Goal: Information Seeking & Learning: Learn about a topic

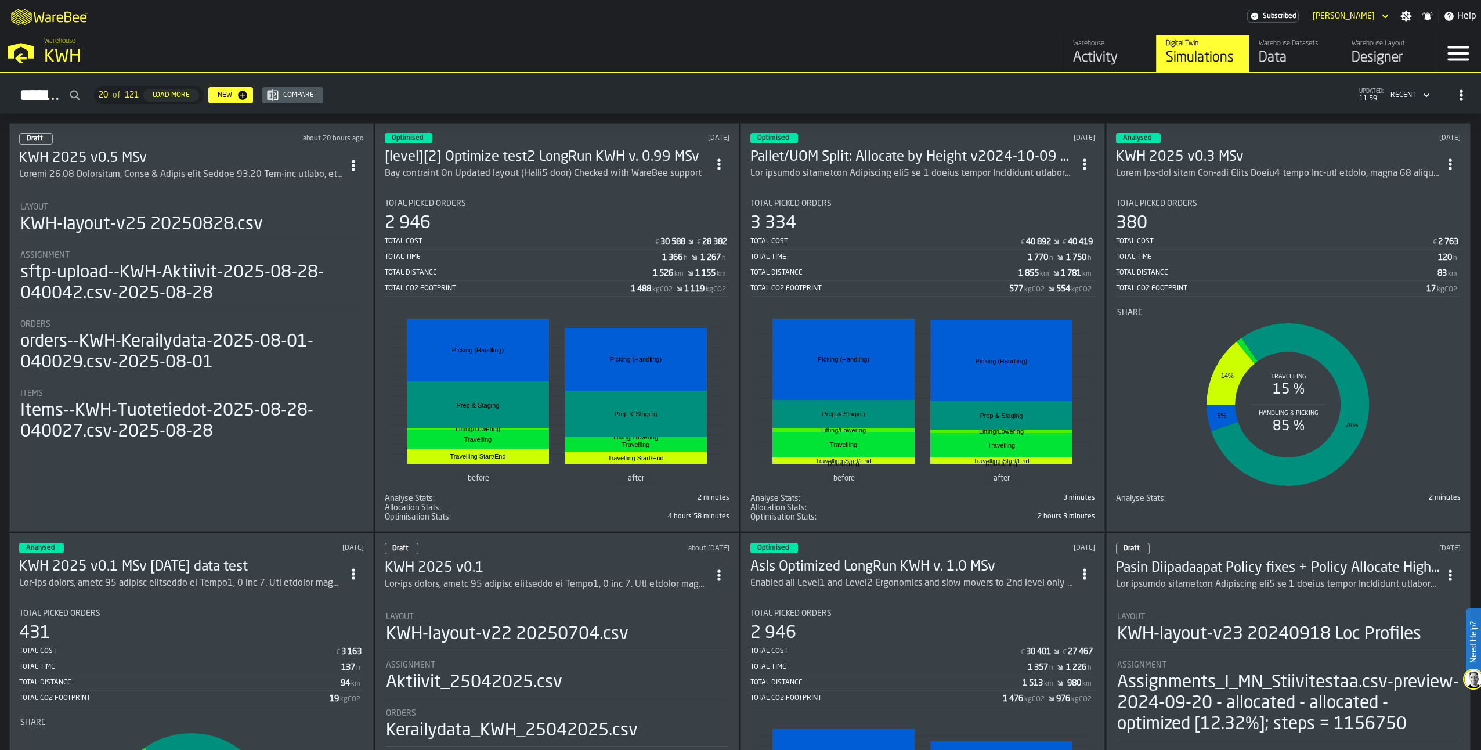
click at [100, 160] on h3 "KWH 2025 v0.5 MSv" at bounding box center [181, 158] width 324 height 19
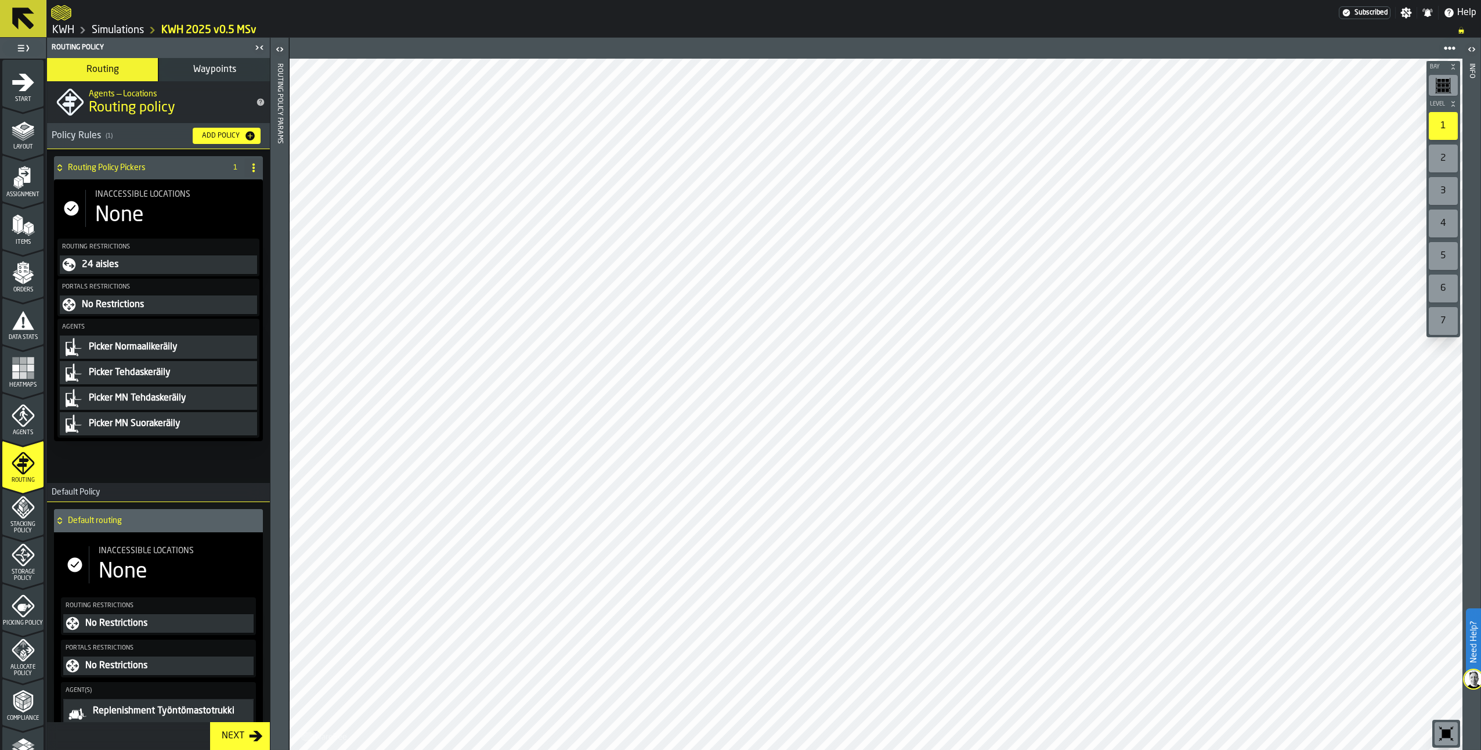
click at [28, 275] on polygon "menu Orders" at bounding box center [29, 275] width 10 height 7
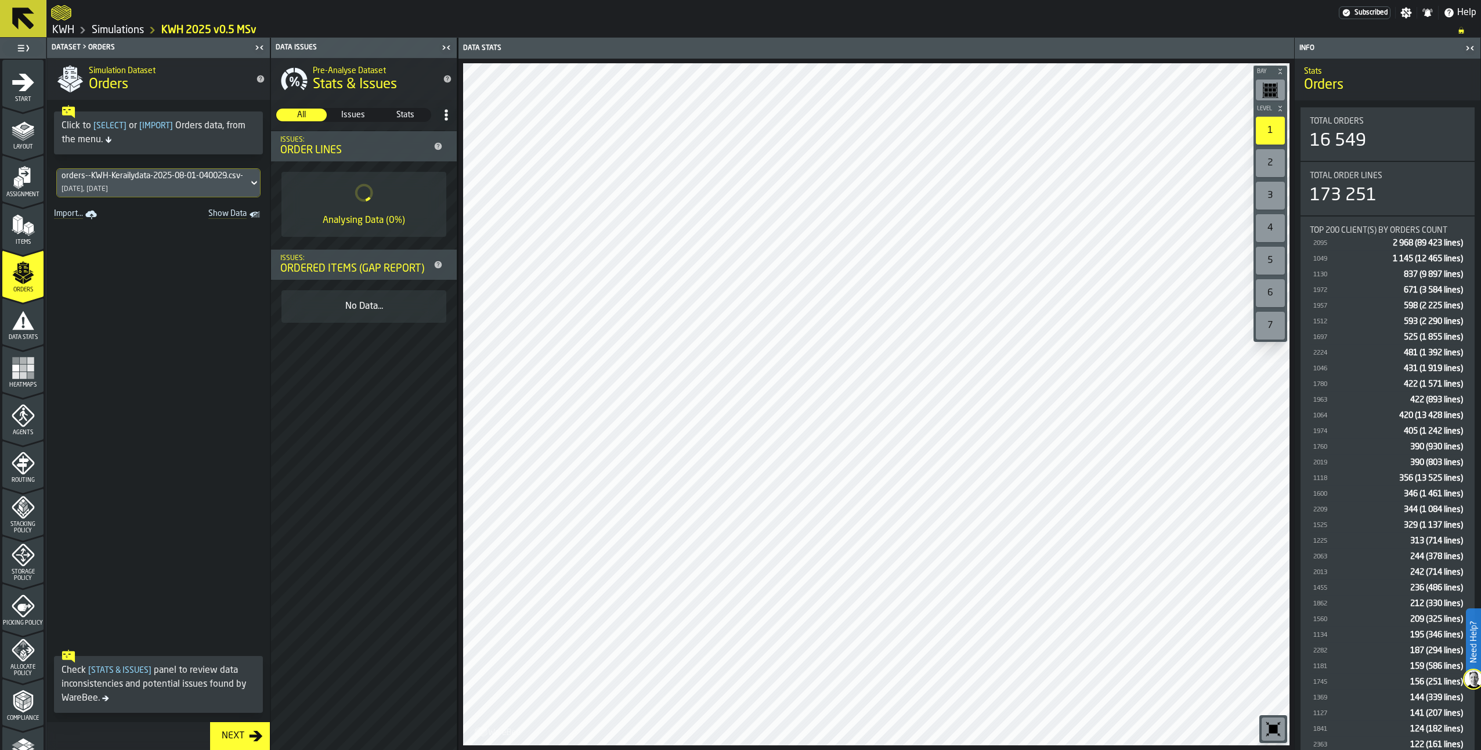
click at [1471, 46] on icon "button-toggle-Close me" at bounding box center [1470, 48] width 14 height 14
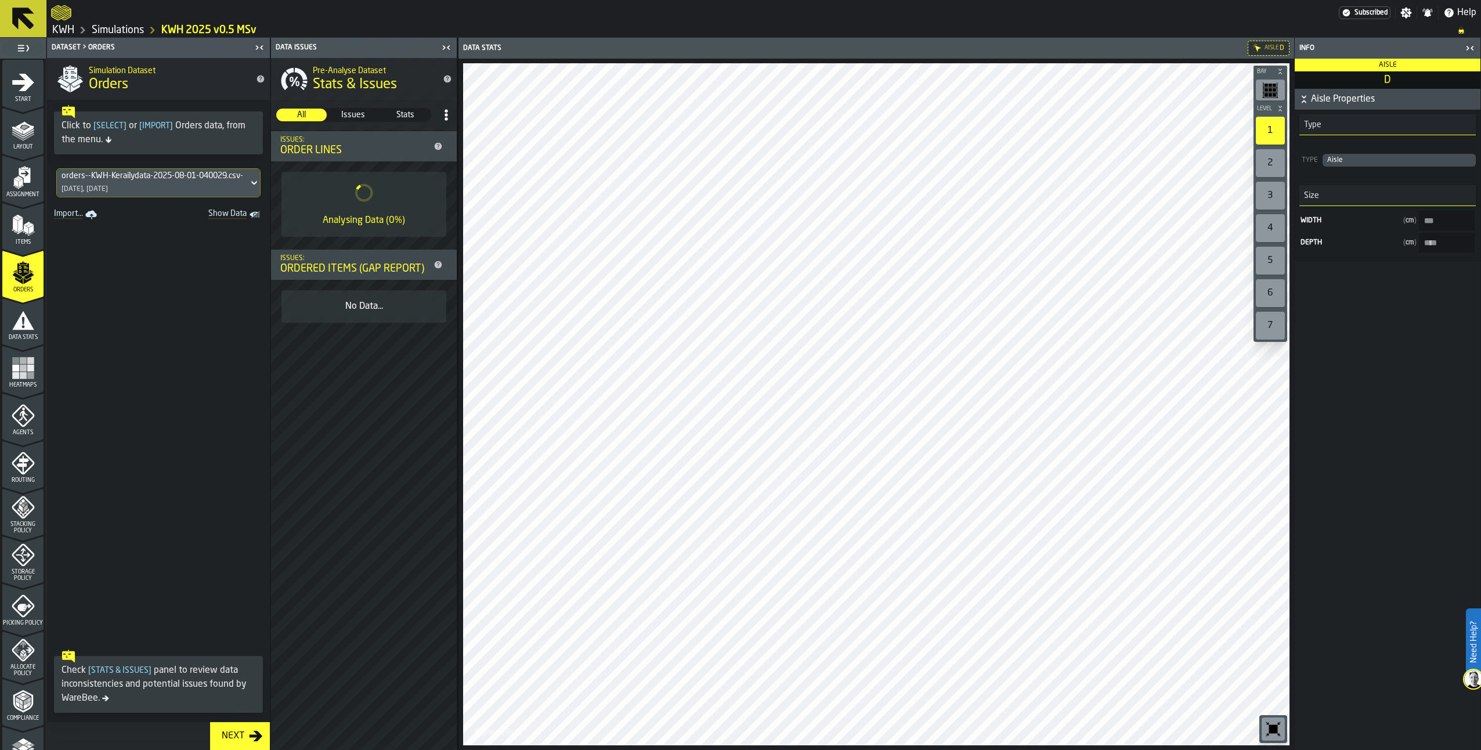
click at [24, 178] on icon "menu Assignment" at bounding box center [25, 175] width 12 height 15
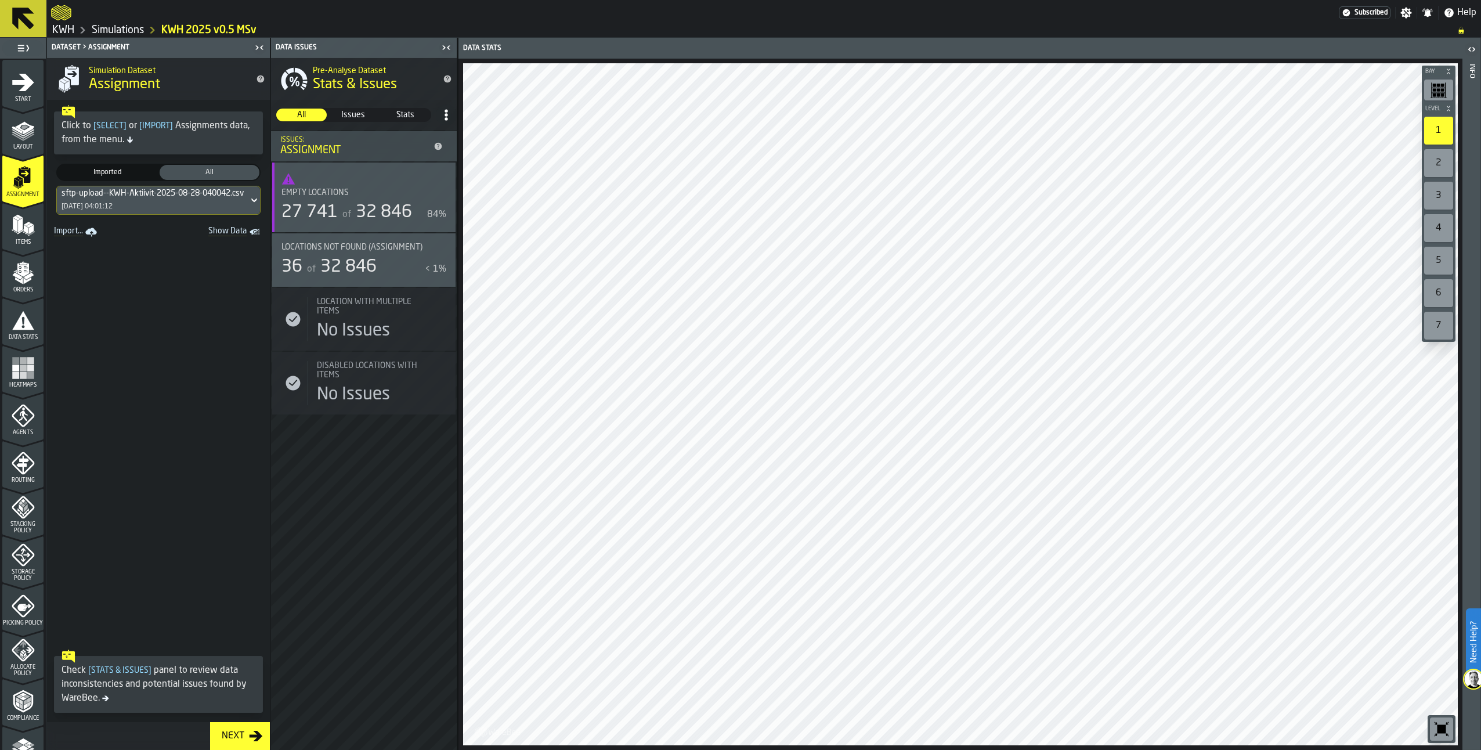
click at [363, 257] on div "Locations not found (Assignment) 36 of 32 846 < 1%" at bounding box center [364, 260] width 165 height 35
click at [441, 246] on polygon "button-toggle-Show on Map" at bounding box center [442, 245] width 2 height 1
click at [428, 249] on div "Locations not found (Assignment)" at bounding box center [357, 247] width 151 height 9
click at [1383, 44] on span "Table" at bounding box center [1388, 48] width 29 height 10
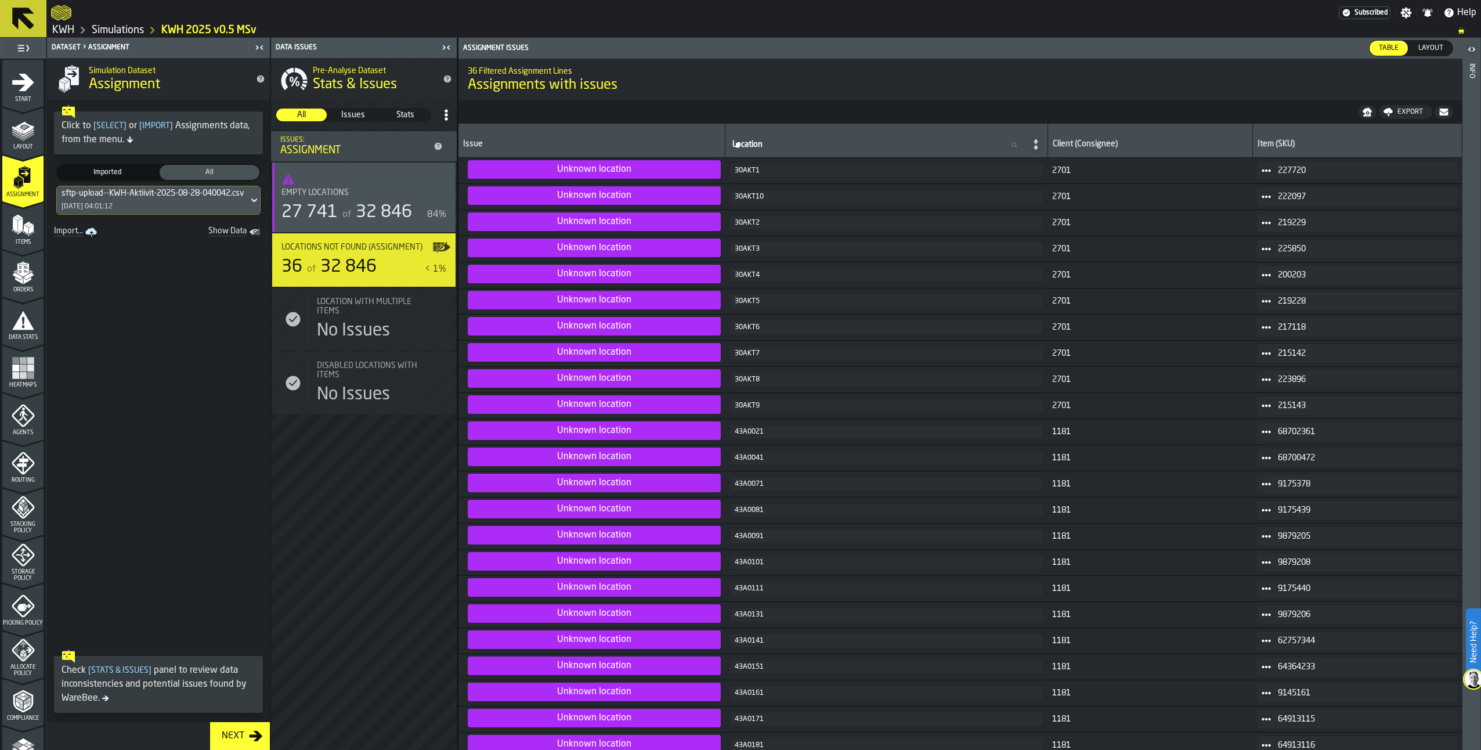
click at [311, 504] on div "Pre-Analyse Dataset Stats & Issues All All Issues Issues Stats Stats Issues: As…" at bounding box center [364, 404] width 186 height 692
click at [20, 143] on div "Layout" at bounding box center [22, 134] width 41 height 32
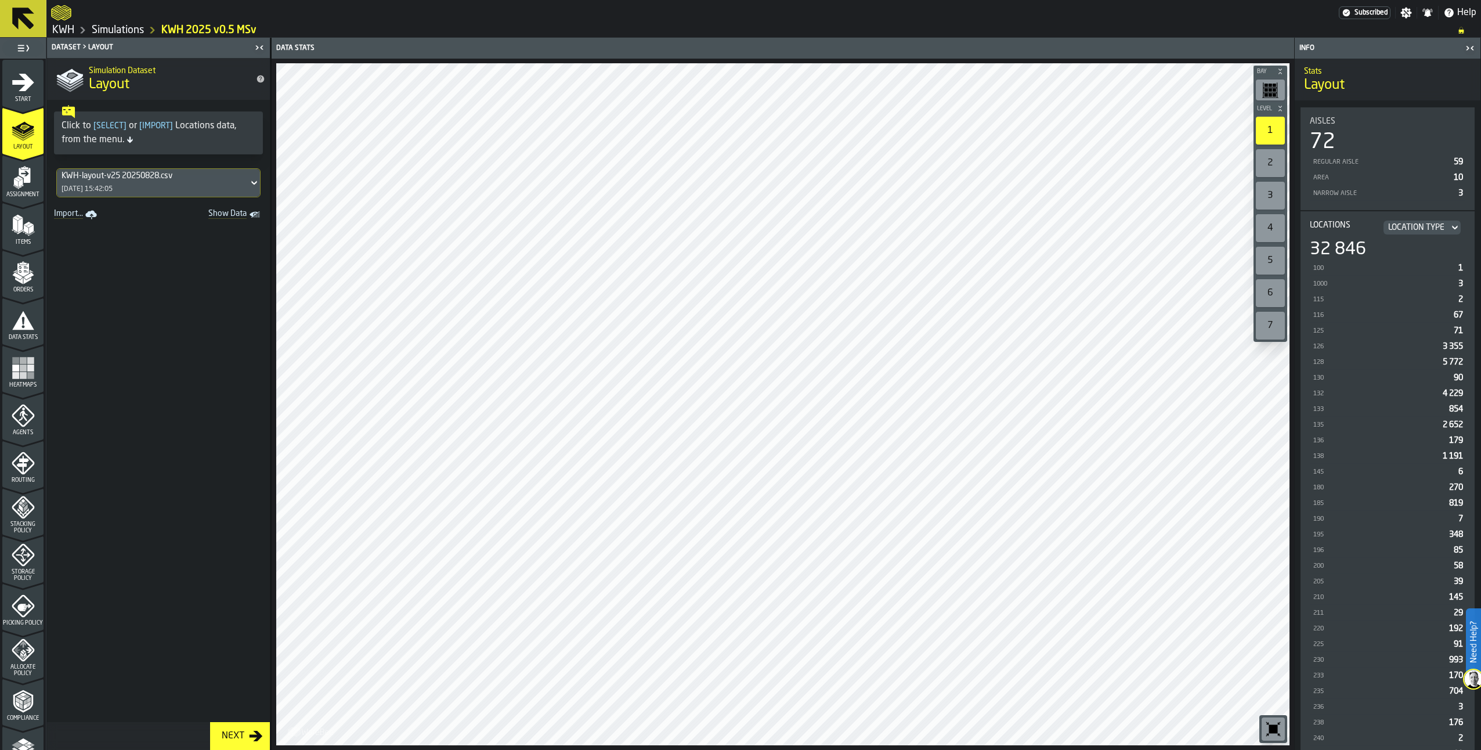
click at [25, 189] on div "Assignment" at bounding box center [22, 182] width 41 height 32
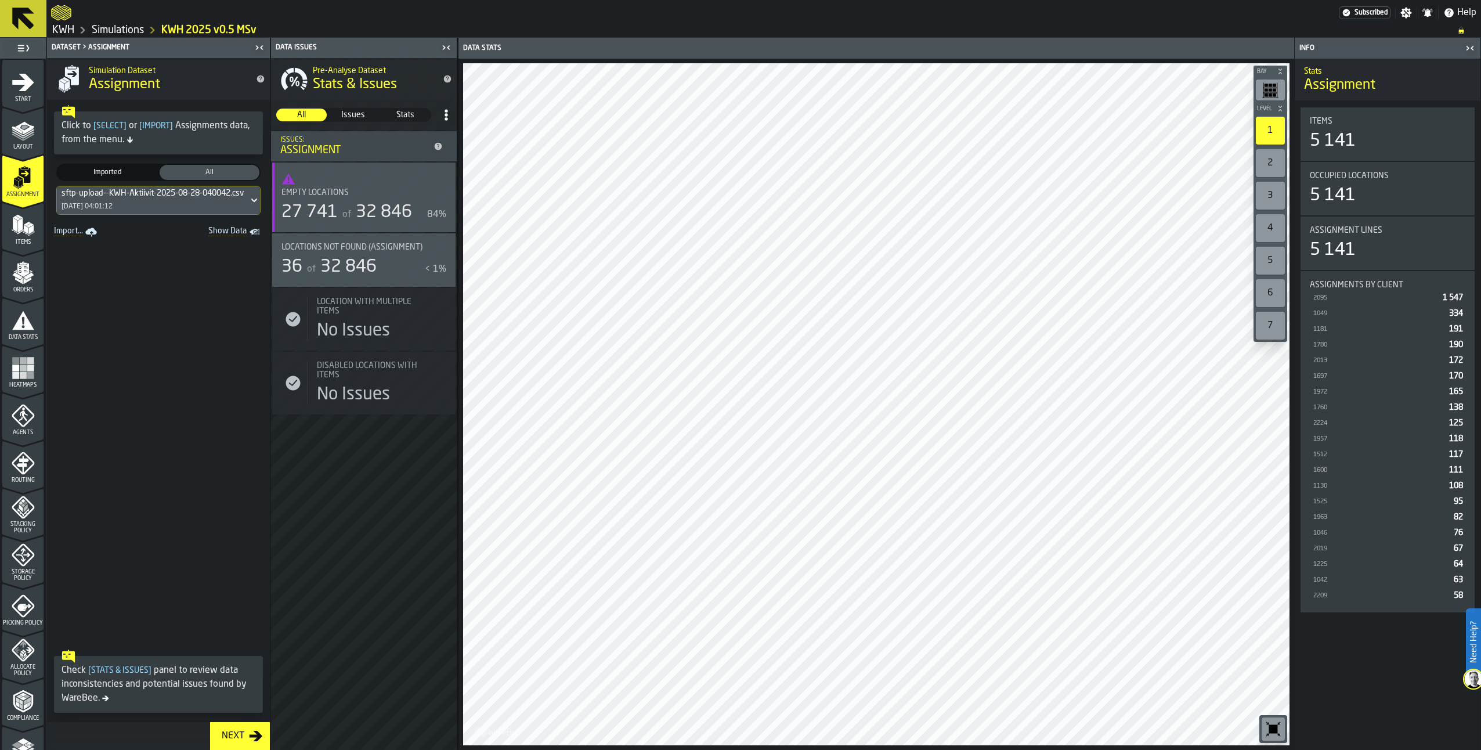
click at [26, 229] on polygon "menu Items" at bounding box center [25, 229] width 5 height 9
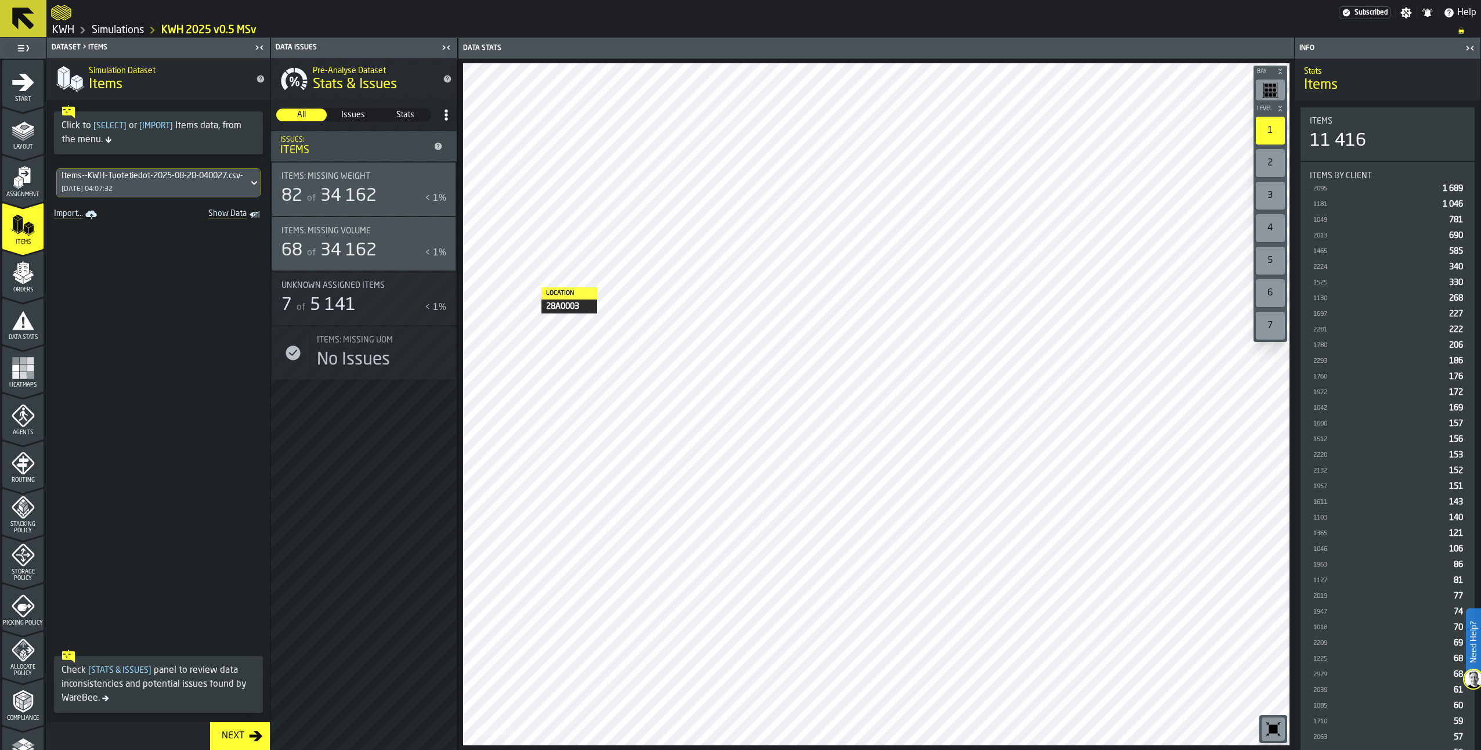
click at [437, 193] on label "button-toggle-Show on Map" at bounding box center [441, 189] width 19 height 53
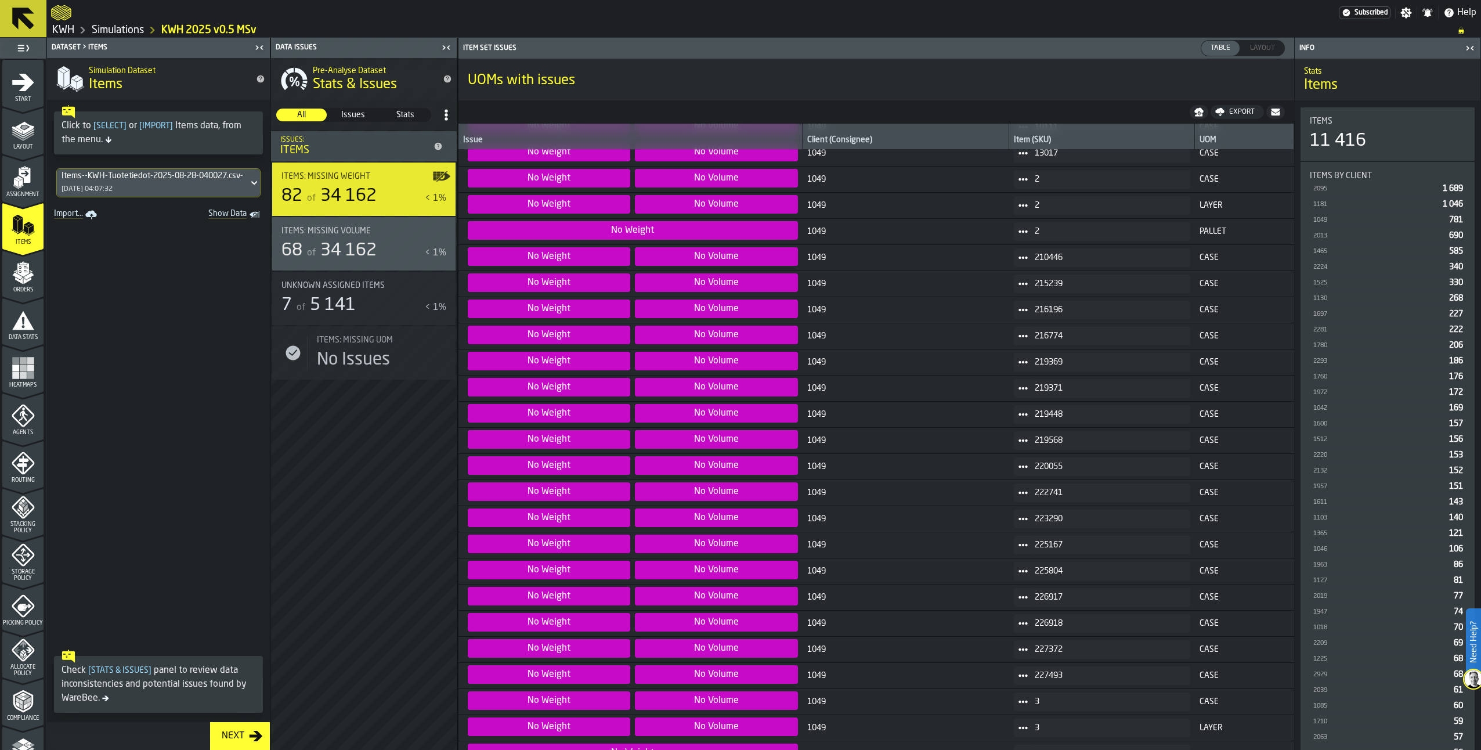
scroll to position [232, 0]
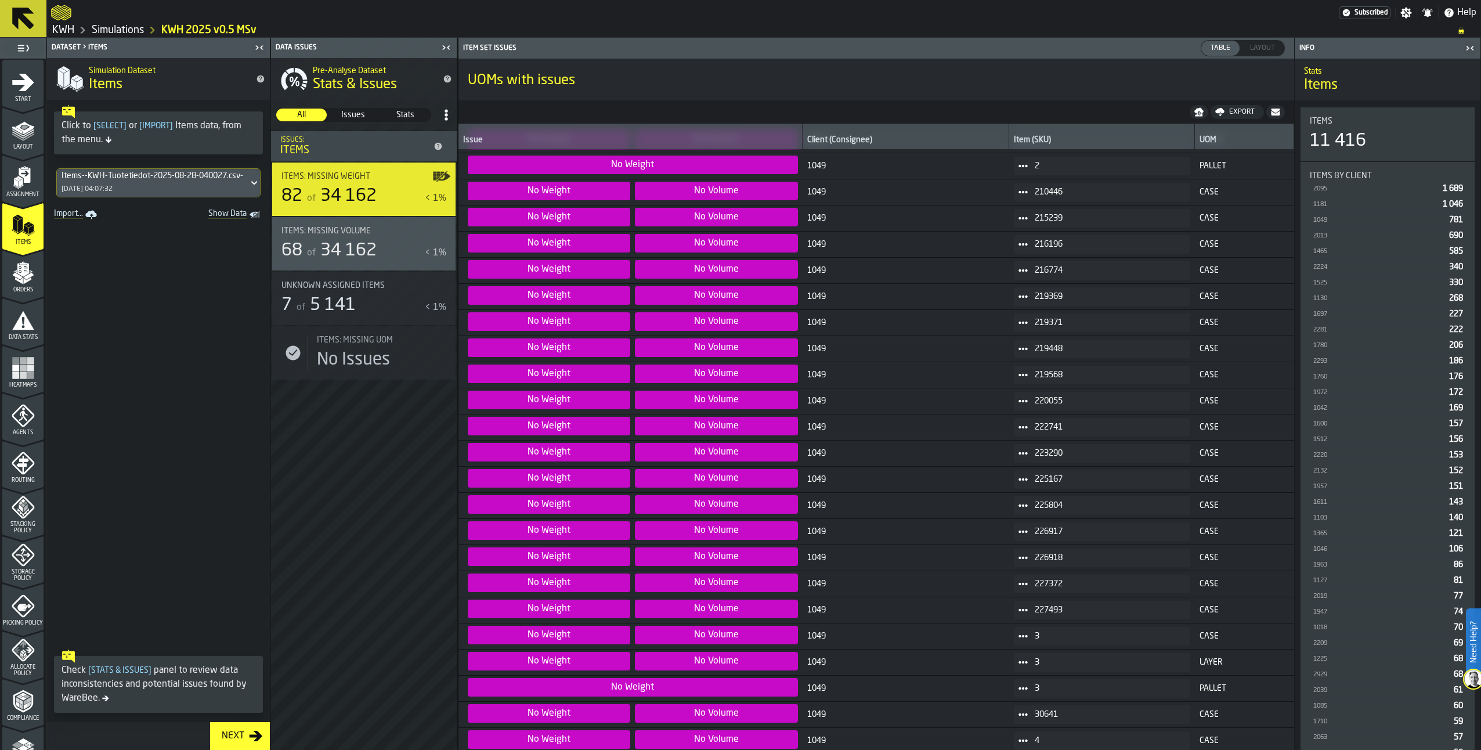
click at [1019, 527] on icon at bounding box center [1023, 531] width 9 height 9
click at [1033, 601] on li "Show Items" at bounding box center [1043, 594] width 74 height 21
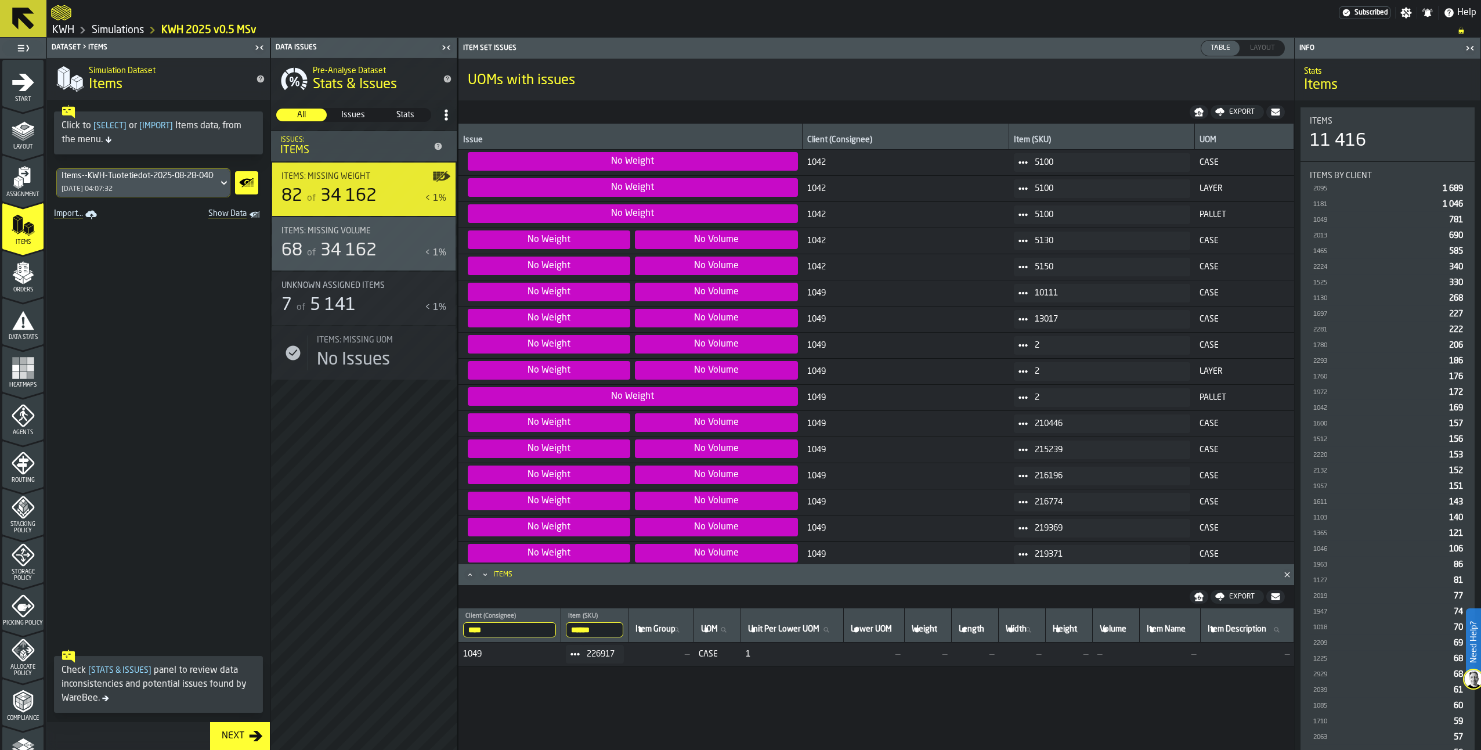
scroll to position [58, 0]
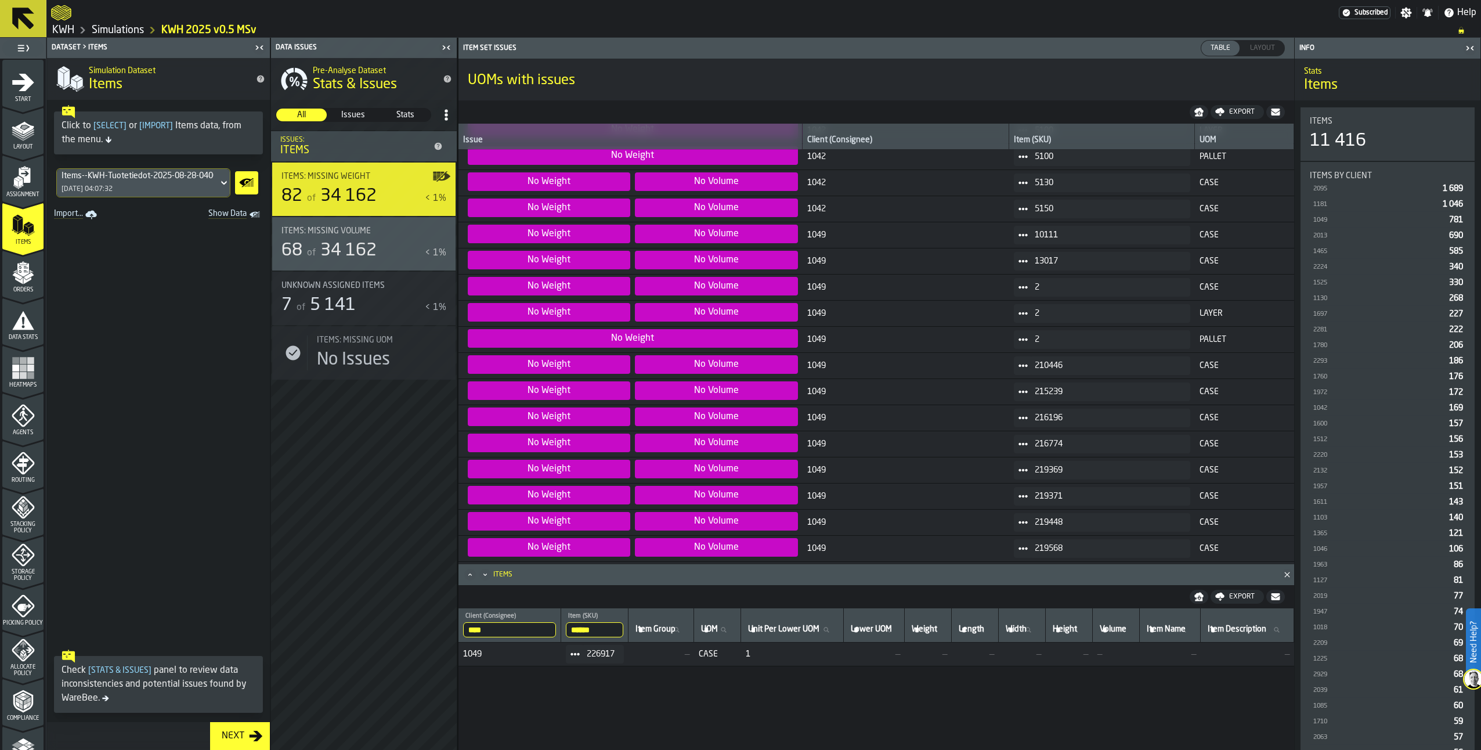
click at [1019, 284] on icon at bounding box center [1023, 287] width 9 height 9
click at [1022, 372] on div "Show Hq" at bounding box center [1043, 372] width 60 height 8
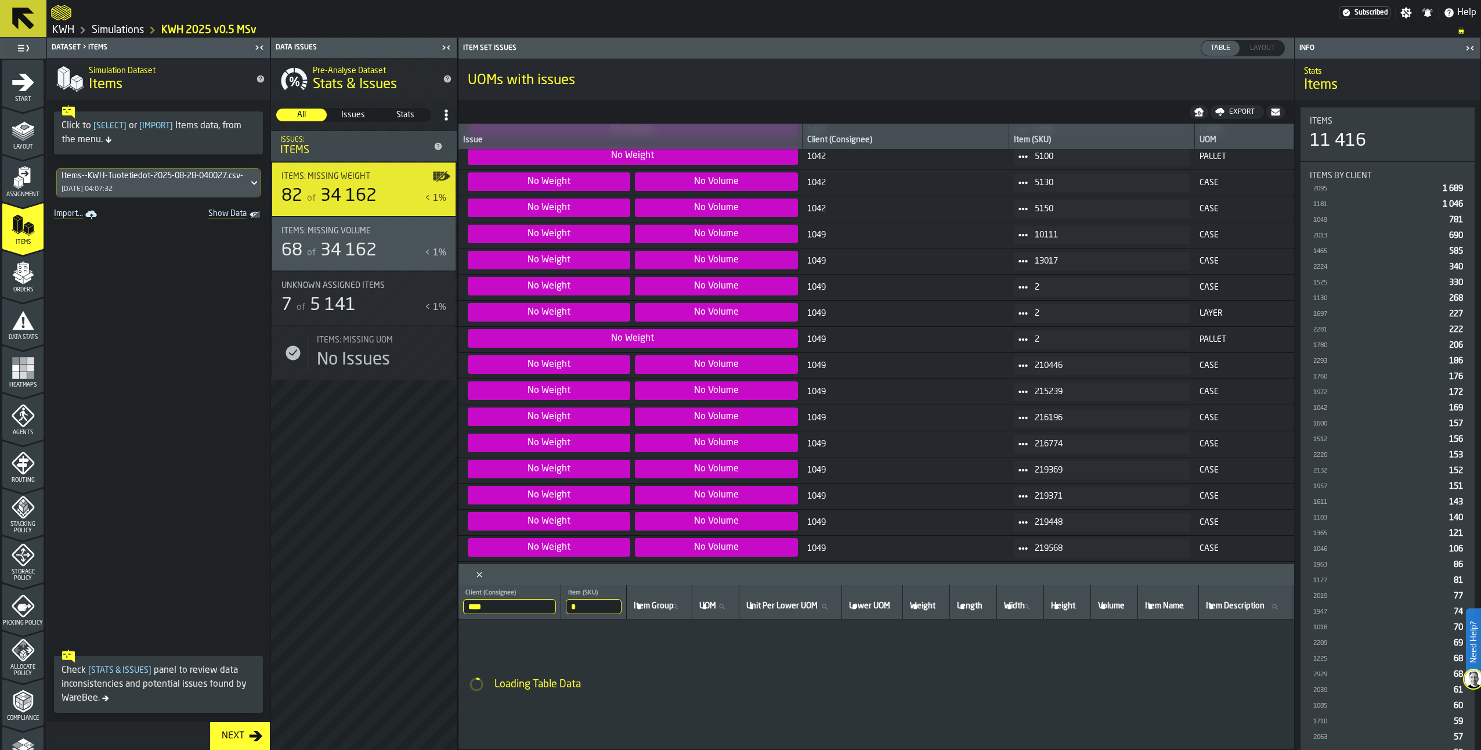
click at [1019, 287] on icon at bounding box center [1023, 287] width 9 height 9
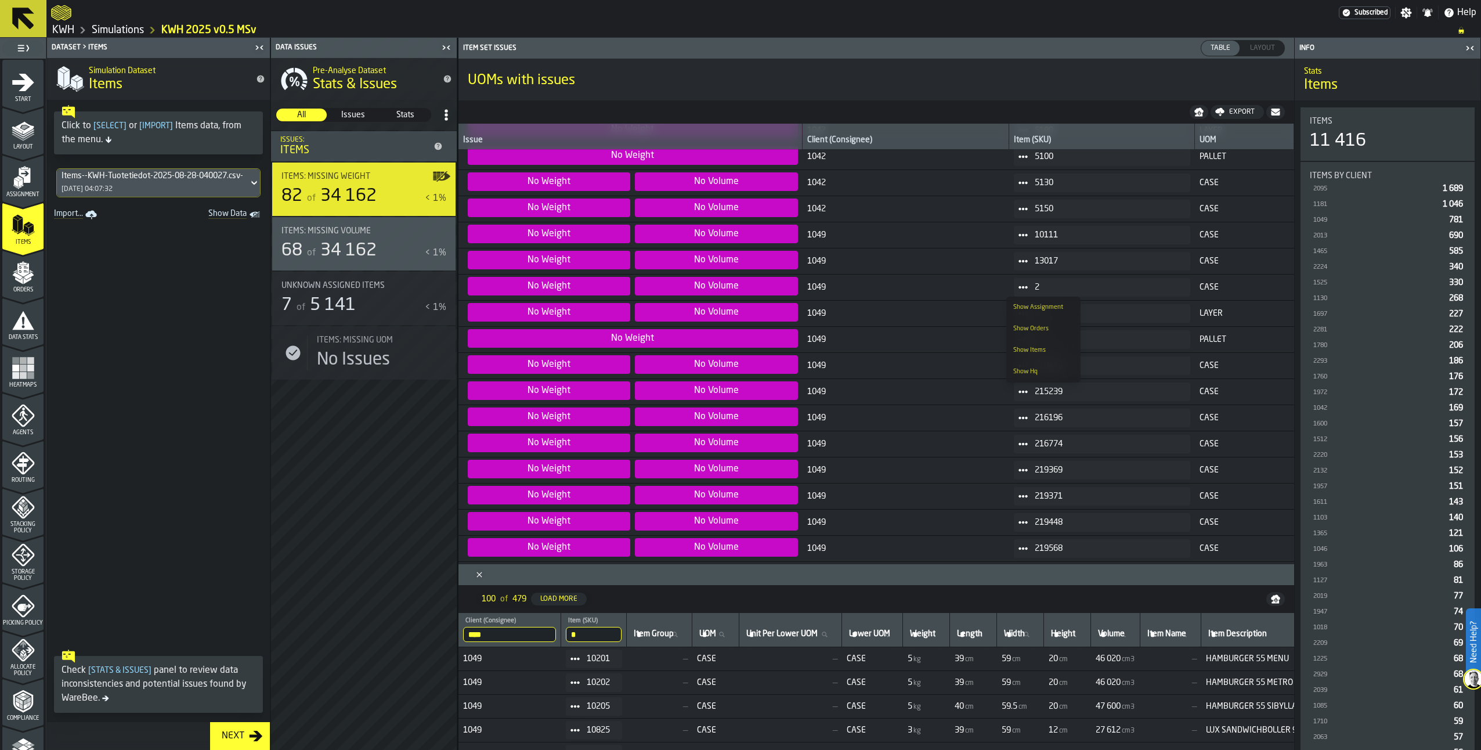
click at [1028, 352] on div "Show Items" at bounding box center [1043, 351] width 60 height 8
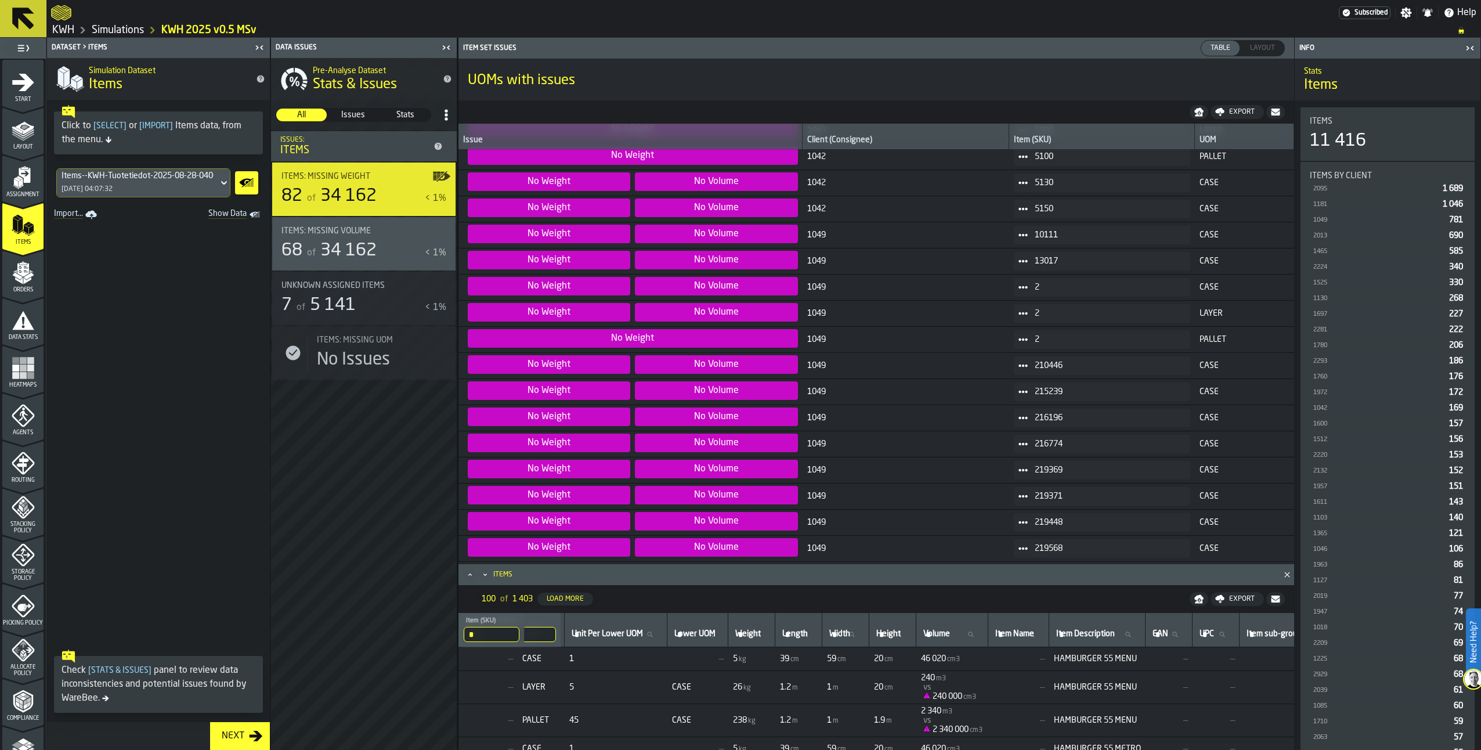
scroll to position [0, 252]
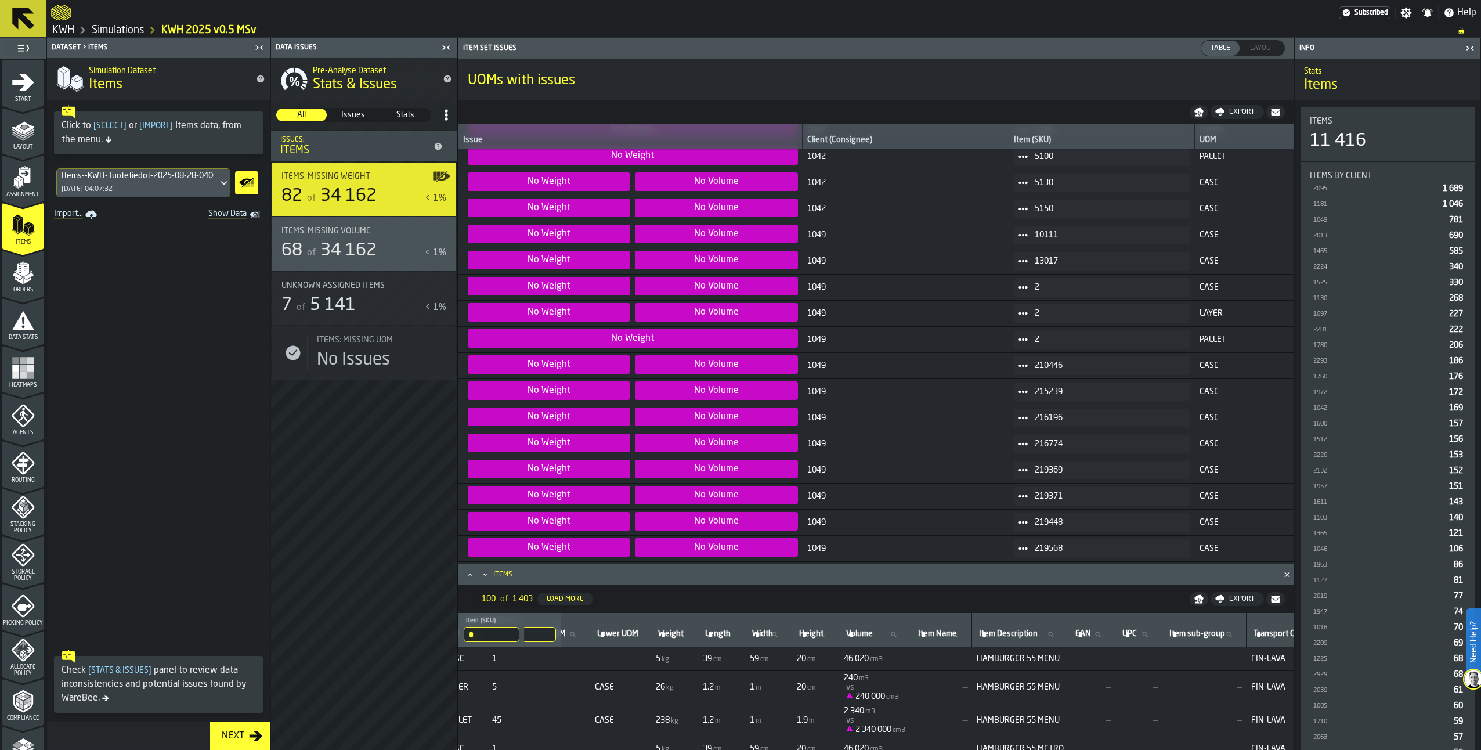
click at [1019, 362] on icon at bounding box center [1023, 365] width 9 height 9
click at [1031, 427] on div "Show Items" at bounding box center [1043, 429] width 60 height 8
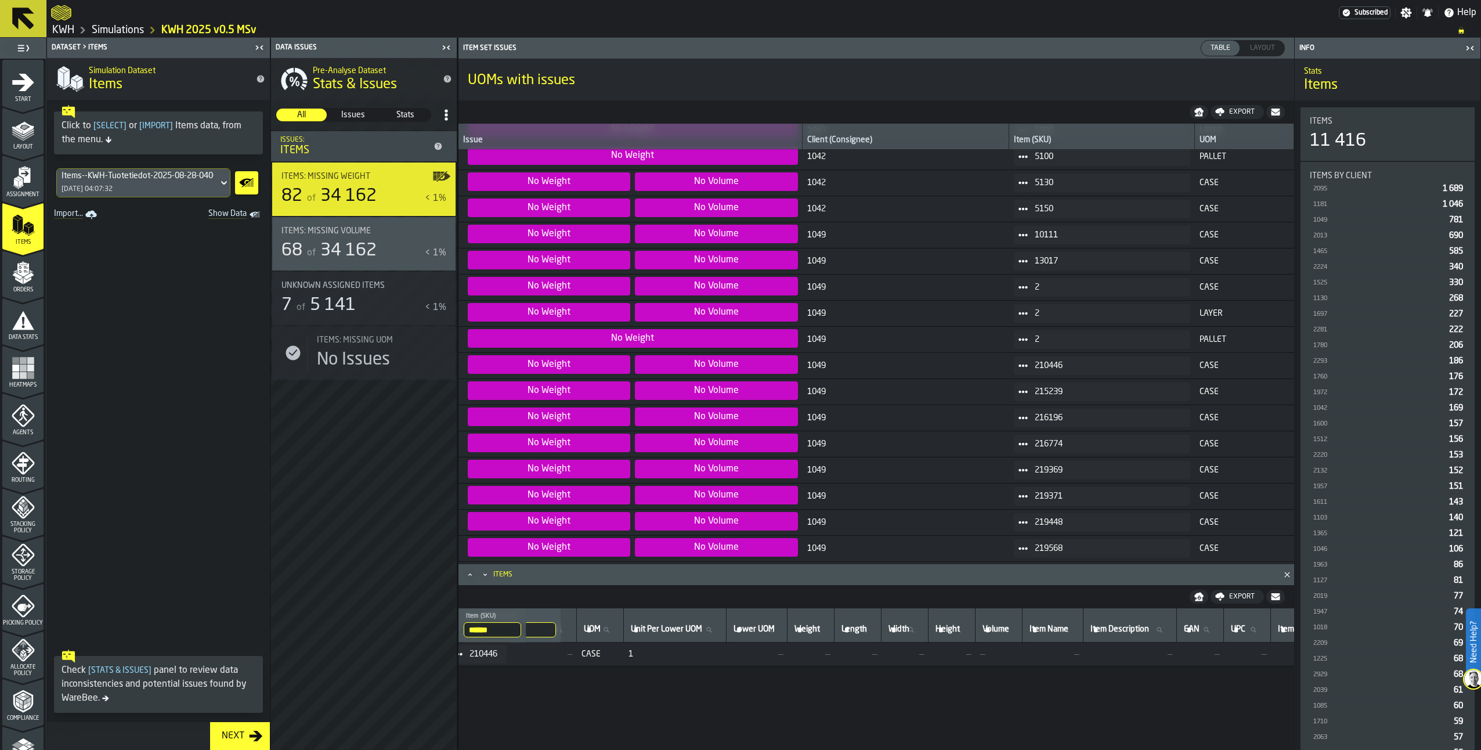
scroll to position [0, 0]
click at [604, 629] on input "******" at bounding box center [594, 629] width 57 height 15
drag, startPoint x: 609, startPoint y: 629, endPoint x: 530, endPoint y: 621, distance: 79.9
click at [530, 621] on tr "**** Client (Consignee) 1049 ****** Item (SKU) 210446 Item Group Item Group UOM…" at bounding box center [1241, 625] width 1565 height 34
click at [243, 176] on icon "Show Data" at bounding box center [246, 182] width 19 height 23
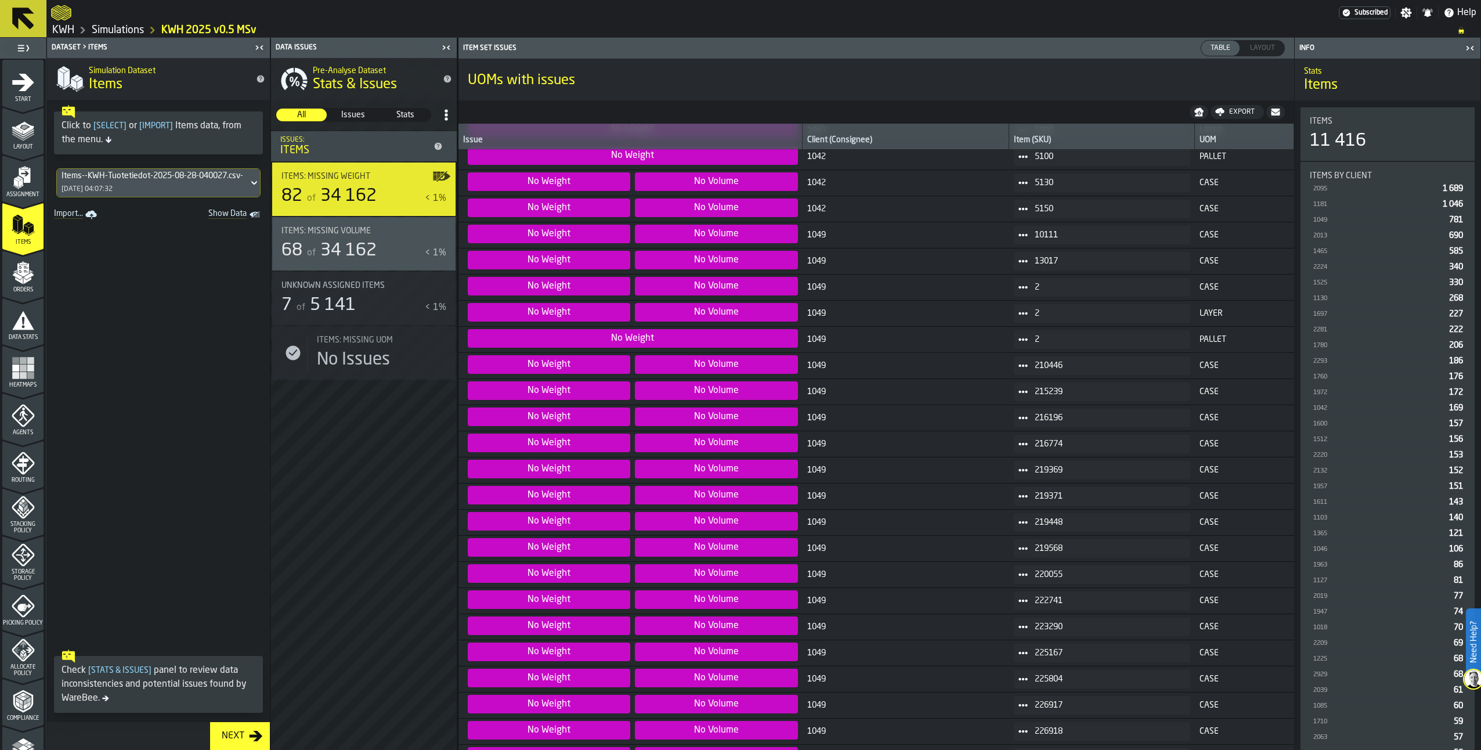
click at [240, 212] on span "Show Data" at bounding box center [207, 215] width 79 height 12
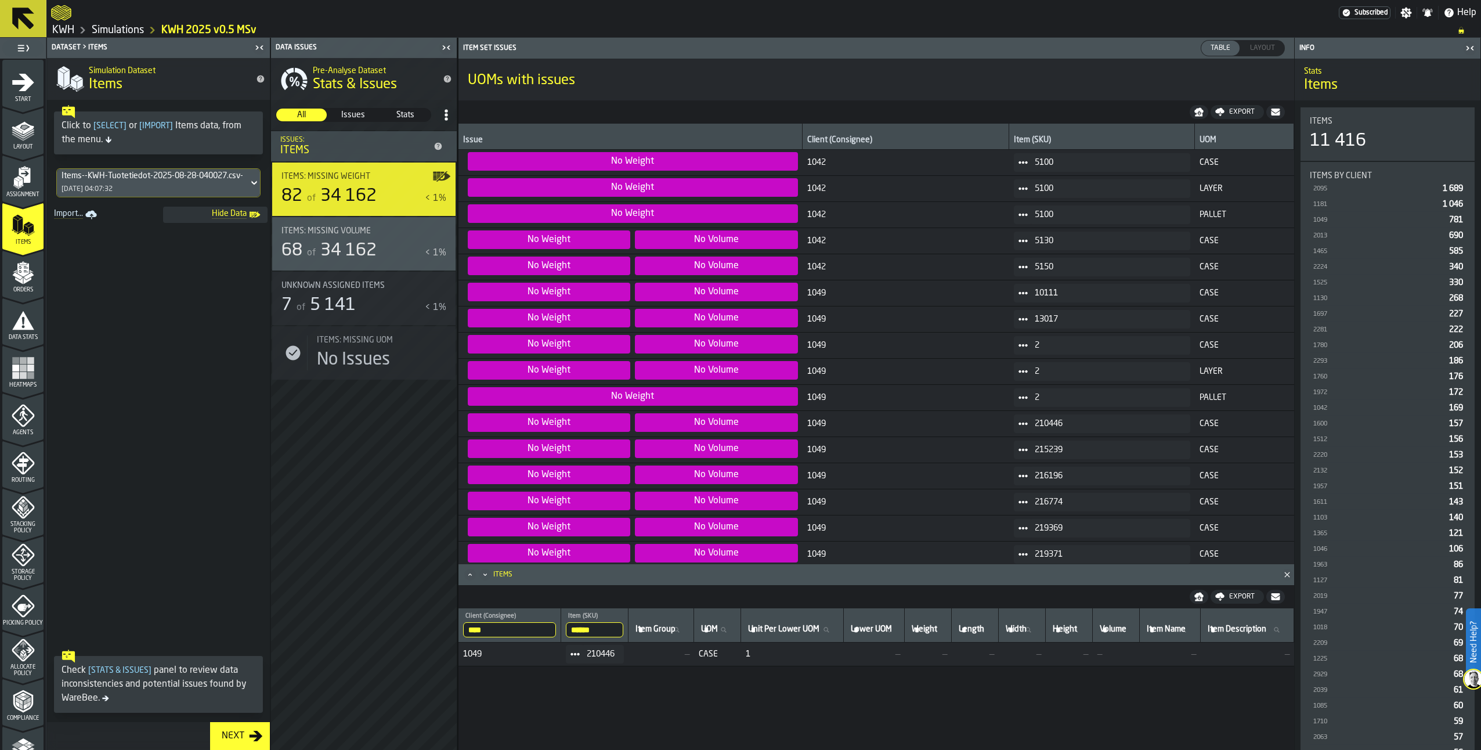
click at [1019, 425] on icon at bounding box center [1023, 423] width 9 height 9
click at [1031, 485] on div "Show Items" at bounding box center [1043, 487] width 60 height 8
click at [31, 272] on icon "menu Orders" at bounding box center [23, 272] width 23 height 23
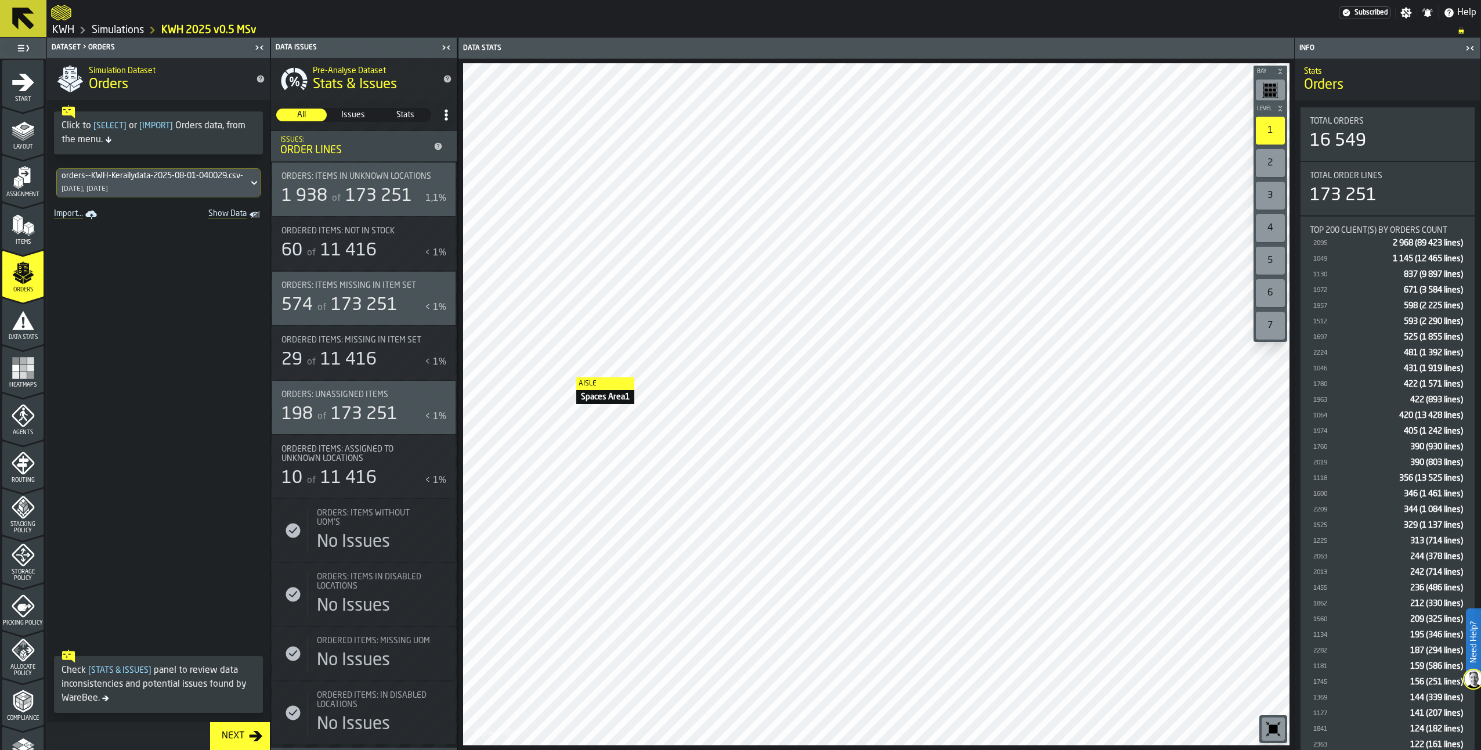
drag, startPoint x: 19, startPoint y: 319, endPoint x: 29, endPoint y: 308, distance: 14.8
click at [19, 319] on icon "menu Data Stats" at bounding box center [23, 320] width 22 height 19
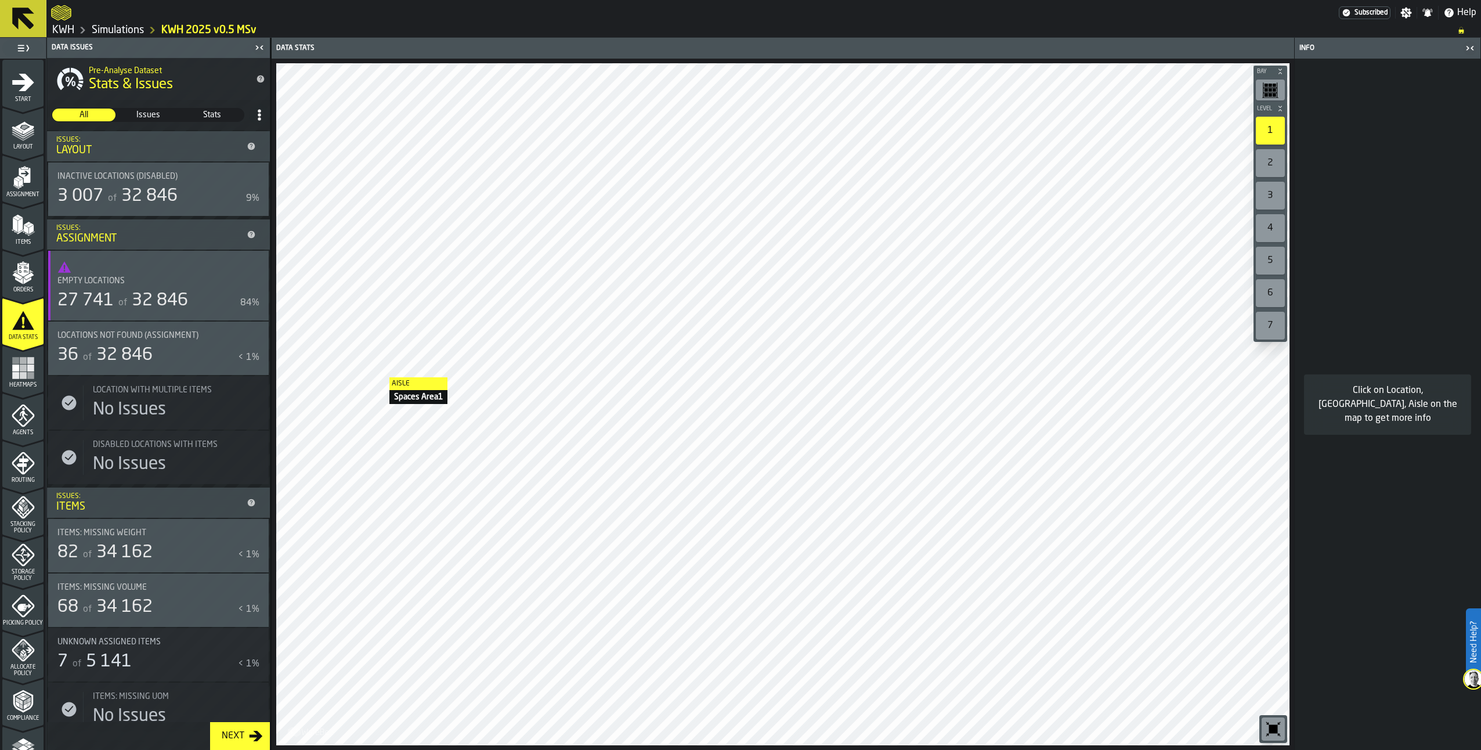
click at [18, 233] on icon "menu Items" at bounding box center [23, 225] width 23 height 23
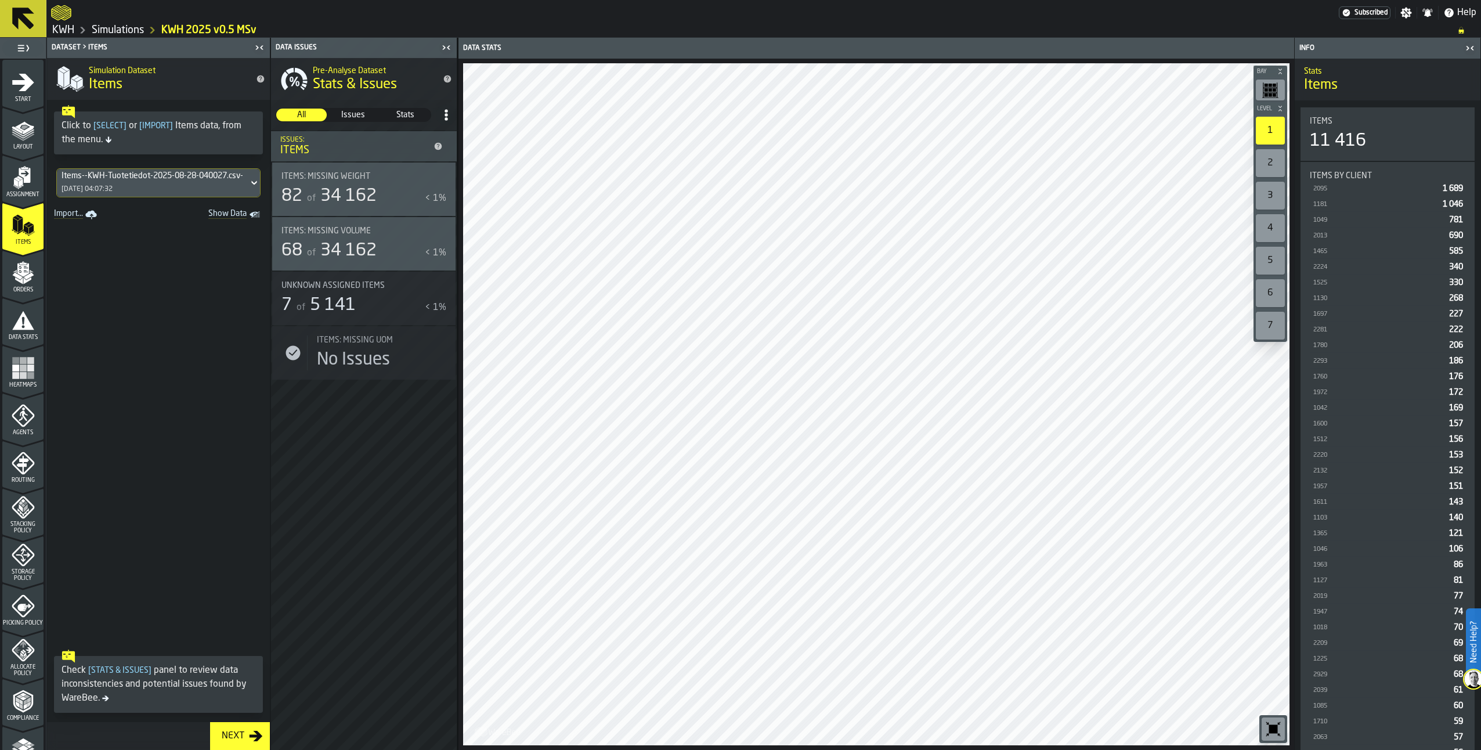
click at [17, 266] on icon "menu Orders" at bounding box center [23, 269] width 12 height 13
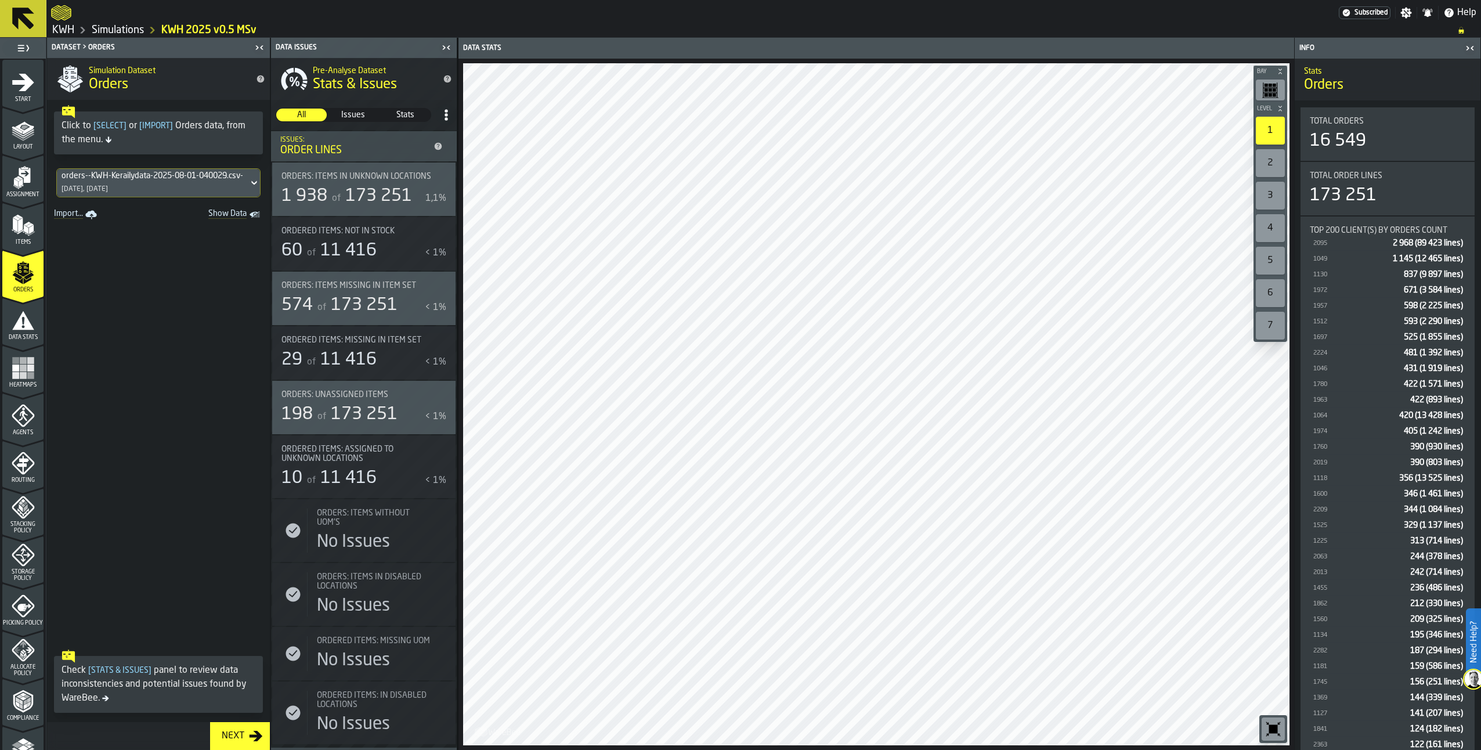
click at [28, 229] on polygon "menu Items" at bounding box center [30, 229] width 5 height 9
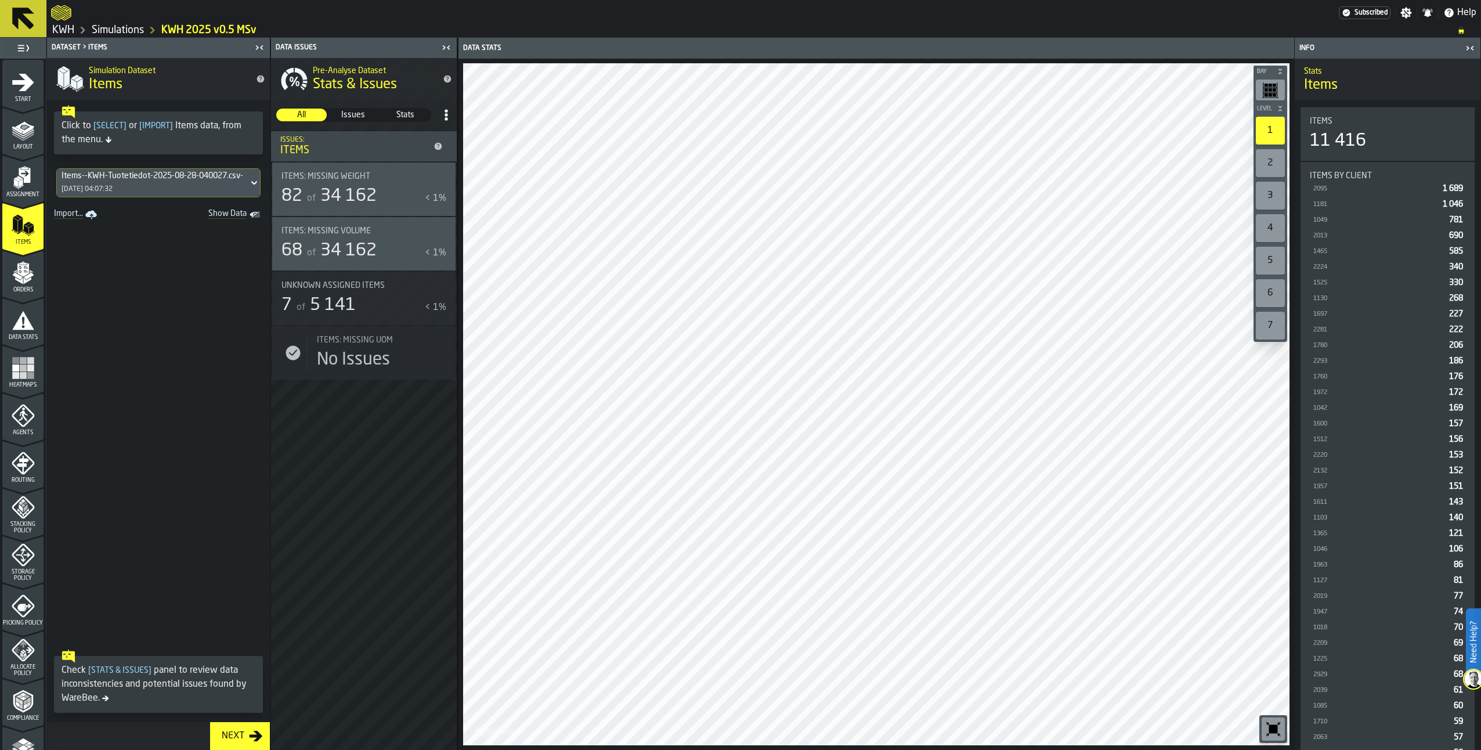
click at [182, 174] on div "Items--KWH-Tuotetiedot-2025-08-28-040027.csv-2025-08-28" at bounding box center [153, 175] width 182 height 9
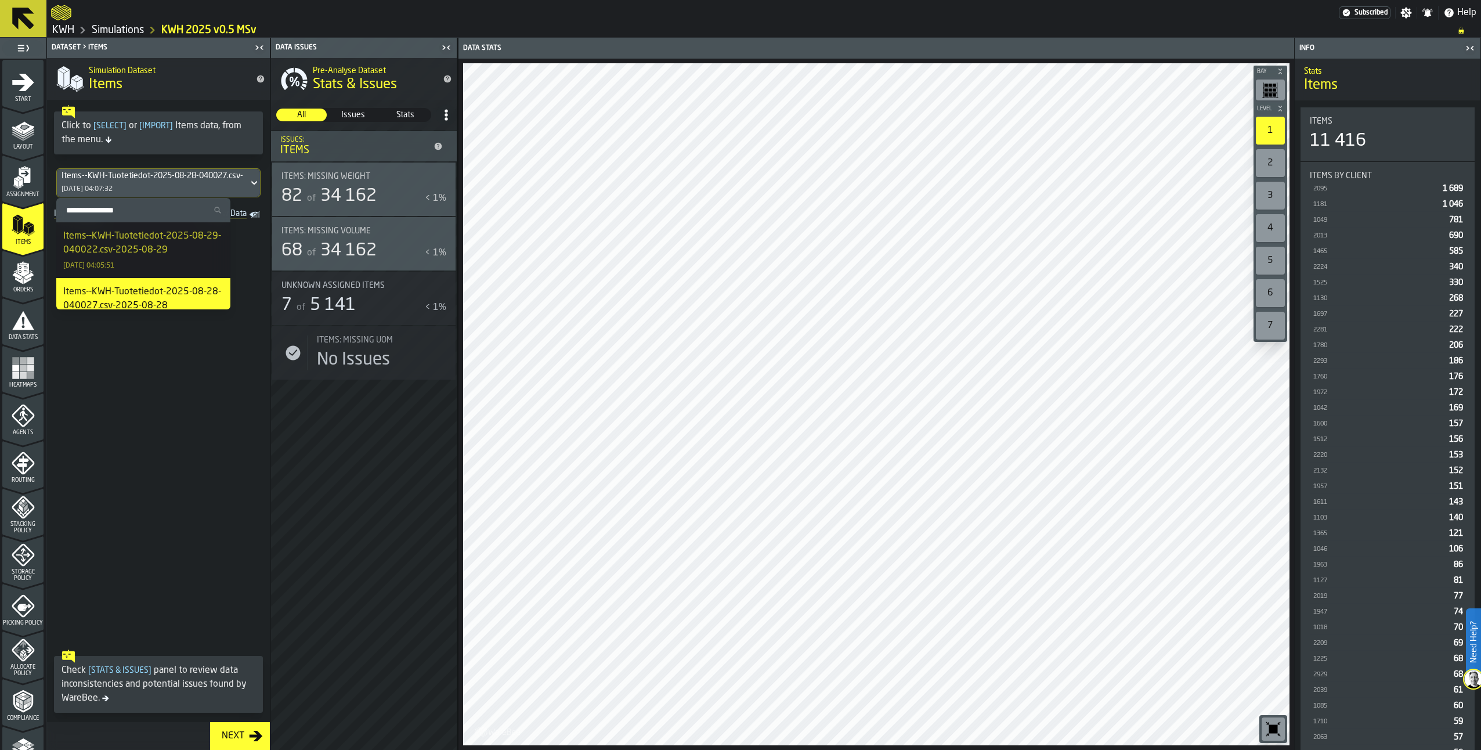
click at [21, 184] on icon "menu Assignment" at bounding box center [23, 177] width 23 height 23
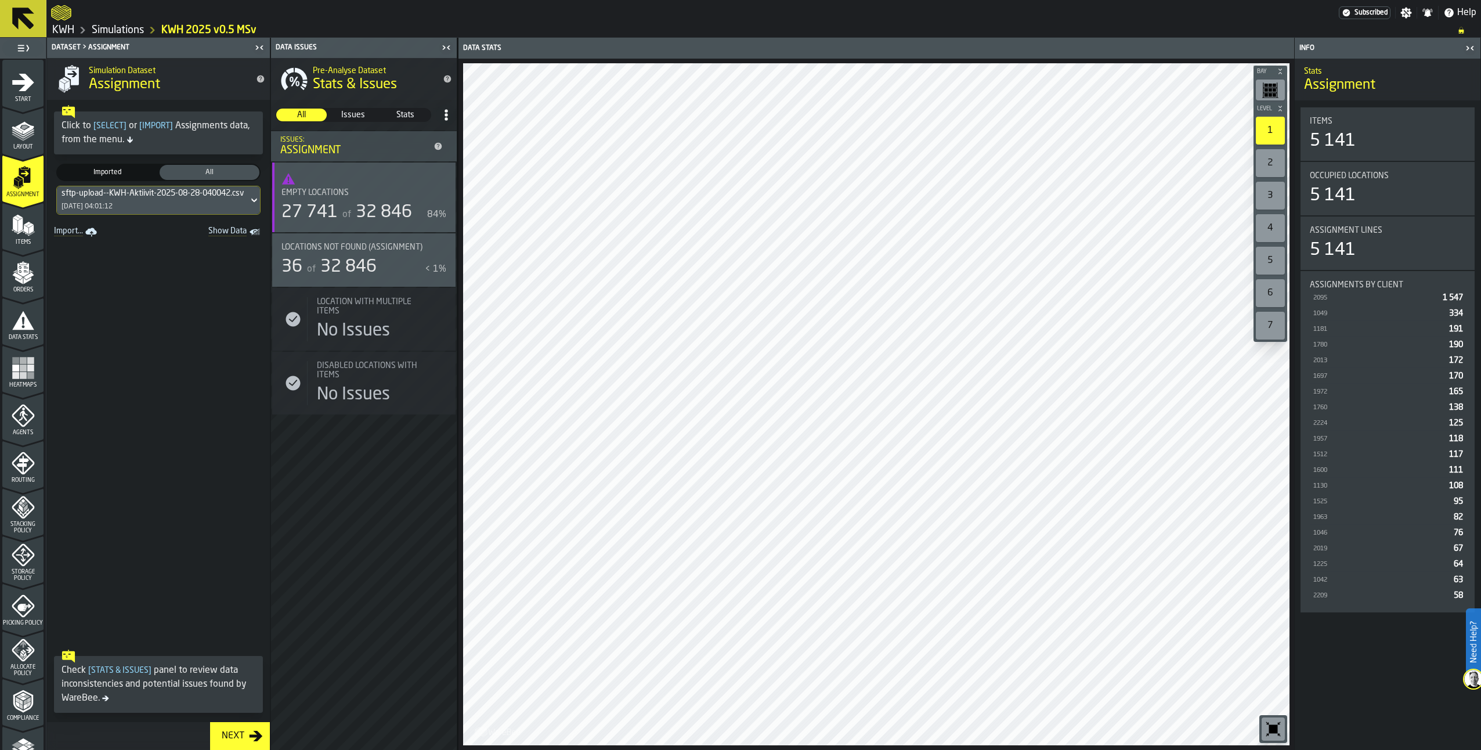
click at [145, 200] on div "sftp-upload--KWH-Aktiivit-2025-08-28-040042.csv-2025-08-28 [DATE] 04:01:12" at bounding box center [153, 200] width 192 height 28
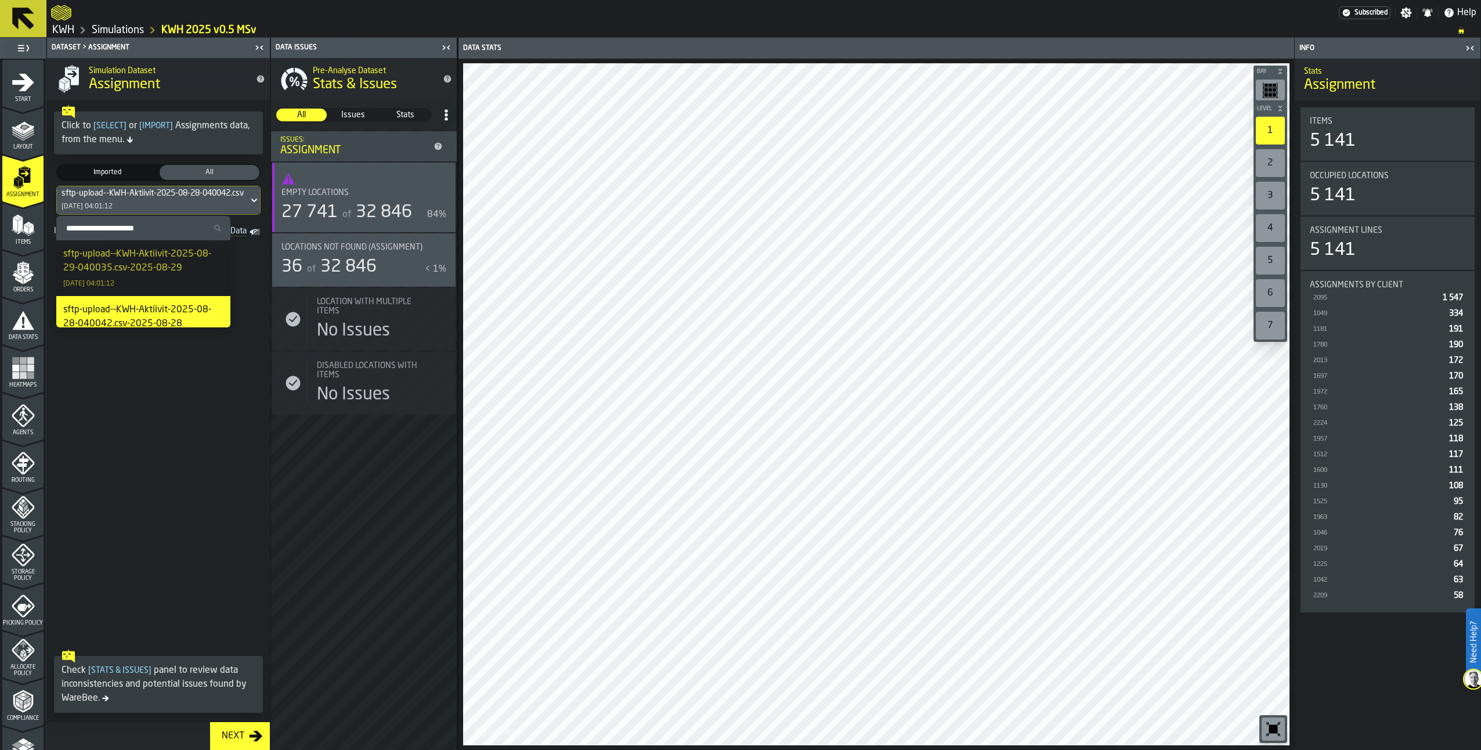
click at [131, 255] on div "sftp-upload--KWH-Aktiivit-2025-08-29-040035.csv-2025-08-29" at bounding box center [143, 261] width 160 height 28
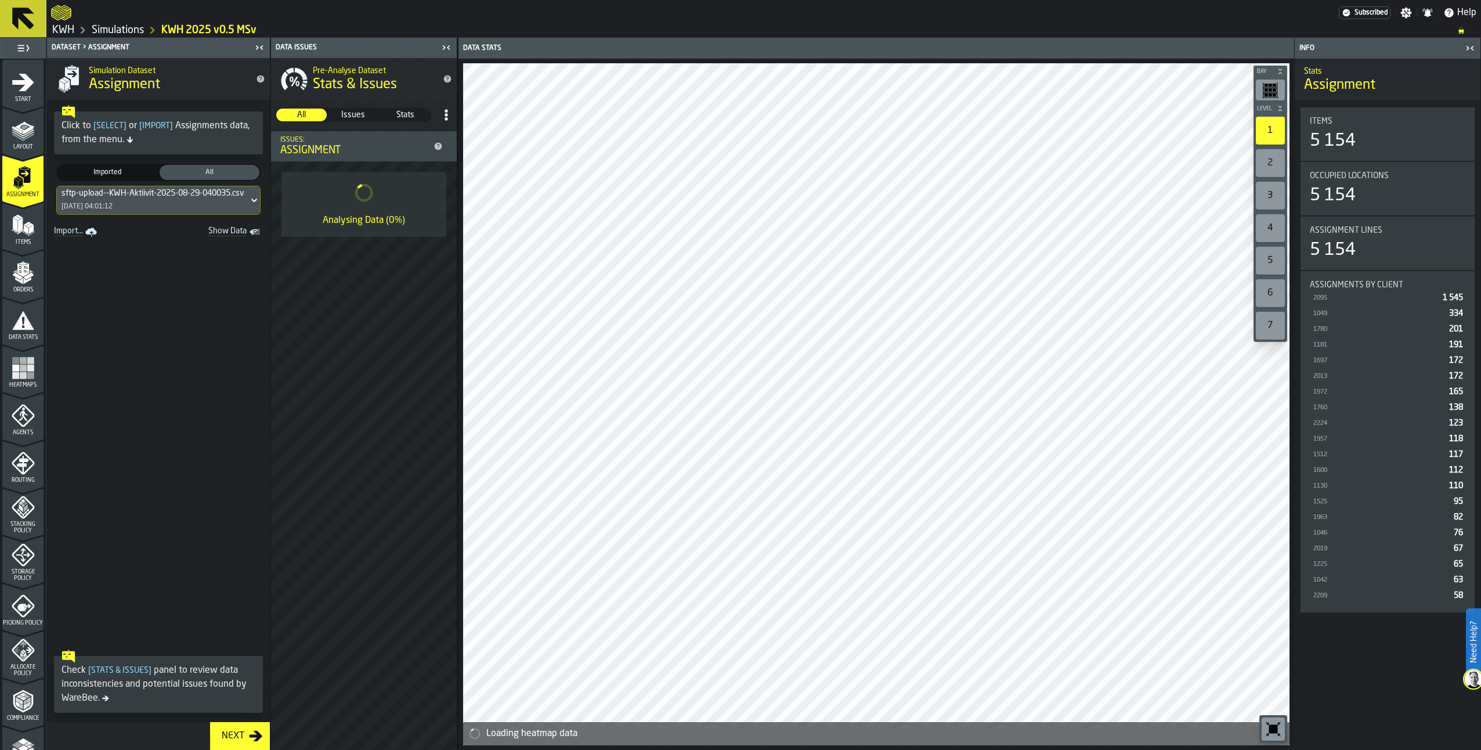
click at [28, 228] on polygon "menu Items" at bounding box center [30, 229] width 5 height 9
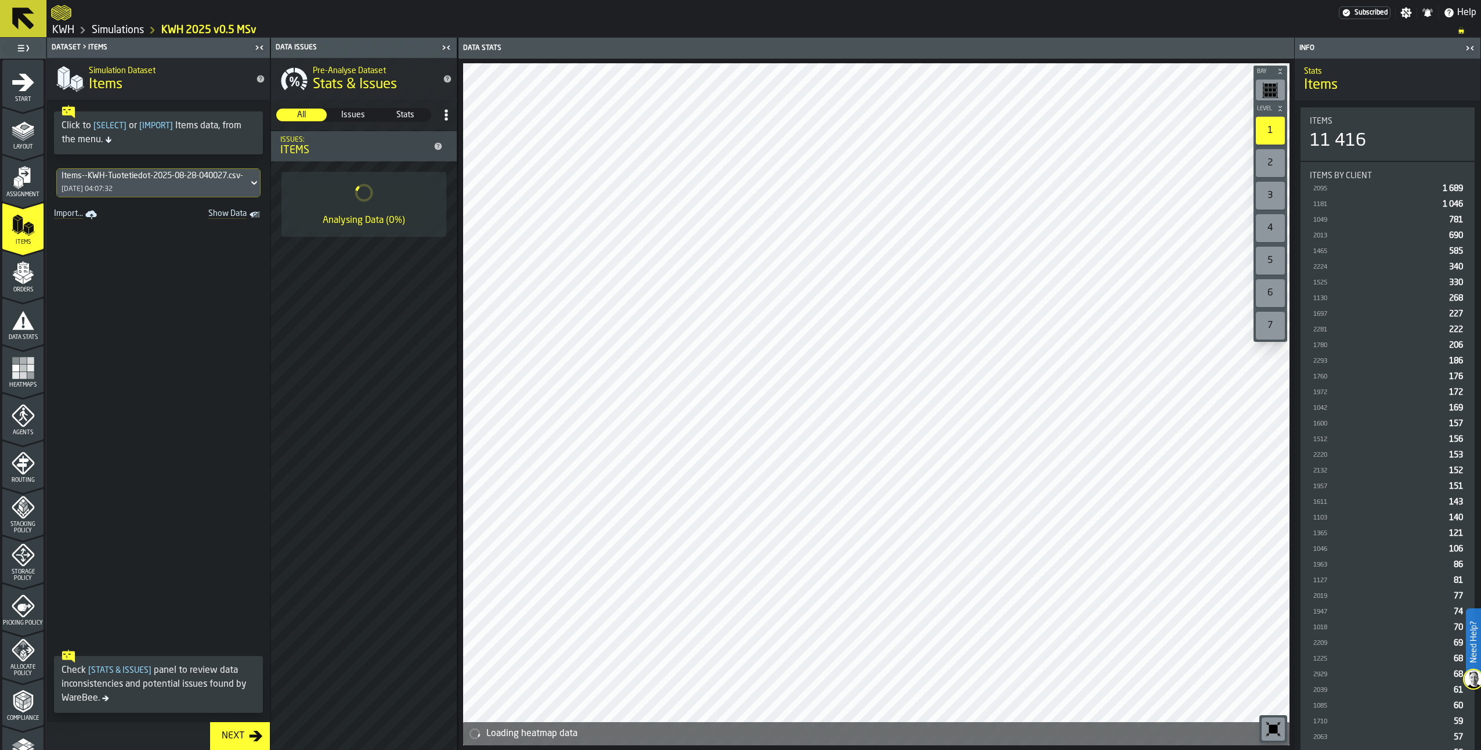
click at [128, 179] on div "Items--KWH-Tuotetiedot-2025-08-28-040027.csv-2025-08-28" at bounding box center [153, 175] width 182 height 9
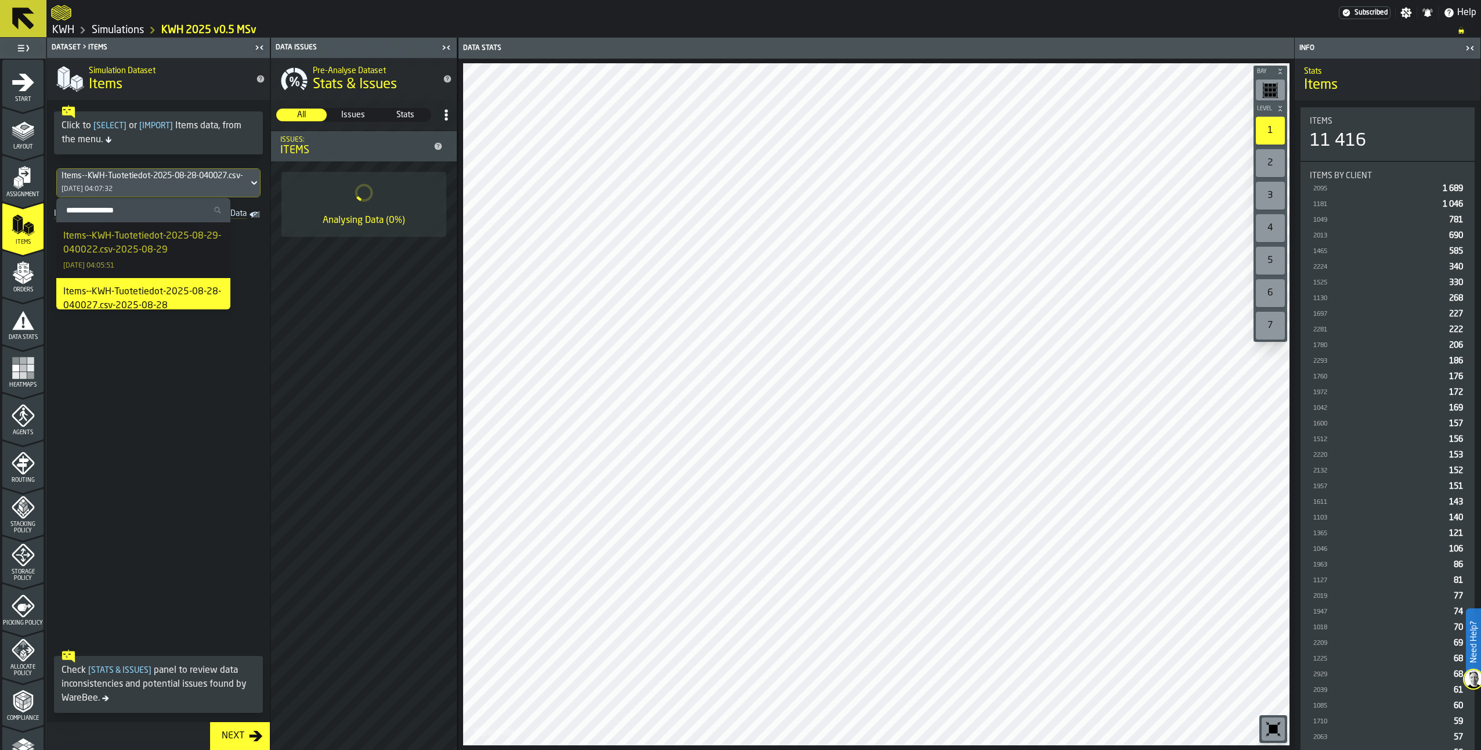
click at [115, 243] on div "Items--KWH-Tuotetiedot-2025-08-29-040022.csv-2025-08-29" at bounding box center [143, 243] width 160 height 28
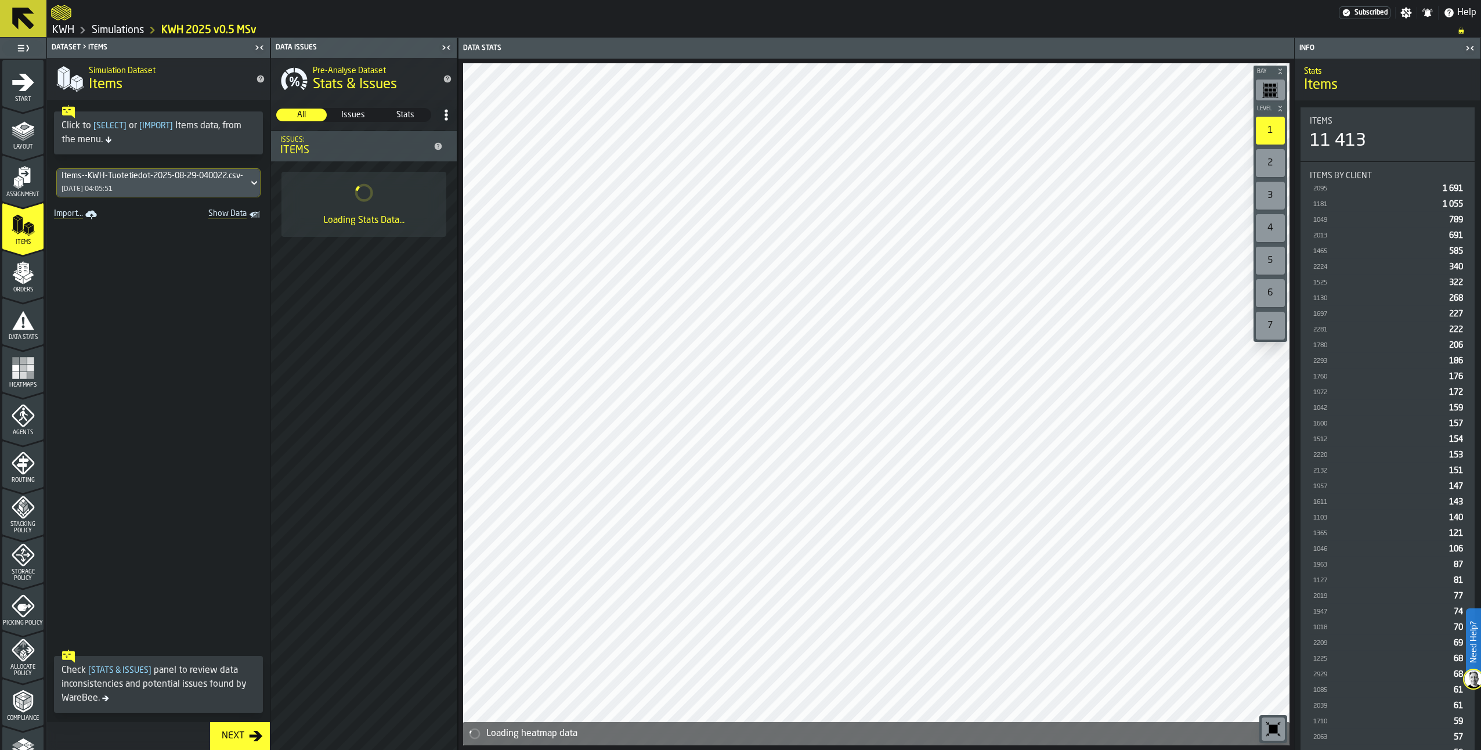
click at [28, 274] on polygon "menu Orders" at bounding box center [29, 275] width 10 height 7
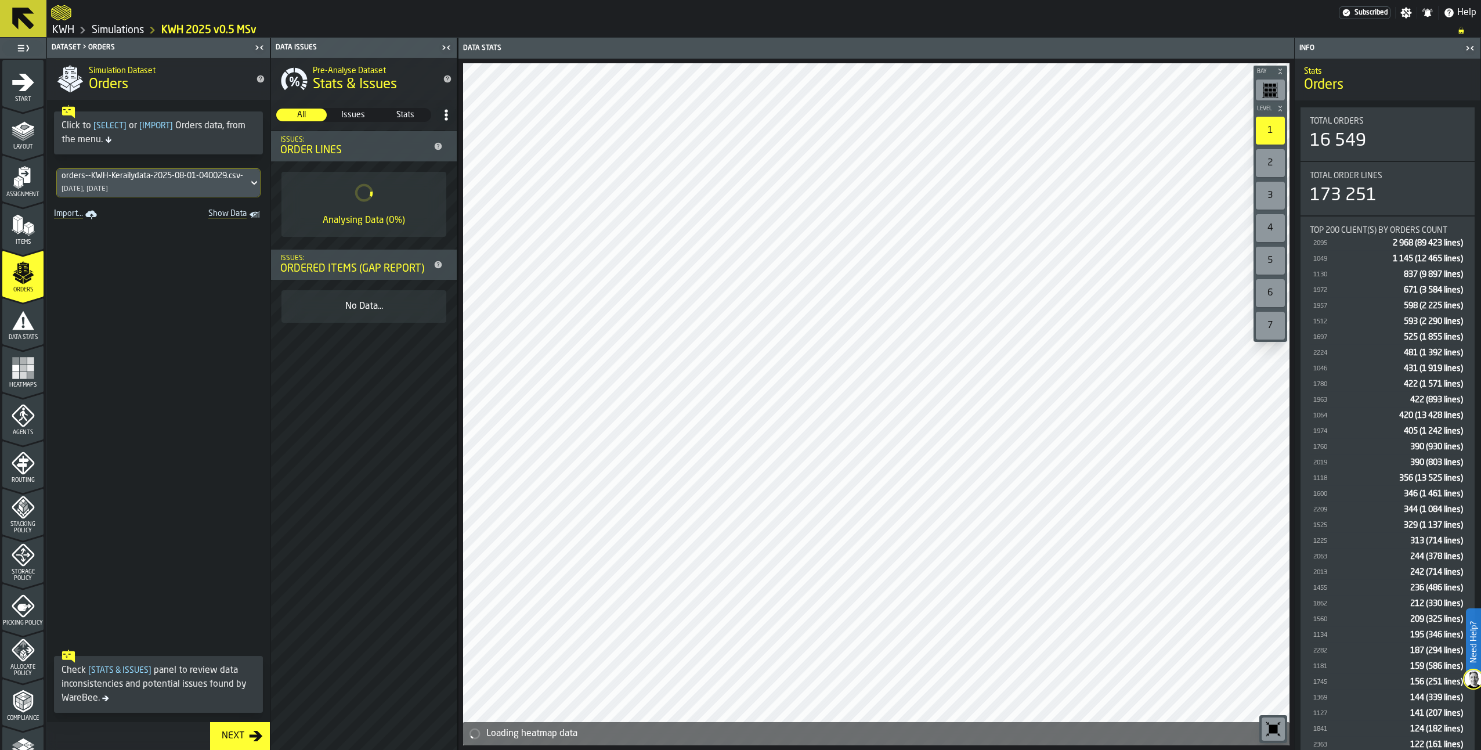
click at [153, 178] on div "orders--KWH-Kerailydata-2025-08-01-040029.csv-2025-08-01" at bounding box center [153, 175] width 182 height 9
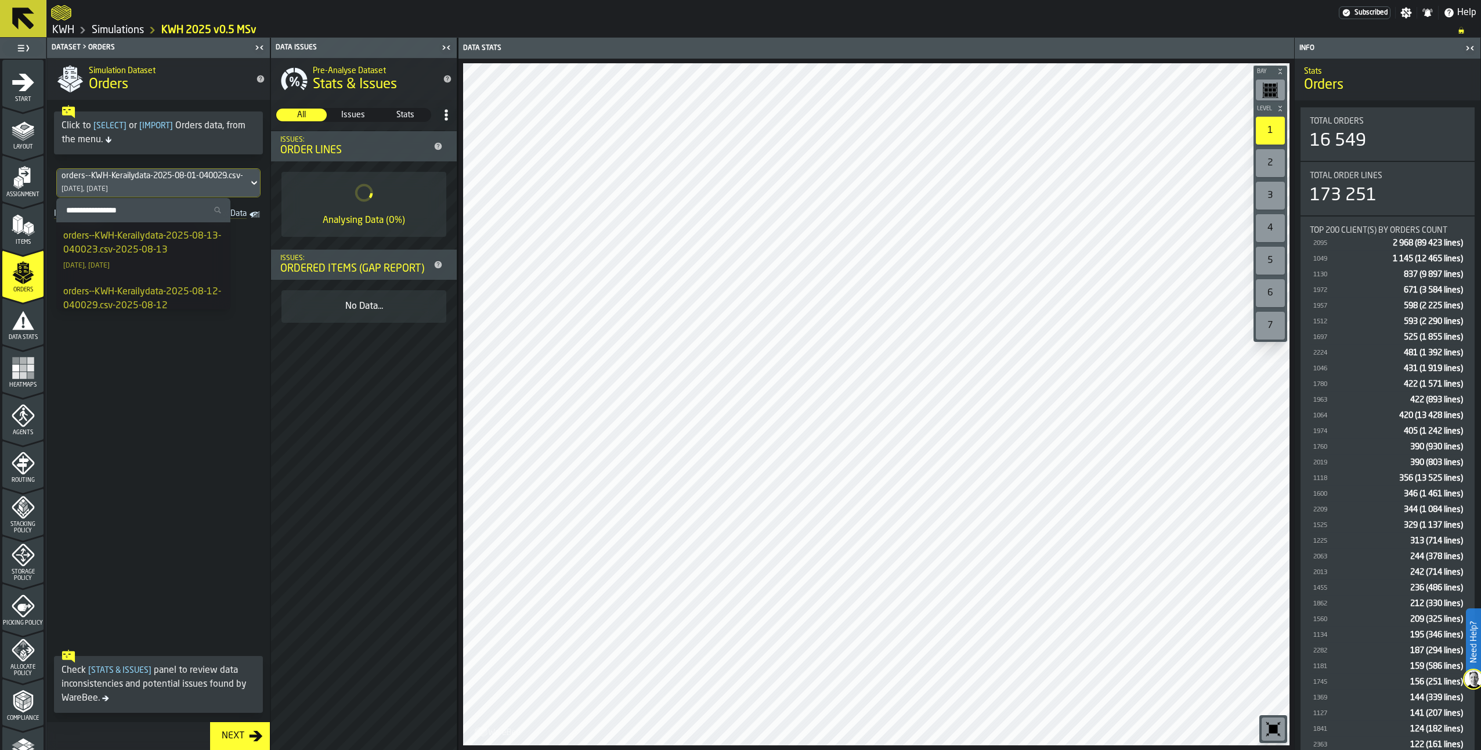
click at [182, 410] on span at bounding box center [158, 433] width 223 height 421
click at [28, 186] on icon "menu Assignment" at bounding box center [23, 177] width 23 height 23
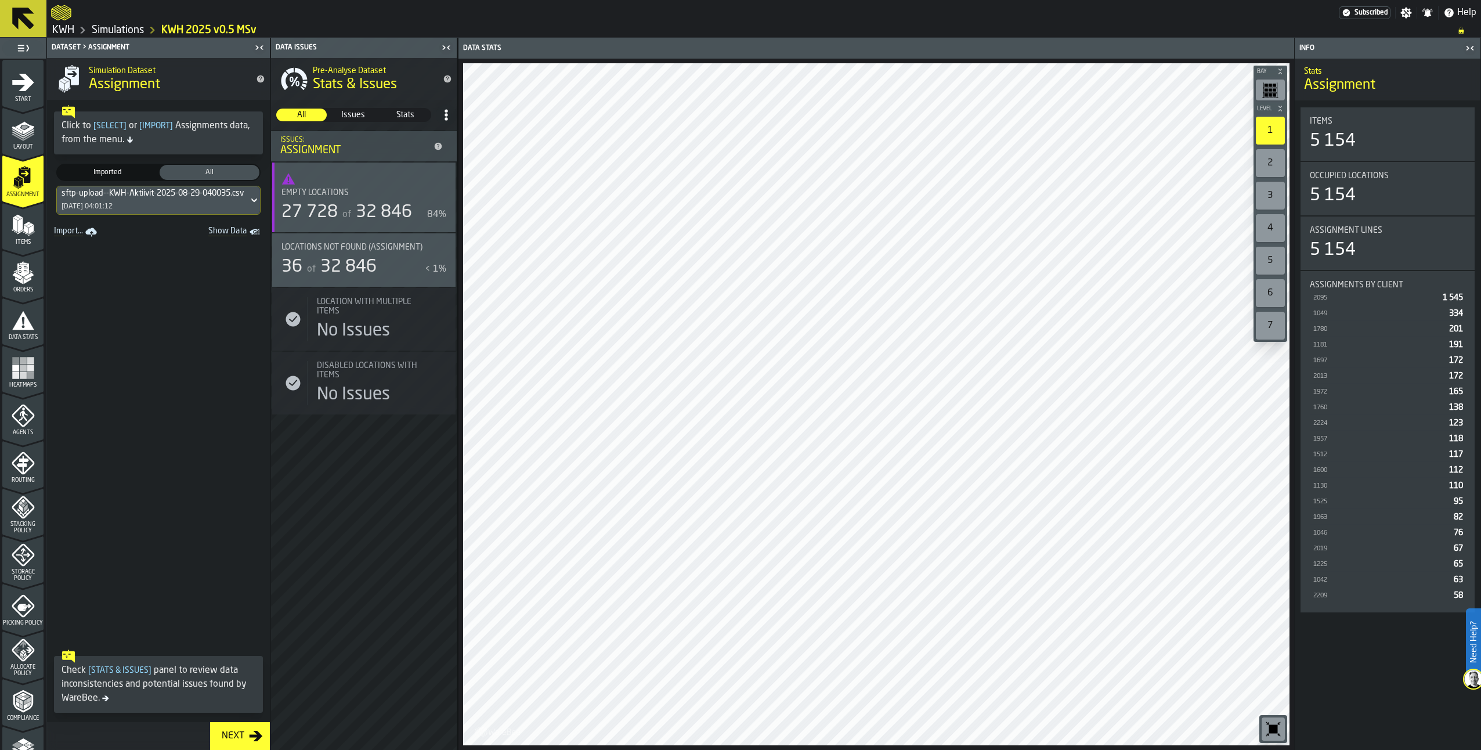
click at [442, 246] on icon "button-toggle-Show on Map" at bounding box center [441, 247] width 19 height 19
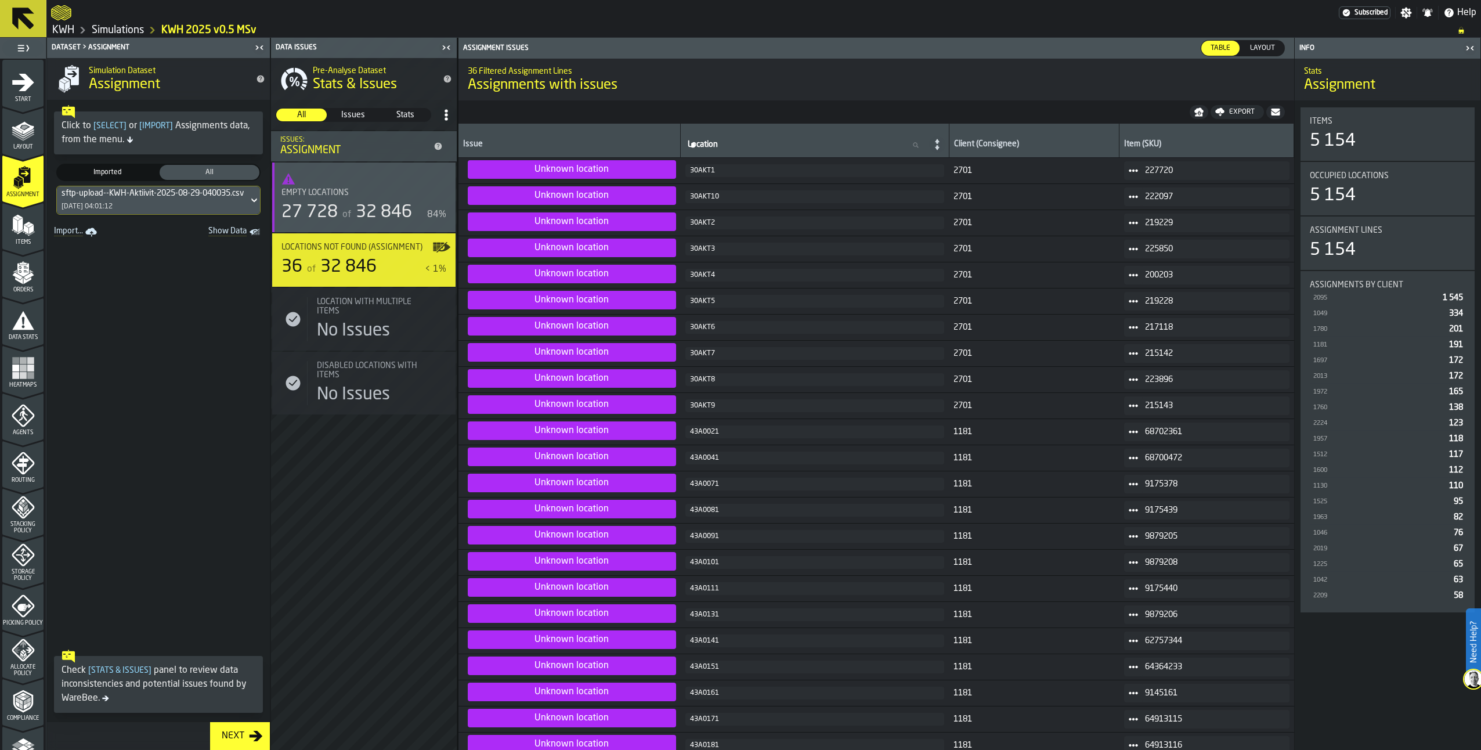
click at [1135, 327] on circle at bounding box center [1133, 327] width 3 height 3
click at [394, 495] on div "Pre-Analyse Dataset Stats & Issues All All Issues Issues Stats Stats Issues: As…" at bounding box center [364, 404] width 186 height 692
click at [38, 234] on div "Items" at bounding box center [22, 230] width 41 height 32
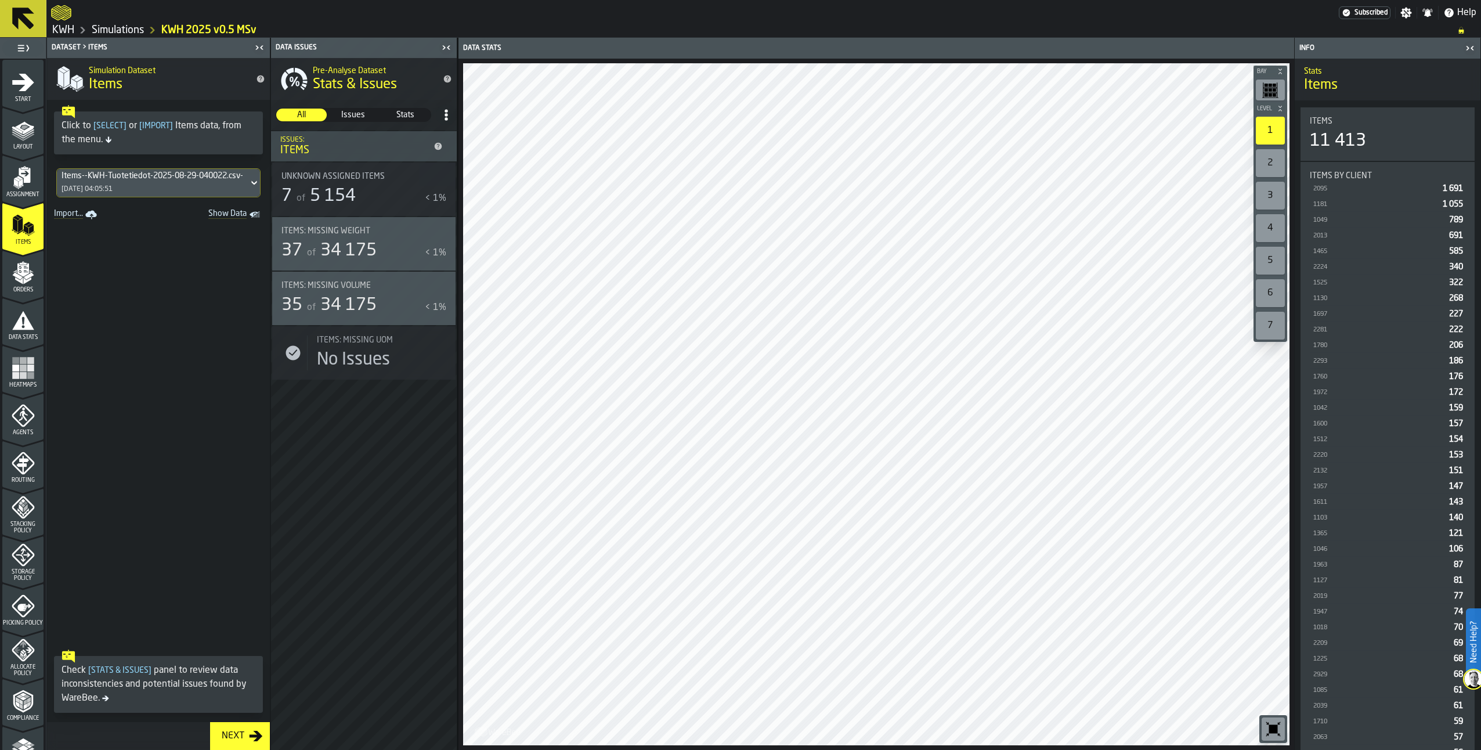
click at [440, 231] on icon "button-toggle-Show on Map" at bounding box center [441, 231] width 19 height 19
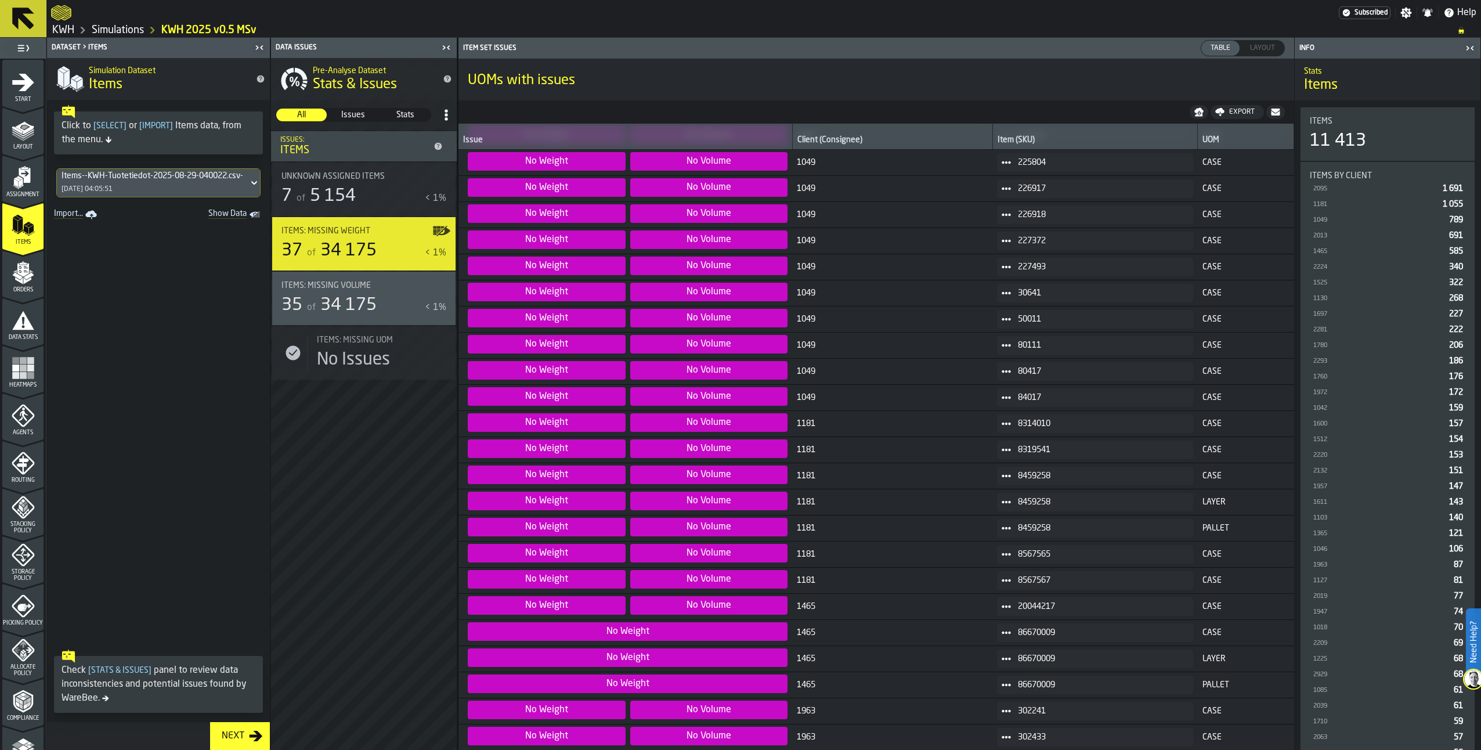
scroll to position [366, 0]
click at [1008, 424] on circle at bounding box center [1009, 422] width 3 height 3
click at [1012, 482] on div "Show Items" at bounding box center [1027, 486] width 60 height 8
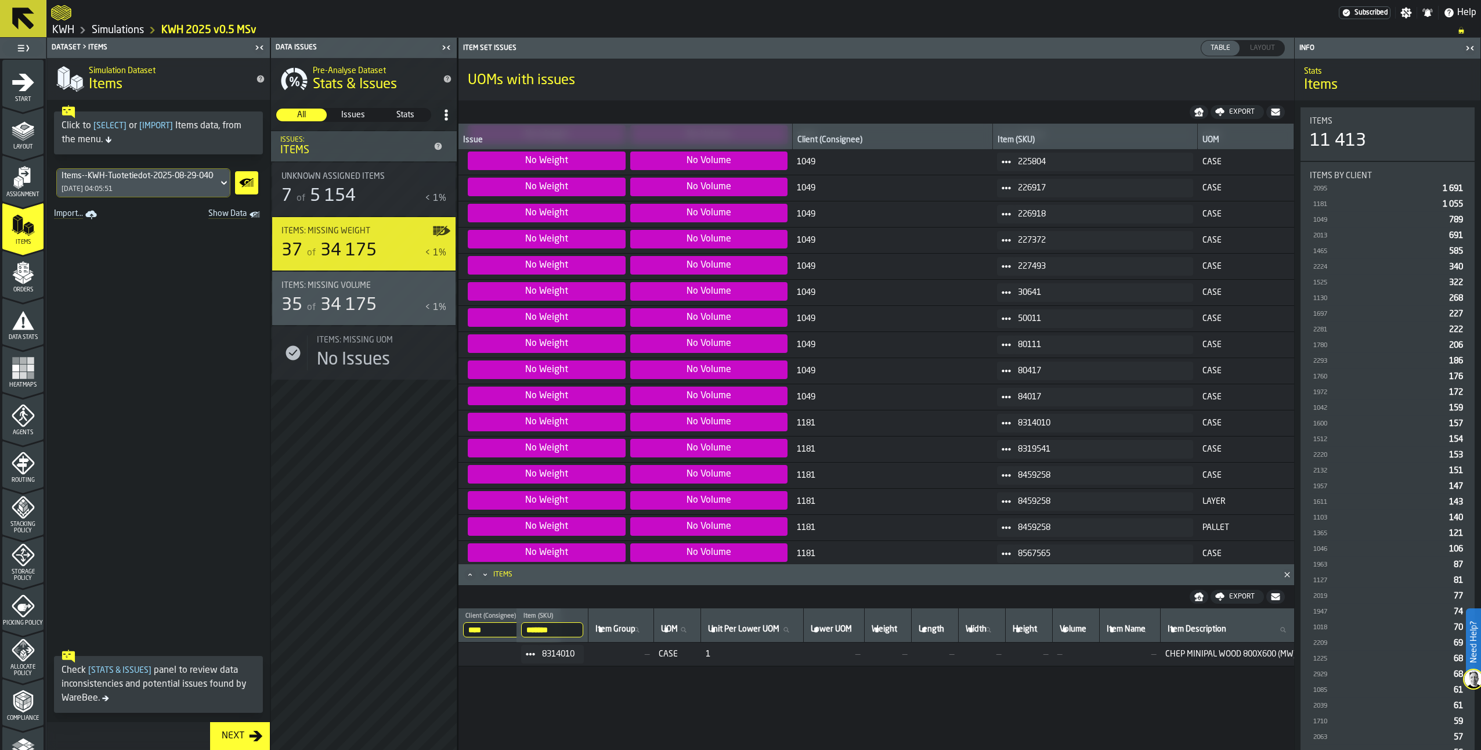
scroll to position [0, 0]
click at [1002, 445] on icon at bounding box center [1006, 449] width 9 height 9
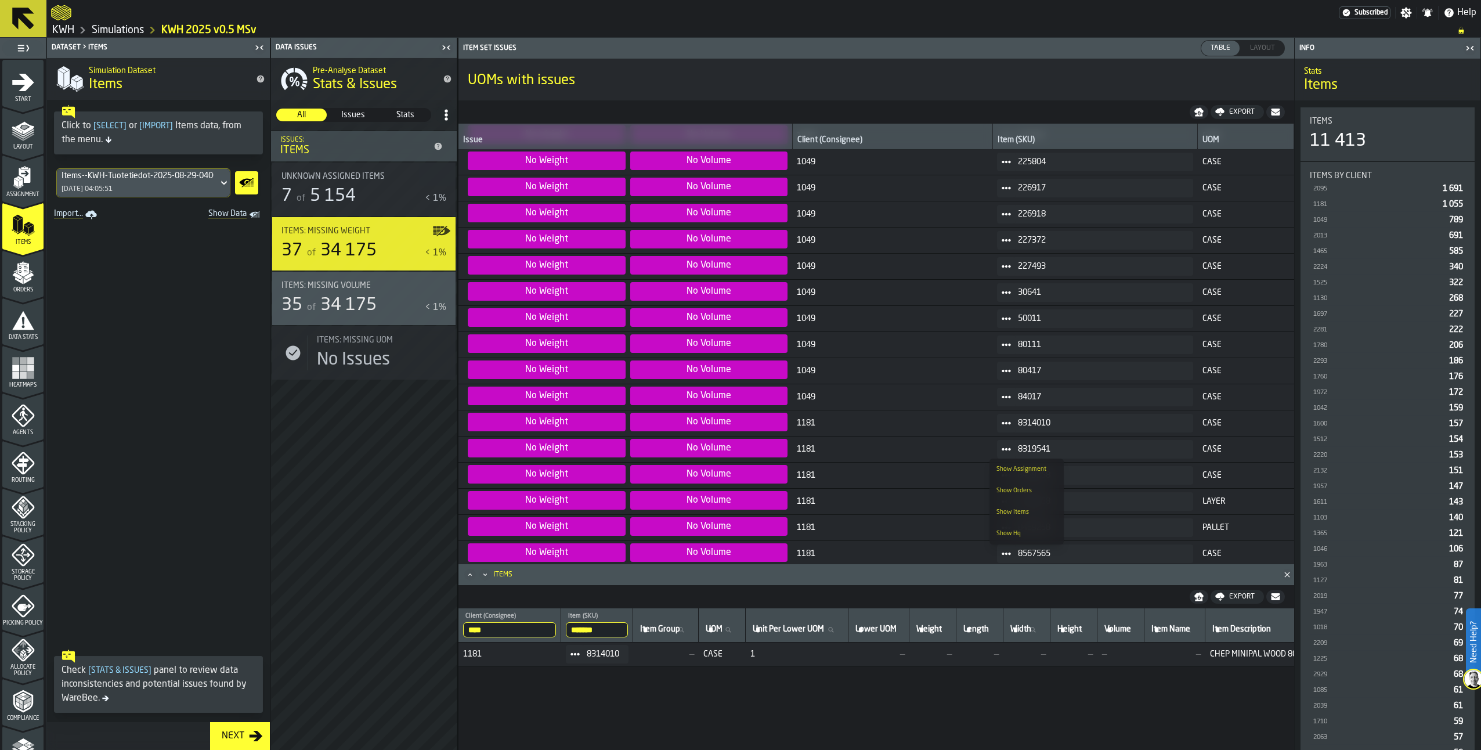
click at [1010, 511] on div "Show Items" at bounding box center [1027, 512] width 60 height 8
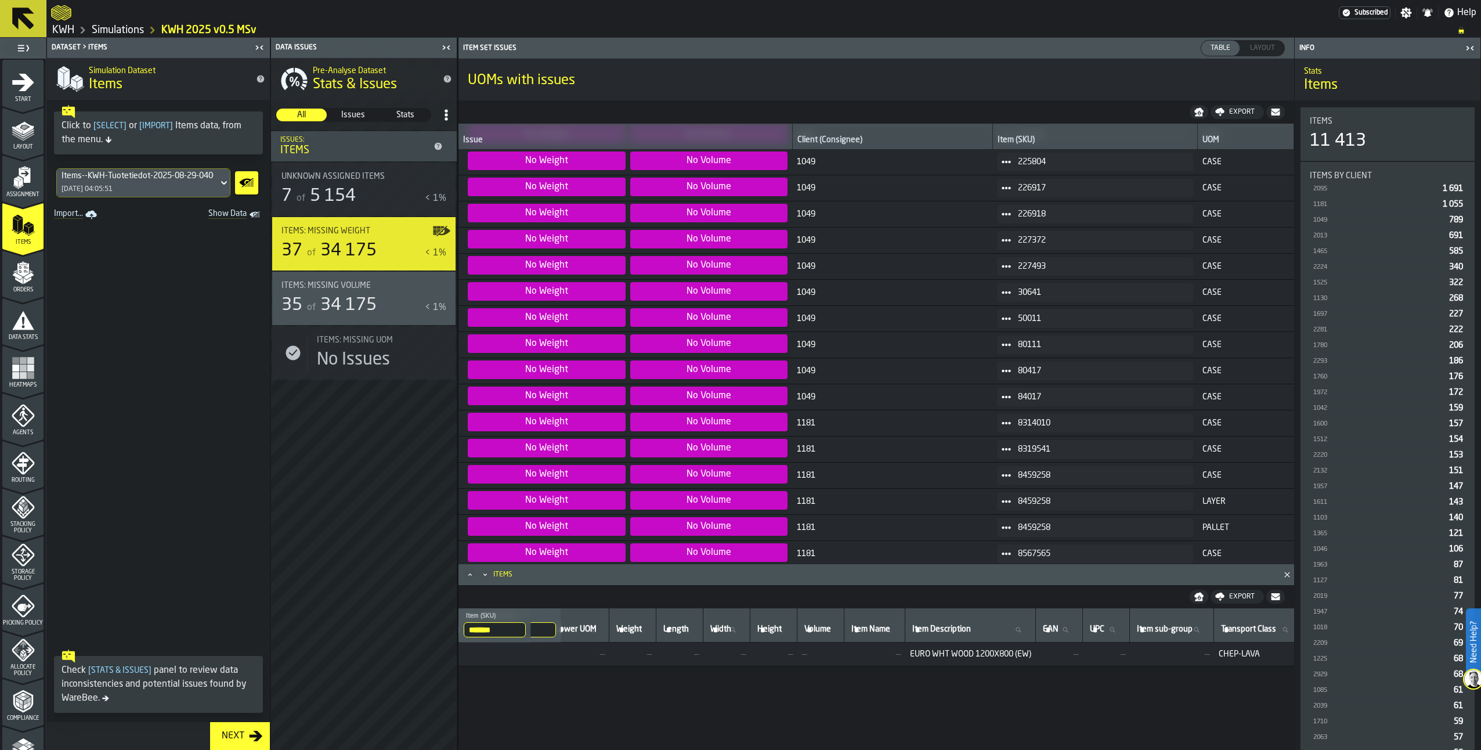
scroll to position [0, 308]
click at [1002, 471] on icon at bounding box center [1006, 475] width 9 height 9
click at [1002, 511] on li "Show Orders" at bounding box center [1027, 516] width 74 height 21
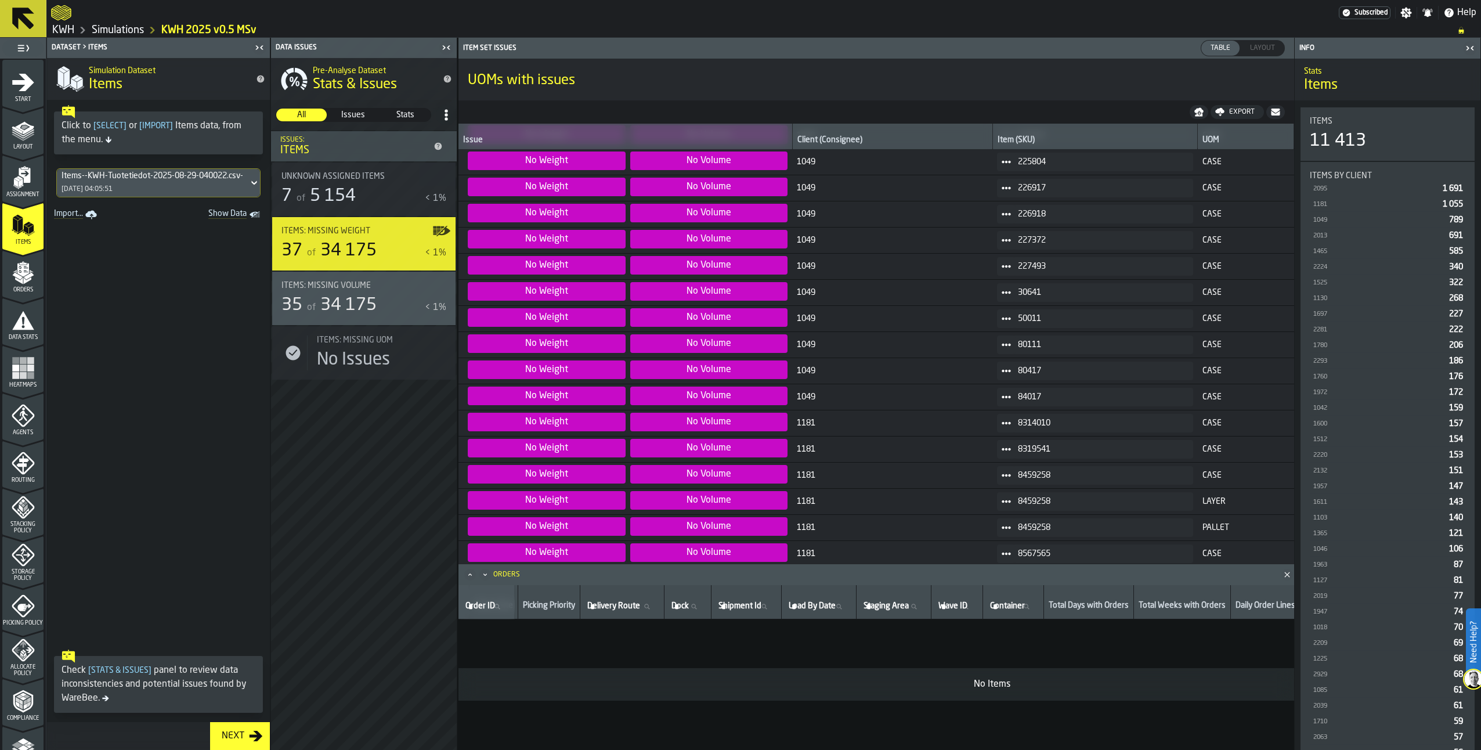
scroll to position [0, 0]
click at [1002, 499] on icon at bounding box center [1006, 501] width 9 height 9
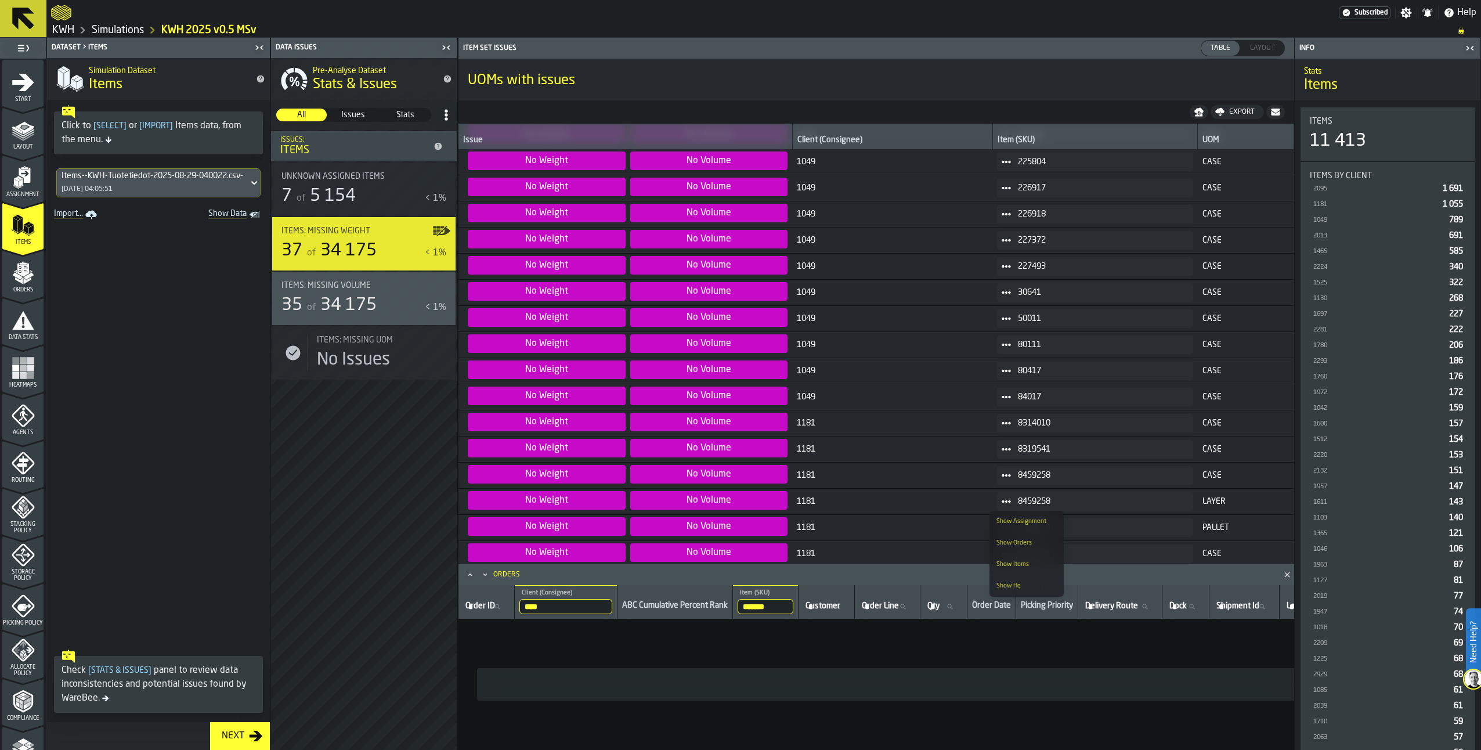
click at [1011, 567] on div "Show Items" at bounding box center [1027, 565] width 60 height 8
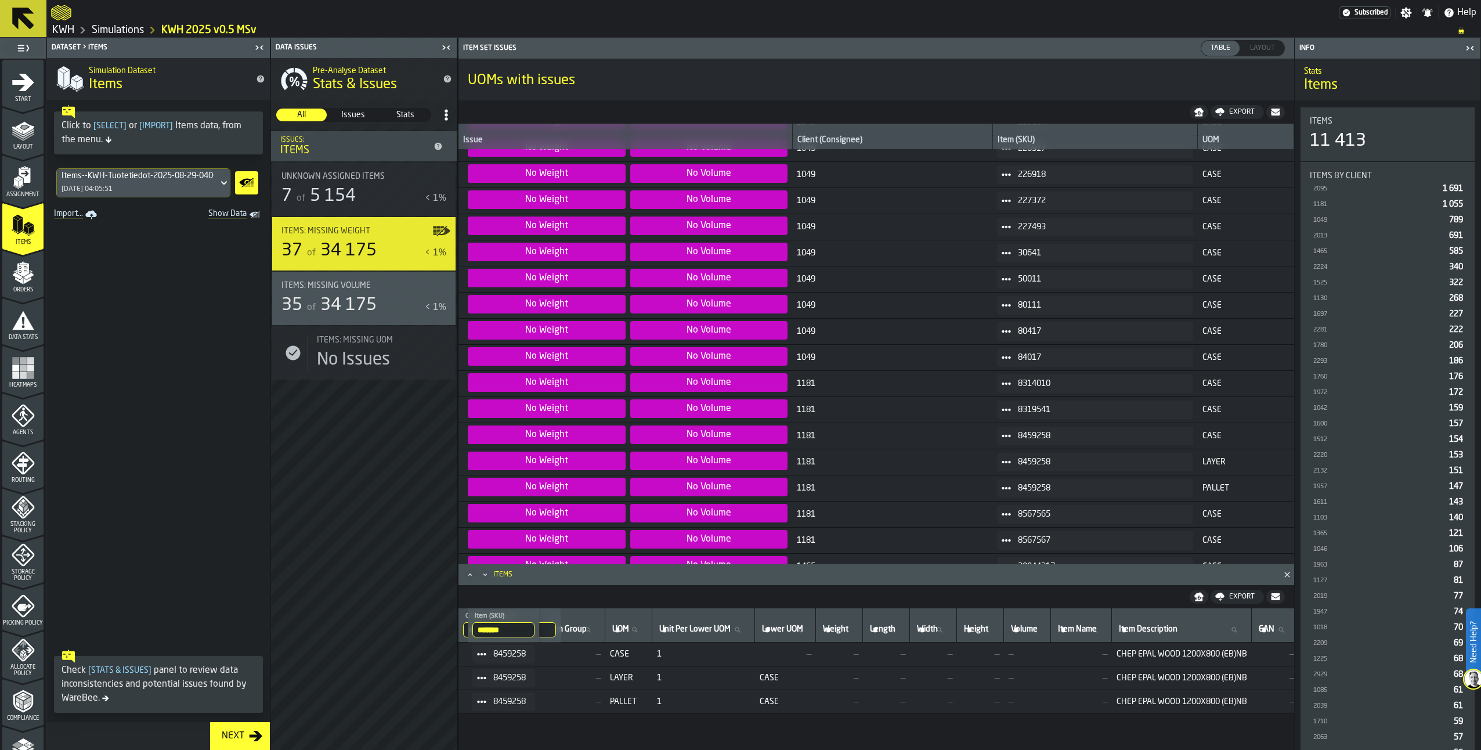
scroll to position [424, 0]
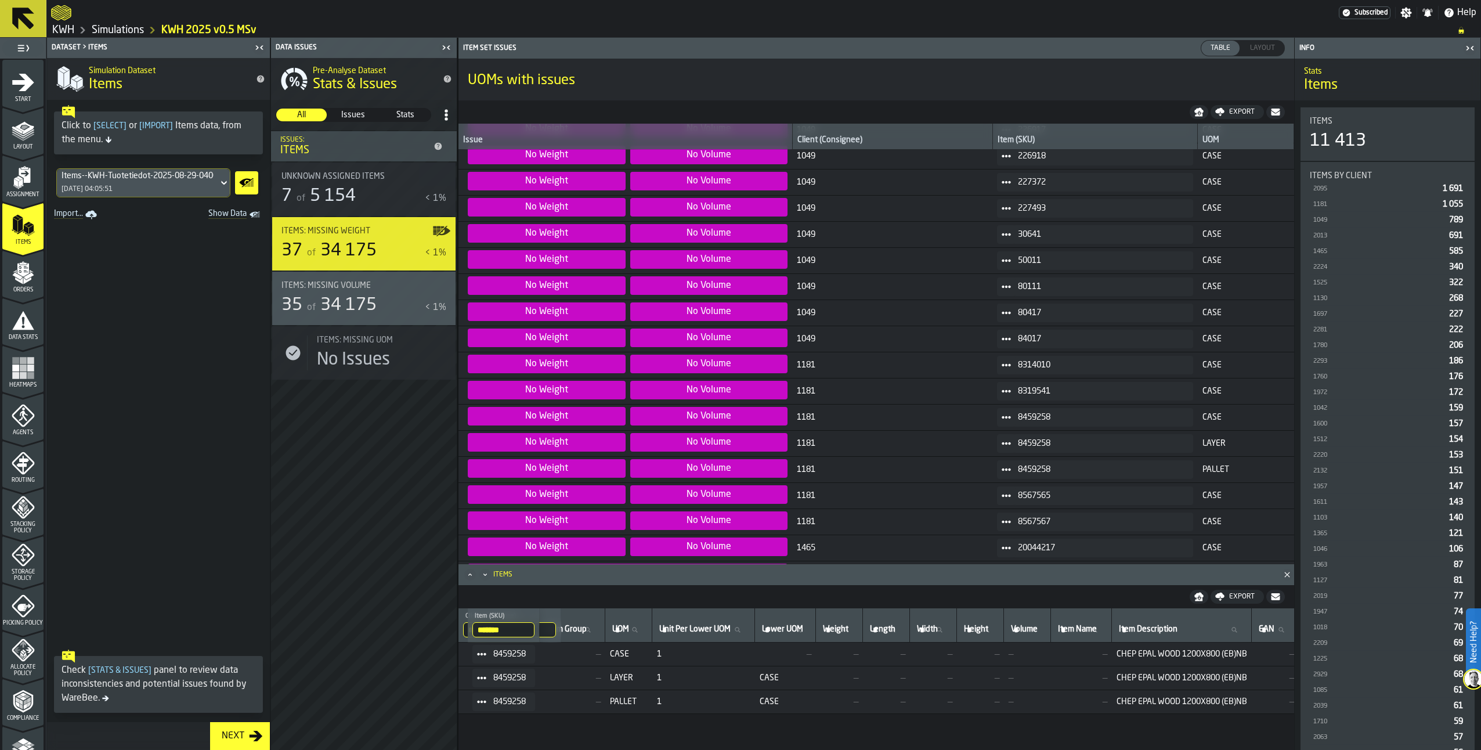
click at [1002, 493] on icon at bounding box center [1006, 495] width 9 height 9
click at [1006, 561] on div "Show Items" at bounding box center [1027, 559] width 60 height 8
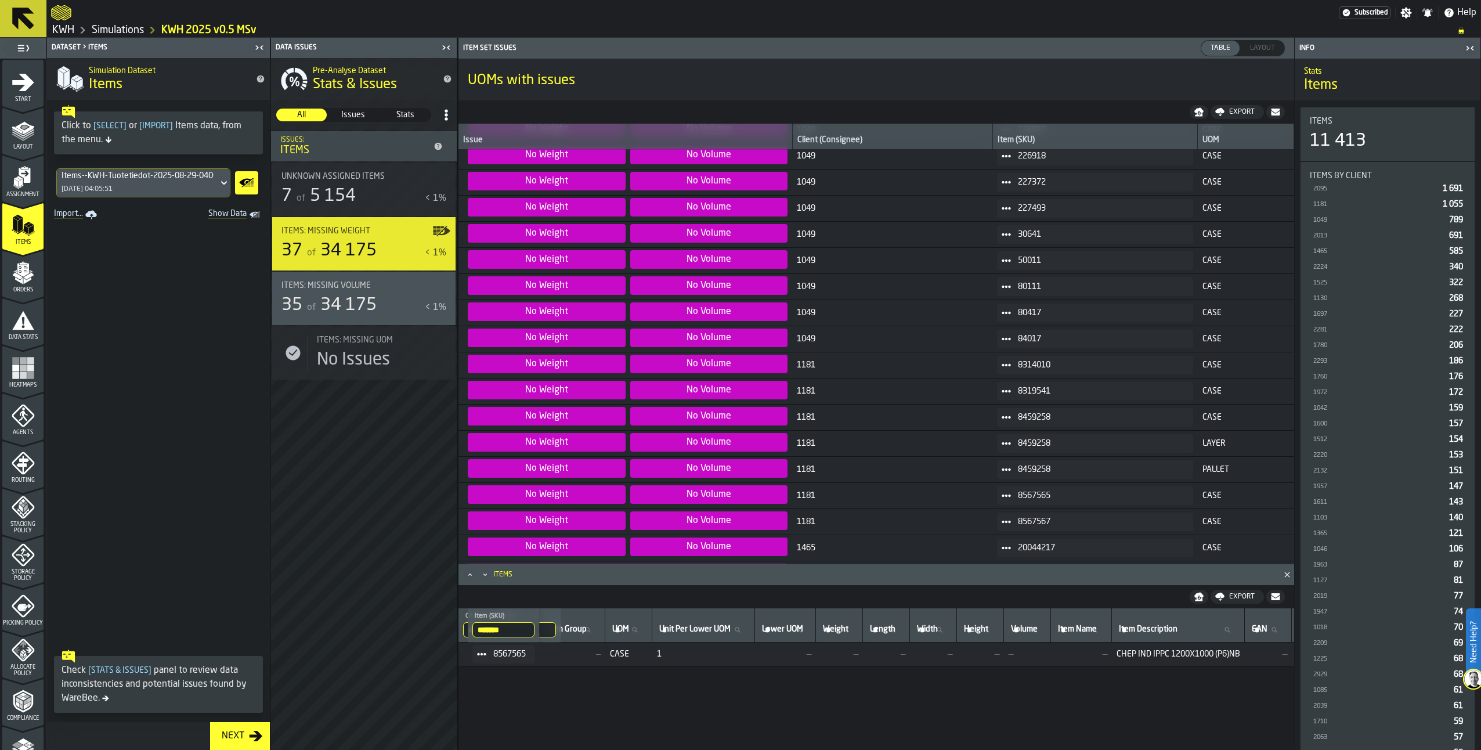
click at [1008, 522] on div "8567567" at bounding box center [1095, 522] width 196 height 19
click at [1002, 519] on icon at bounding box center [1006, 521] width 9 height 9
click at [1007, 583] on div "Show Items" at bounding box center [1027, 585] width 60 height 8
click at [1002, 552] on icon at bounding box center [1006, 547] width 9 height 9
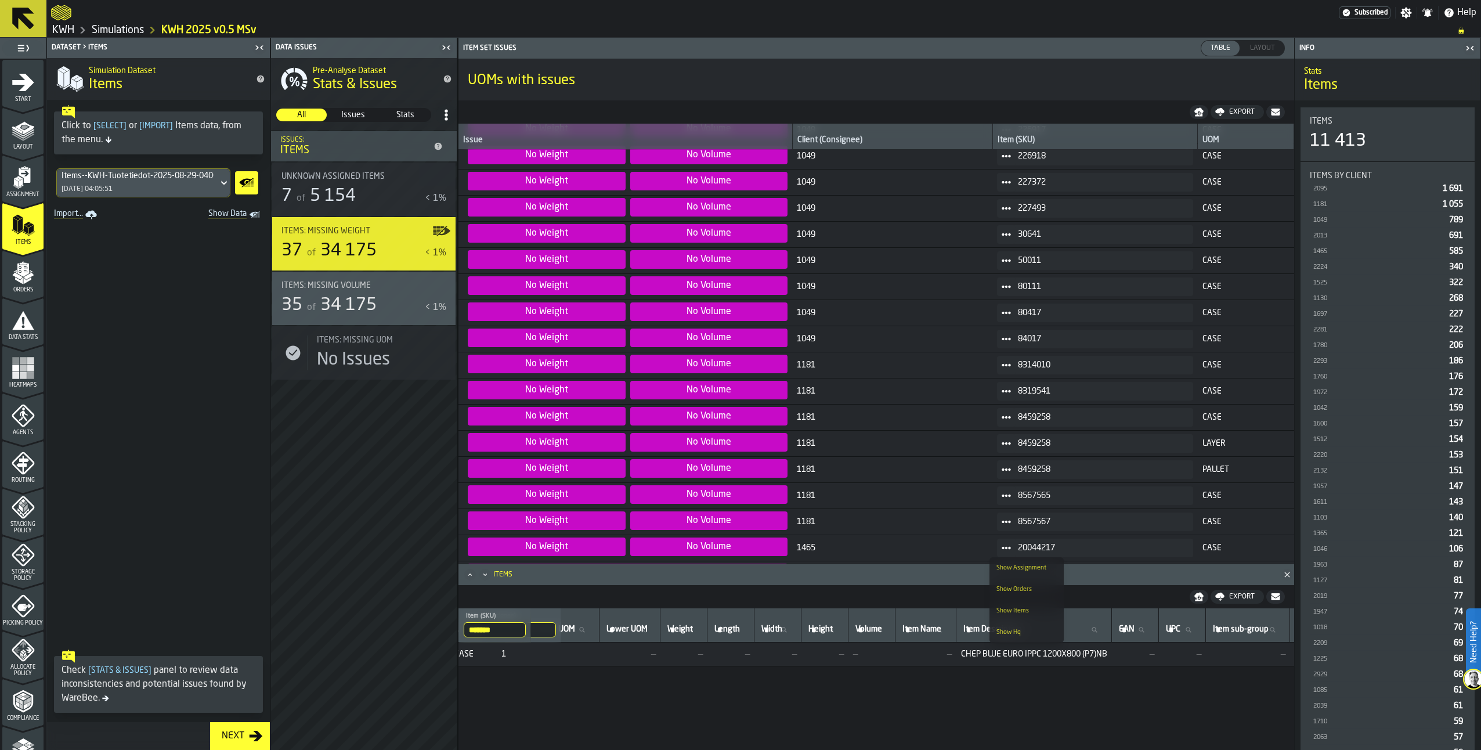
click at [1009, 609] on div "Show Items" at bounding box center [1027, 611] width 60 height 8
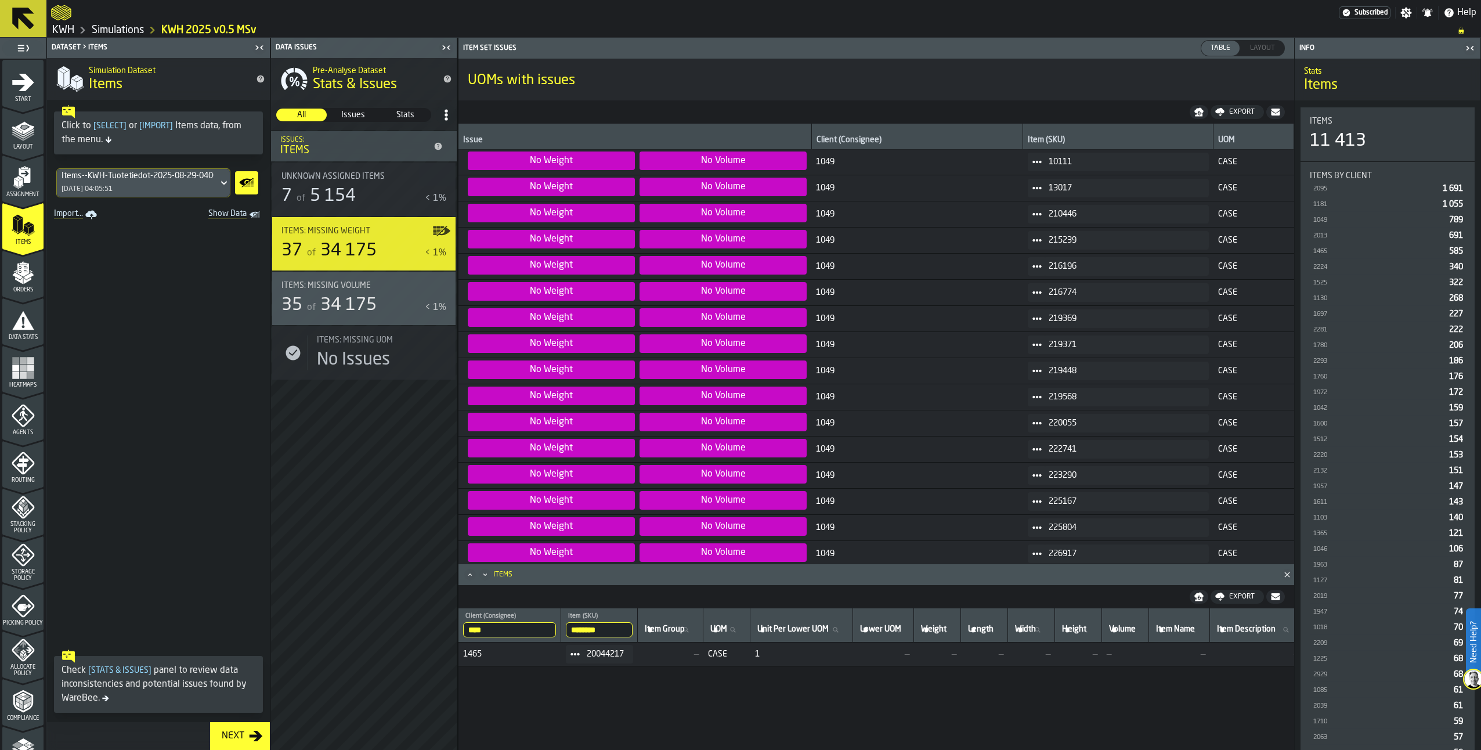
scroll to position [0, 0]
click at [35, 273] on div "Orders" at bounding box center [22, 277] width 41 height 32
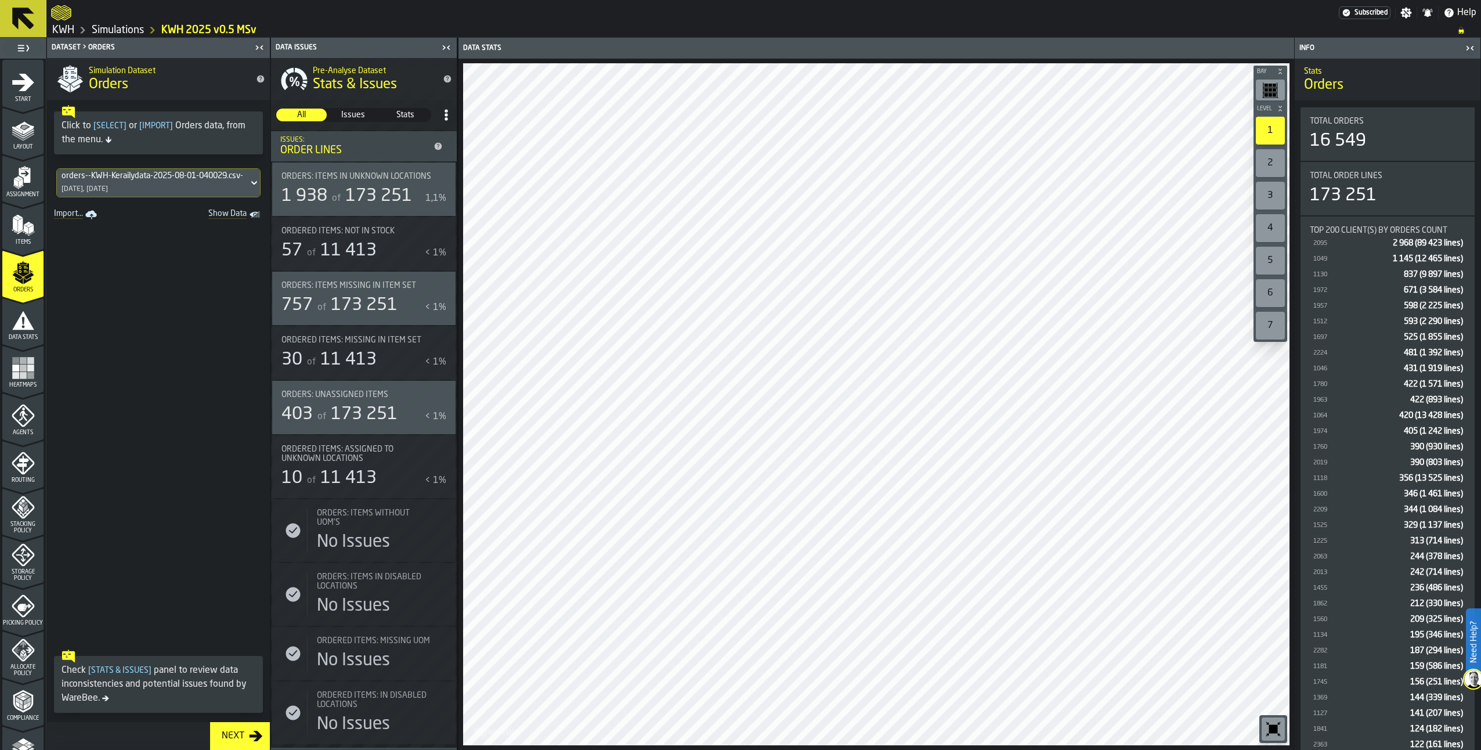
click at [427, 200] on div "1 938 of 173 251 1,1%" at bounding box center [364, 196] width 165 height 21
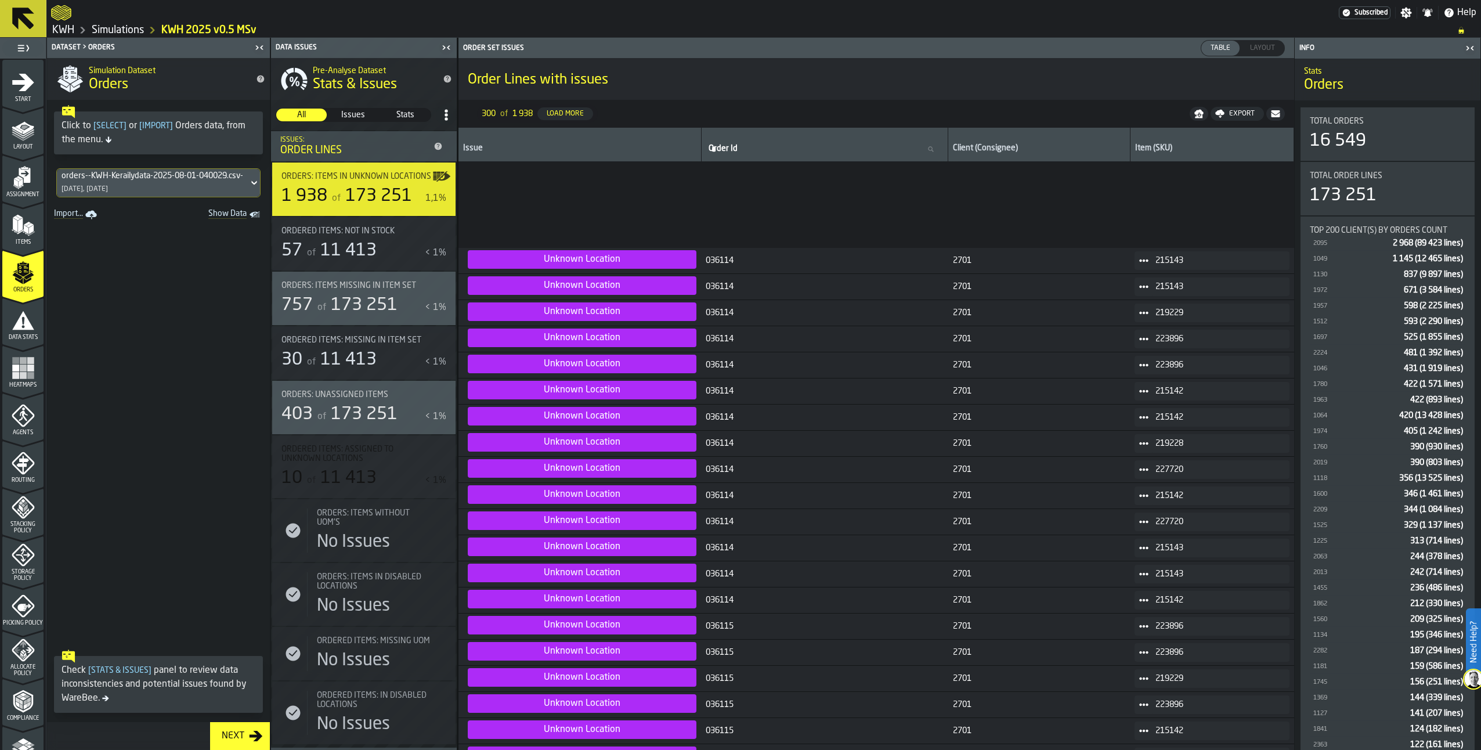
scroll to position [4932, 0]
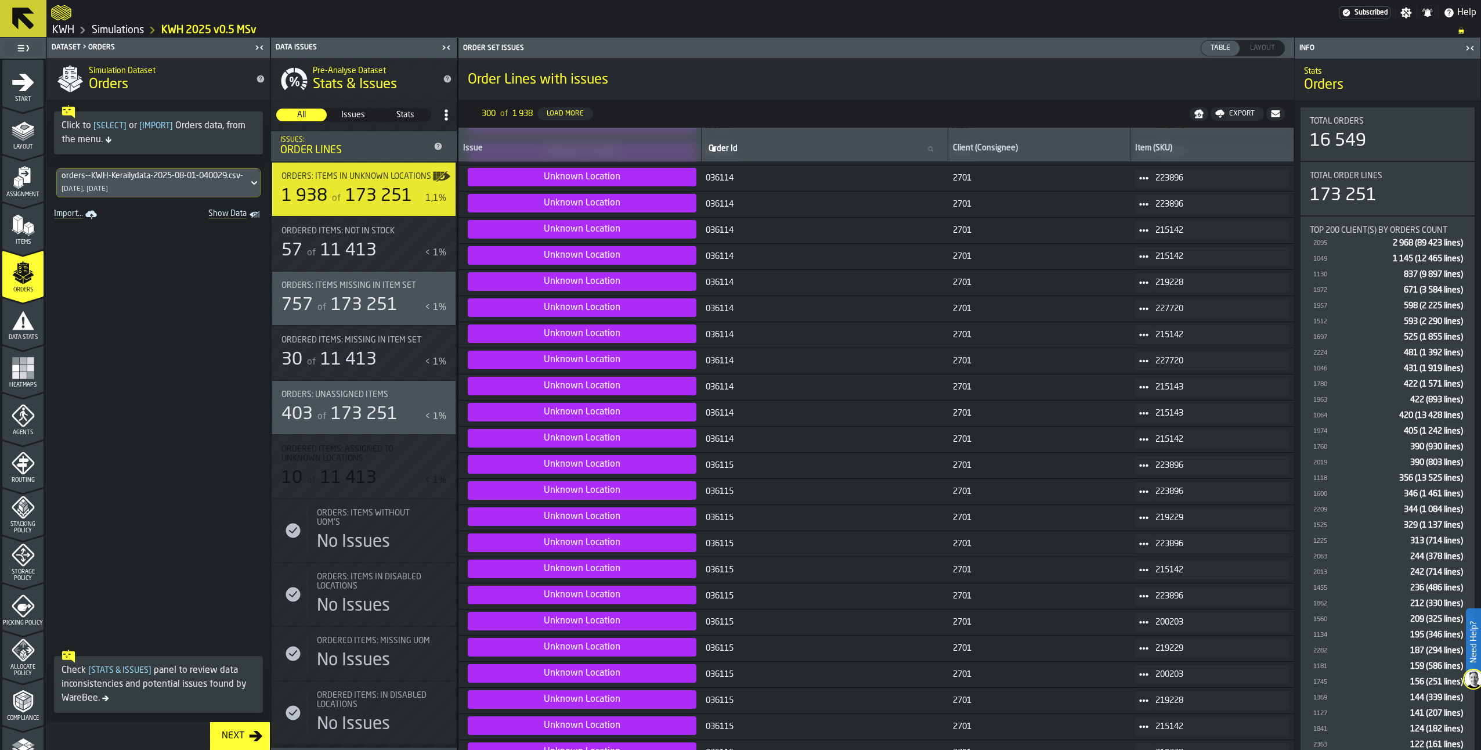
click at [25, 319] on icon "menu Data Stats" at bounding box center [23, 320] width 22 height 19
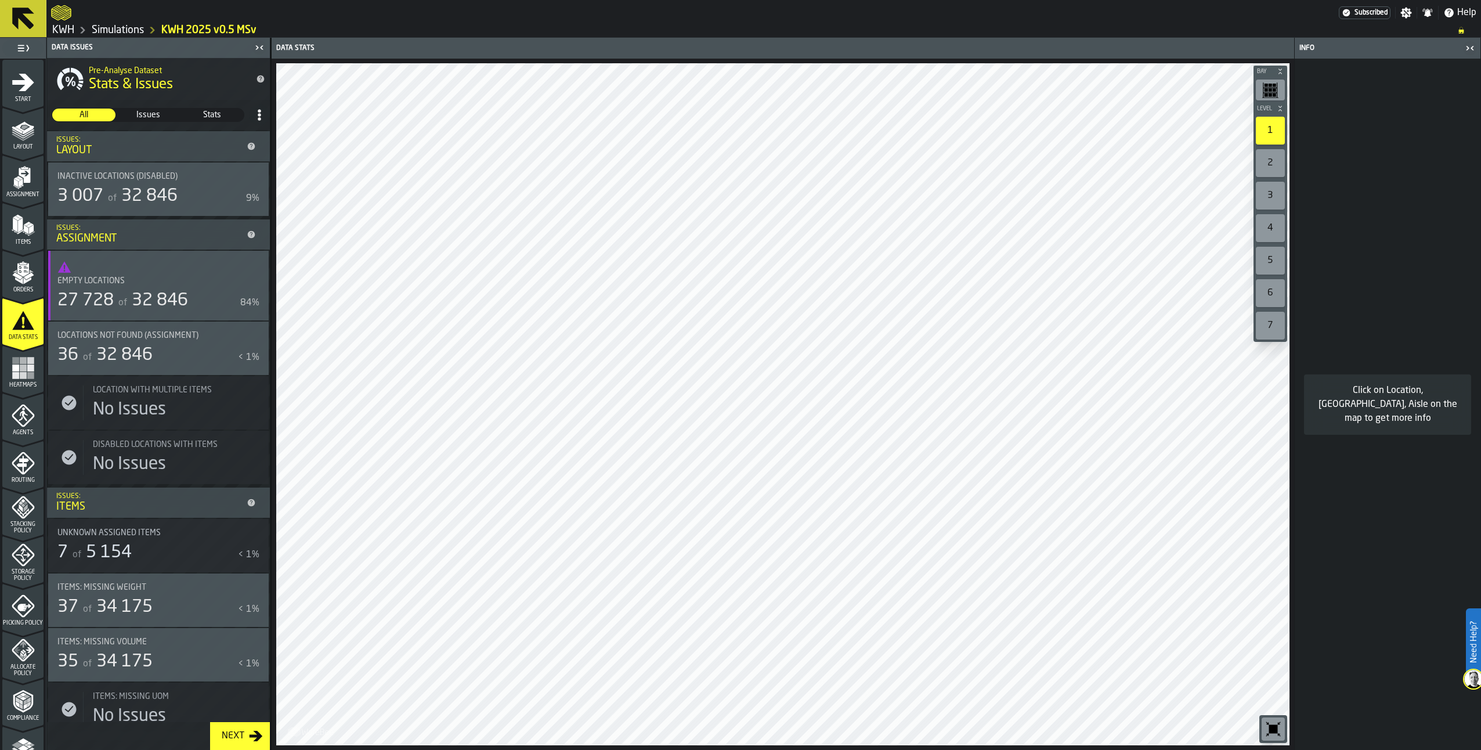
click at [12, 365] on rect "menu Heatmaps" at bounding box center [15, 368] width 7 height 7
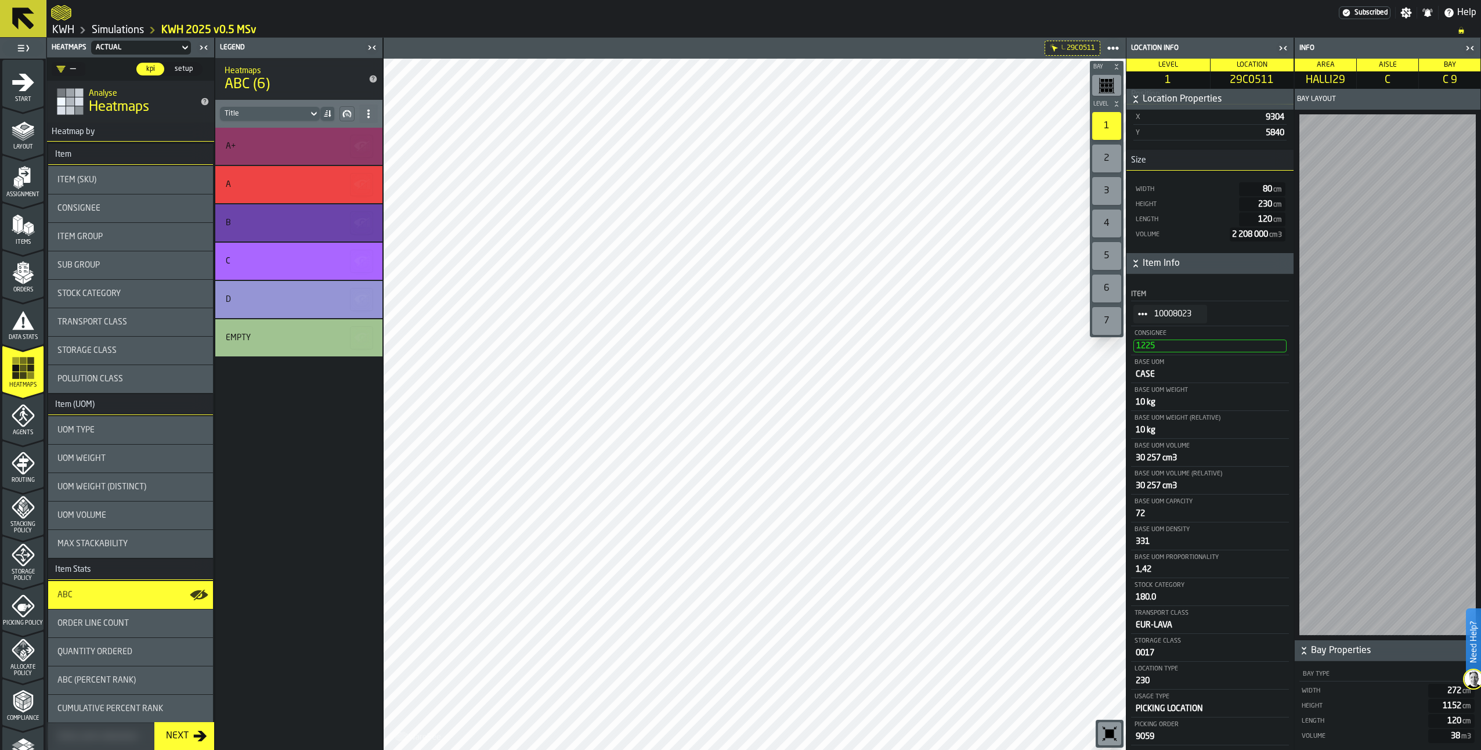
scroll to position [245, 0]
click at [1145, 315] on icon "StatList-item-10008023" at bounding box center [1142, 313] width 9 height 9
click at [1157, 380] on div "Show Items" at bounding box center [1171, 377] width 60 height 8
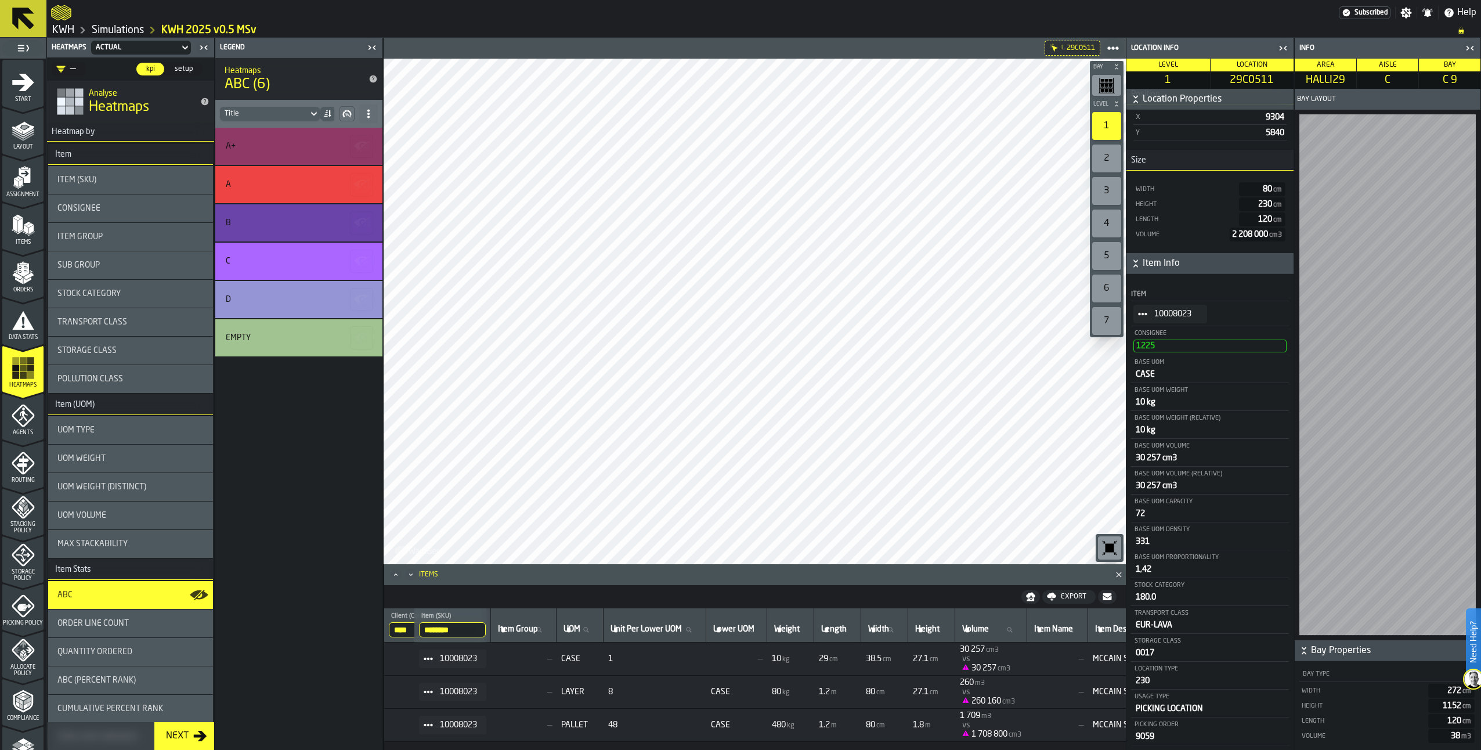
scroll to position [0, 0]
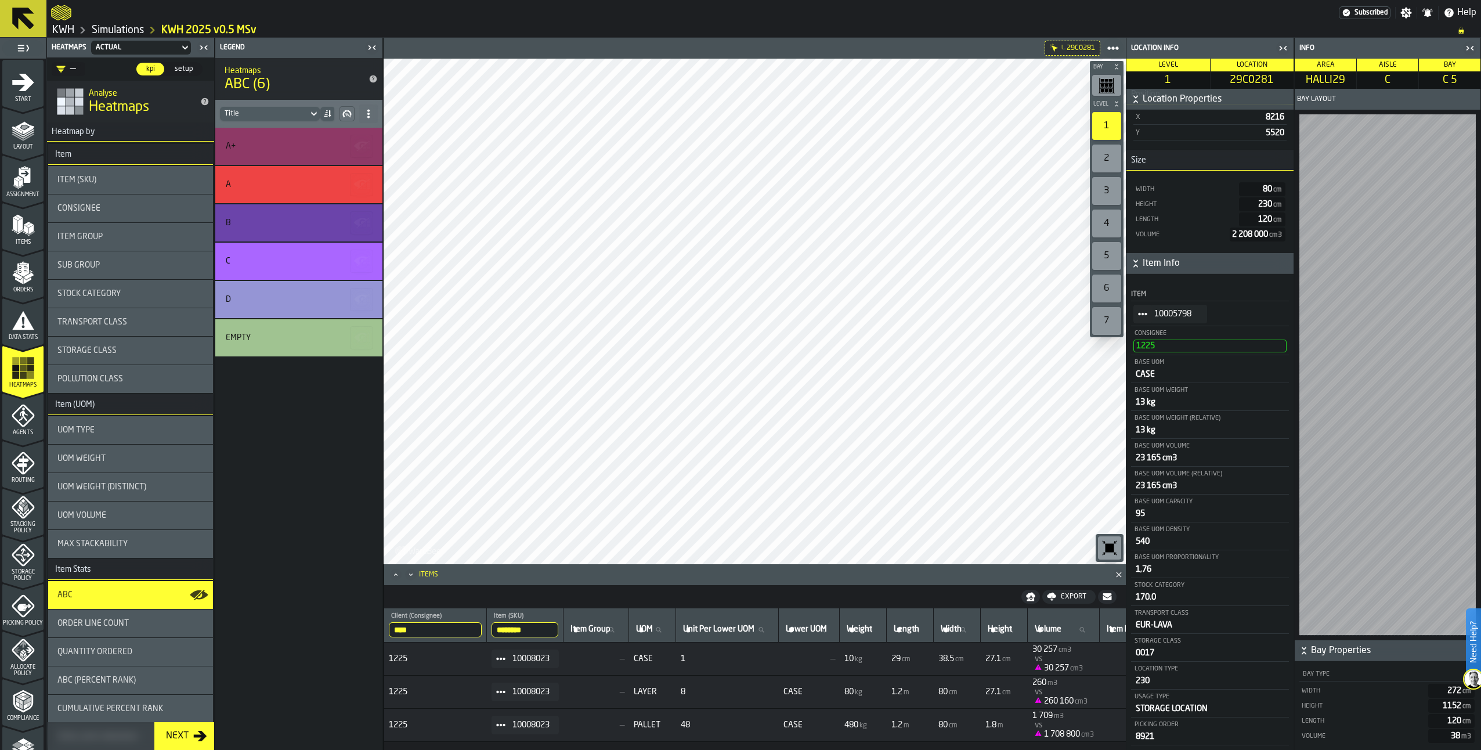
click at [1141, 312] on icon "StatList-item-10005798" at bounding box center [1142, 313] width 9 height 9
click at [1146, 381] on li "Show Items" at bounding box center [1171, 376] width 74 height 21
click at [105, 622] on span "Order Line Count" at bounding box center [92, 623] width 71 height 9
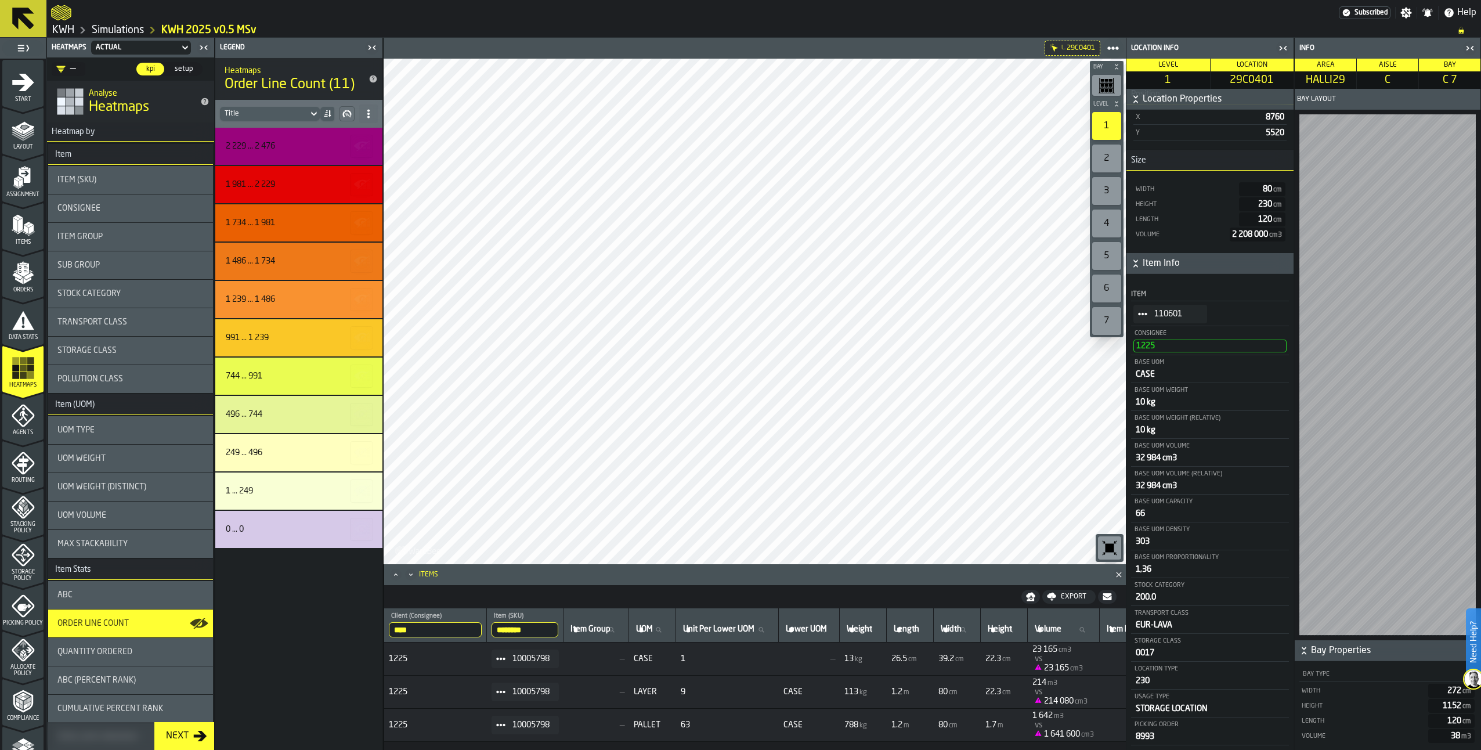
click at [72, 589] on div "ABC" at bounding box center [130, 595] width 165 height 28
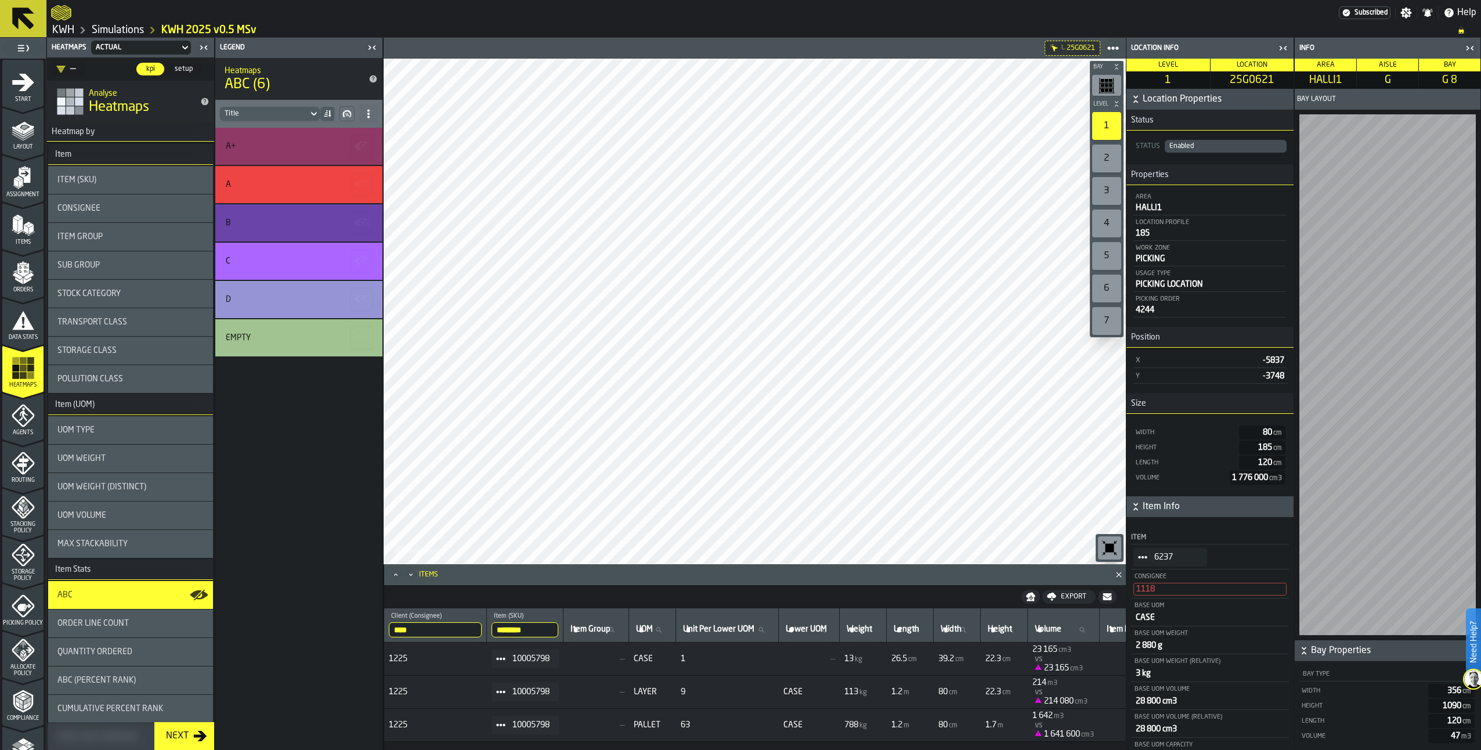
click at [1105, 156] on div "2" at bounding box center [1106, 159] width 29 height 28
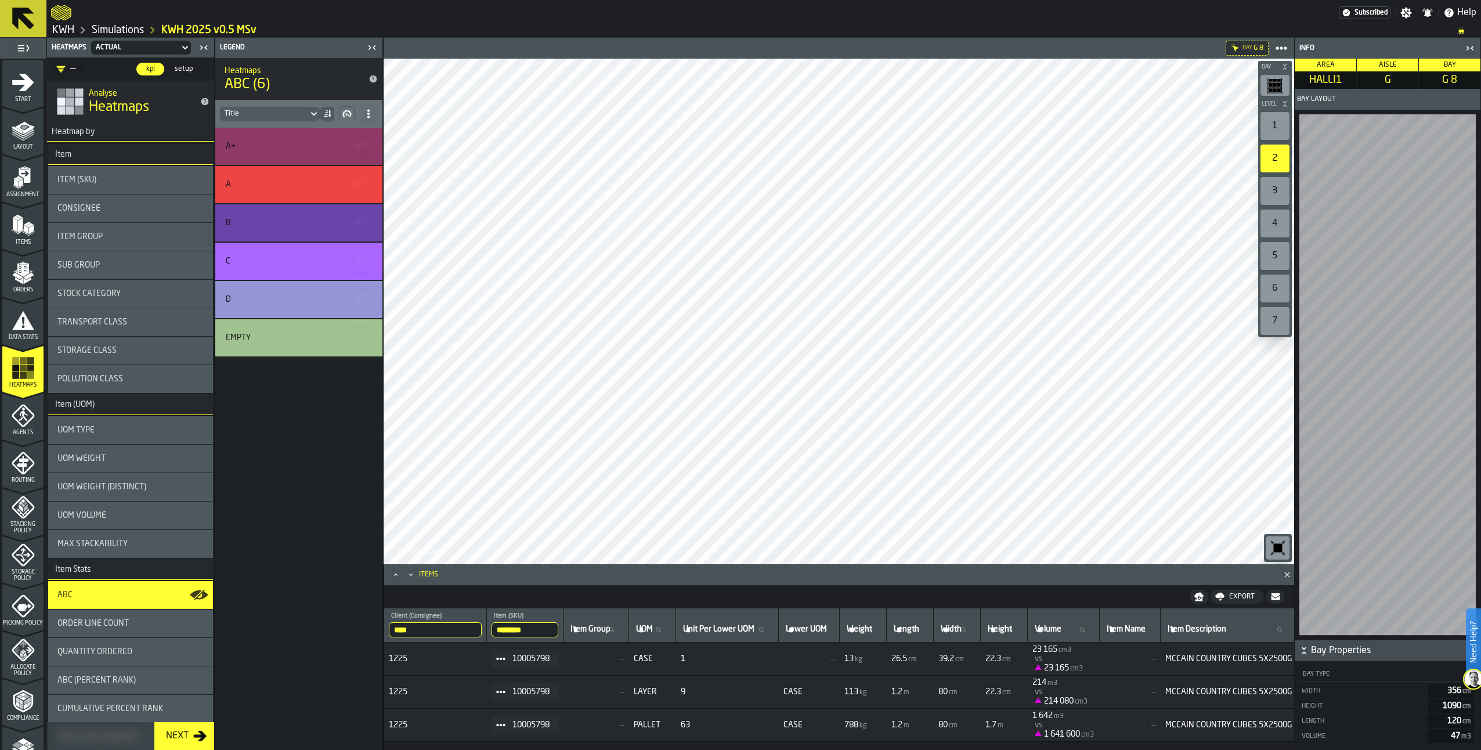
click at [1283, 120] on div "1" at bounding box center [1275, 126] width 29 height 28
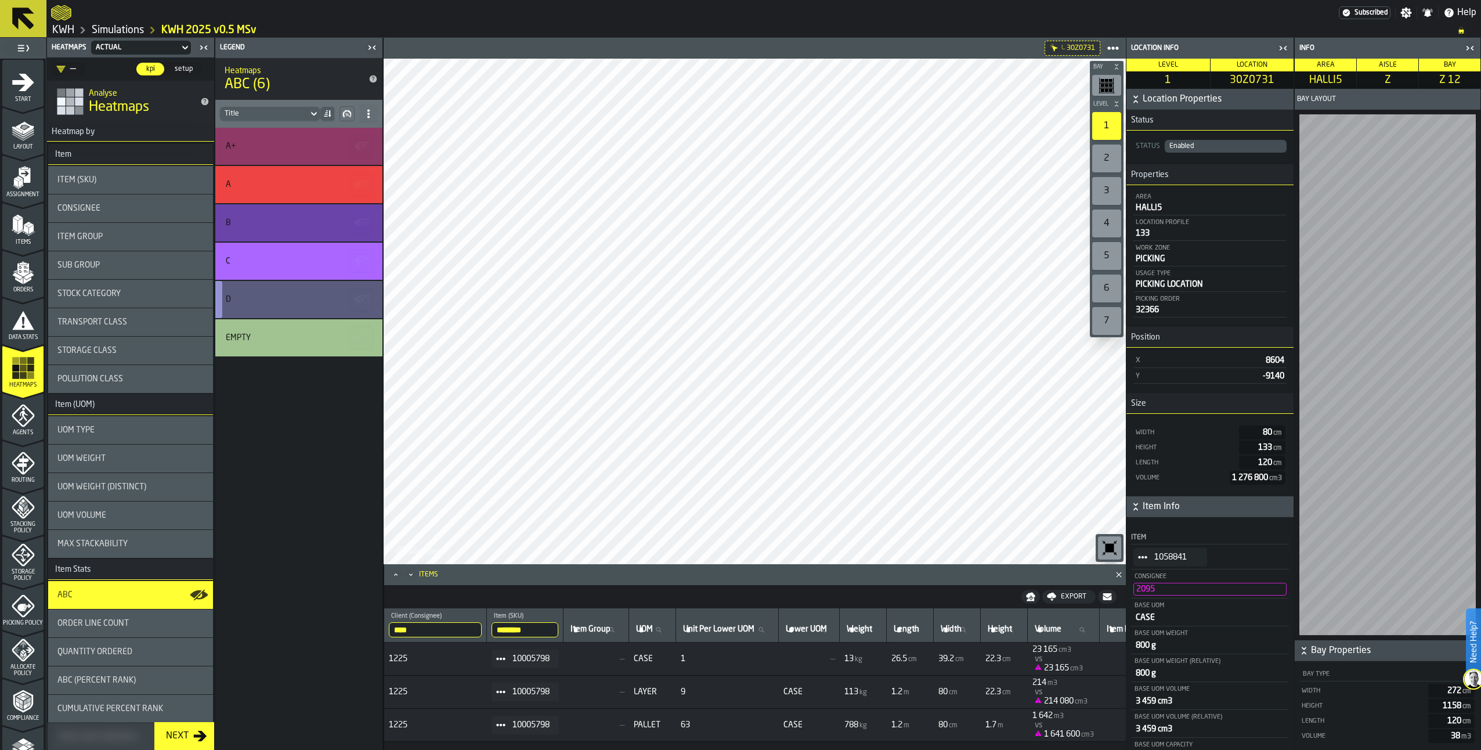
click at [313, 295] on div "D" at bounding box center [297, 299] width 143 height 9
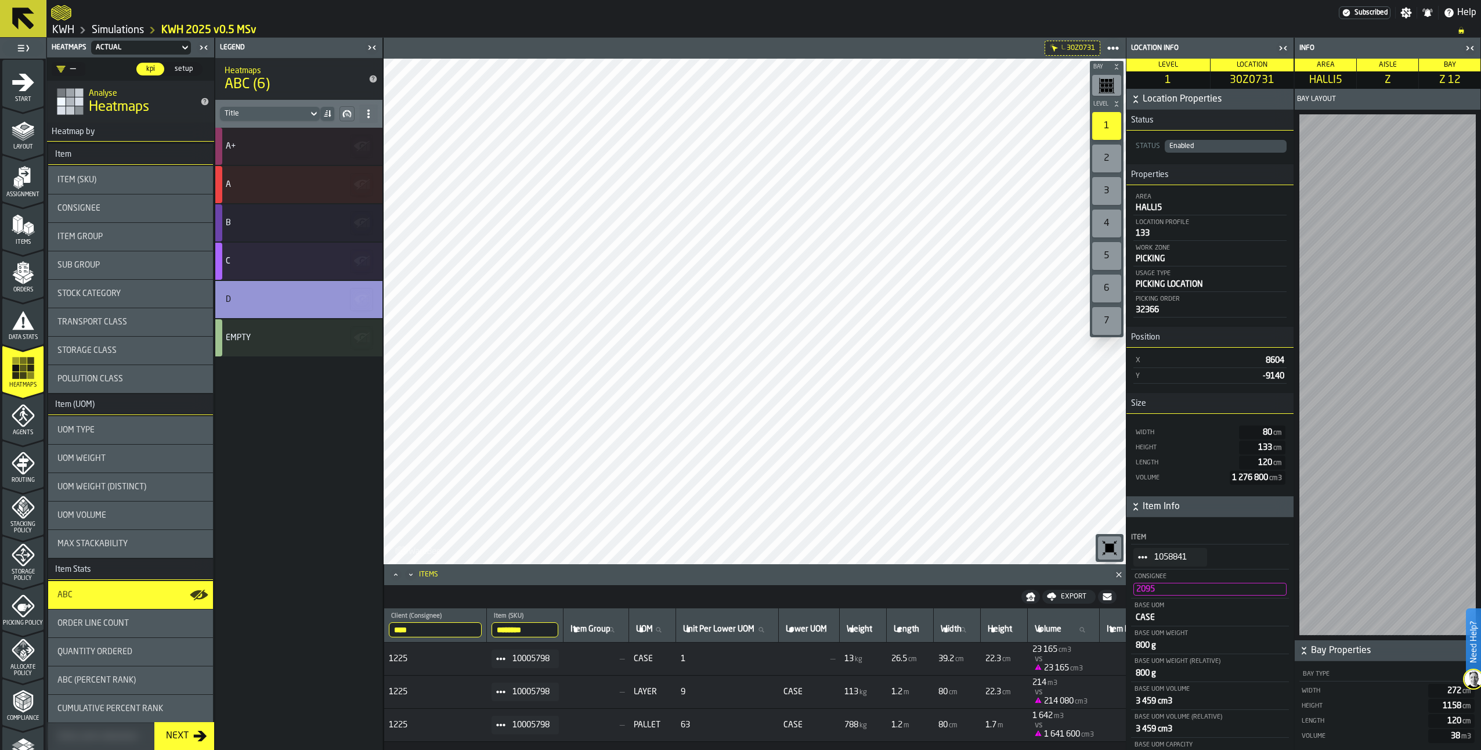
click at [1099, 155] on div "2" at bounding box center [1106, 159] width 29 height 28
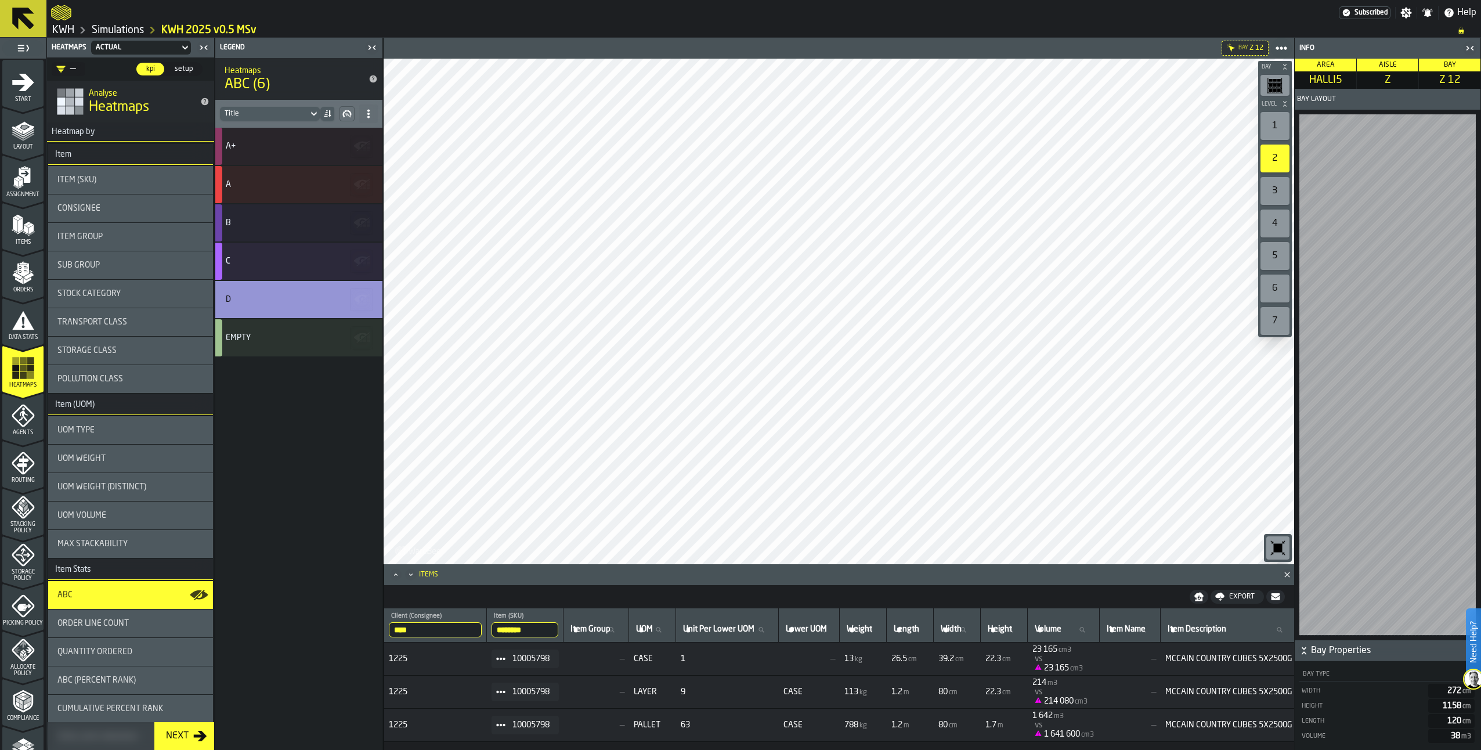
click at [1273, 118] on div "1" at bounding box center [1275, 126] width 29 height 28
click at [341, 266] on div "C" at bounding box center [298, 261] width 167 height 37
click at [1278, 154] on div "2" at bounding box center [1275, 159] width 29 height 28
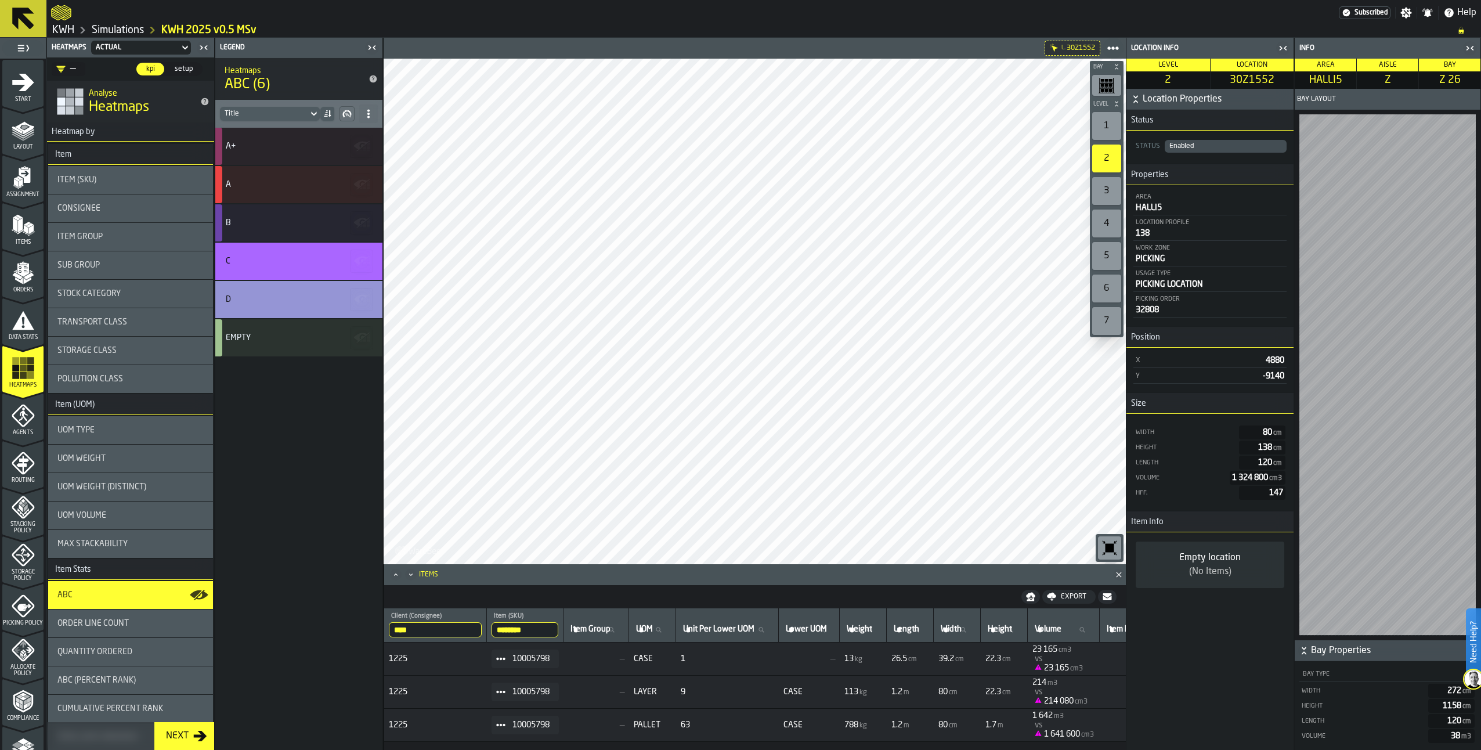
click at [1106, 125] on div "1" at bounding box center [1106, 126] width 29 height 28
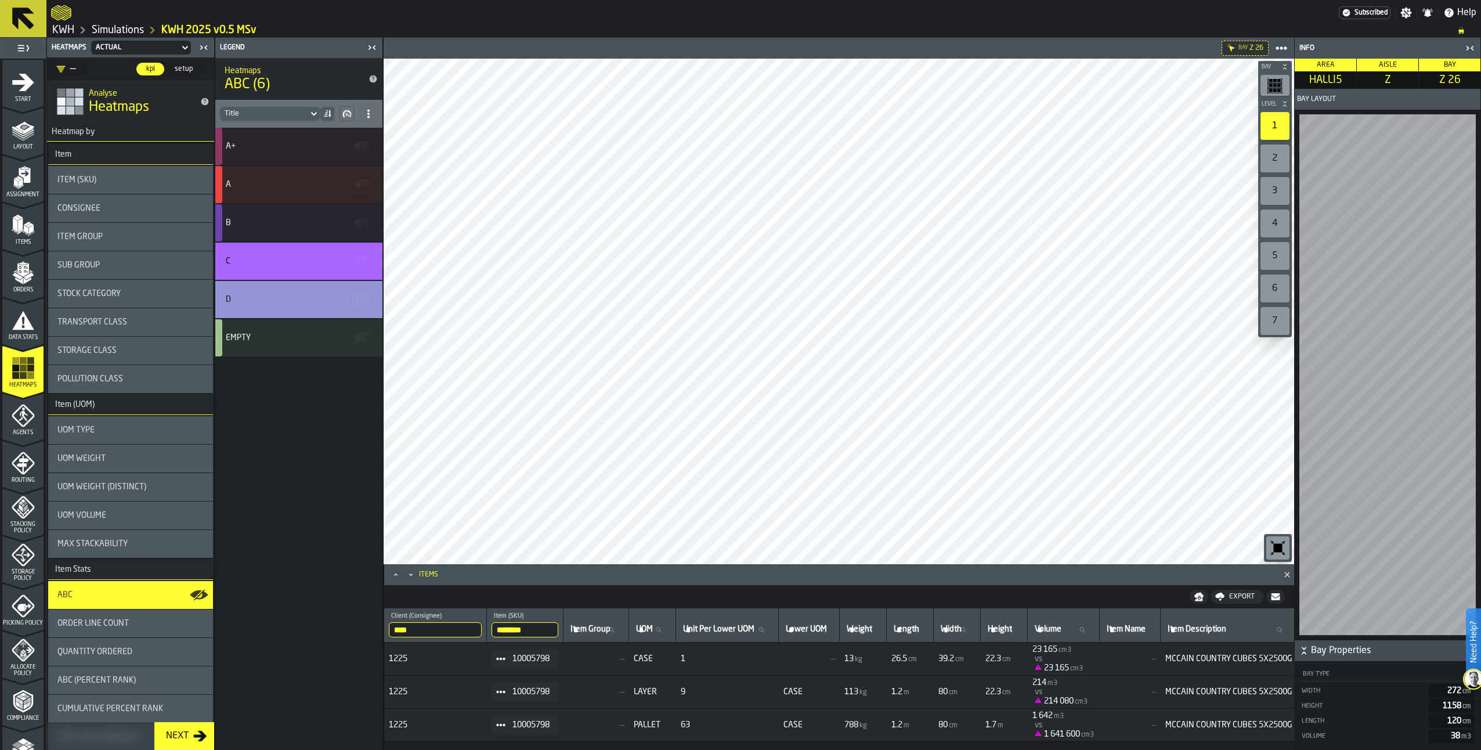
click at [74, 207] on span "Consignee" at bounding box center [78, 208] width 43 height 9
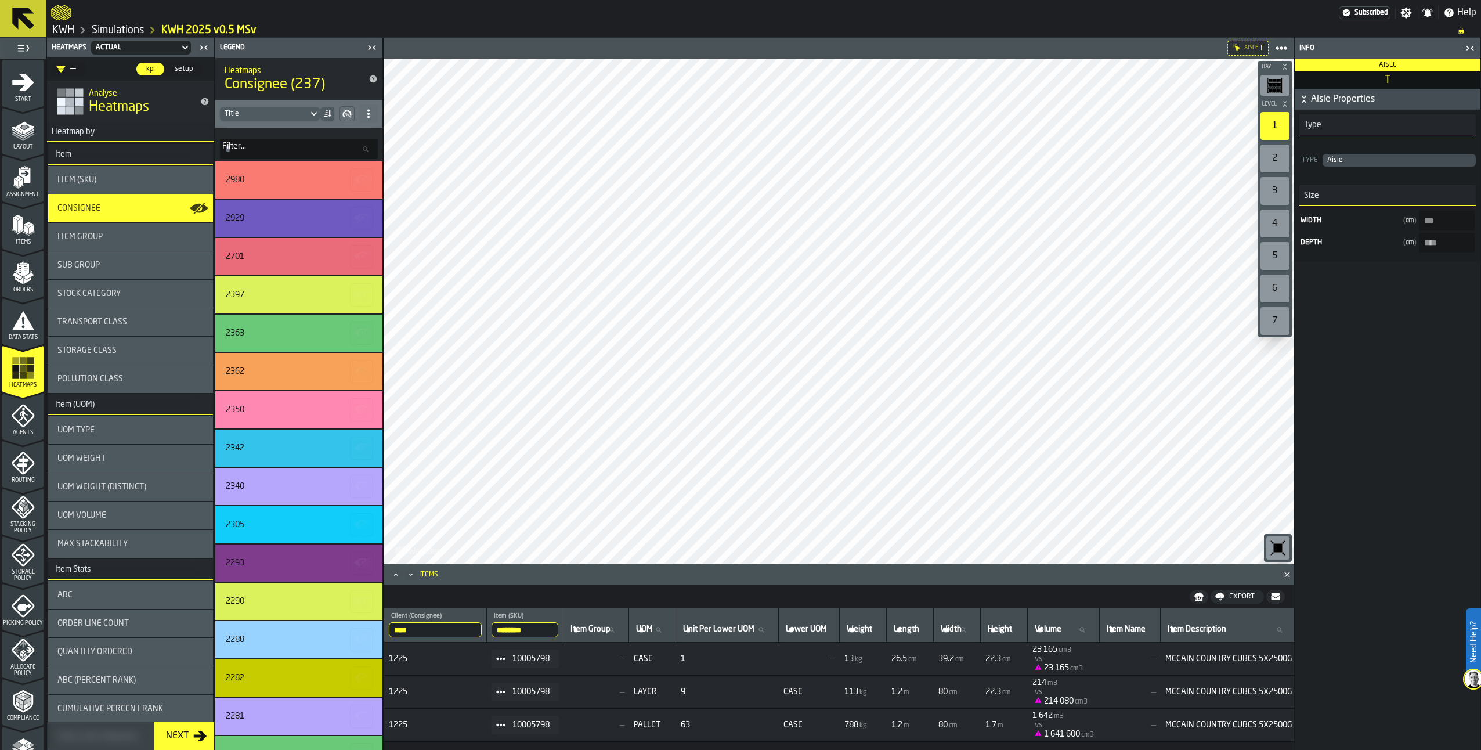
click at [250, 147] on input "Filter... Filter..." at bounding box center [299, 149] width 158 height 20
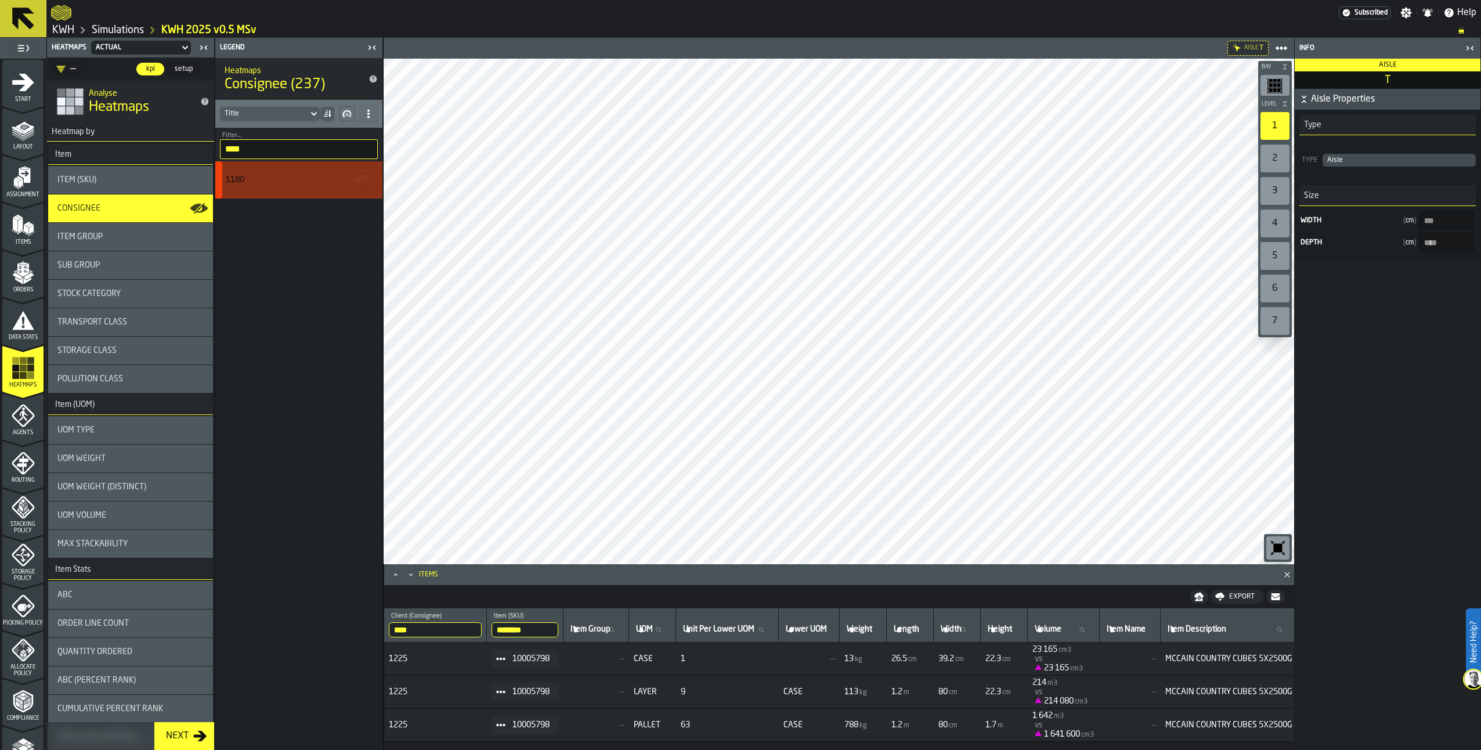
click at [252, 179] on div "1180" at bounding box center [297, 179] width 143 height 9
click at [359, 185] on icon "button-" at bounding box center [362, 180] width 19 height 19
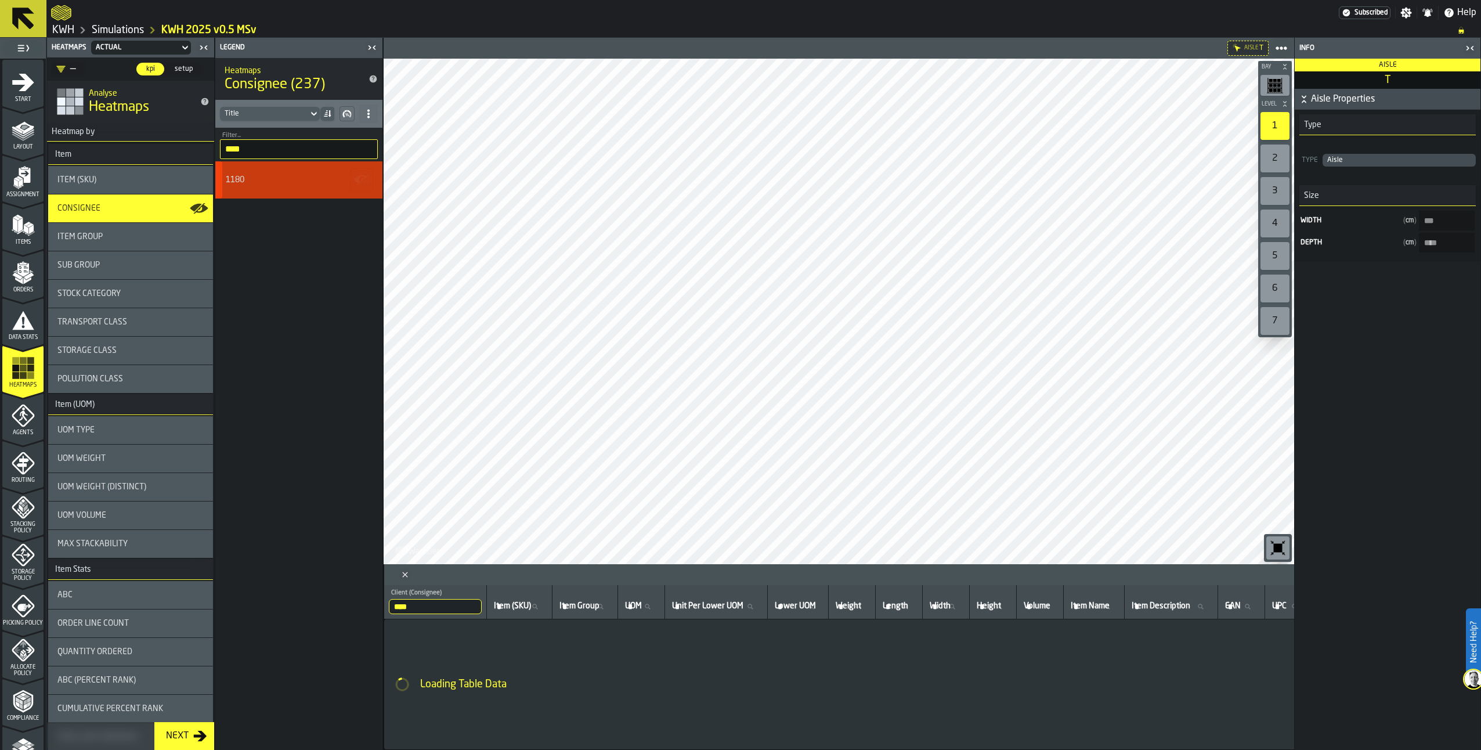
click at [359, 185] on icon "button-" at bounding box center [362, 180] width 19 height 19
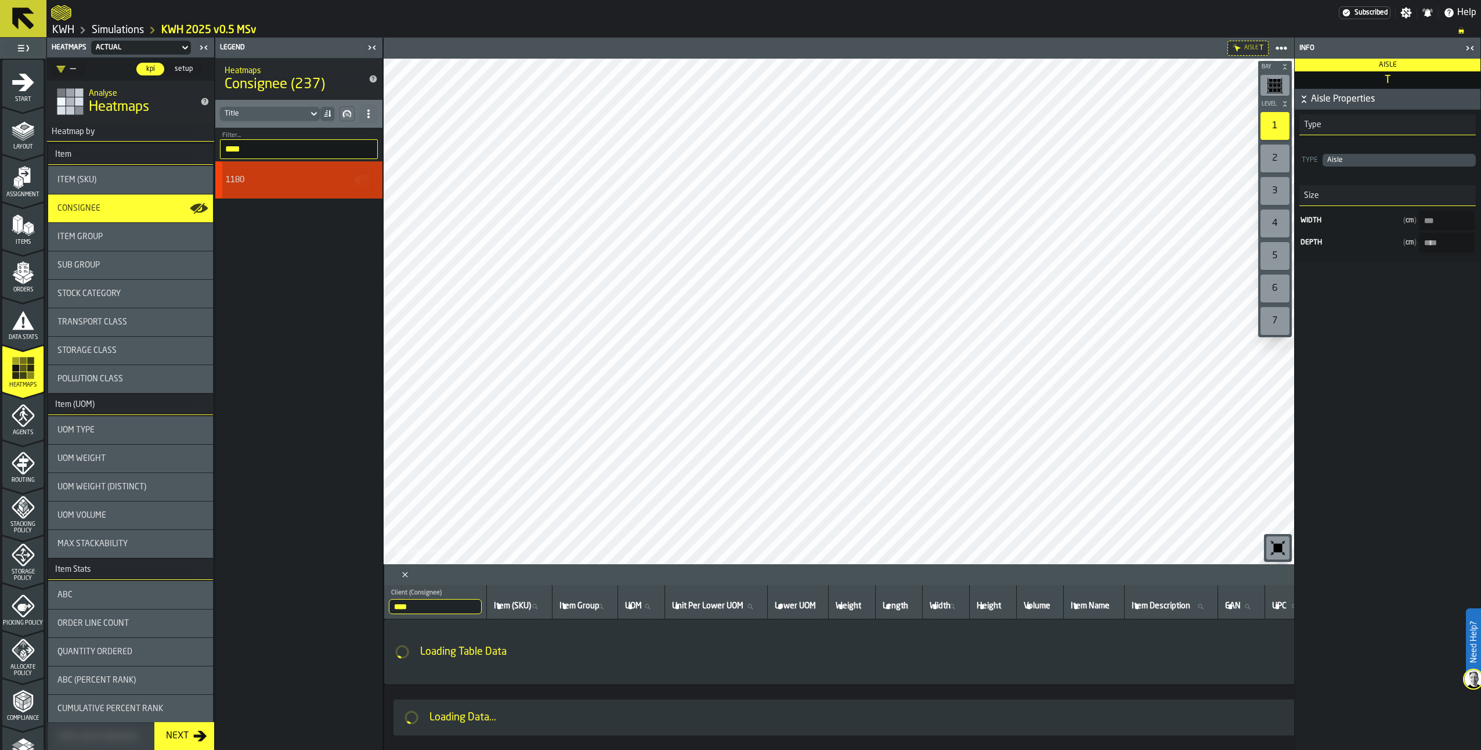
click at [349, 192] on div "1180" at bounding box center [298, 179] width 167 height 37
click at [349, 191] on div "1180" at bounding box center [298, 179] width 167 height 37
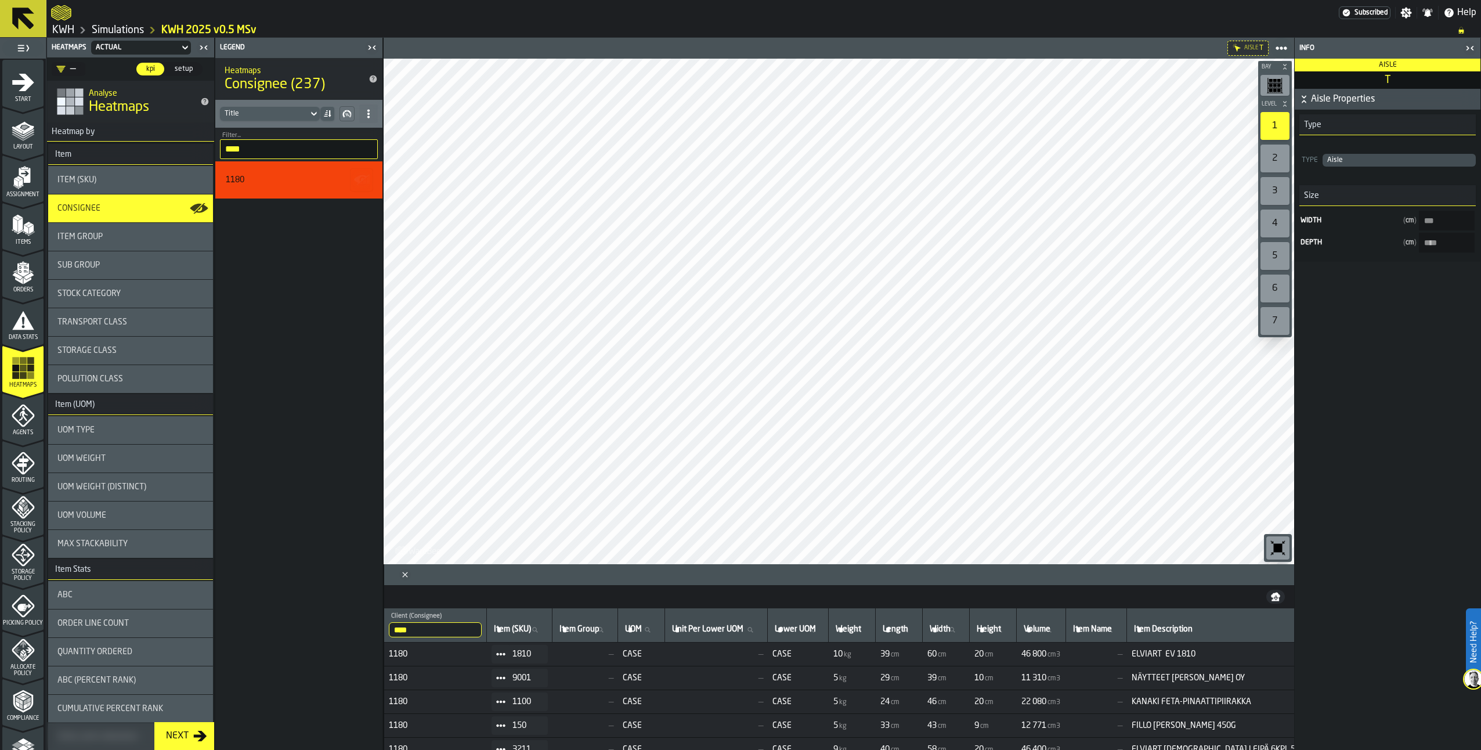
click at [1283, 156] on div "2" at bounding box center [1275, 159] width 29 height 28
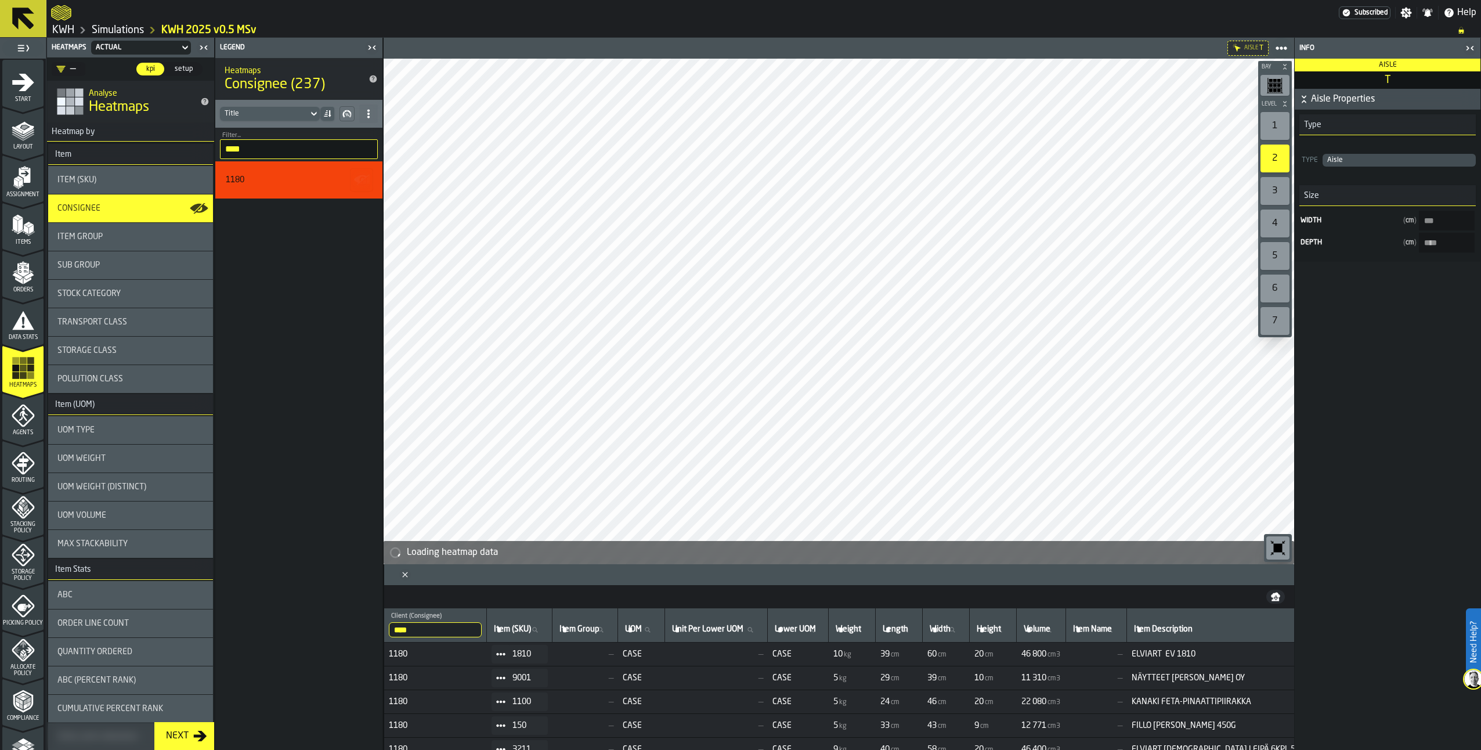
drag, startPoint x: 1272, startPoint y: 117, endPoint x: 268, endPoint y: 181, distance: 1006.2
click at [1272, 117] on div "1" at bounding box center [1275, 126] width 29 height 28
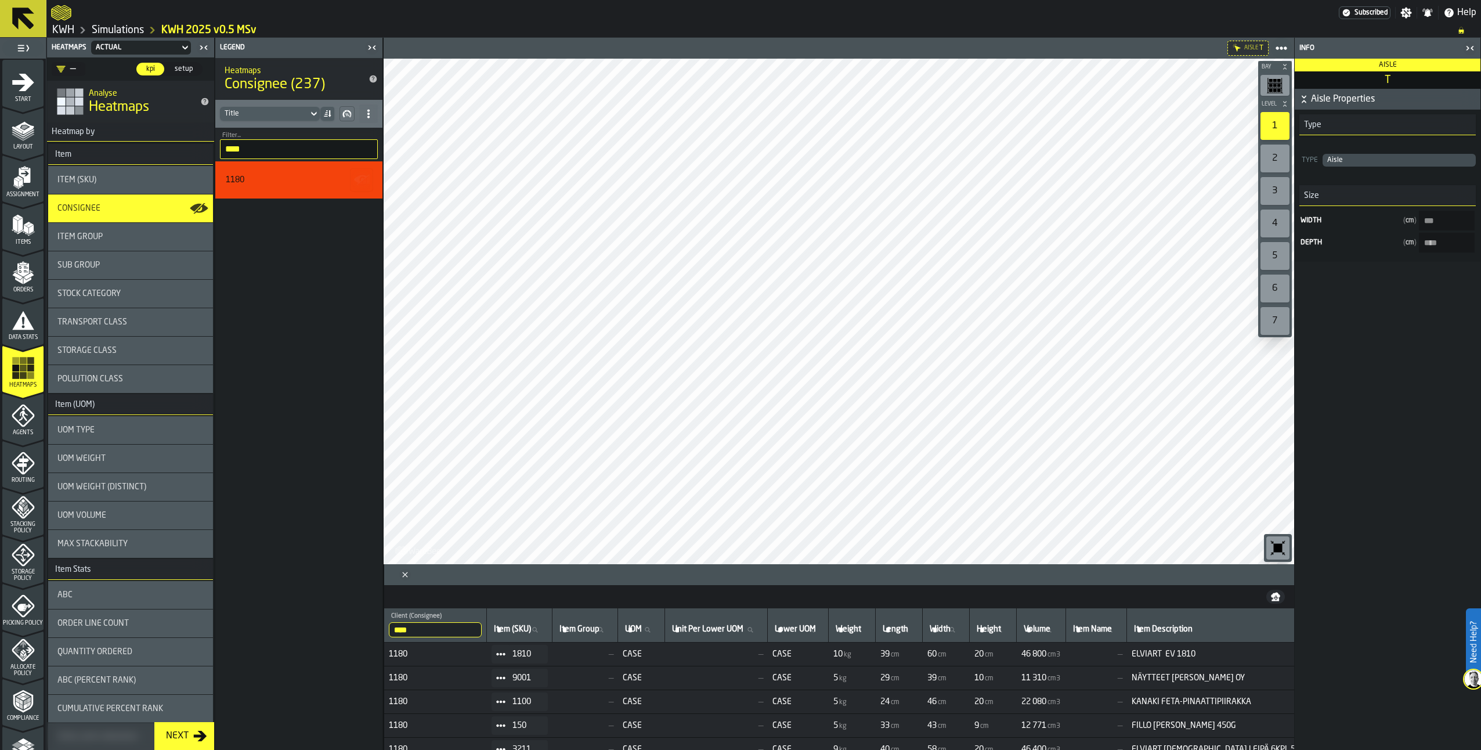
click at [371, 111] on icon at bounding box center [368, 113] width 9 height 9
click at [325, 136] on div "Show All Stats" at bounding box center [327, 137] width 87 height 14
click at [274, 150] on input "****" at bounding box center [299, 149] width 158 height 20
type input "*"
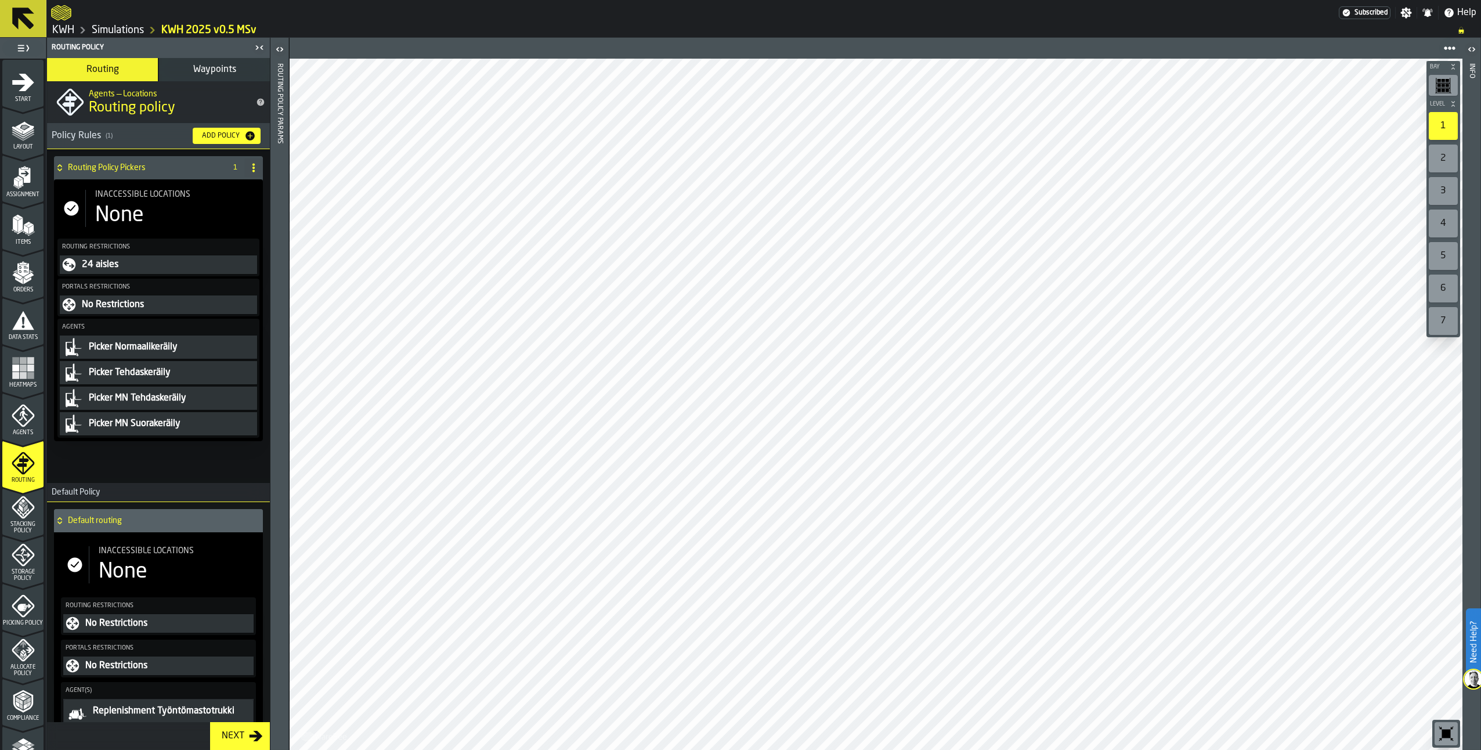
click at [126, 30] on link "Simulations" at bounding box center [118, 30] width 52 height 13
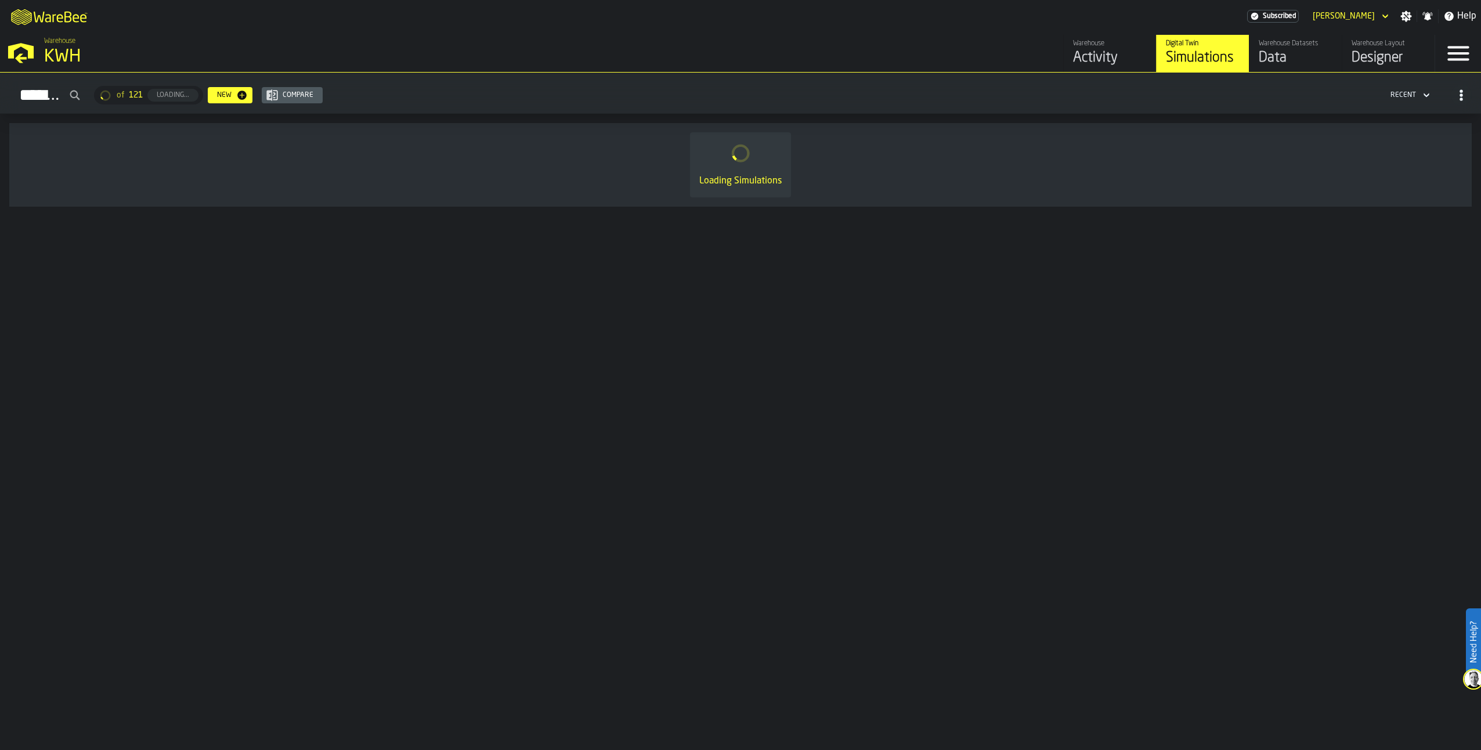
click at [1305, 52] on div "Data" at bounding box center [1296, 58] width 74 height 19
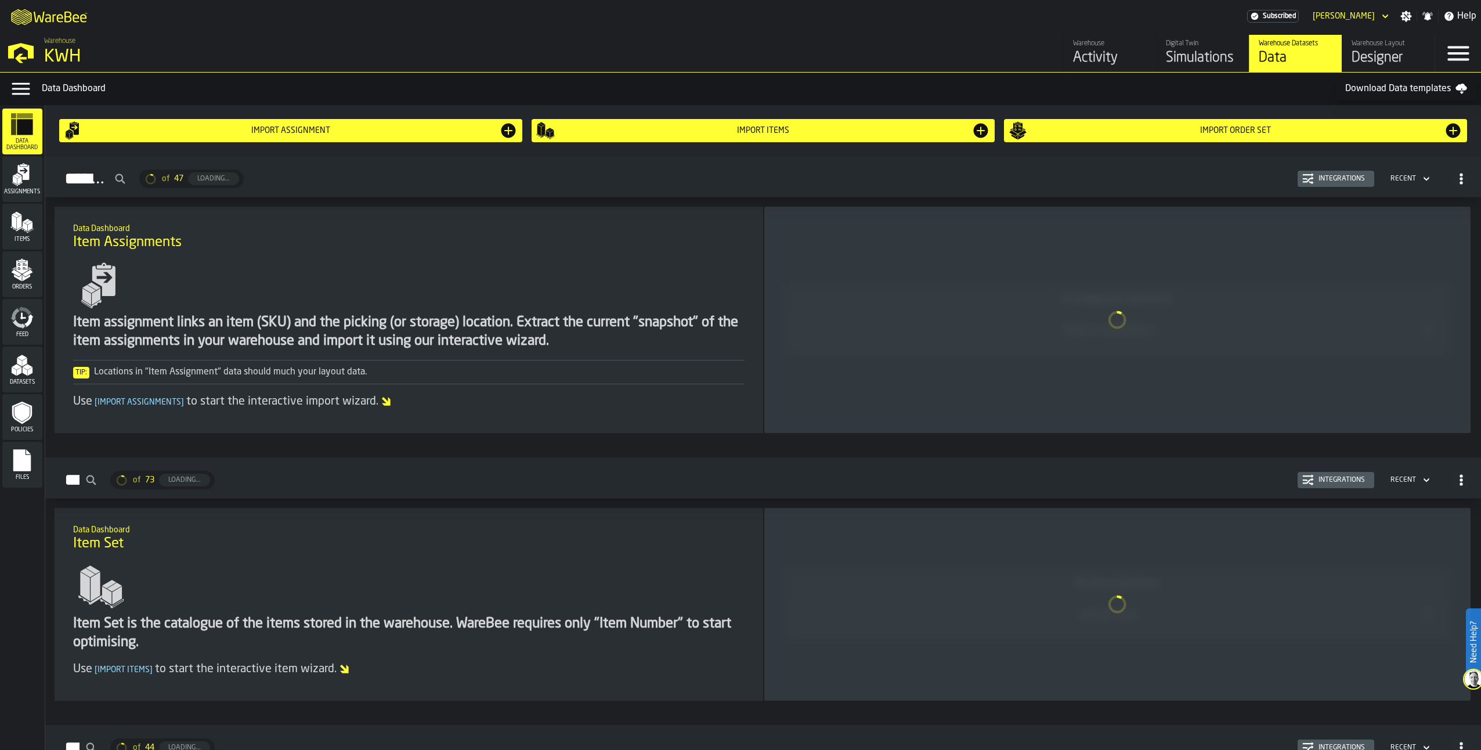
click at [1362, 53] on div "Designer" at bounding box center [1389, 58] width 74 height 19
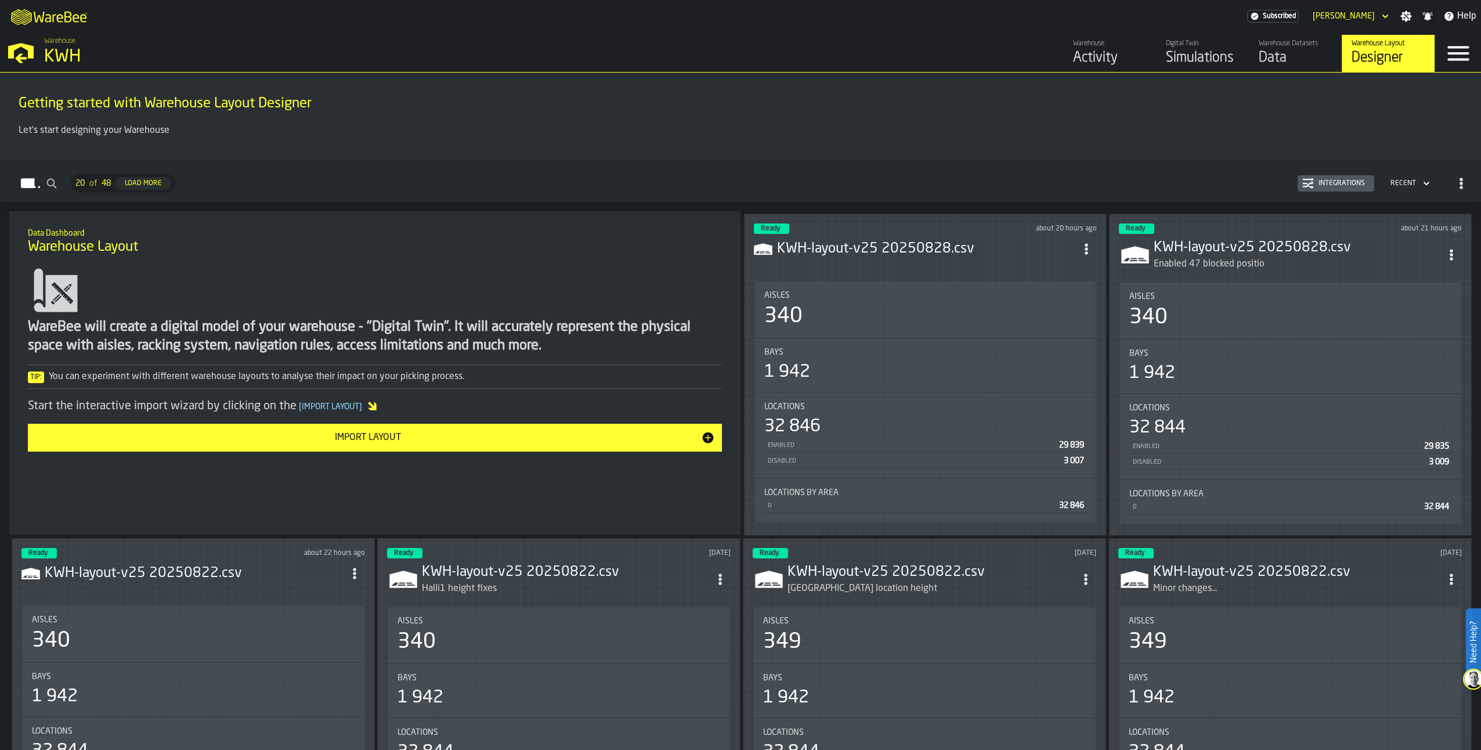
click at [1085, 244] on icon "ItemListCard-DashboardItemContainer" at bounding box center [1087, 249] width 12 height 12
click at [1060, 329] on div "Edit in Designer" at bounding box center [1060, 327] width 64 height 14
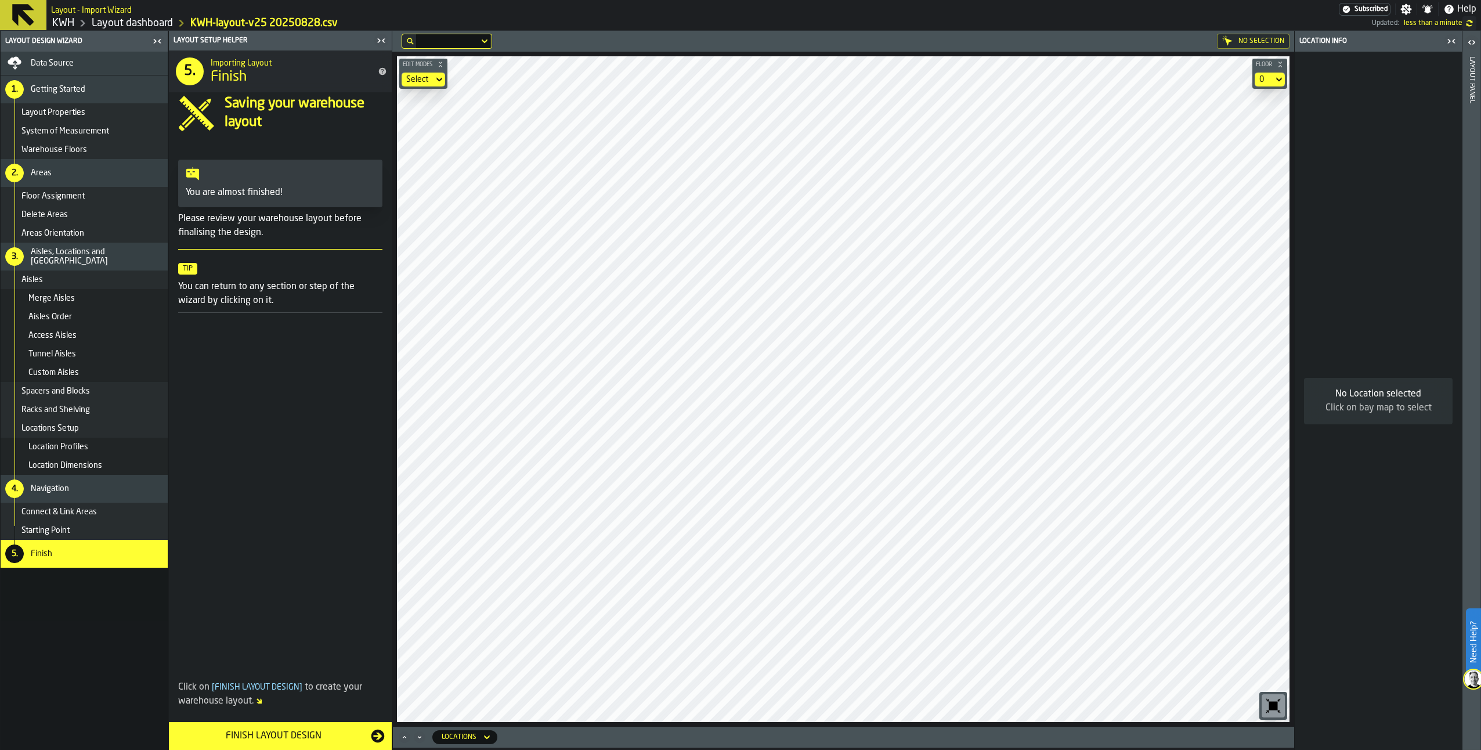
click at [147, 744] on nav "Data Source 1. Getting Started Layout Properties System of Measurement Warehous…" at bounding box center [84, 401] width 167 height 698
click at [54, 282] on div "Aisles" at bounding box center [92, 279] width 142 height 9
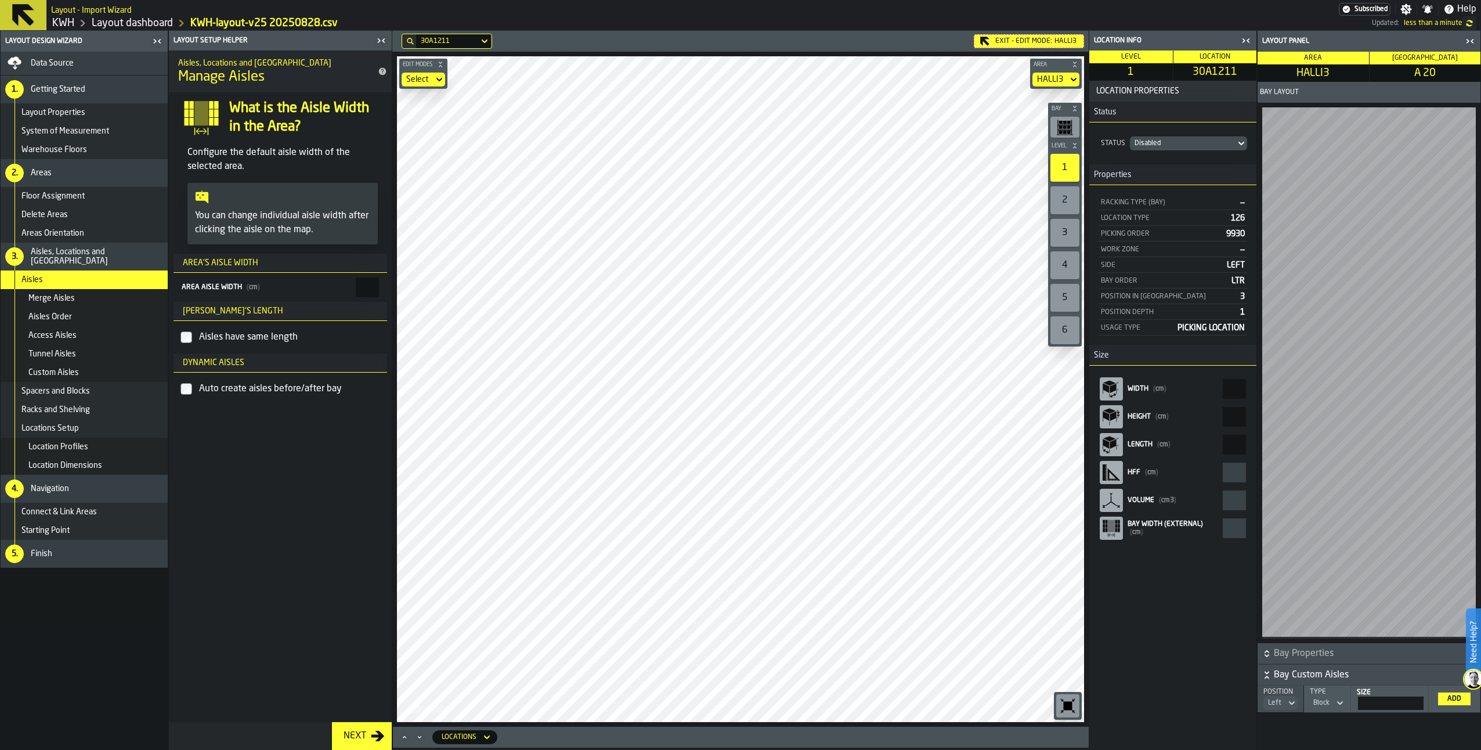
click at [1241, 143] on icon at bounding box center [1242, 143] width 12 height 14
click at [1244, 120] on h3 "Status" at bounding box center [1172, 112] width 167 height 21
click at [226, 741] on div "Next" at bounding box center [280, 736] width 223 height 28
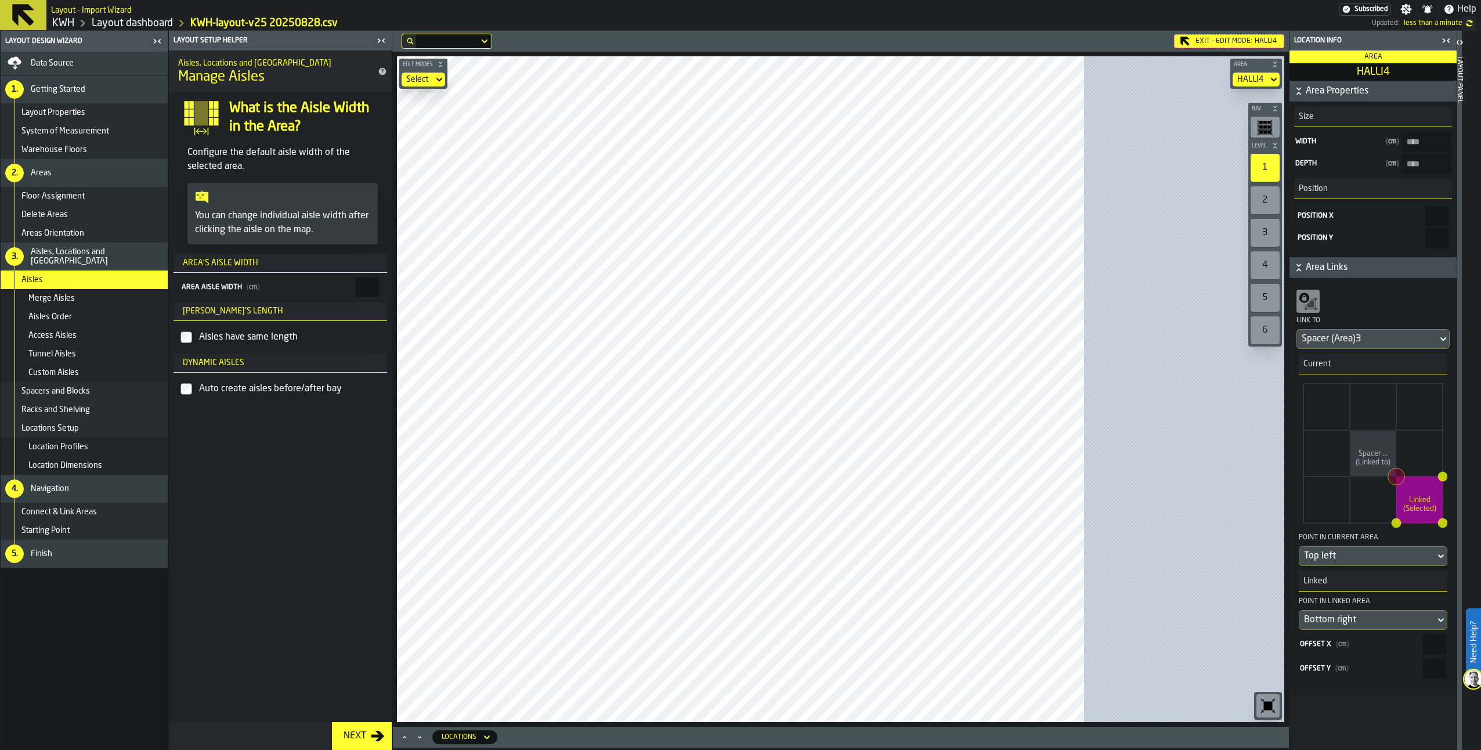
type input "****"
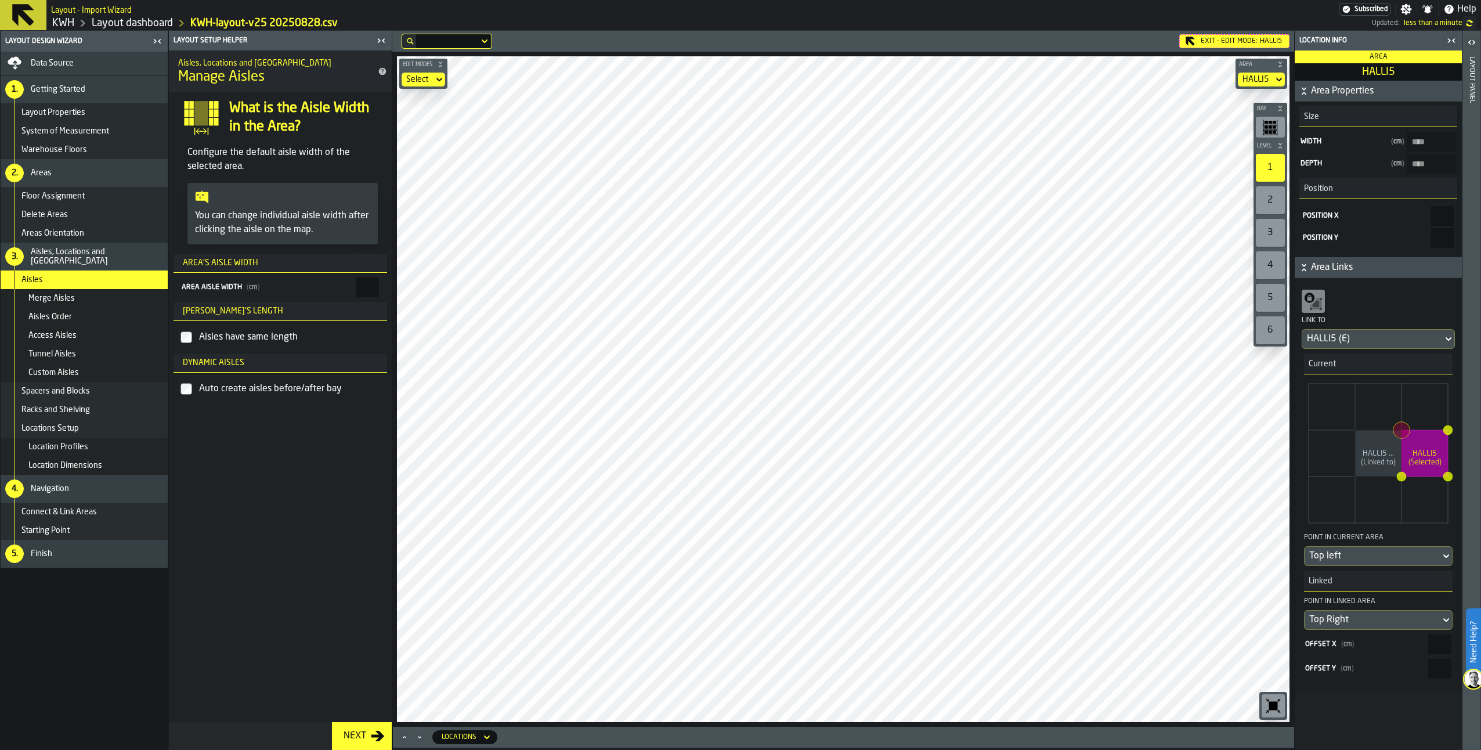
type input "****"
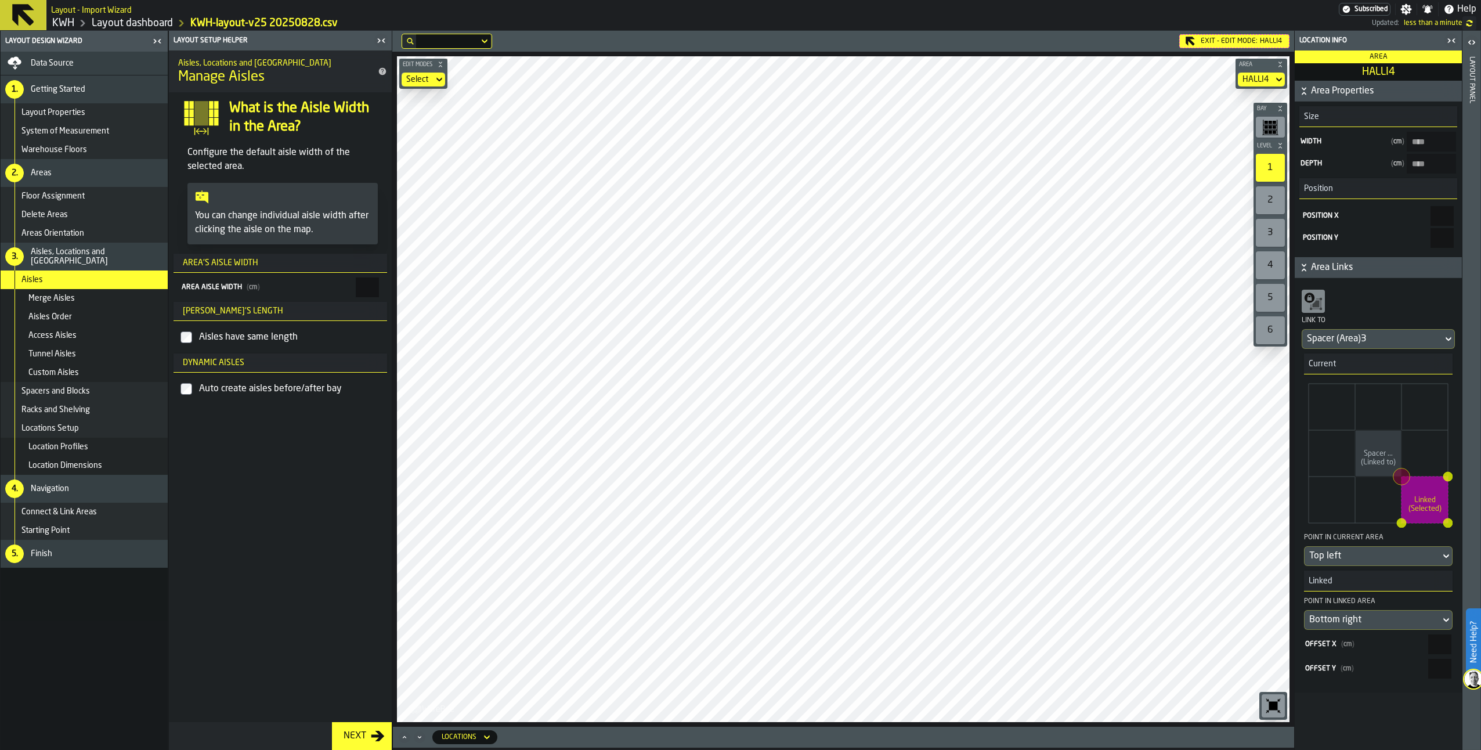
type input "****"
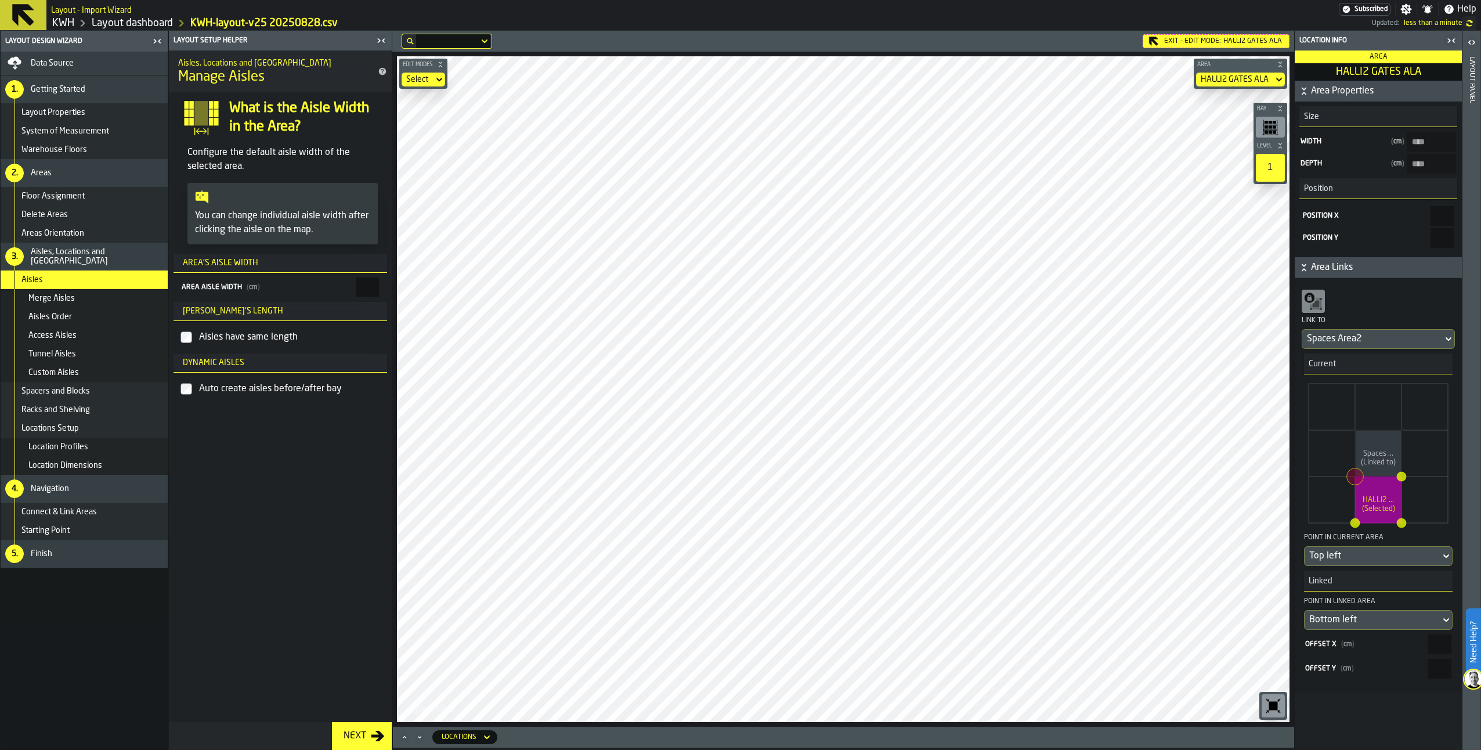
type ALA-size-w "****"
type ALA-size-d "***"
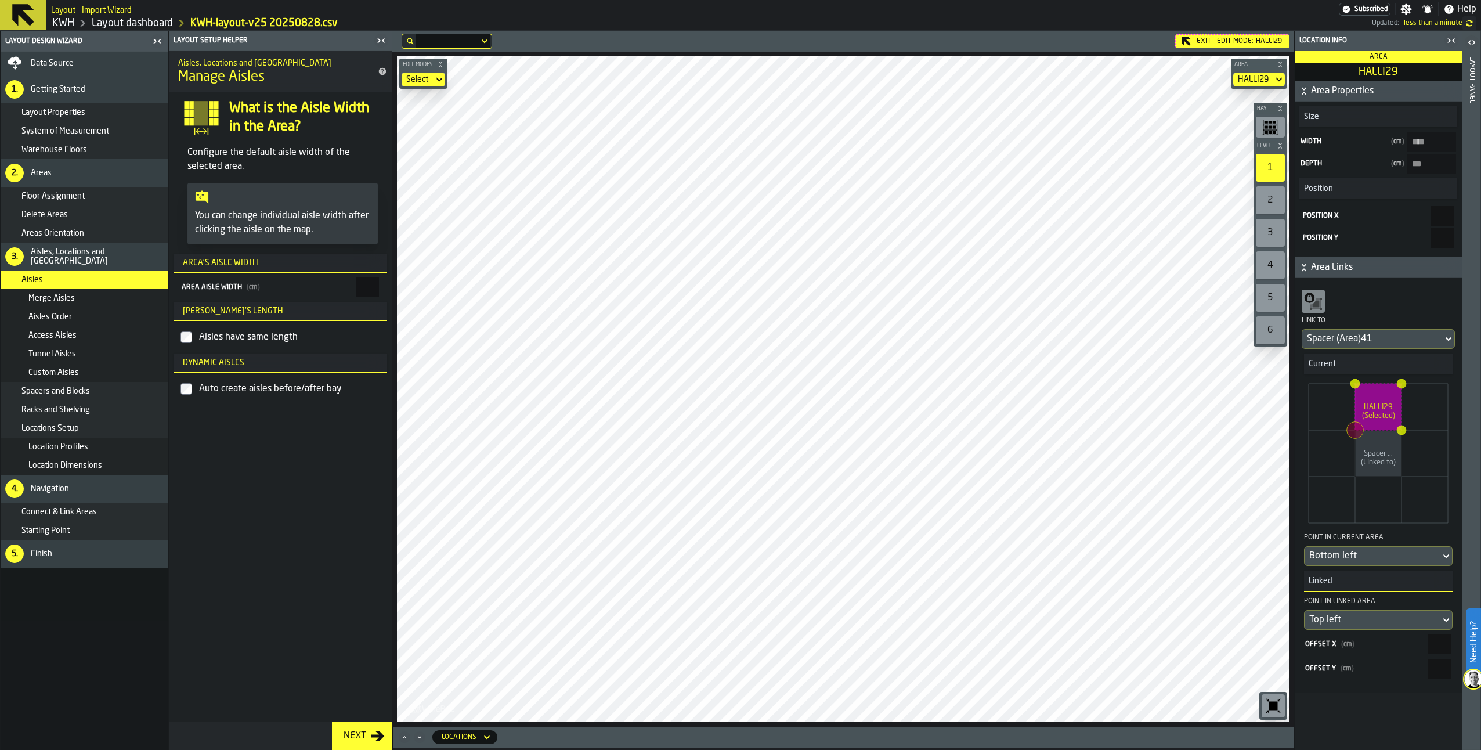
type input "****"
type YLÄ-size-w "****"
type YLÄ-size-d "***"
type YLÄ-size-w "***"
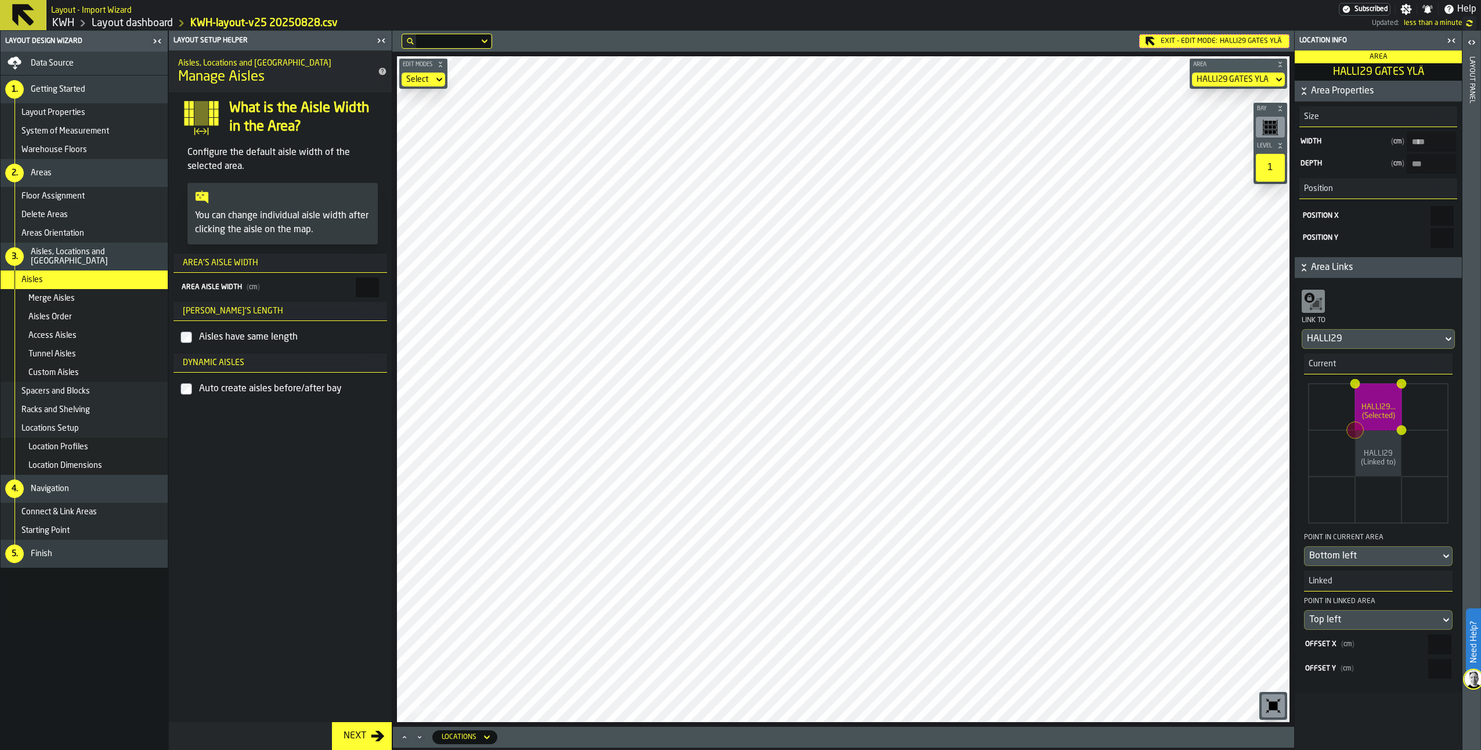
type YLÄ-size-d "****"
click at [1176, 38] on div "Exit - Edit Mode: HALLI29 GATES OIKEA" at bounding box center [1210, 41] width 157 height 14
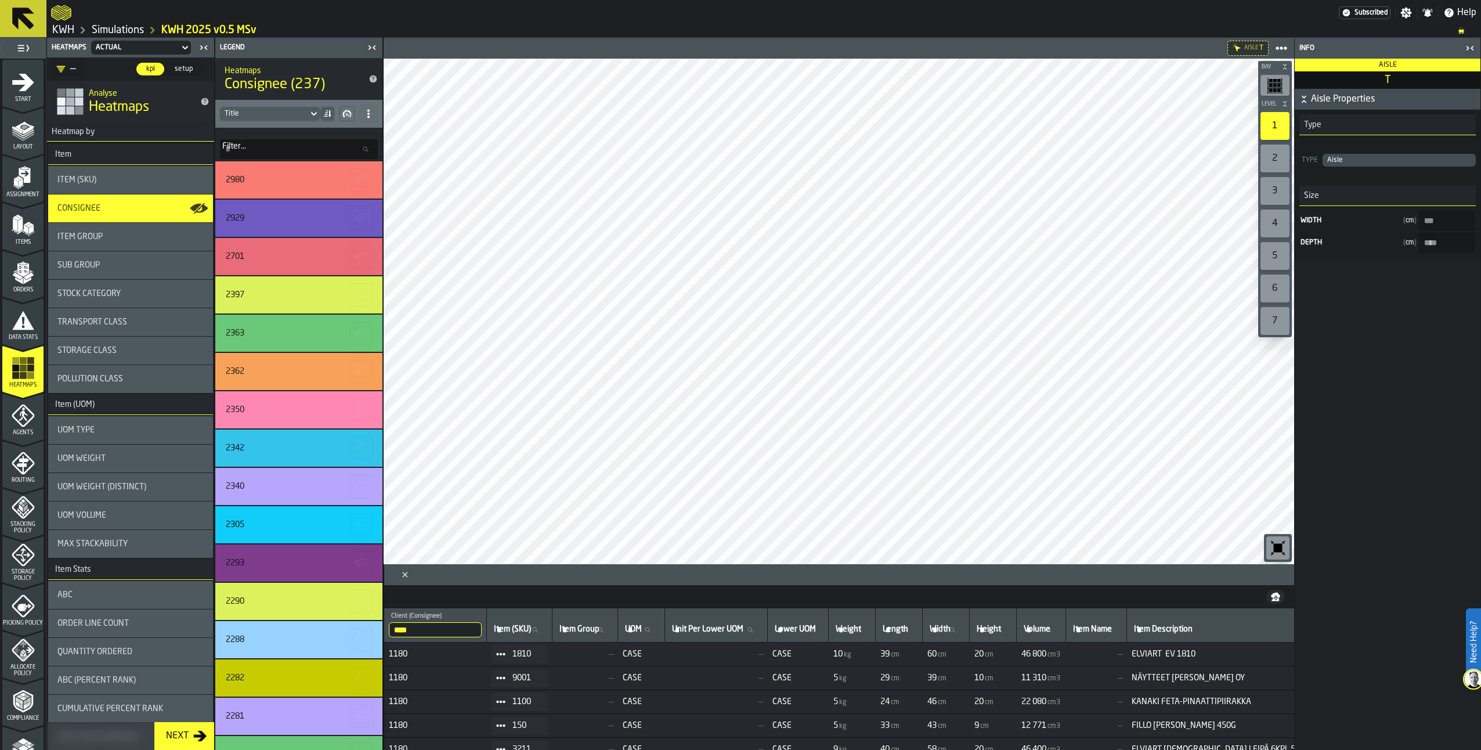
click at [84, 267] on span "Sub Group" at bounding box center [78, 265] width 42 height 9
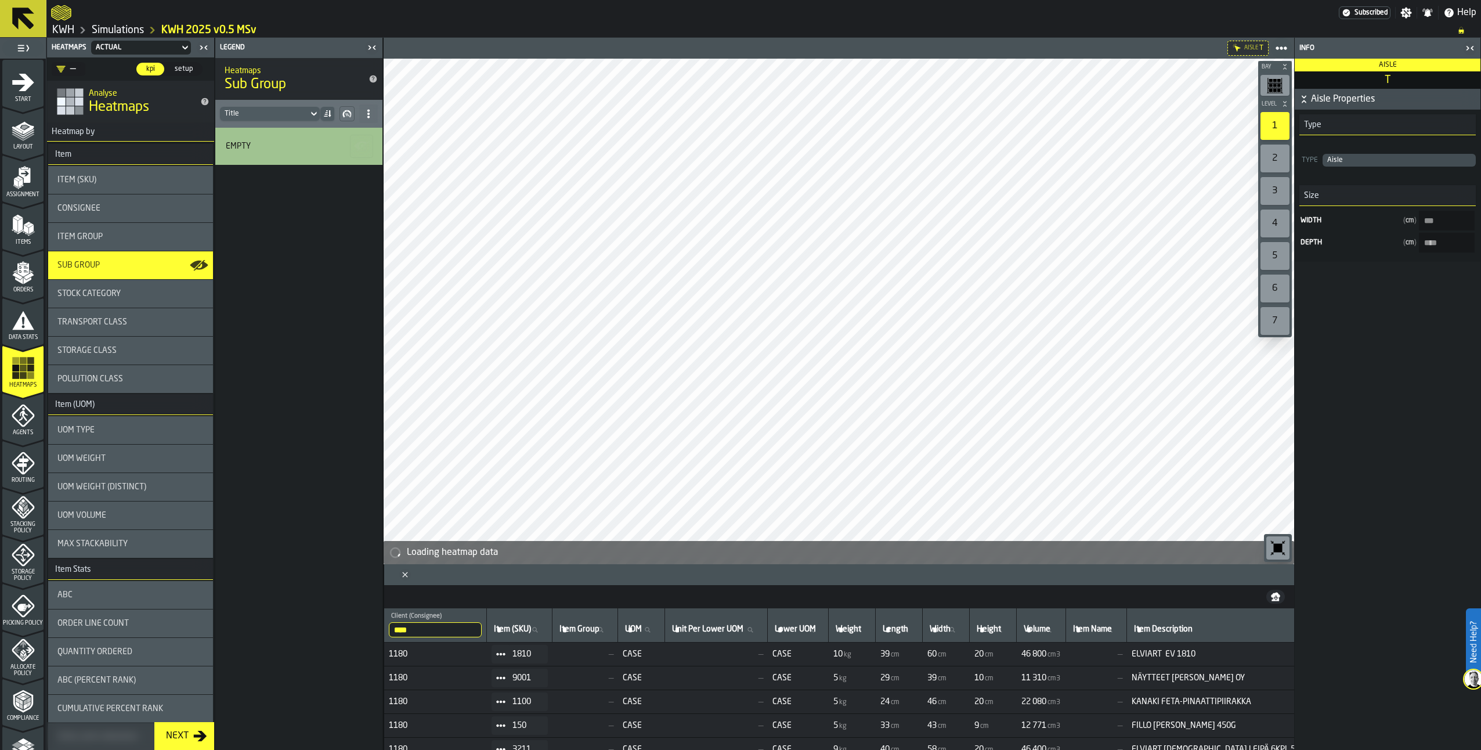
click at [83, 239] on span "Item Group" at bounding box center [79, 236] width 45 height 9
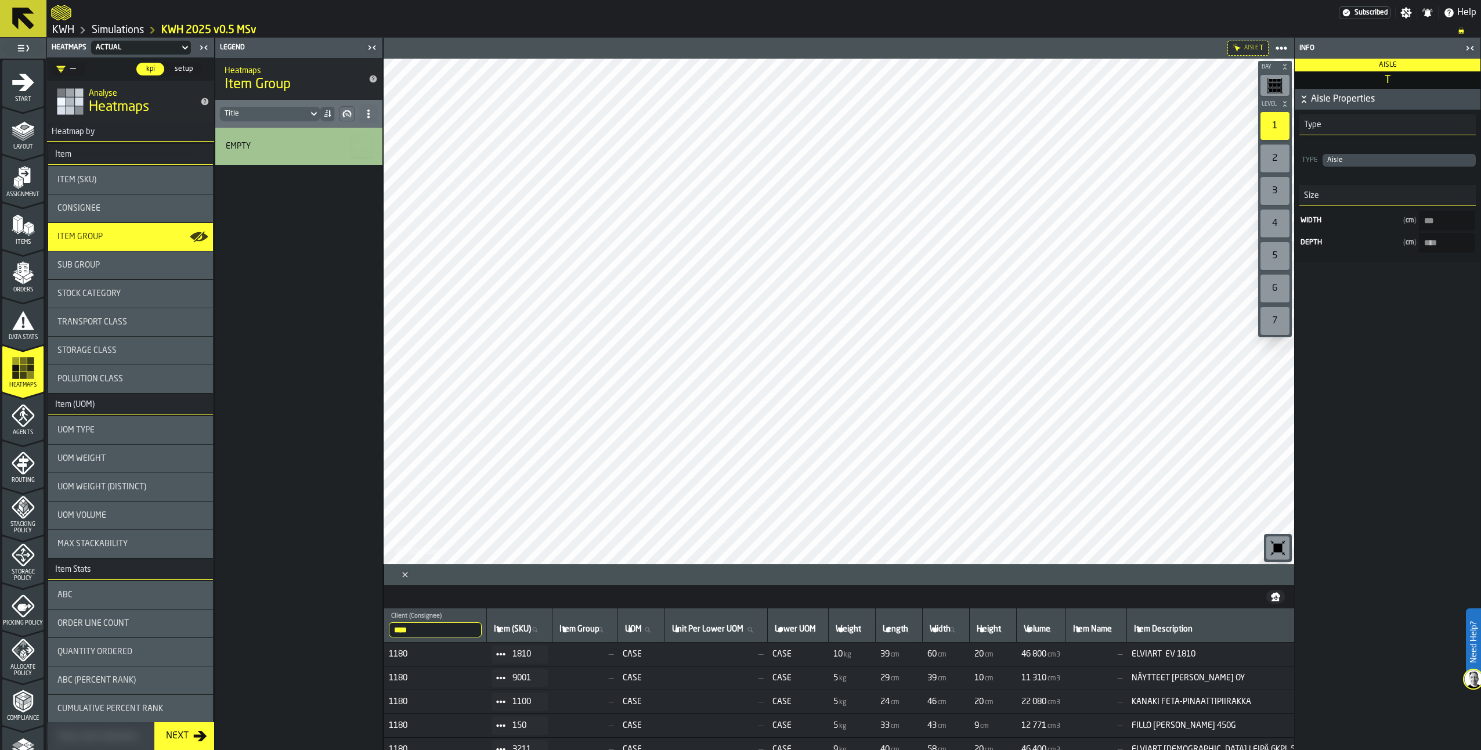
click at [92, 287] on div "Stock Category" at bounding box center [130, 294] width 165 height 28
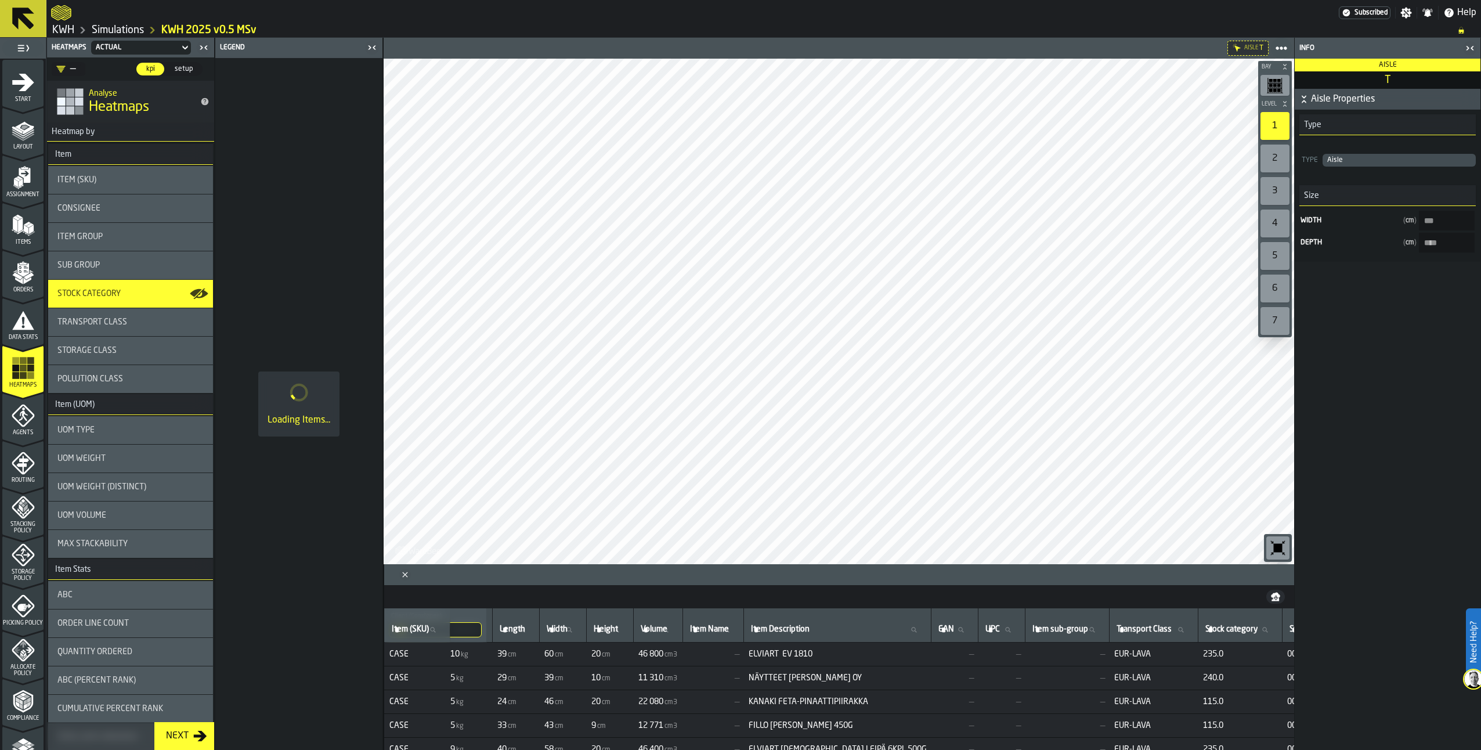
scroll to position [0, 424]
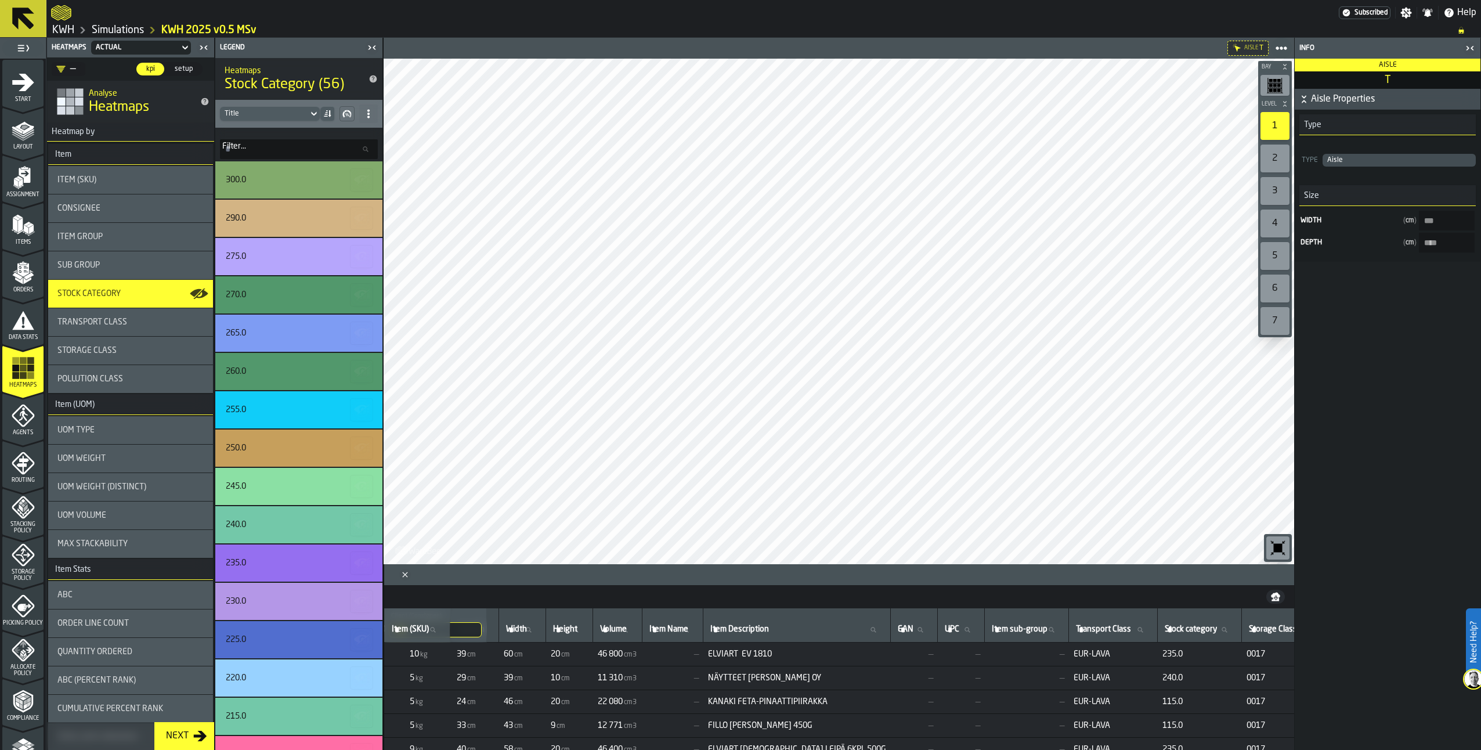
click at [100, 315] on div "Transport Class" at bounding box center [130, 322] width 165 height 28
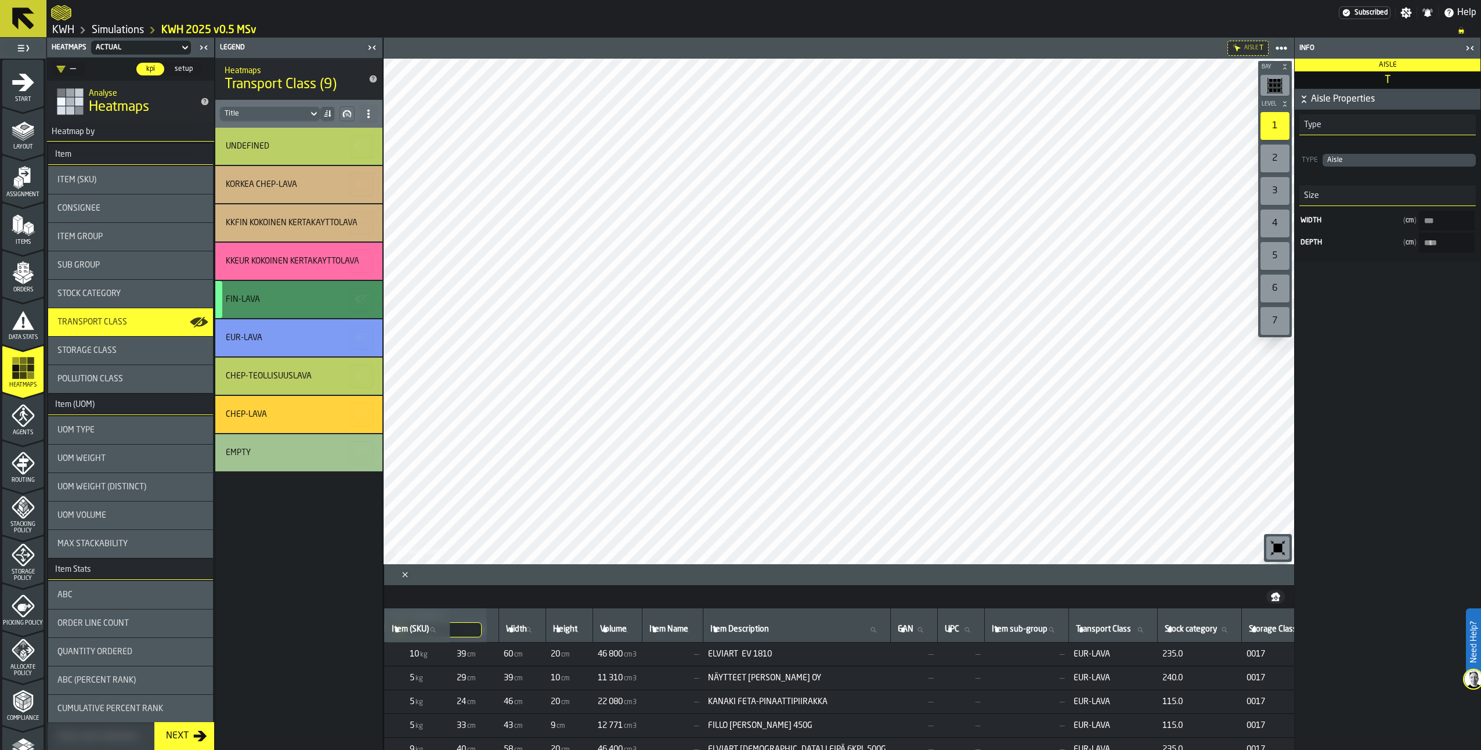
click at [340, 294] on div "FIN-LAVA" at bounding box center [298, 299] width 167 height 37
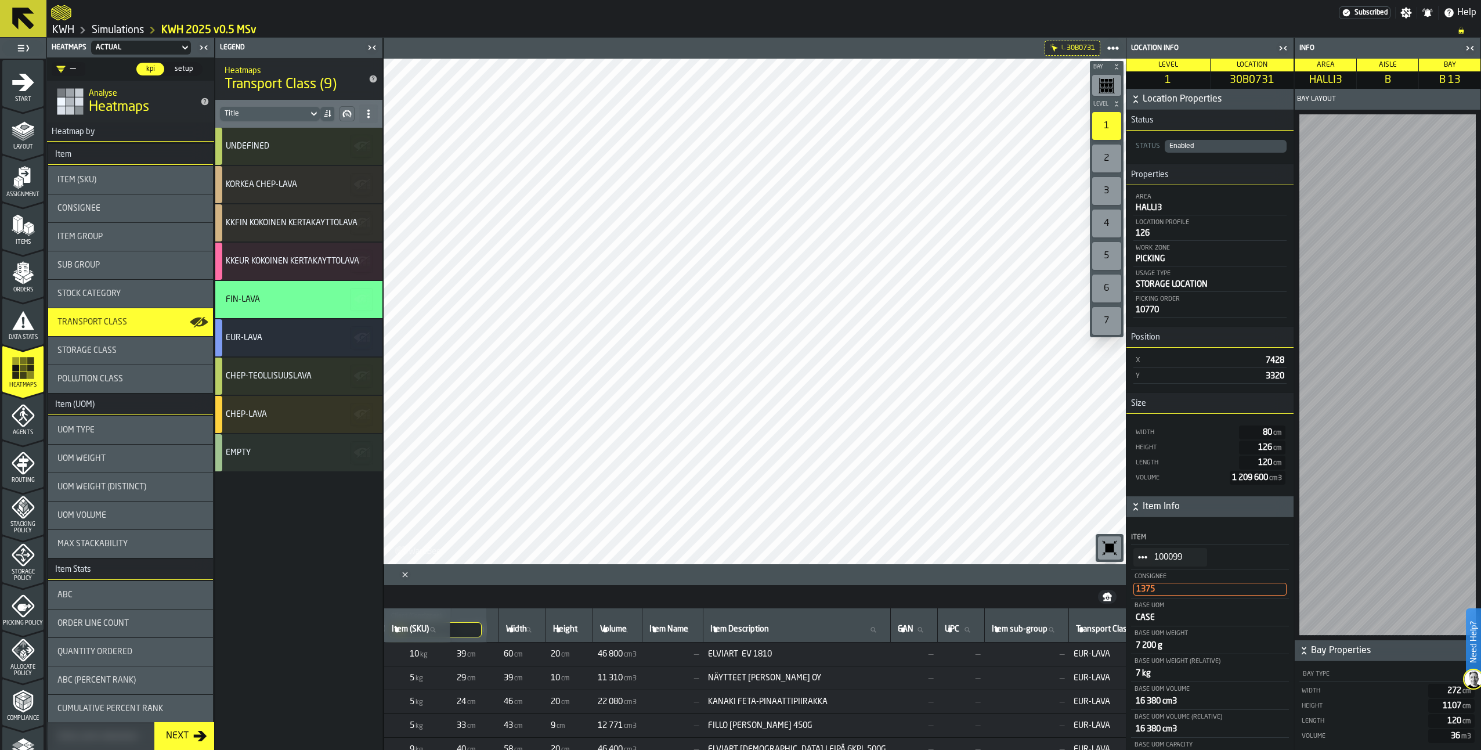
click at [1144, 555] on icon "StatList-item-100099" at bounding box center [1142, 557] width 9 height 9
click at [1146, 625] on div "Show Items" at bounding box center [1171, 622] width 60 height 8
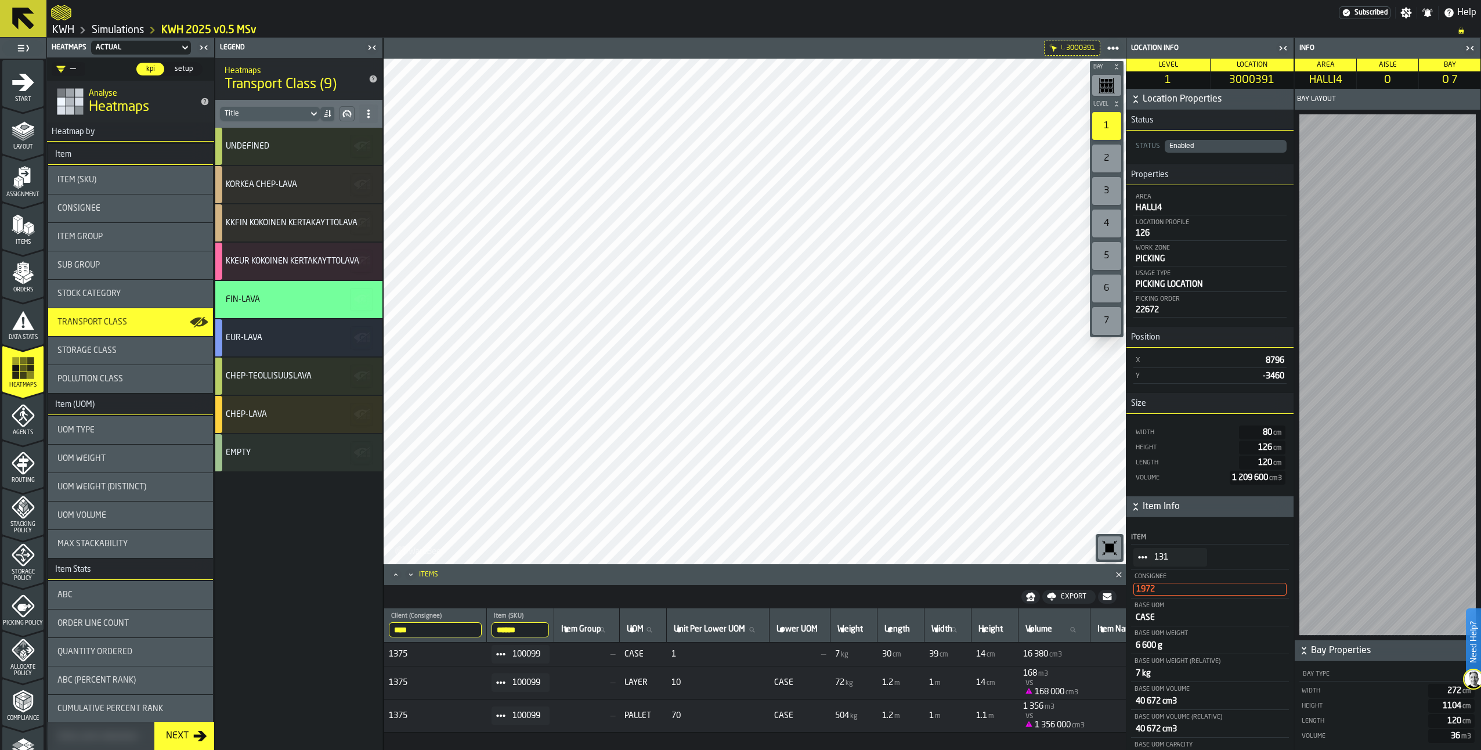
click at [1136, 554] on span "StatList-item-131" at bounding box center [1143, 557] width 19 height 19
click at [1240, 529] on div "Item 131 Consignee 1972 Base Uom CASE Base UOM Weight 6 600 g Base UOM Weight (…" at bounding box center [1210, 755] width 167 height 476
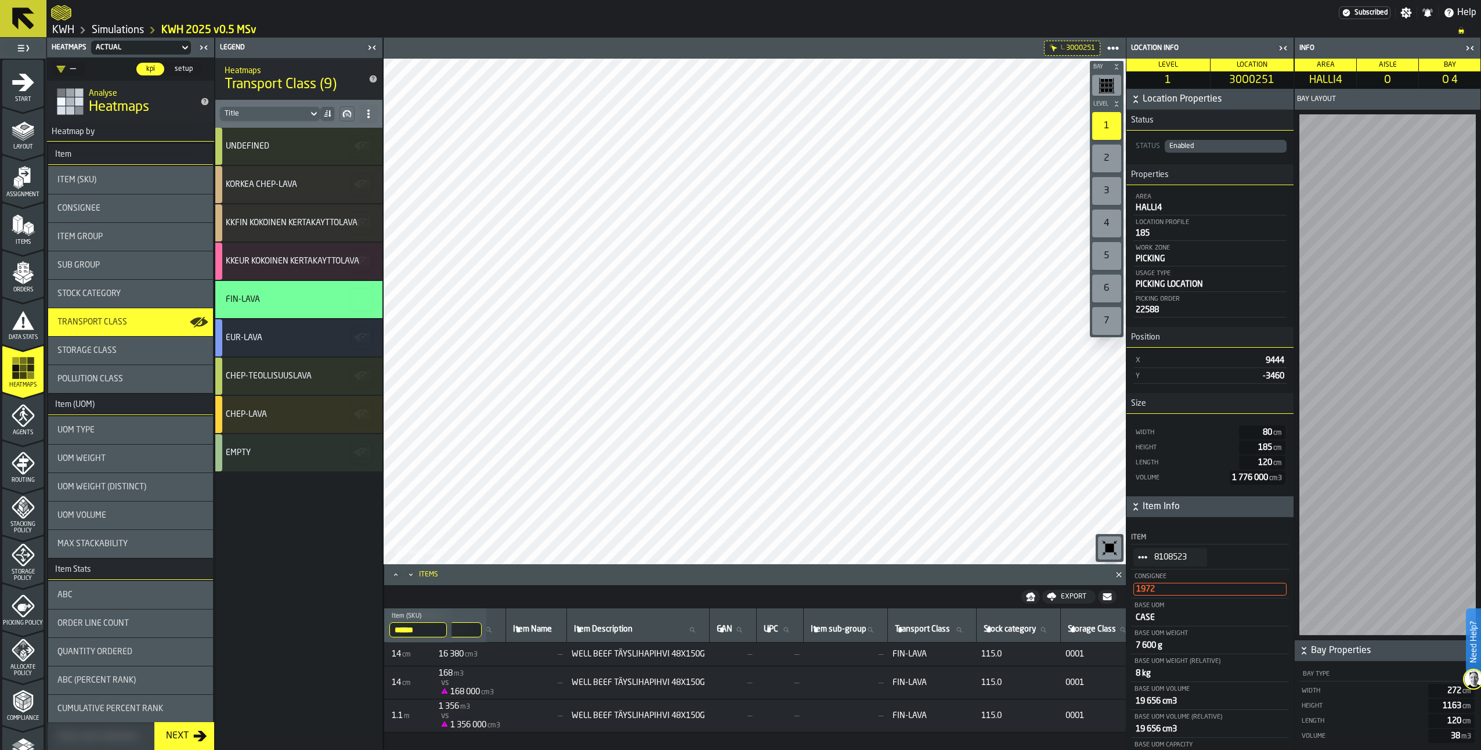
scroll to position [0, 571]
click at [373, 107] on span at bounding box center [368, 113] width 19 height 19
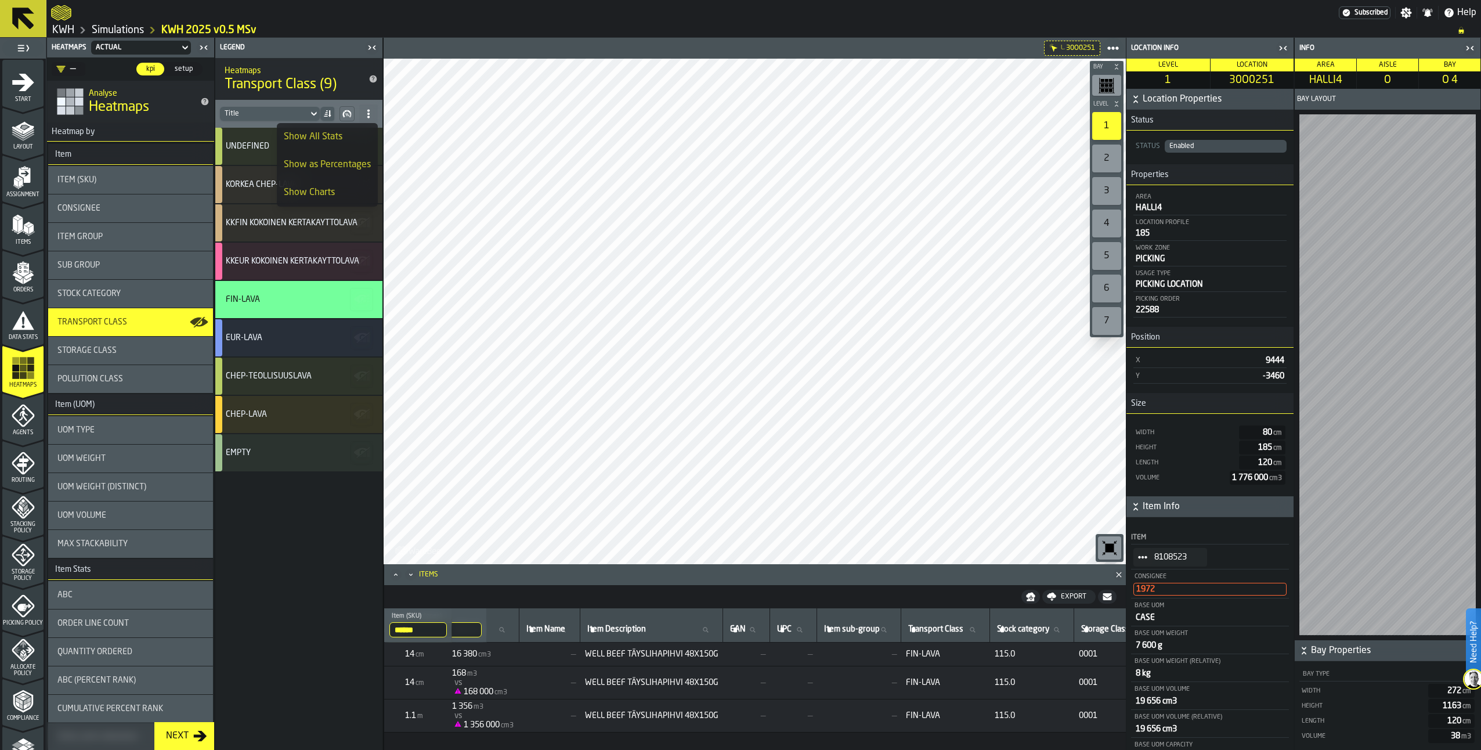
click at [333, 134] on div "Show All Stats" at bounding box center [327, 137] width 87 height 14
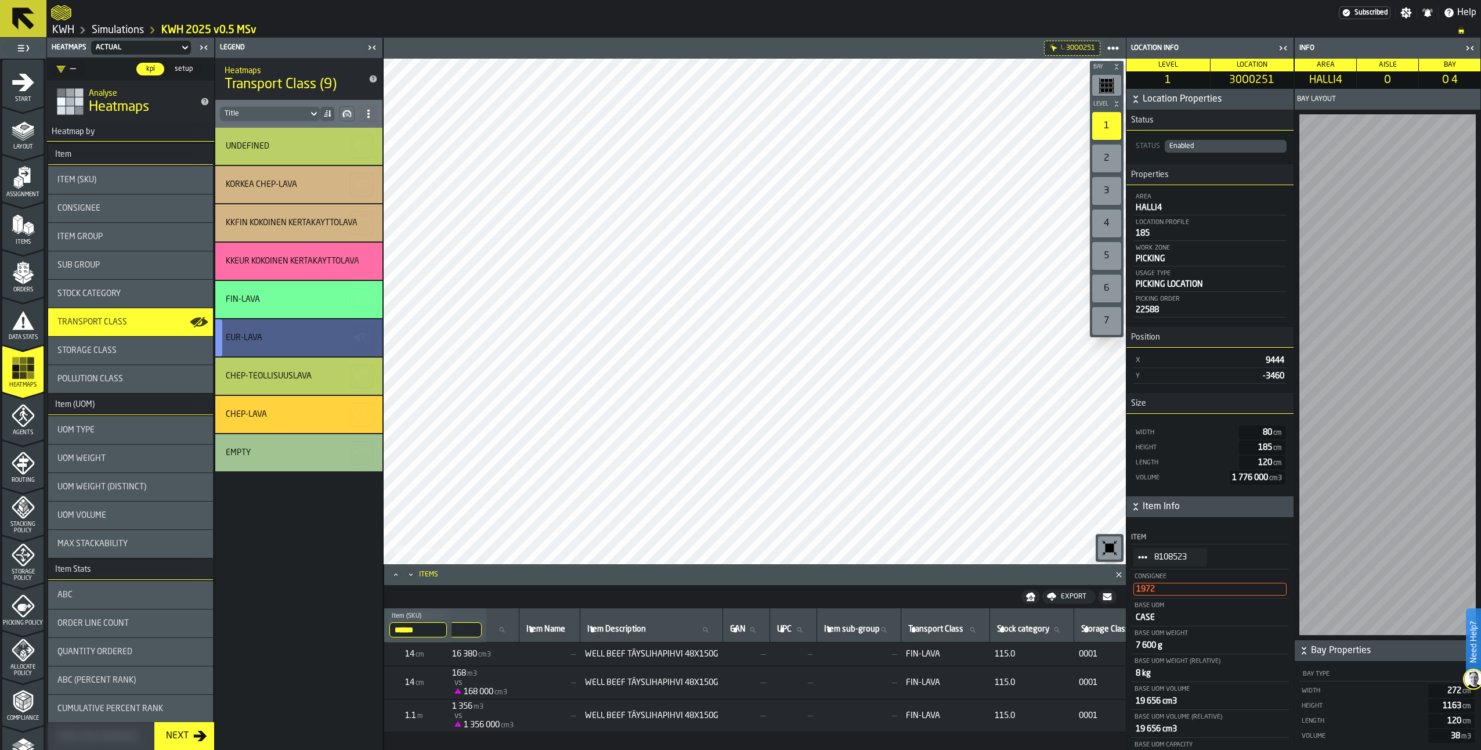
click at [365, 335] on icon "button-" at bounding box center [362, 338] width 19 height 19
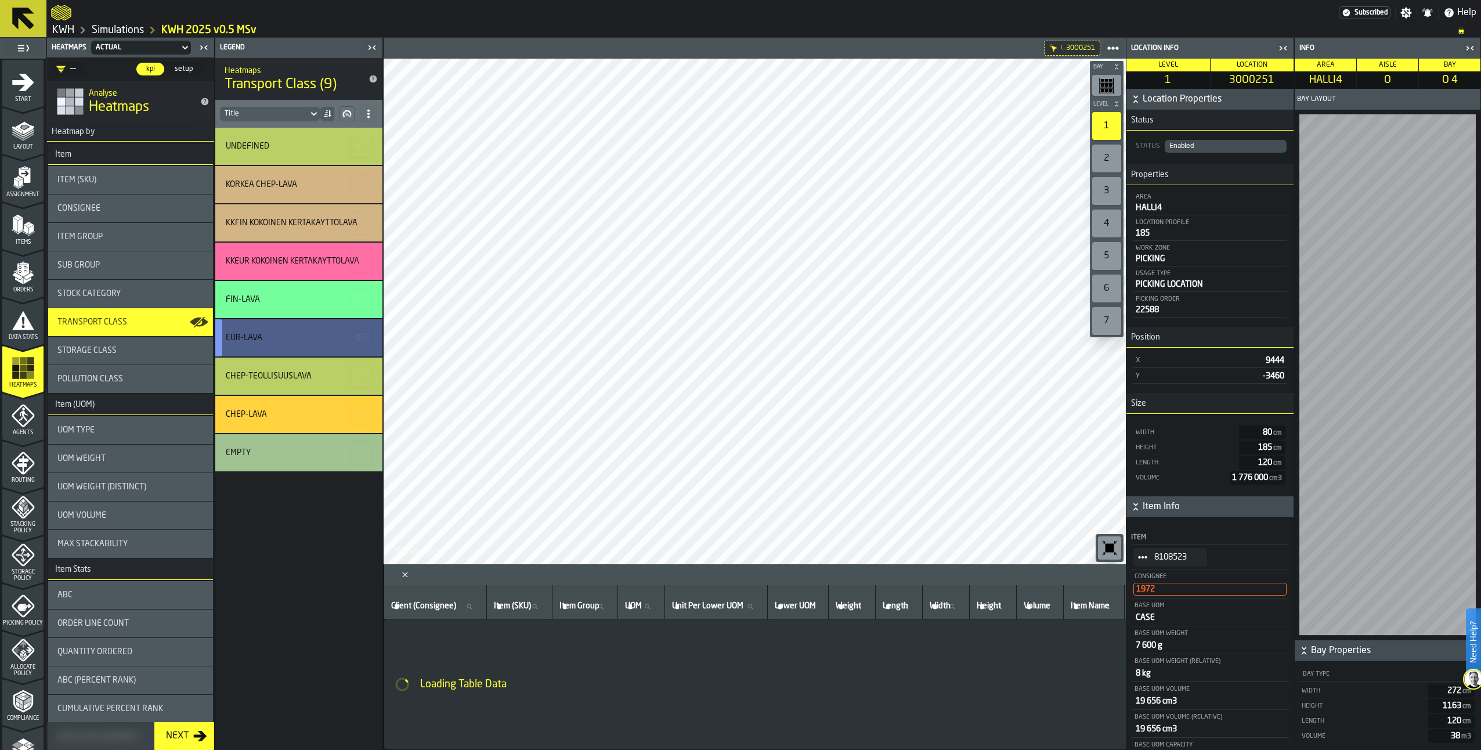
click at [365, 335] on icon "button-" at bounding box center [362, 338] width 19 height 19
click at [319, 332] on div "EUR-LAVA" at bounding box center [298, 337] width 167 height 37
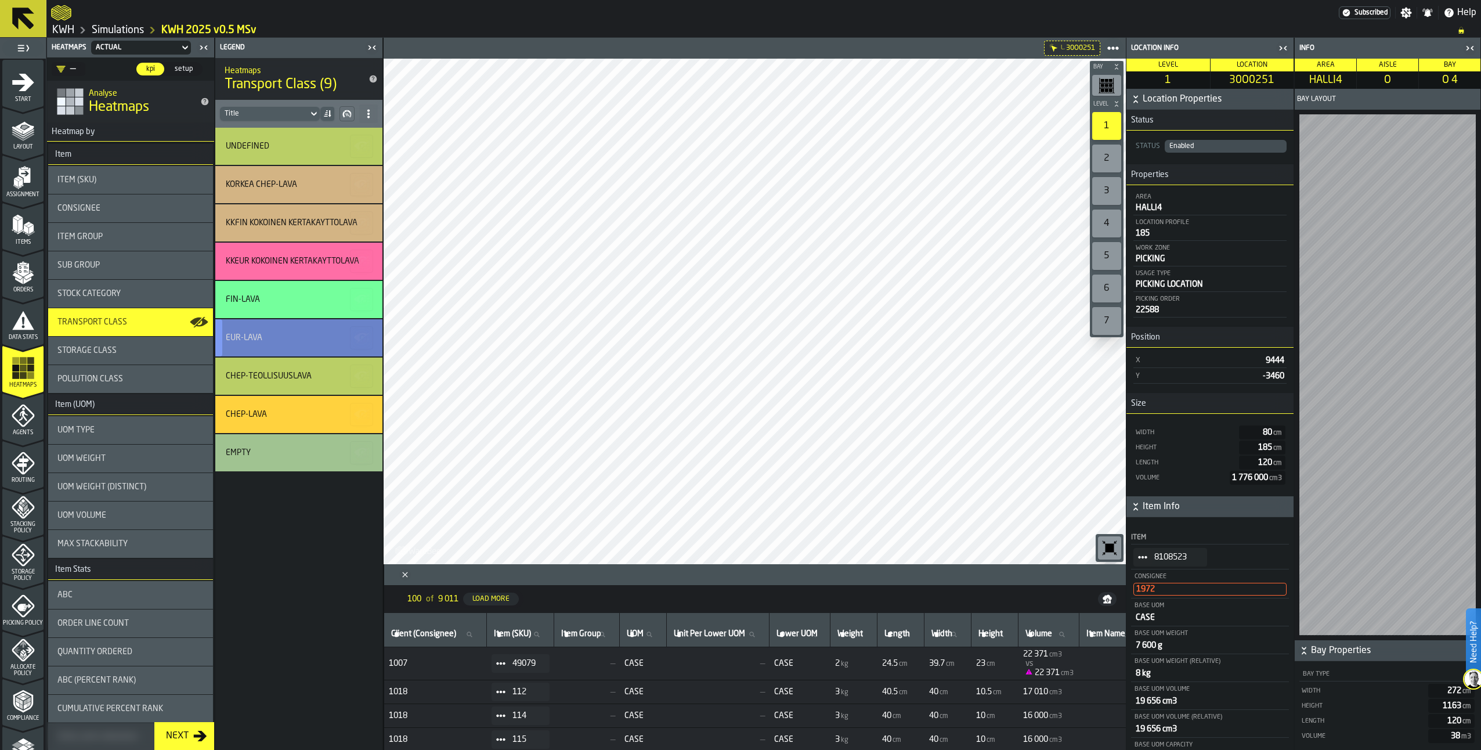
click at [318, 333] on div "EUR-LAVA" at bounding box center [297, 337] width 143 height 9
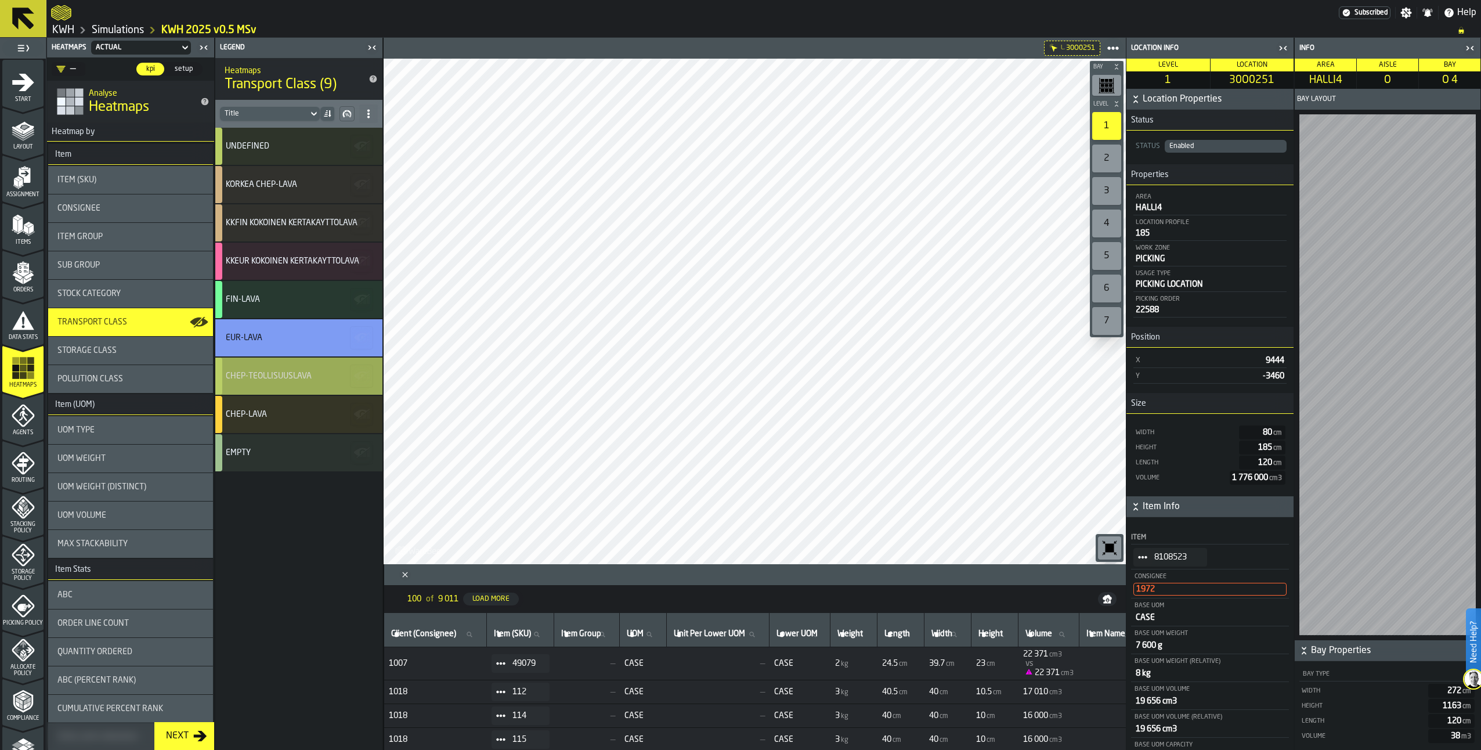
click at [285, 365] on div "CHEP-TEOLLISUUSLAVA" at bounding box center [298, 376] width 167 height 37
click at [284, 335] on div "EUR-LAVA" at bounding box center [297, 337] width 143 height 9
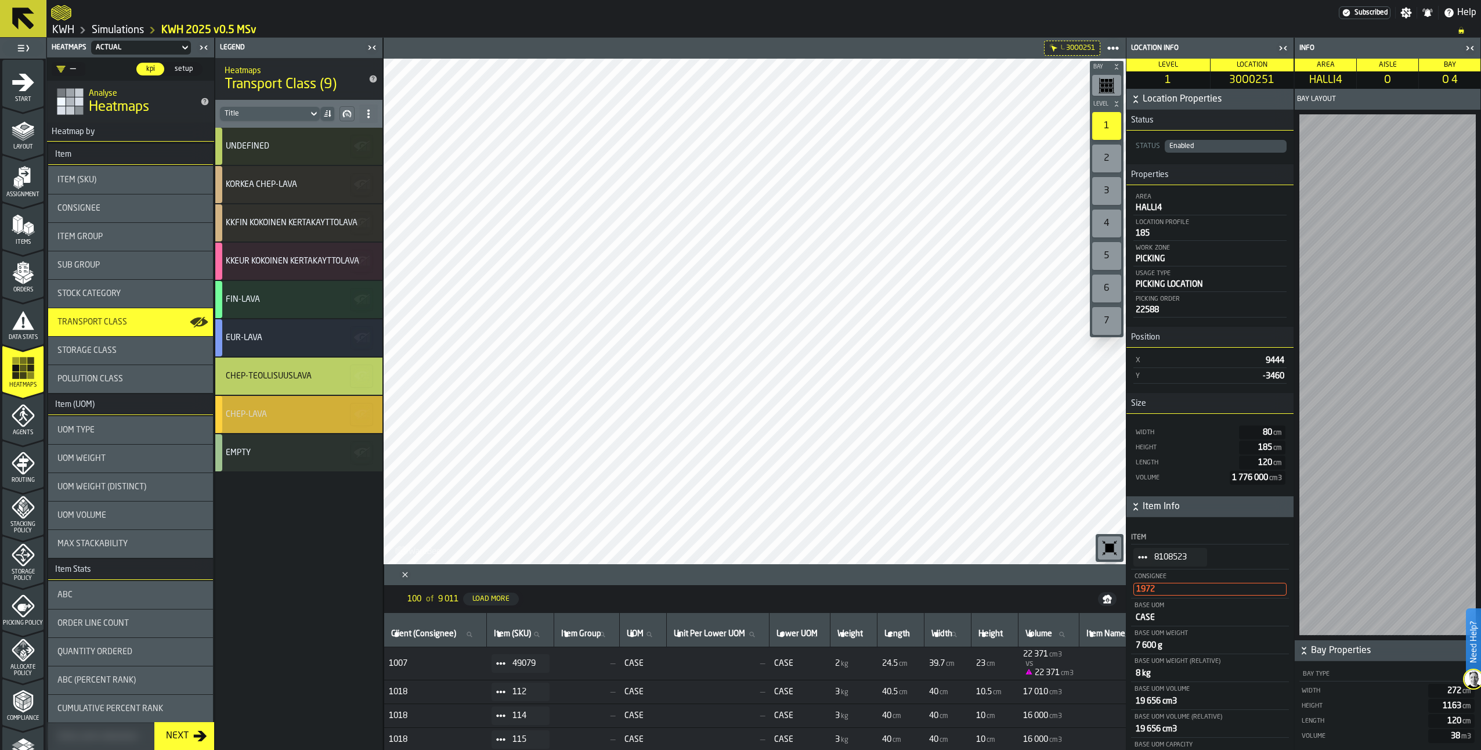
click at [273, 414] on div "CHEP-LAVA" at bounding box center [297, 414] width 143 height 9
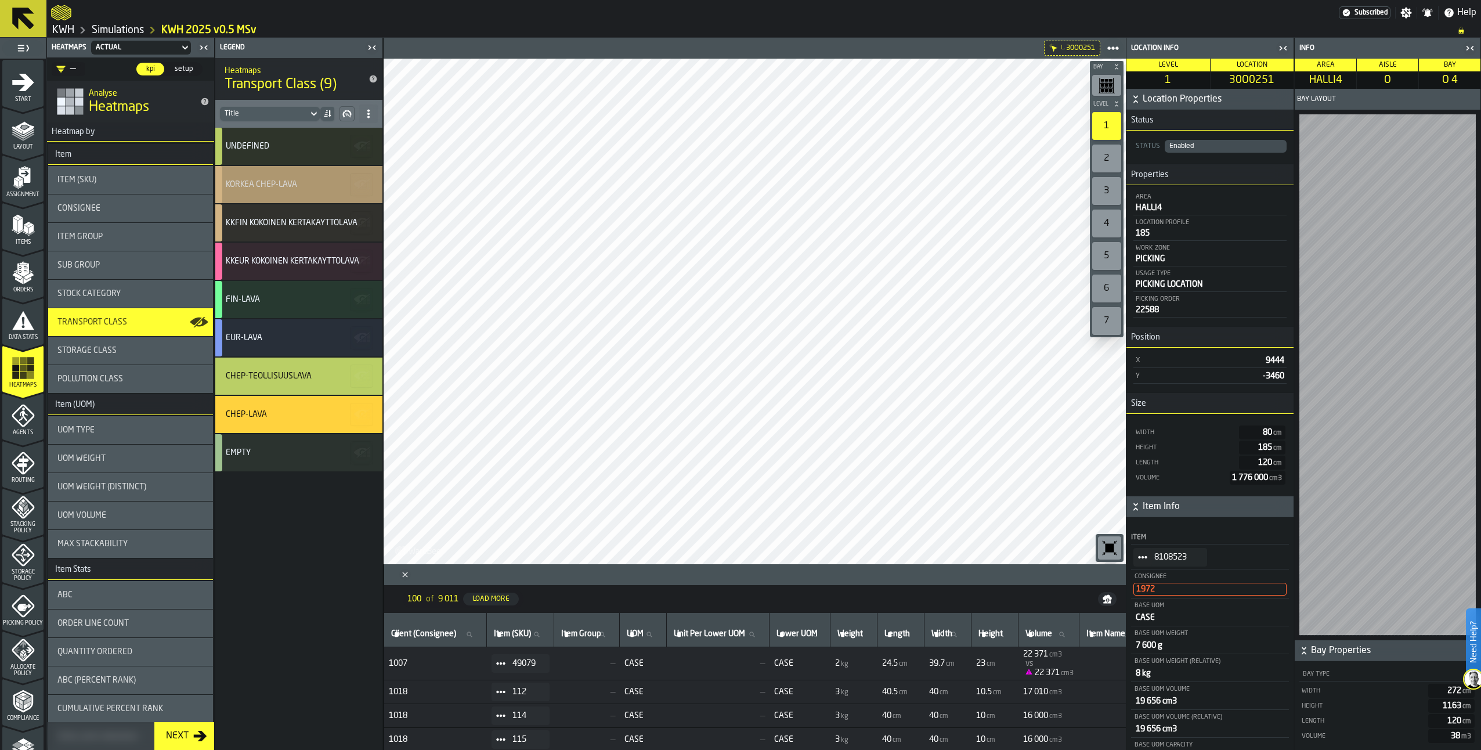
click at [279, 176] on div "KORKEA CHEP-LAVA" at bounding box center [298, 184] width 167 height 37
click at [310, 373] on div "CHEP-TEOLLISUUSLAVA" at bounding box center [269, 375] width 86 height 9
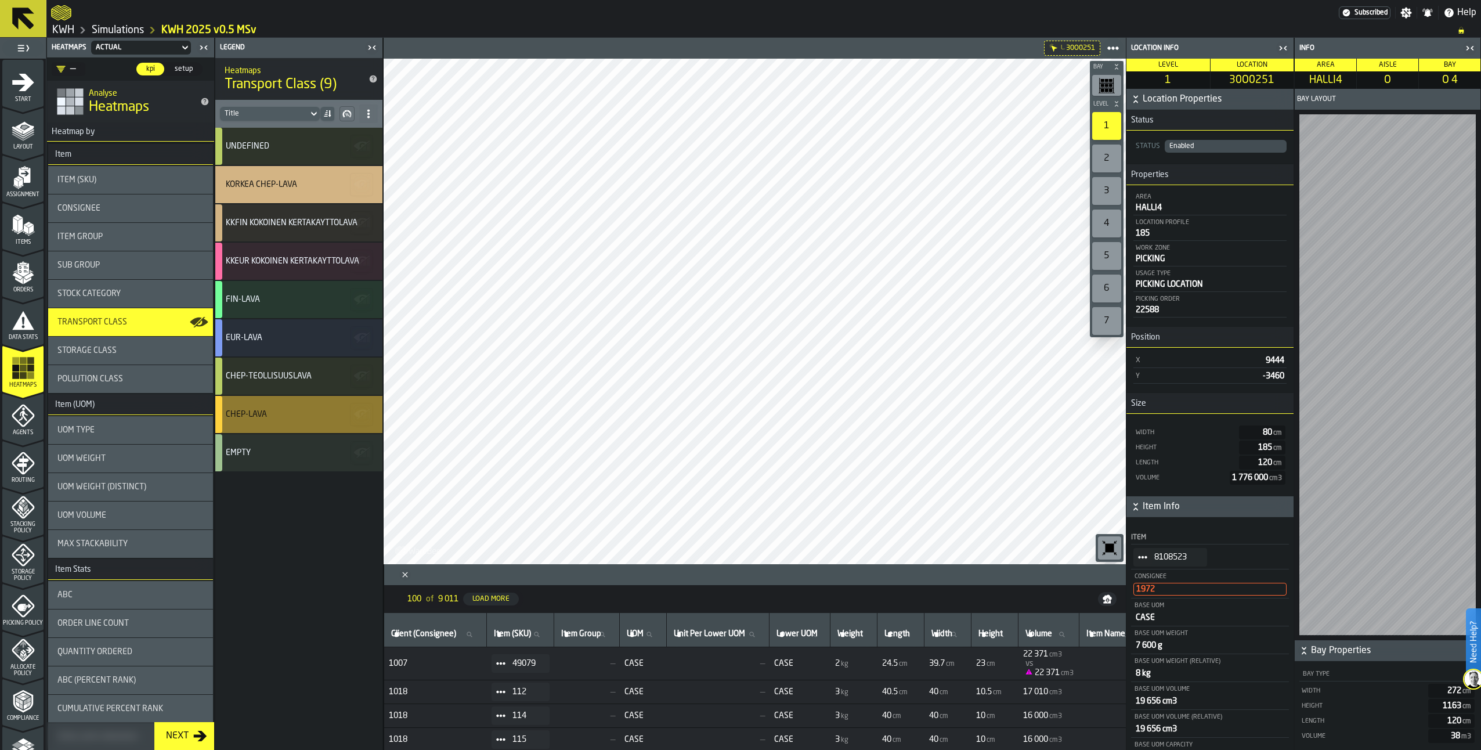
click at [324, 409] on div "CHEP-LAVA" at bounding box center [298, 414] width 167 height 37
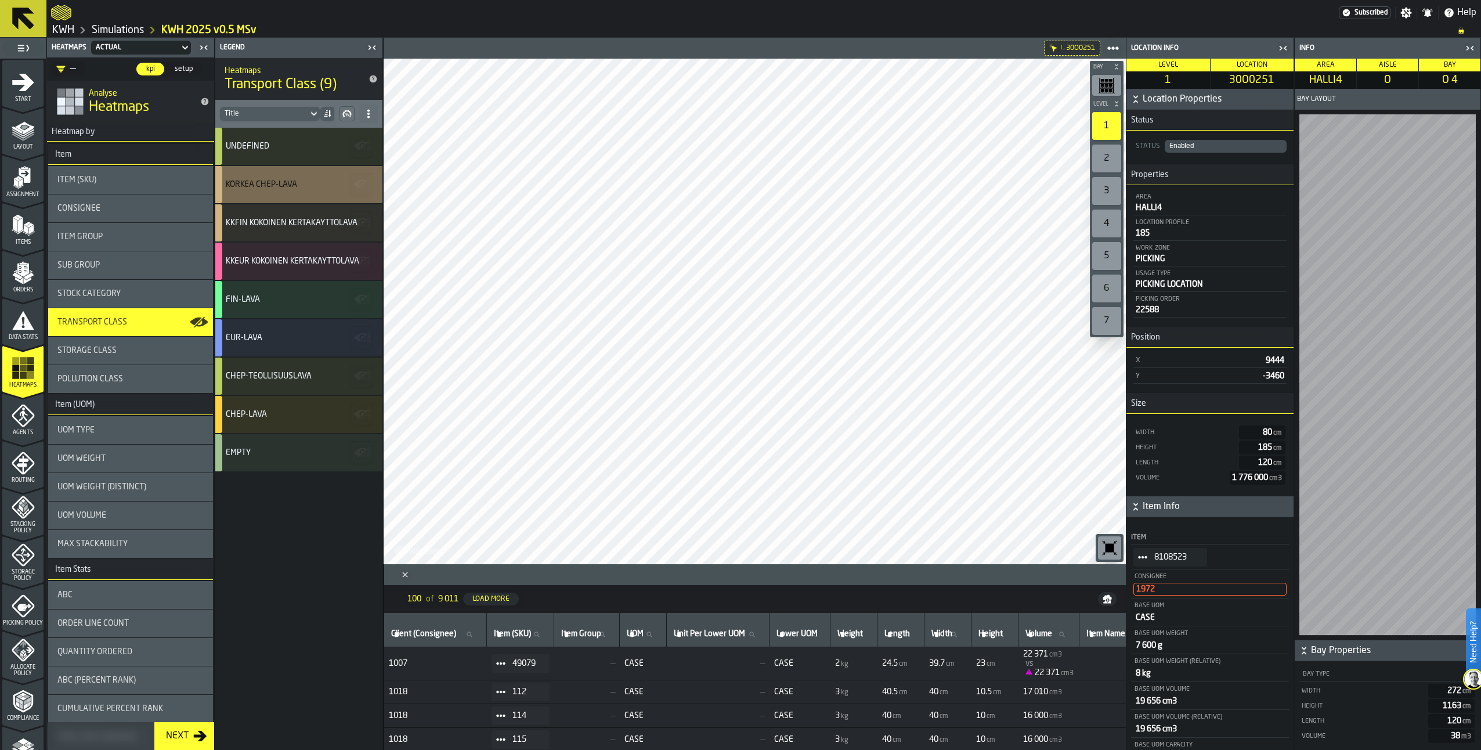
click at [284, 178] on div "KORKEA CHEP-LAVA" at bounding box center [298, 184] width 167 height 37
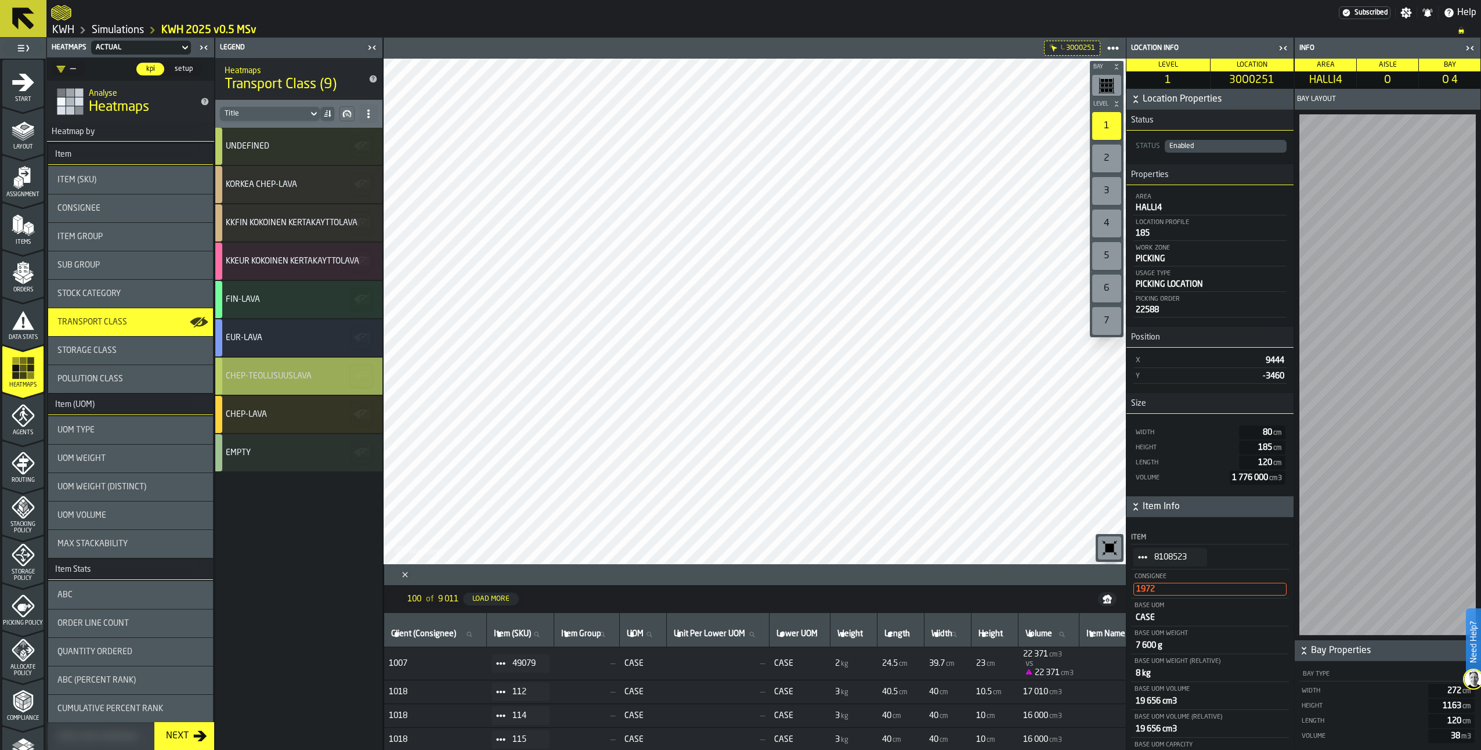
click at [286, 376] on div "CHEP-TEOLLISUUSLAVA" at bounding box center [269, 375] width 86 height 9
click at [321, 371] on div "CHEP-TEOLLISUUSLAVA" at bounding box center [298, 376] width 167 height 37
click at [319, 224] on div "KKFIN KOKOINEN KERTAKÄYTTÖLAVA" at bounding box center [292, 222] width 132 height 9
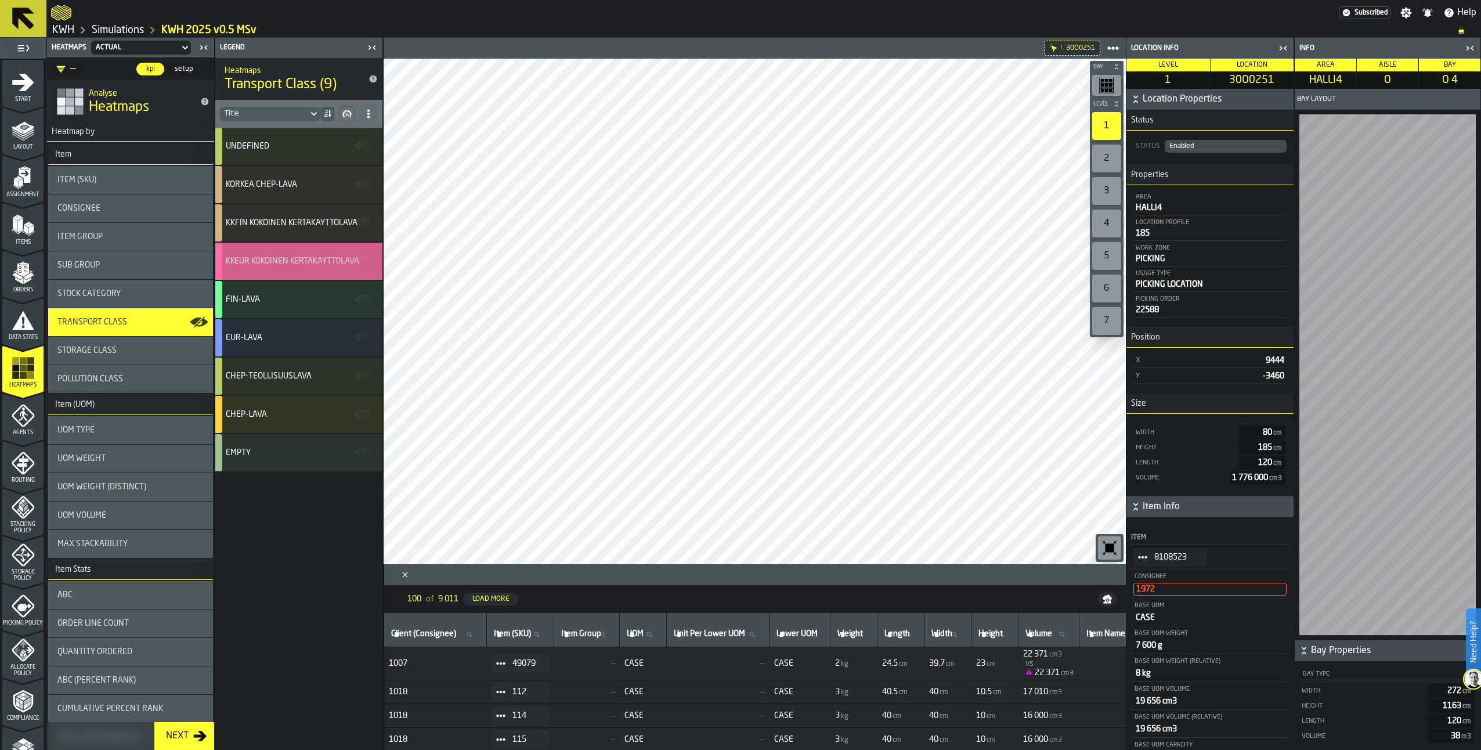
click at [333, 257] on div "KKEUR KOKOINEN KERTAKÄYTTÖLAVA" at bounding box center [292, 261] width 133 height 9
click at [95, 347] on span "Storage Class" at bounding box center [86, 350] width 59 height 9
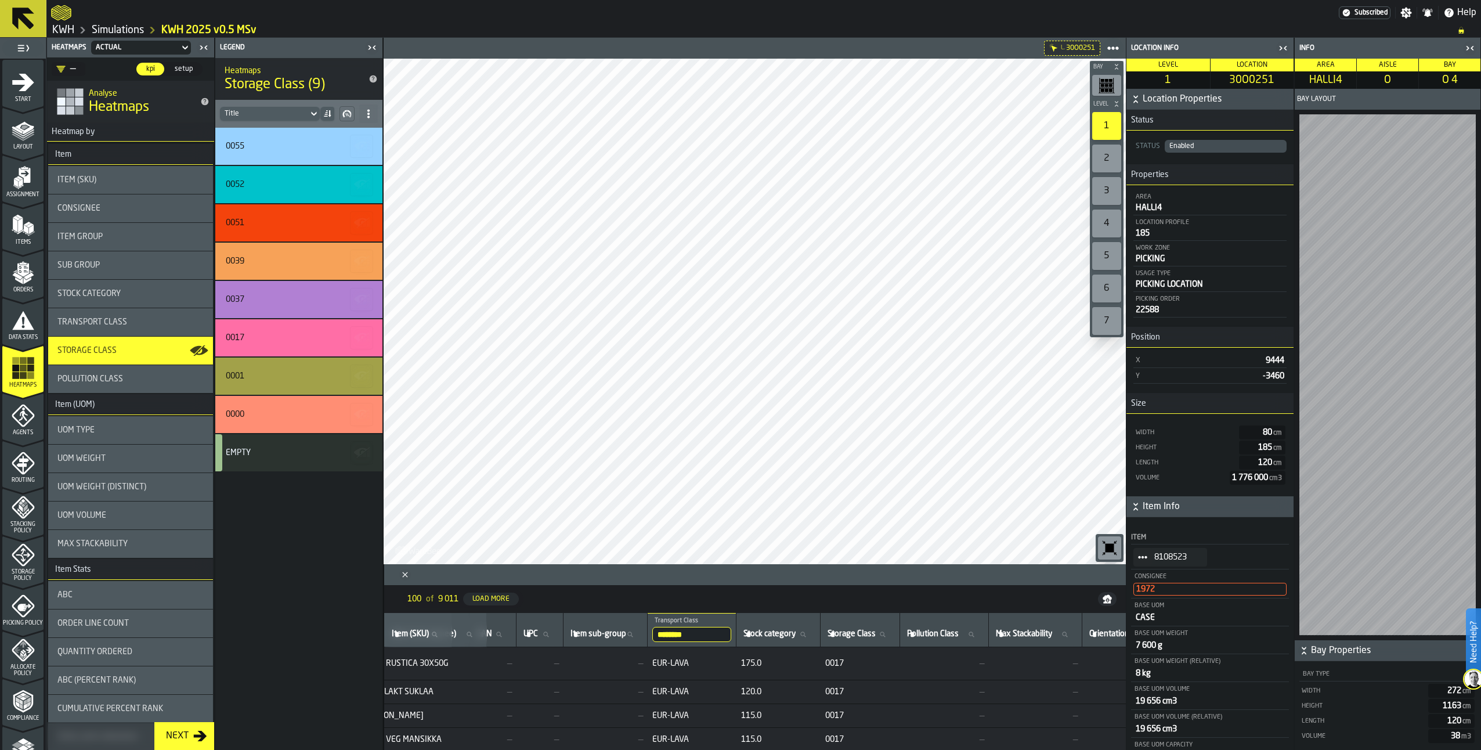
scroll to position [0, 794]
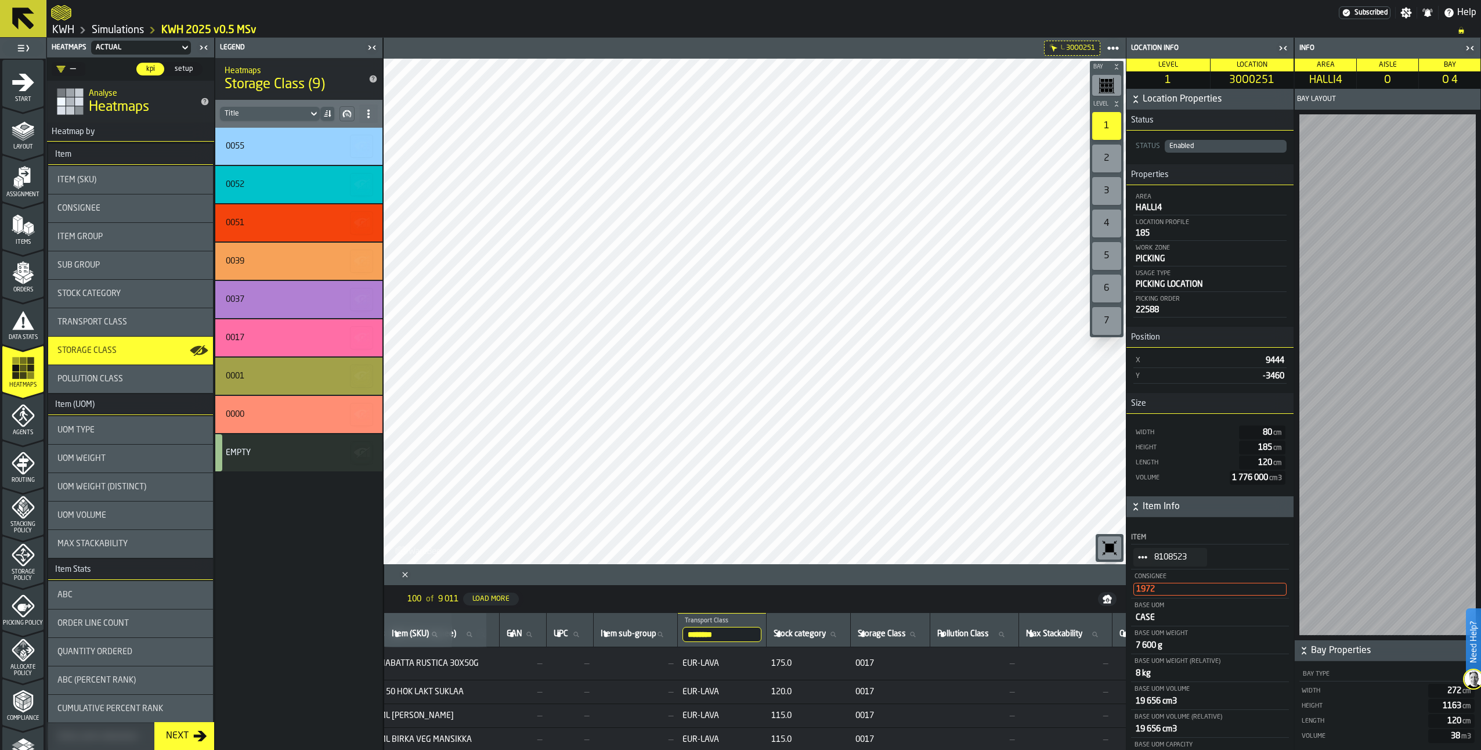
click at [88, 291] on span "Stock Category" at bounding box center [88, 293] width 63 height 9
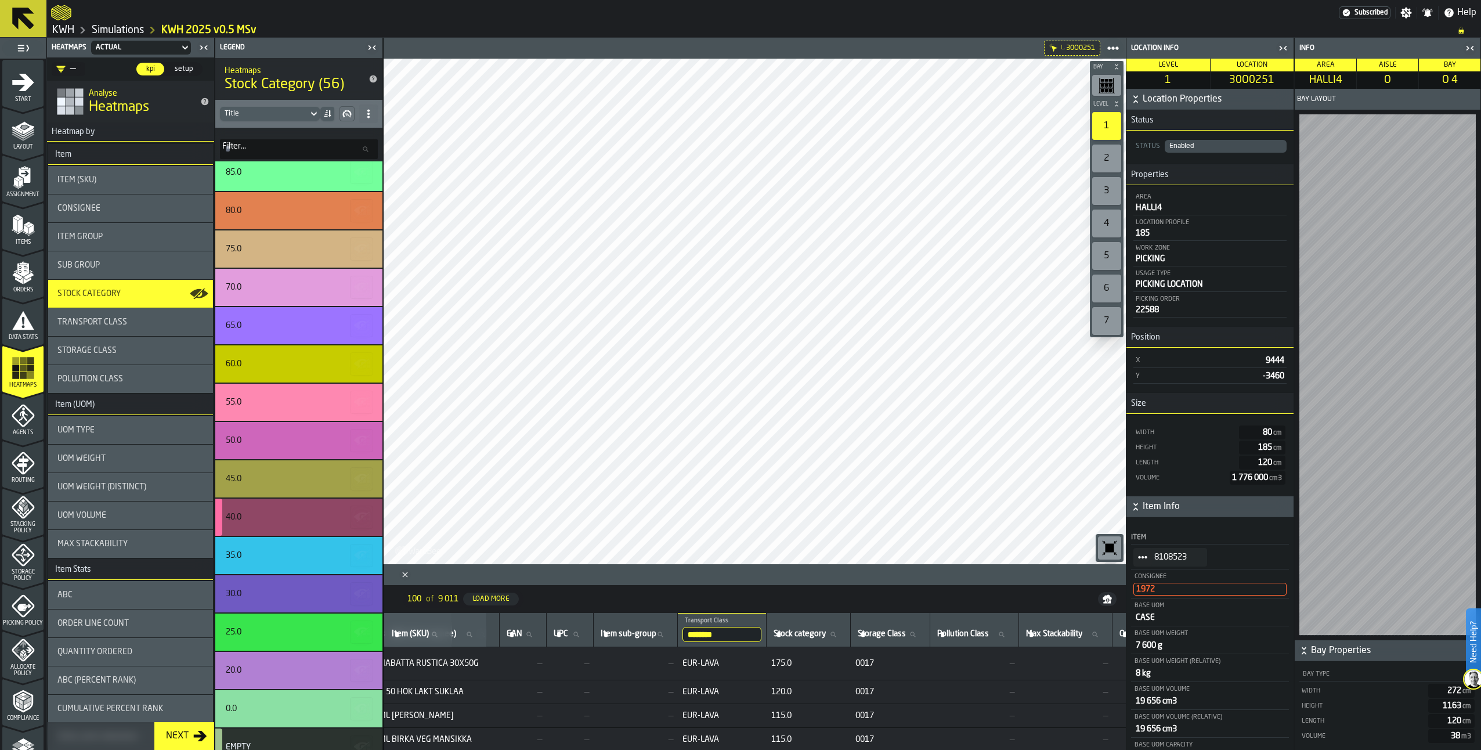
scroll to position [1509, 0]
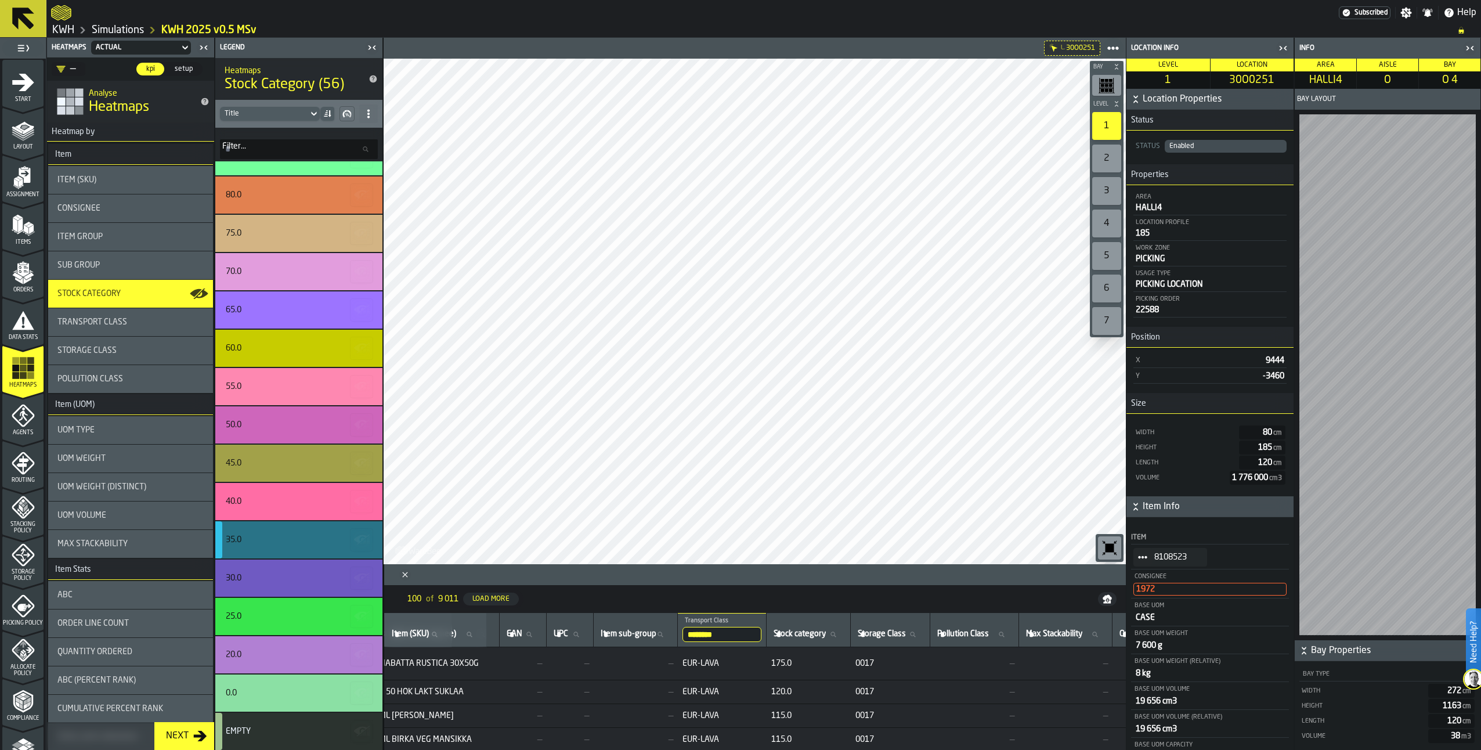
click at [260, 528] on div "35.0" at bounding box center [298, 539] width 167 height 37
click at [265, 528] on div "35.0" at bounding box center [298, 539] width 167 height 37
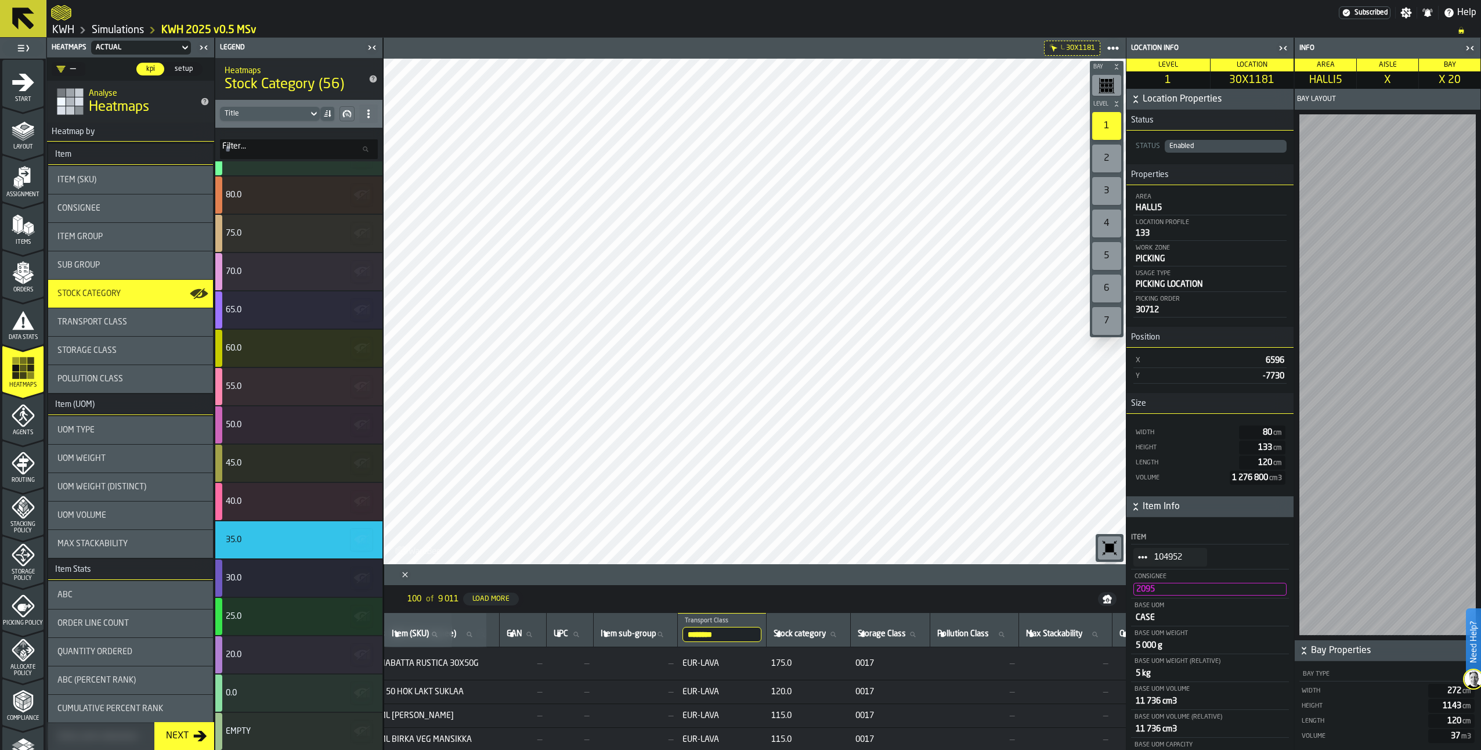
click at [1141, 558] on circle "StatList-item-104952" at bounding box center [1139, 556] width 3 height 3
click at [1149, 617] on li "Show Items" at bounding box center [1171, 621] width 74 height 21
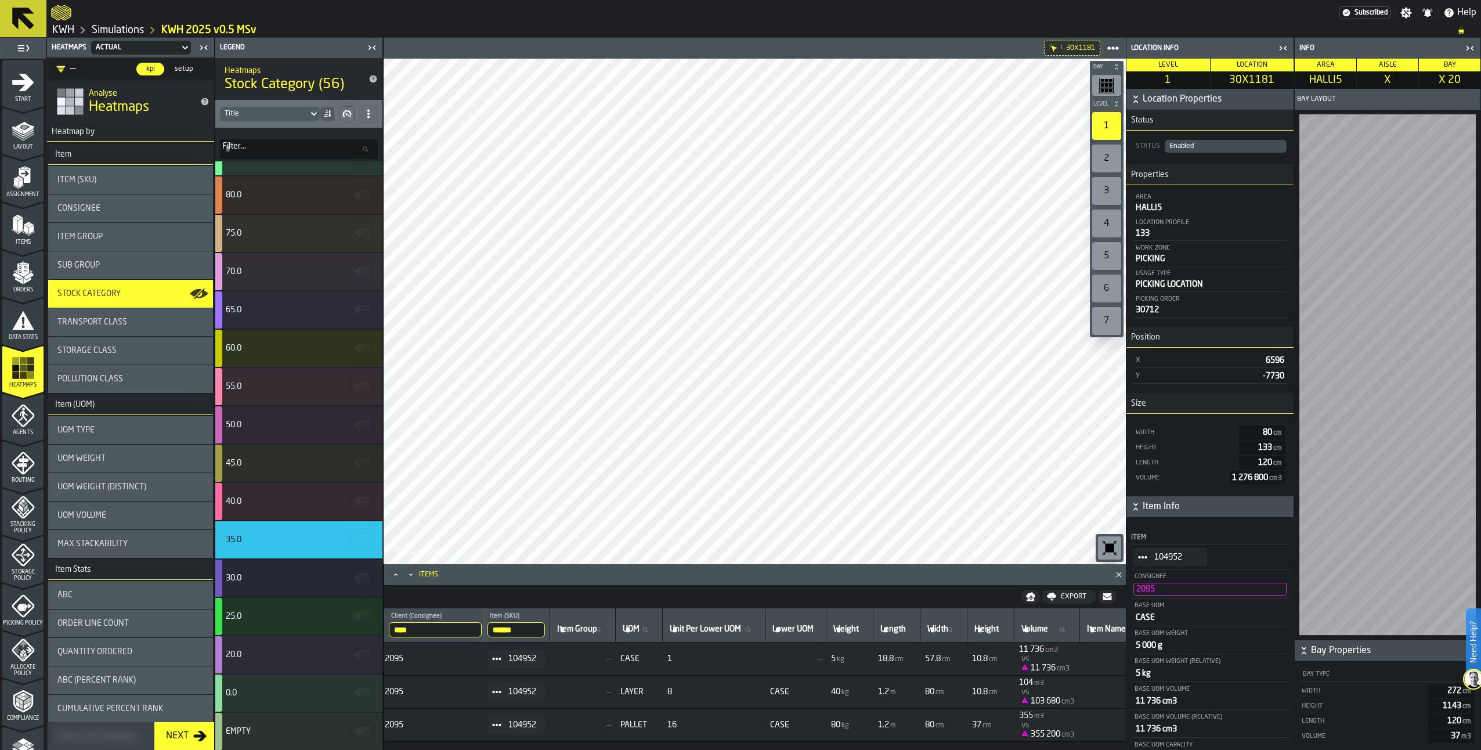
scroll to position [0, 0]
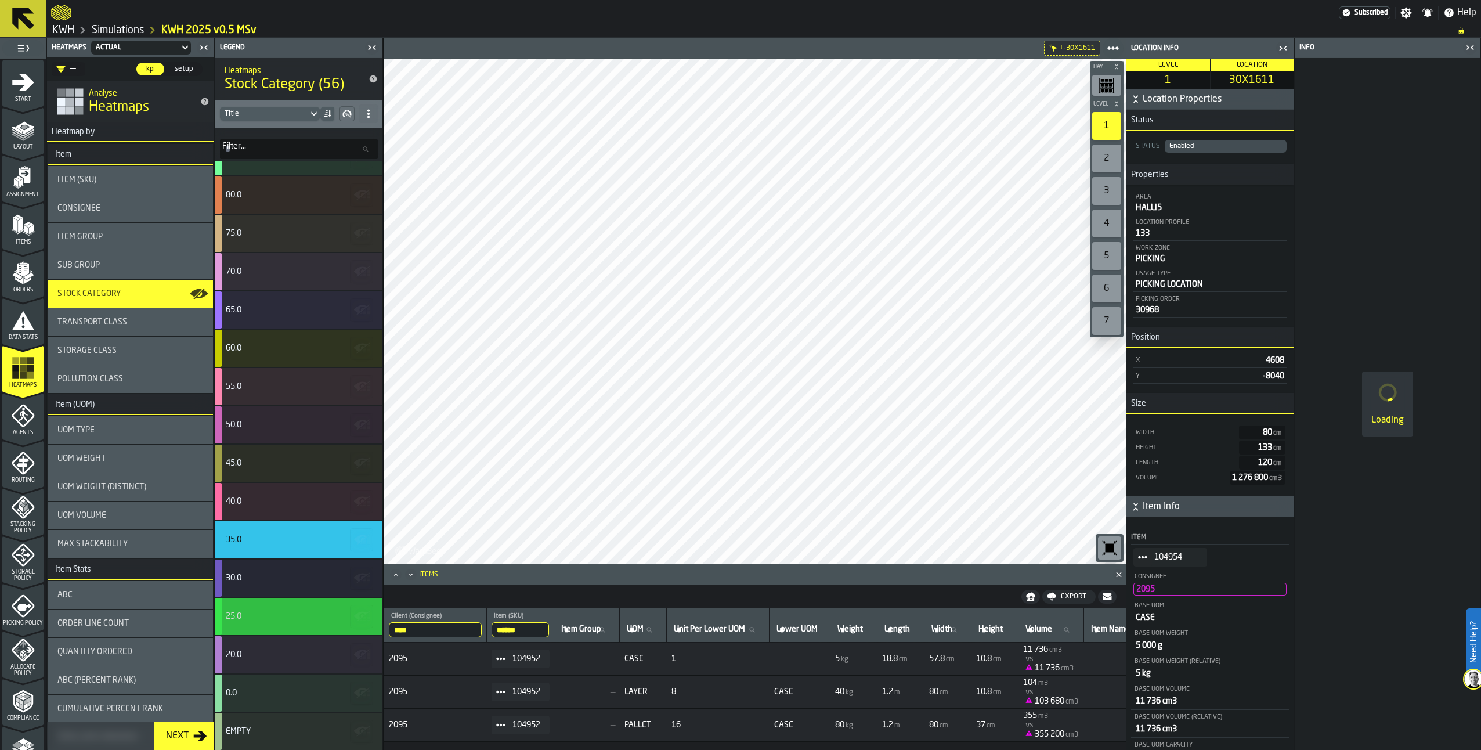
click at [280, 611] on div "25.0" at bounding box center [298, 616] width 167 height 37
click at [265, 579] on div "30.0" at bounding box center [297, 577] width 143 height 9
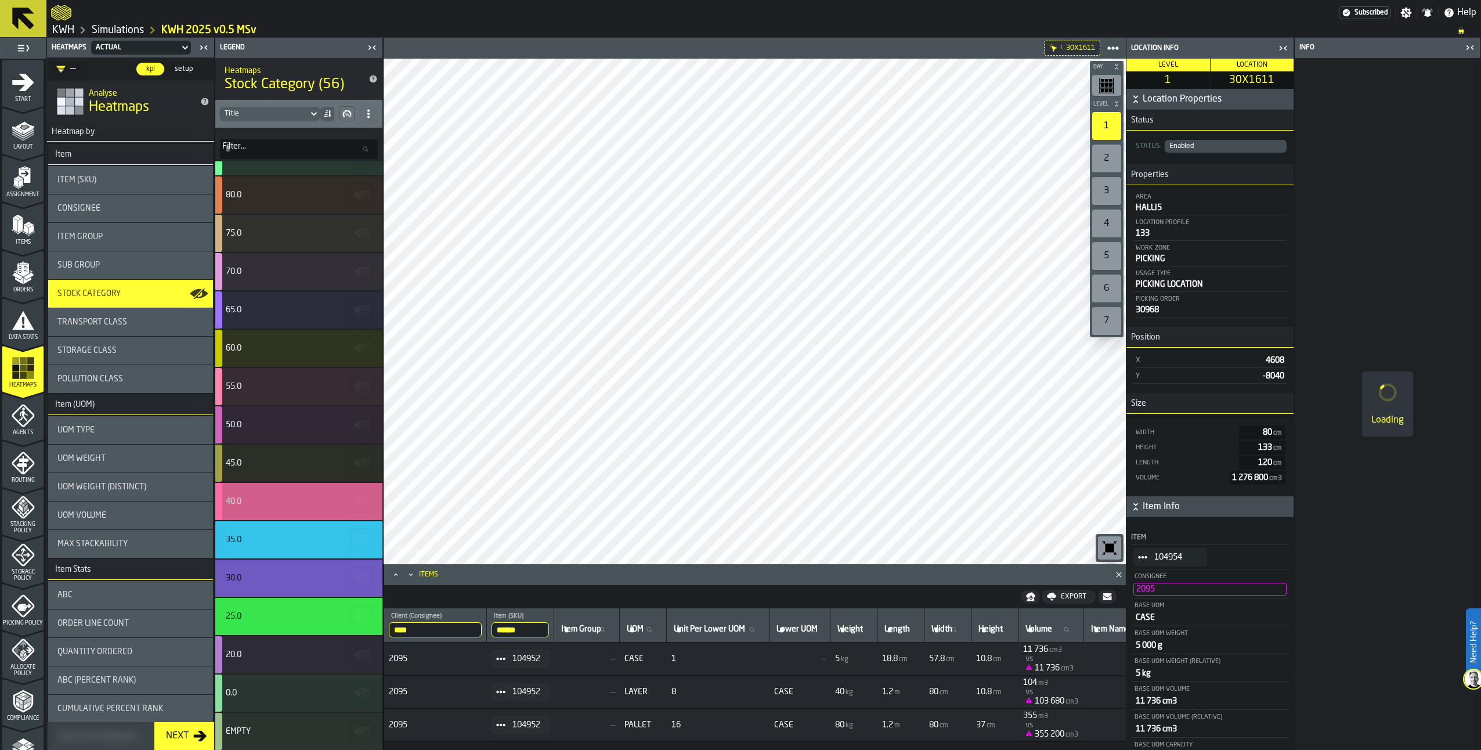
click at [261, 504] on div "40.0" at bounding box center [297, 501] width 143 height 9
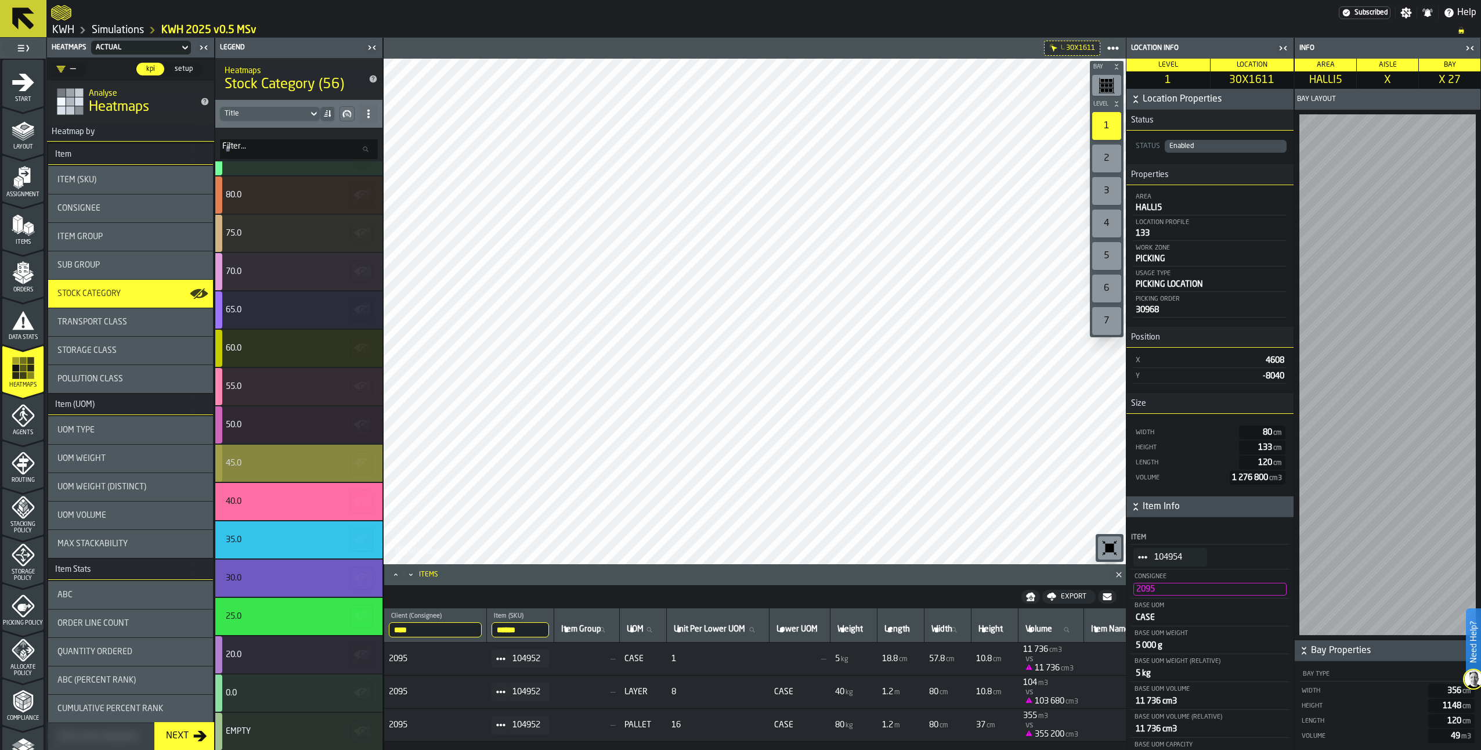
click at [280, 459] on div "45.0" at bounding box center [297, 463] width 143 height 9
click at [297, 427] on div "50.0" at bounding box center [297, 424] width 143 height 9
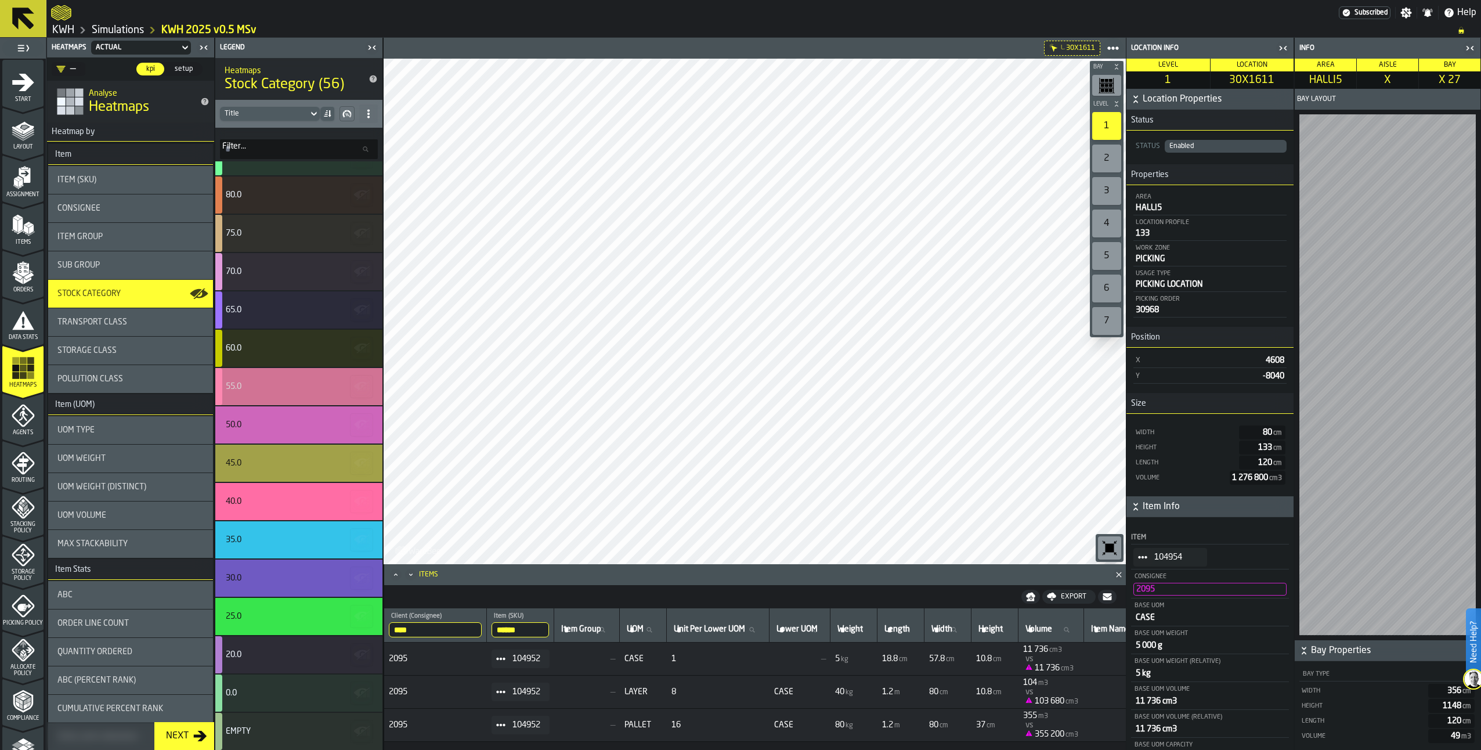
click at [301, 387] on div "55.0" at bounding box center [297, 386] width 143 height 9
click at [302, 355] on div "60.0" at bounding box center [298, 348] width 167 height 37
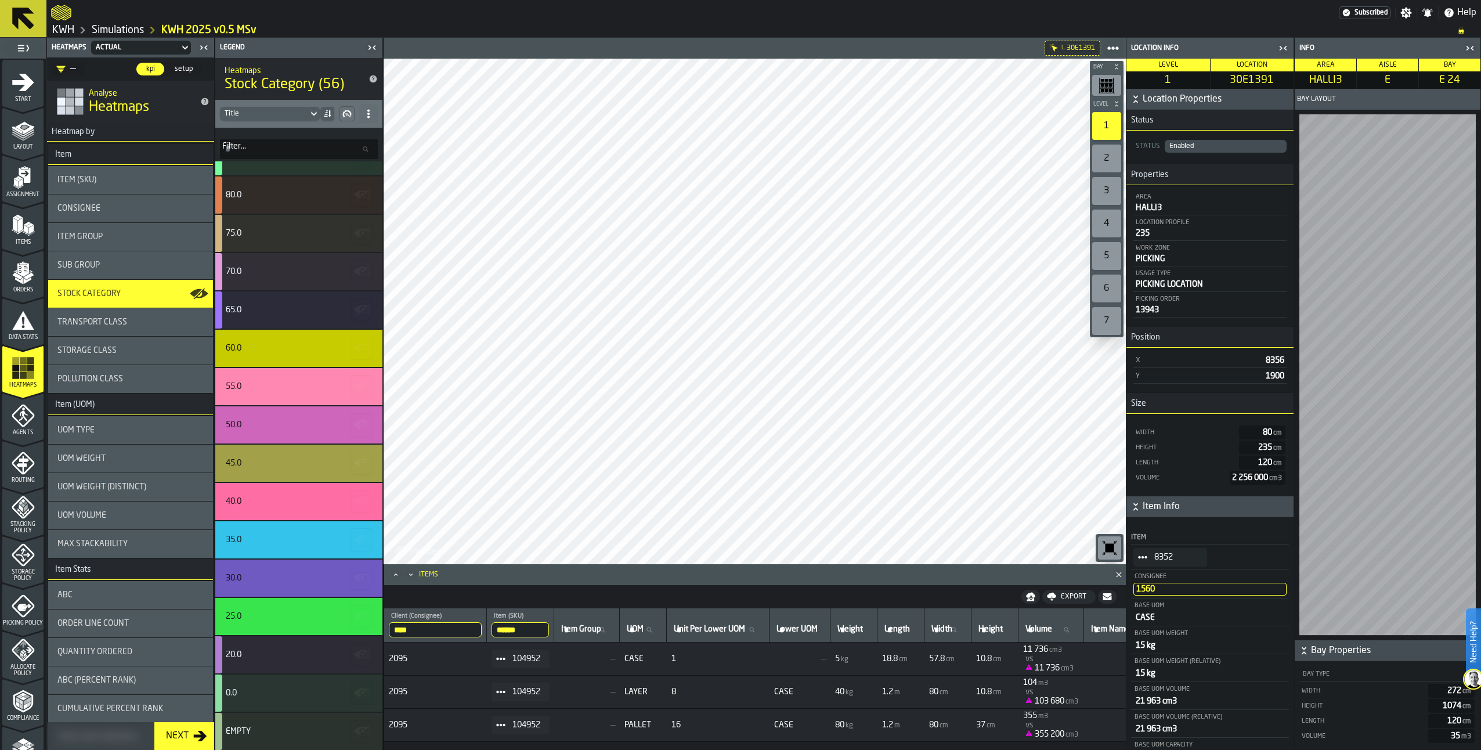
click at [1141, 561] on icon "StatList-item-8352" at bounding box center [1142, 557] width 9 height 9
click at [1149, 621] on div "Show Items" at bounding box center [1171, 622] width 60 height 8
click at [366, 113] on icon at bounding box center [368, 113] width 9 height 9
click at [347, 131] on div "Show All Stats" at bounding box center [327, 137] width 87 height 14
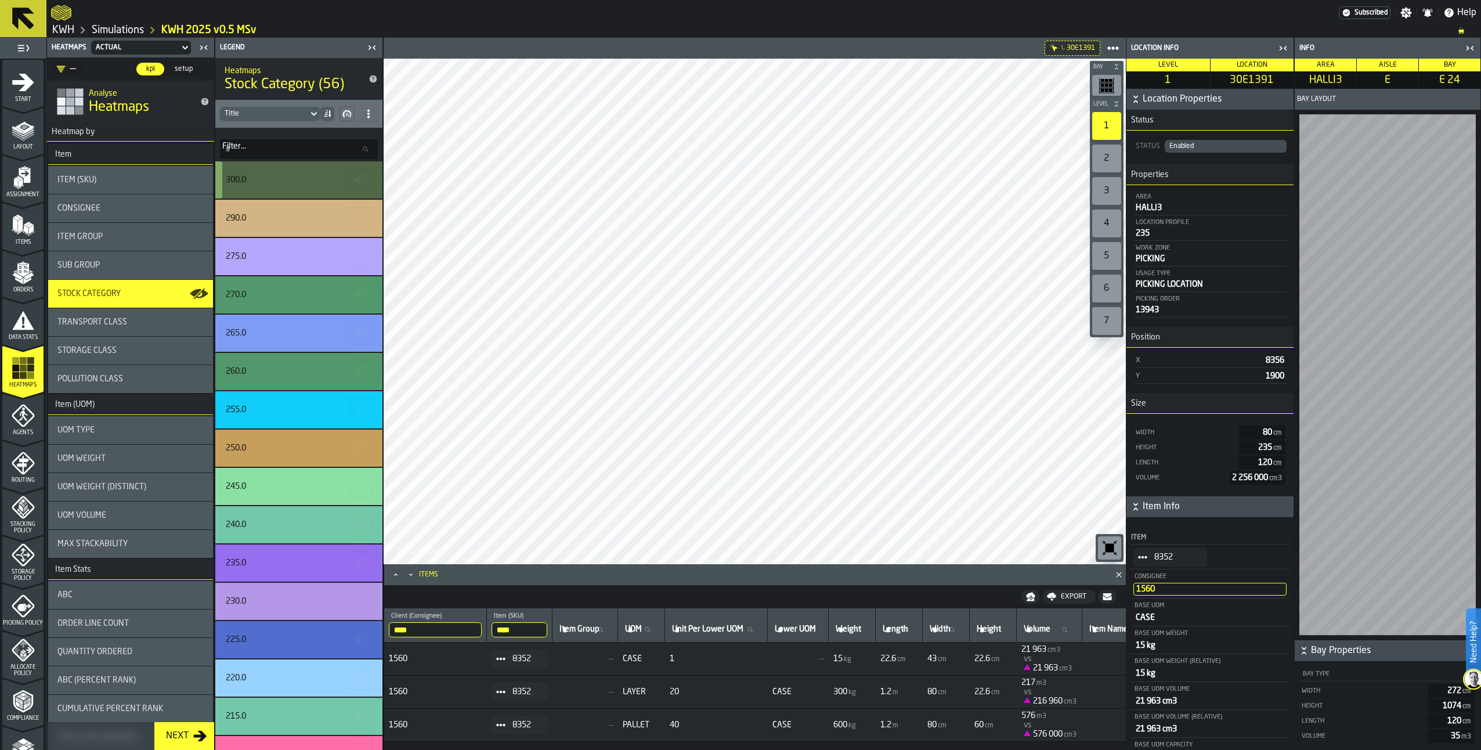
click at [246, 186] on div "300.0" at bounding box center [298, 179] width 167 height 37
click at [246, 182] on div "300.0" at bounding box center [236, 179] width 20 height 9
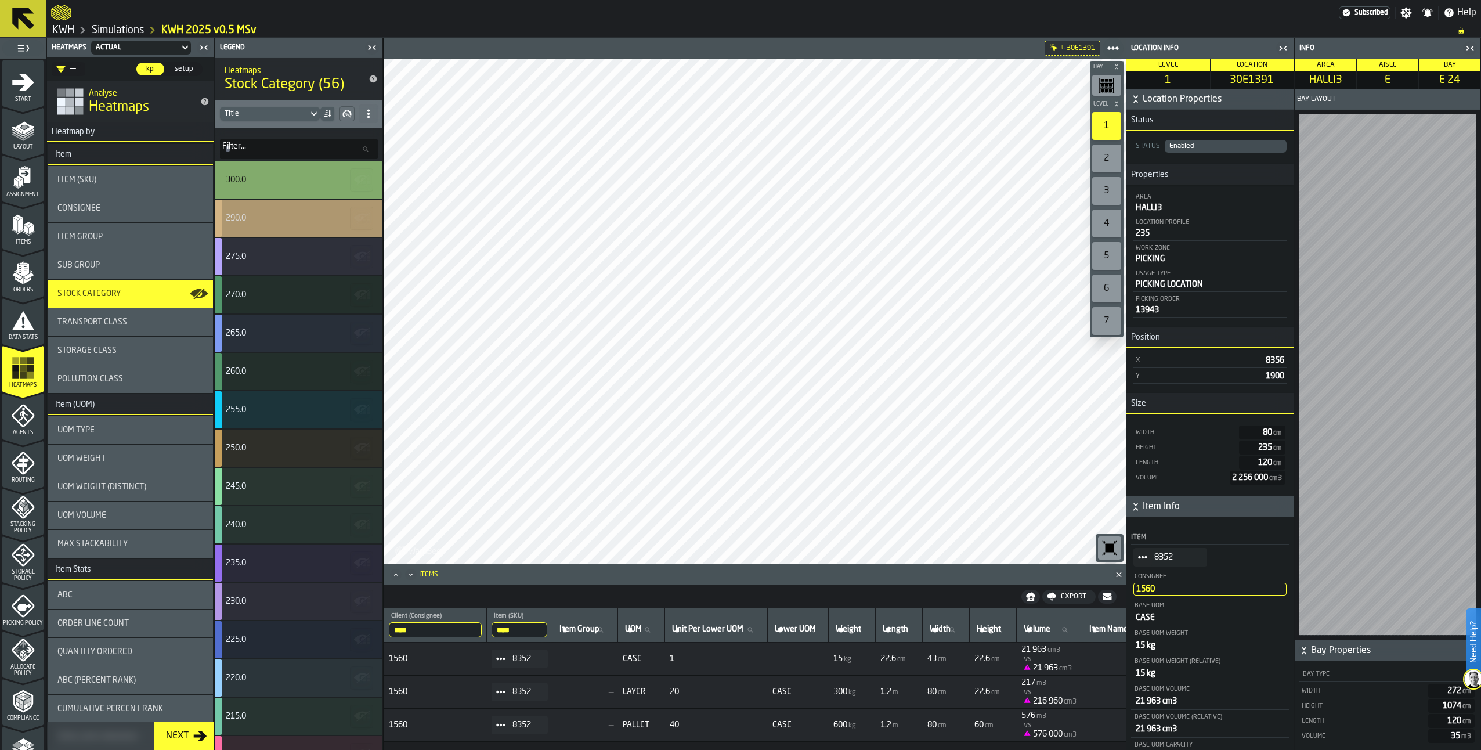
click at [300, 209] on div "290.0" at bounding box center [298, 218] width 167 height 37
click at [268, 252] on div "275.0" at bounding box center [297, 256] width 143 height 9
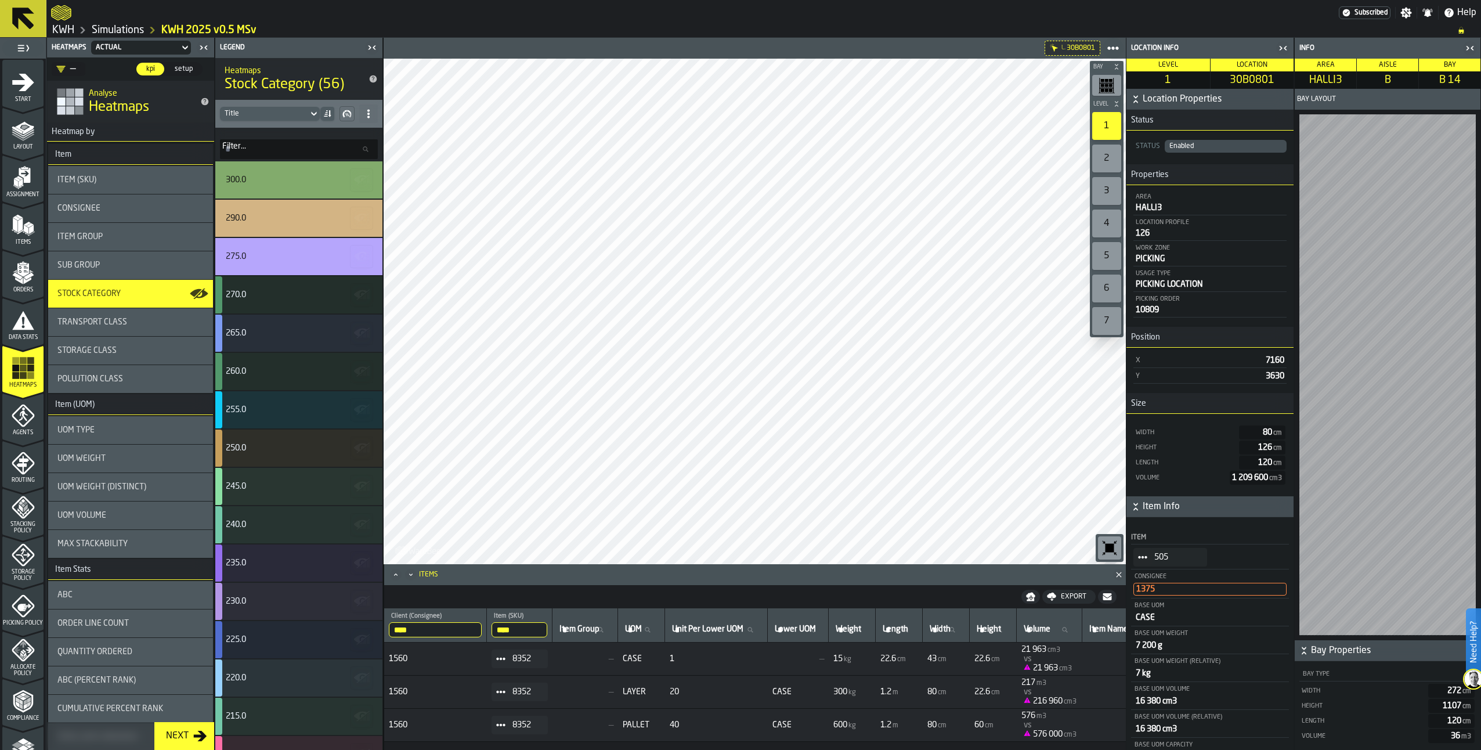
click at [1141, 558] on icon "StatList-item-505" at bounding box center [1142, 557] width 9 height 9
click at [1148, 619] on div "Show Items" at bounding box center [1171, 622] width 60 height 8
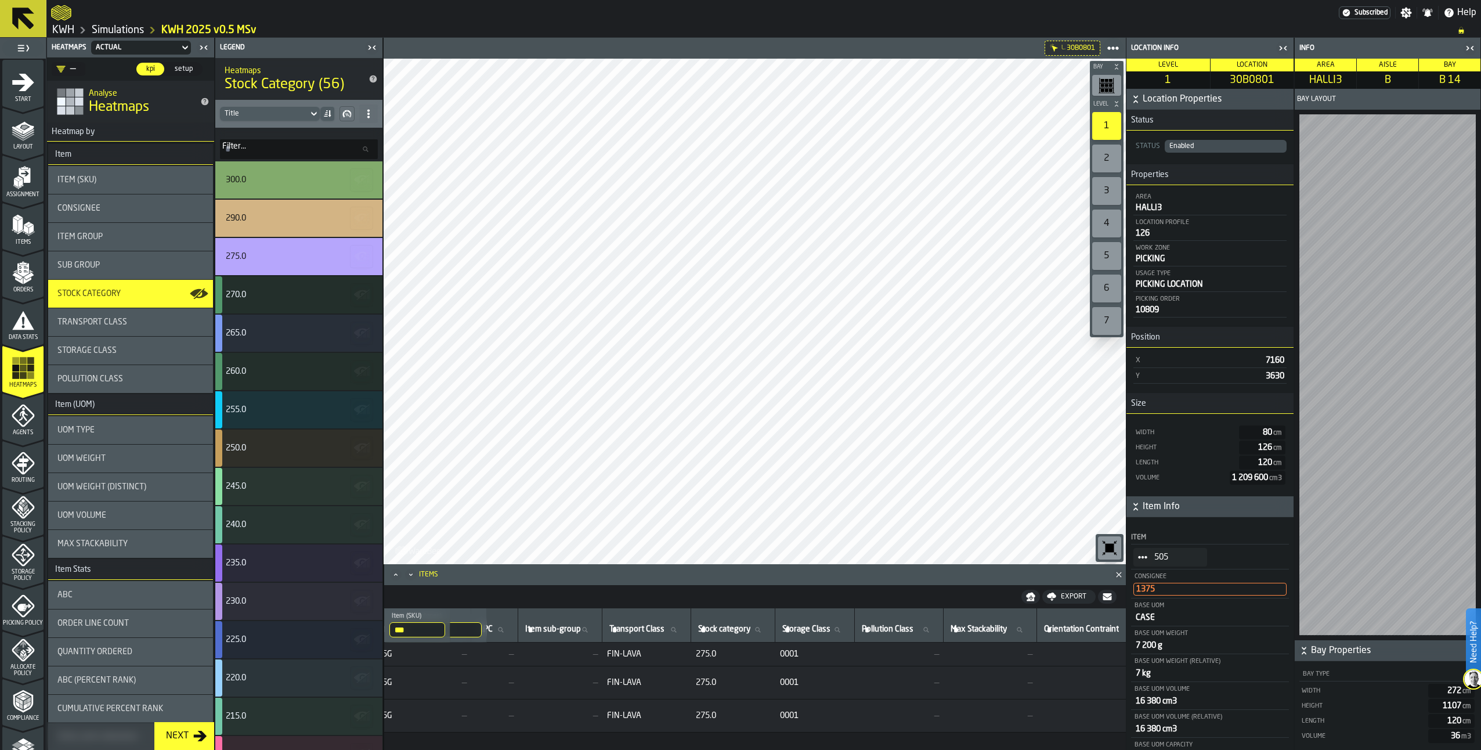
scroll to position [0, 821]
click at [292, 179] on div "300.0" at bounding box center [297, 179] width 143 height 9
click at [277, 215] on div "290.0" at bounding box center [297, 218] width 143 height 9
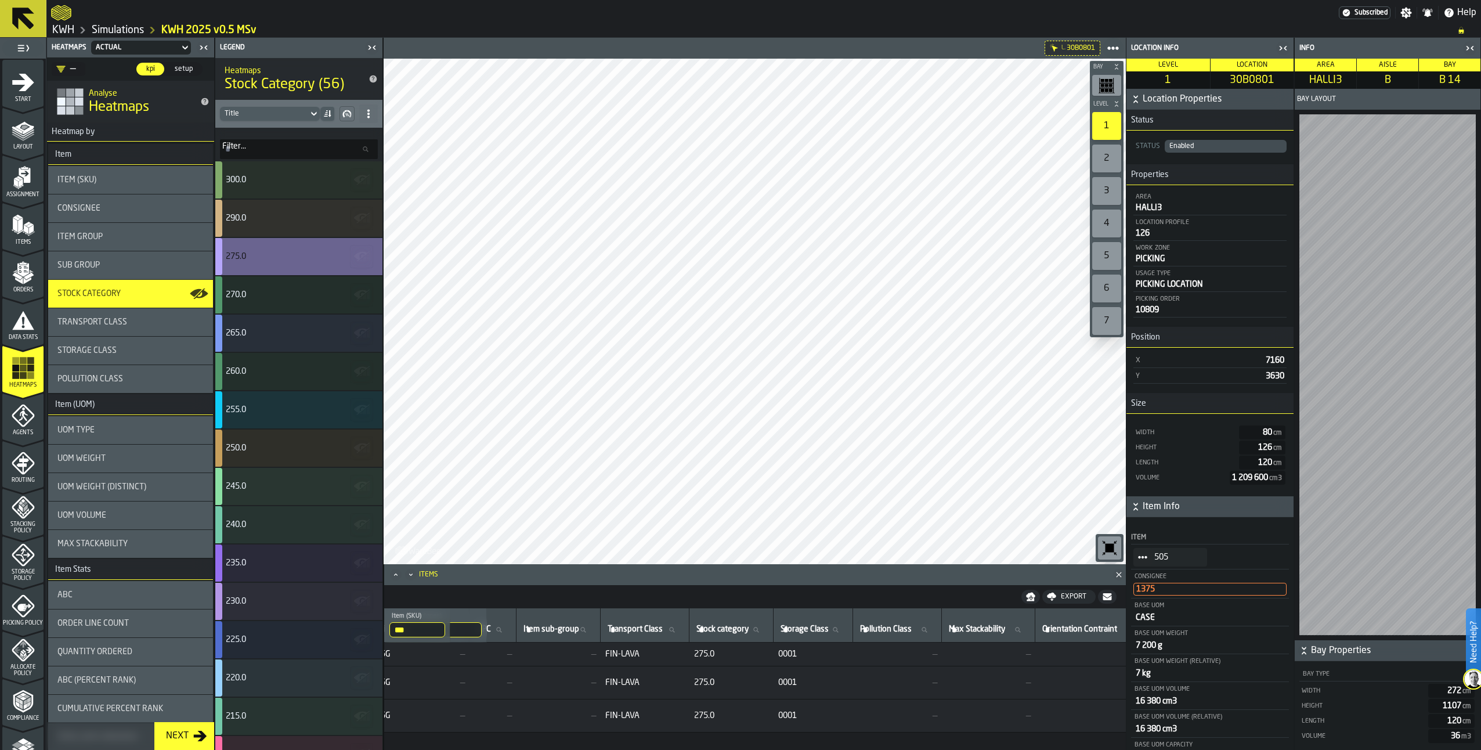
click at [286, 256] on div "275.0" at bounding box center [297, 256] width 143 height 9
click at [270, 295] on div "270.0" at bounding box center [297, 294] width 143 height 9
click at [308, 298] on div "270.0" at bounding box center [297, 294] width 143 height 9
click at [330, 291] on div "270.0" at bounding box center [297, 294] width 143 height 9
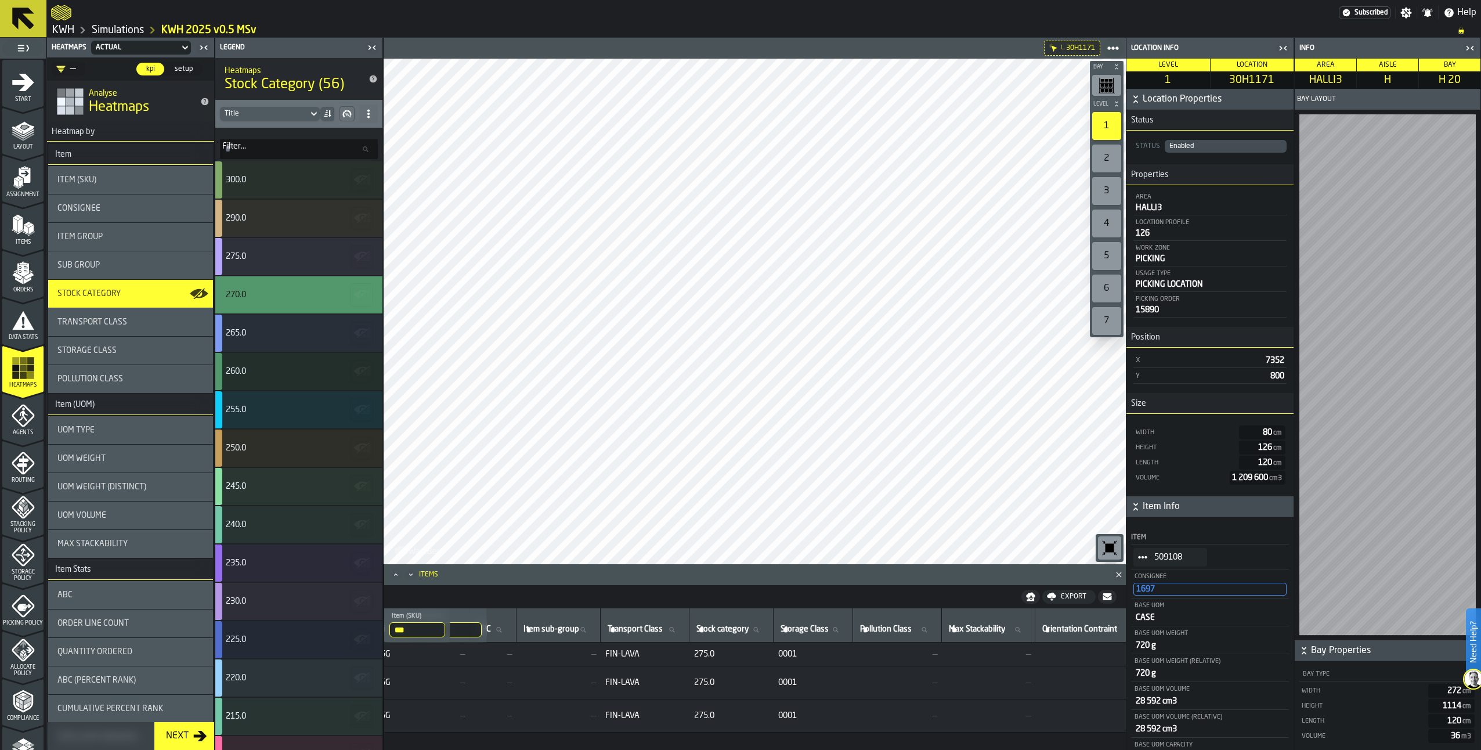
click at [1136, 550] on span "StatList-item-509108" at bounding box center [1143, 557] width 19 height 19
click at [1153, 619] on div "Show Items" at bounding box center [1171, 622] width 60 height 8
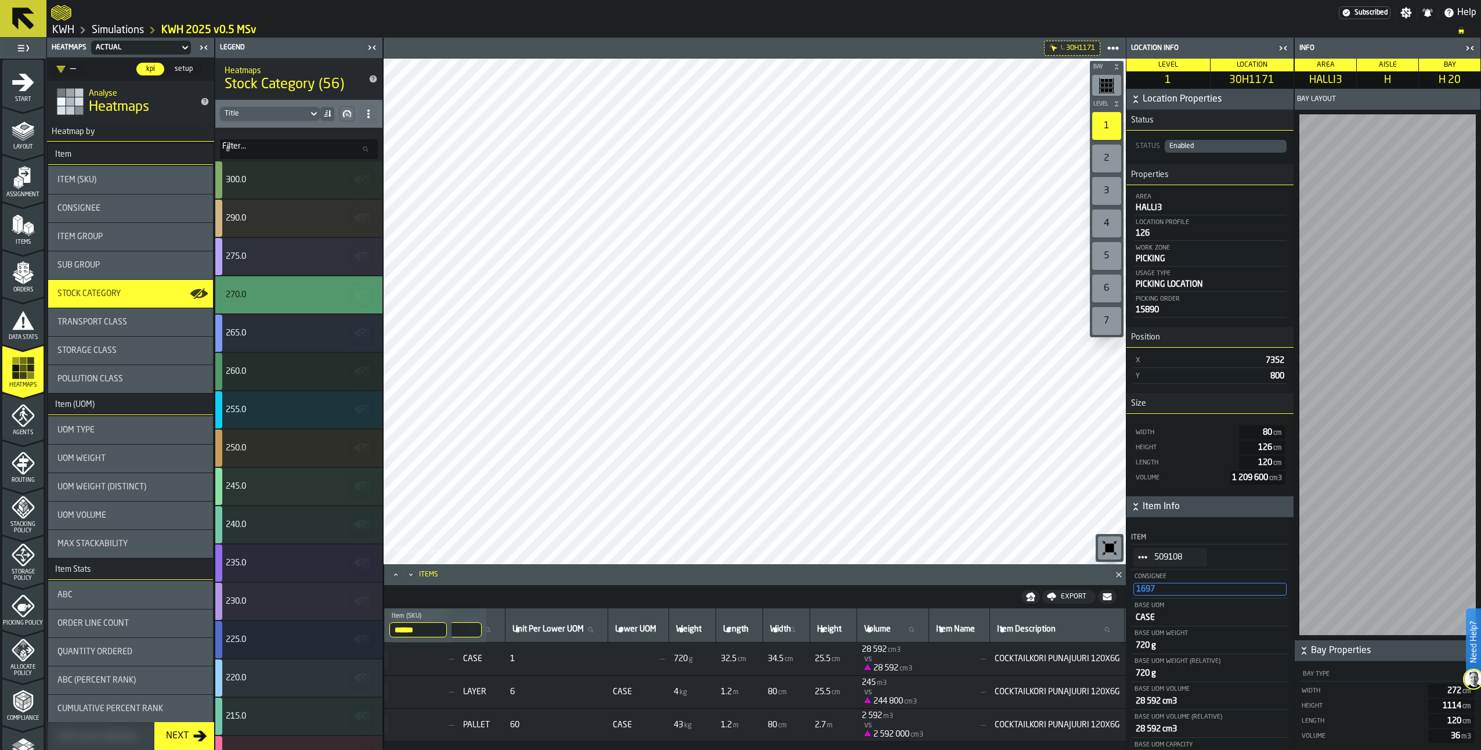
scroll to position [0, 0]
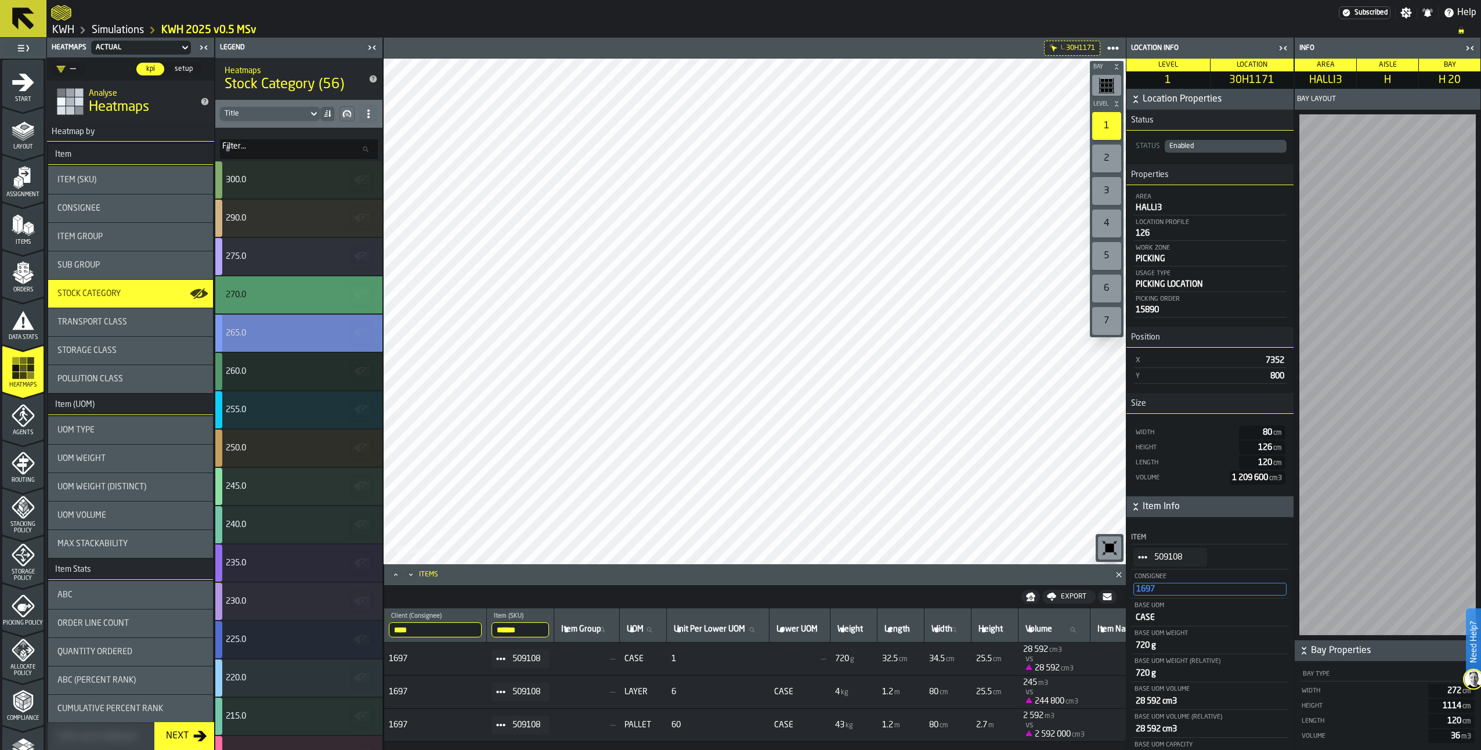
click at [254, 335] on div "265.0" at bounding box center [297, 333] width 143 height 9
click at [291, 326] on div "265.0" at bounding box center [298, 333] width 167 height 37
click at [317, 295] on div "270.0" at bounding box center [297, 294] width 143 height 9
click at [312, 329] on div "265.0" at bounding box center [297, 333] width 143 height 9
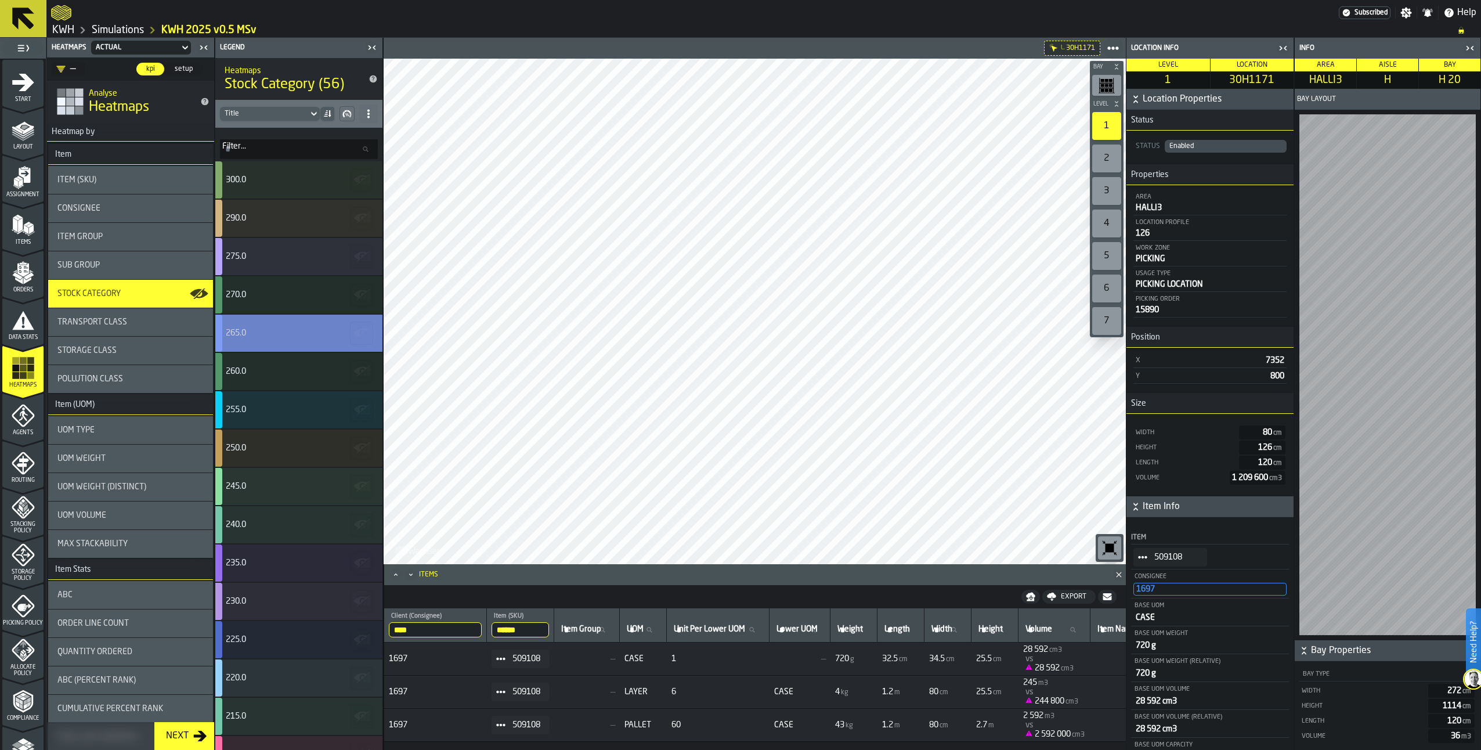
click at [268, 337] on div "265.0" at bounding box center [297, 333] width 143 height 9
click at [1145, 555] on icon "StatList-item-3108" at bounding box center [1142, 557] width 9 height 9
click at [1146, 624] on div "Show Items" at bounding box center [1171, 622] width 60 height 8
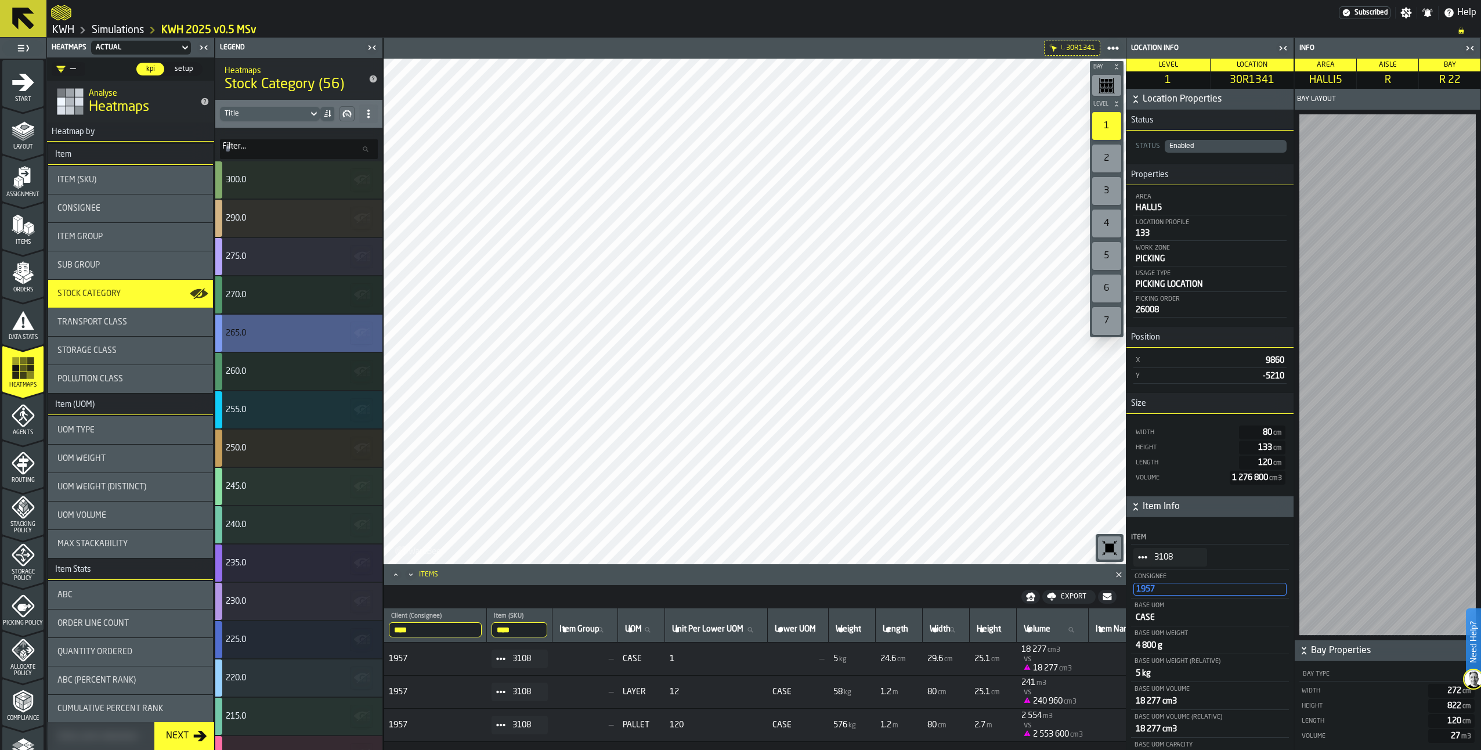
click at [315, 340] on div "265.0" at bounding box center [298, 333] width 167 height 37
click at [294, 367] on div "260.0" at bounding box center [297, 371] width 143 height 9
click at [299, 372] on div "260.0" at bounding box center [297, 371] width 143 height 9
click at [290, 367] on div "260.0" at bounding box center [297, 371] width 143 height 9
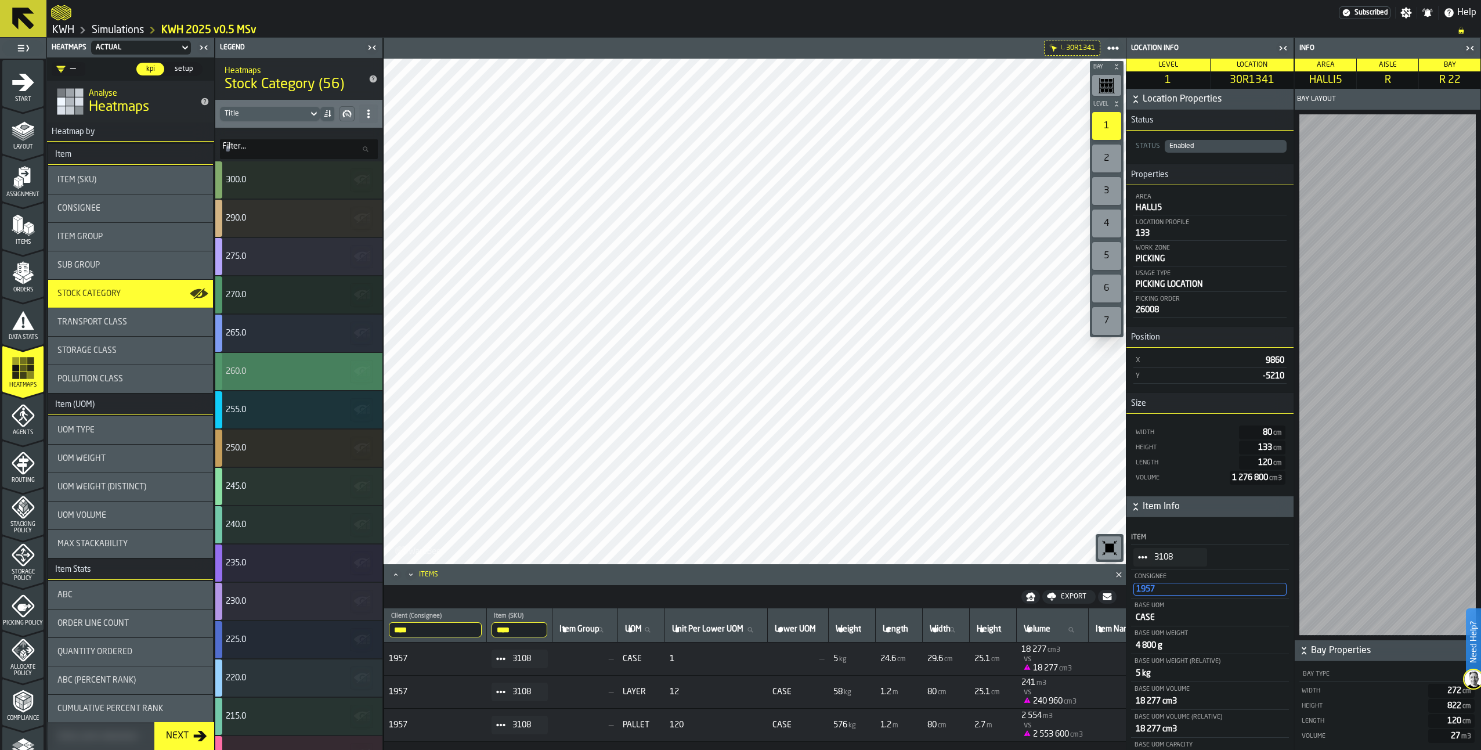
click at [290, 367] on div "260.0" at bounding box center [297, 371] width 143 height 9
click at [290, 368] on div "260.0" at bounding box center [297, 371] width 143 height 9
click at [276, 366] on div "260.0" at bounding box center [298, 371] width 167 height 37
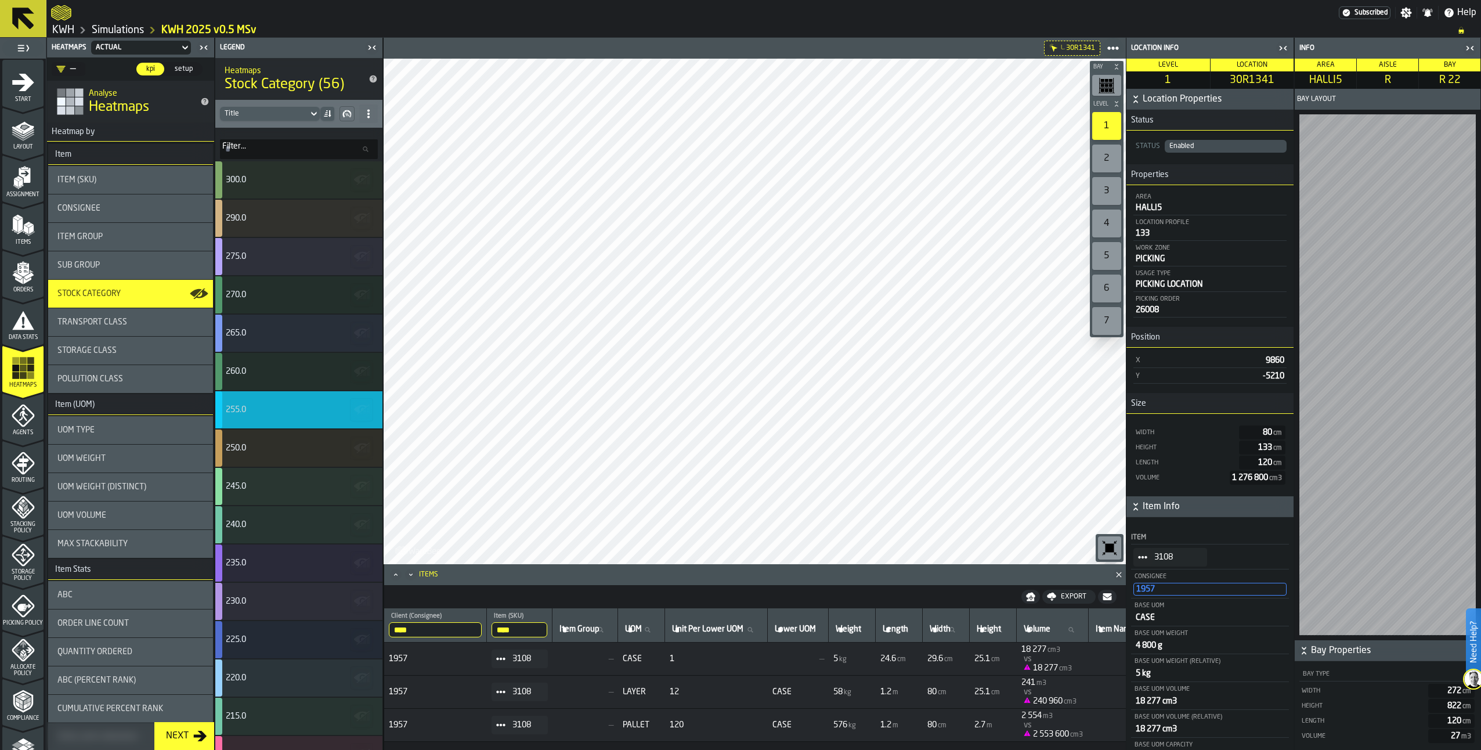
click at [278, 414] on div "255.0" at bounding box center [297, 409] width 143 height 9
click at [1135, 551] on span "StatList-item-500" at bounding box center [1143, 557] width 19 height 19
click at [1151, 622] on div "Show Items" at bounding box center [1171, 622] width 60 height 8
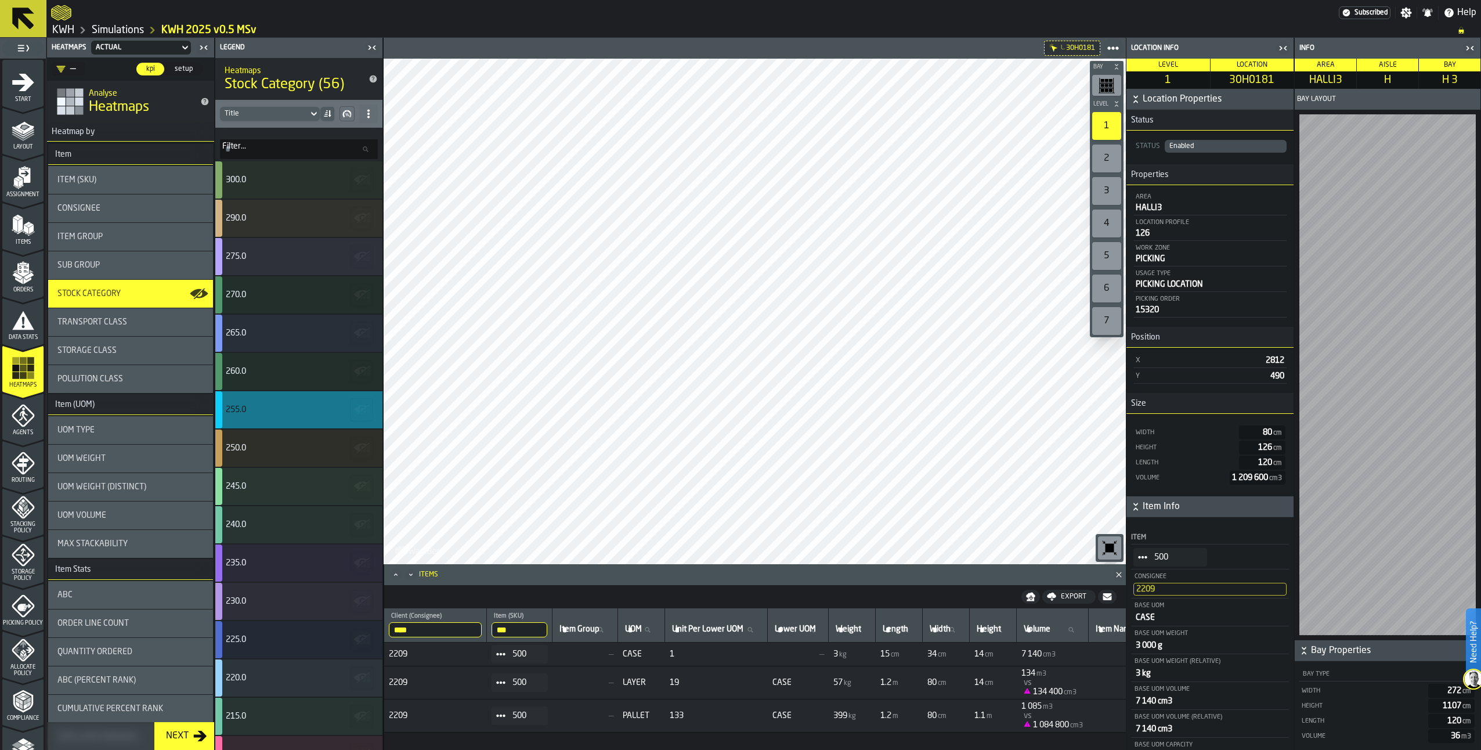
click at [315, 410] on div "255.0" at bounding box center [297, 409] width 143 height 9
click at [313, 410] on div "255.0" at bounding box center [297, 409] width 143 height 9
click at [1145, 557] on icon "StatList-item-500" at bounding box center [1142, 557] width 9 height 9
click at [1150, 624] on div "Show Items" at bounding box center [1171, 622] width 60 height 8
click at [1142, 553] on span "StatList-item-500" at bounding box center [1143, 557] width 19 height 19
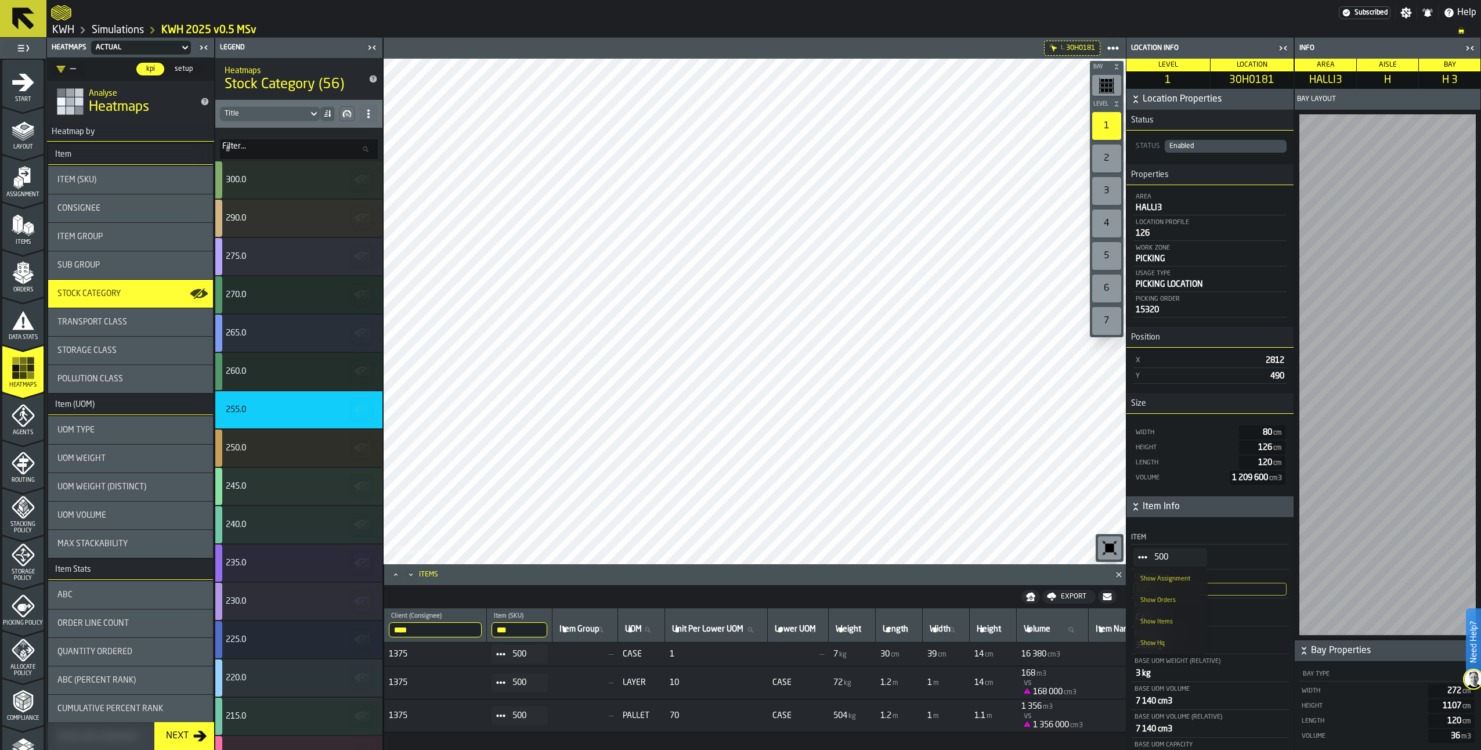
click at [1152, 623] on div "Show Items" at bounding box center [1171, 622] width 60 height 8
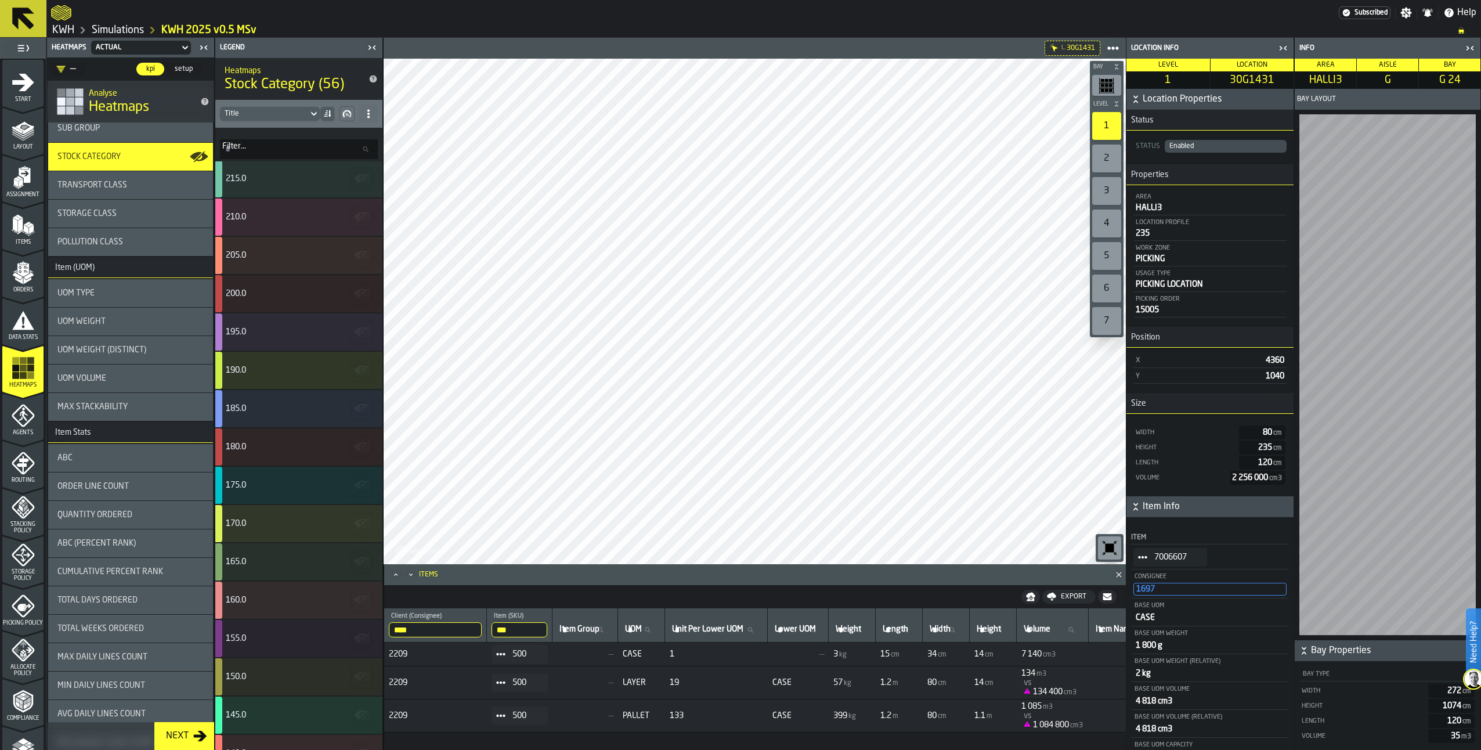
scroll to position [58, 0]
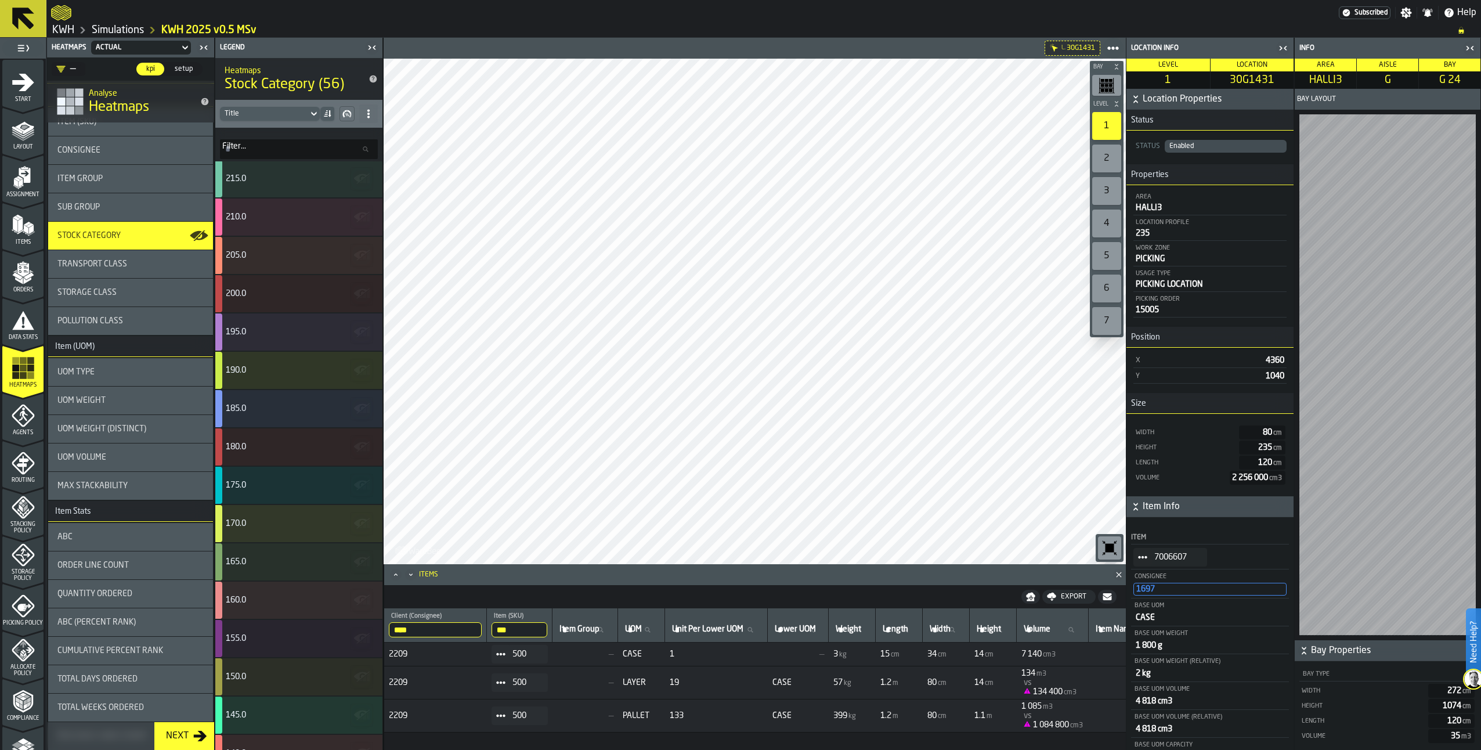
click at [96, 401] on span "UOM Weight" at bounding box center [81, 400] width 48 height 9
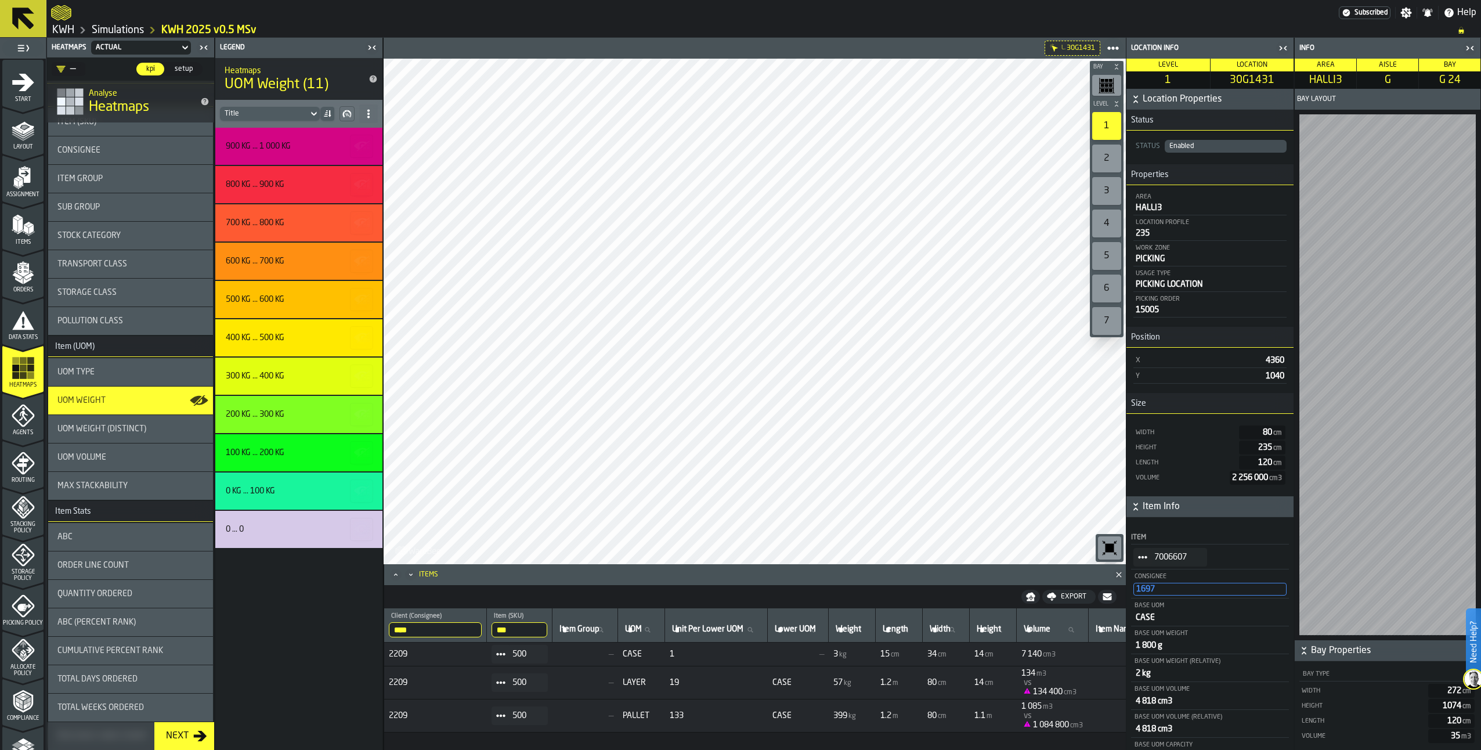
scroll to position [0, 0]
click at [276, 142] on div "900 kg ... 1 000 kg" at bounding box center [258, 146] width 65 height 9
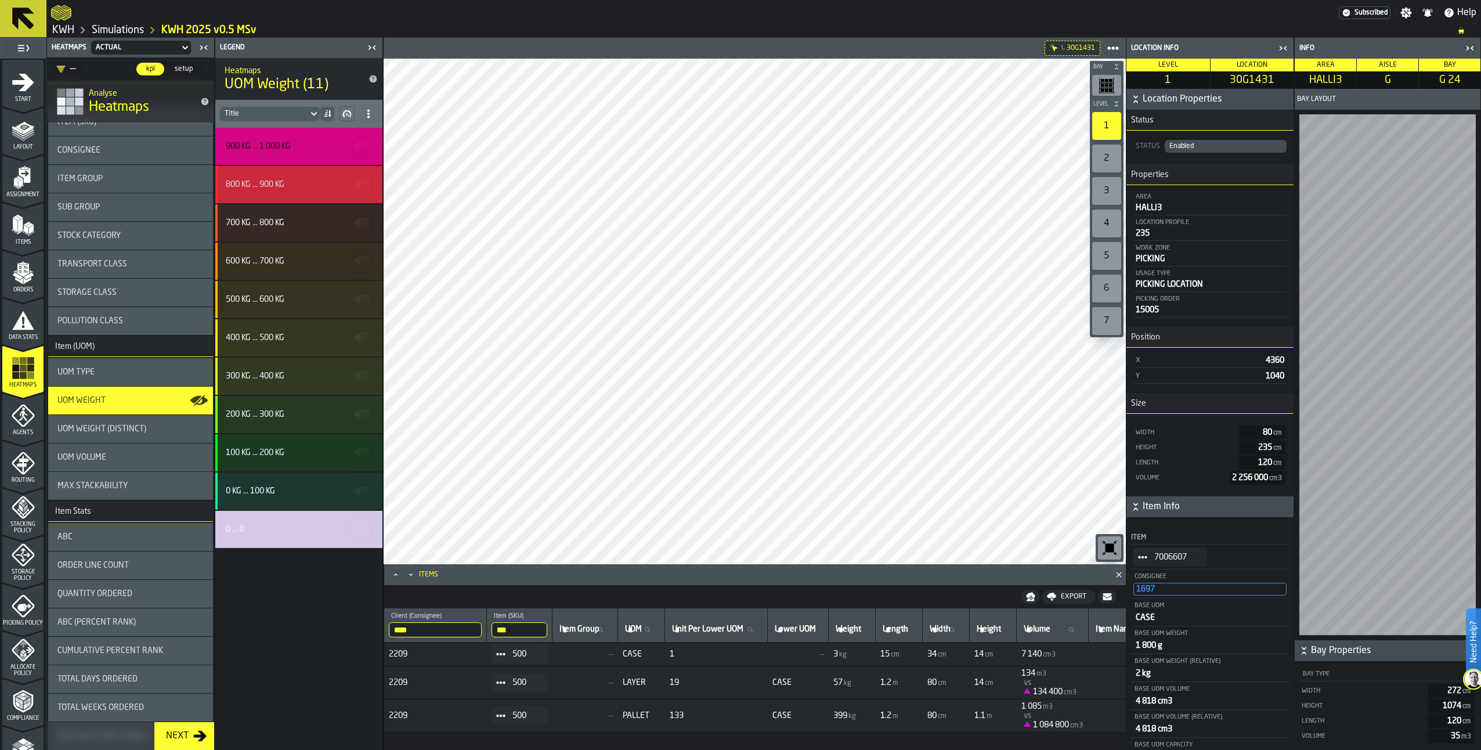
click at [283, 188] on div "800 kg ... 900 kg" at bounding box center [255, 184] width 59 height 9
click at [284, 222] on div "700 kg ... 800 kg" at bounding box center [255, 222] width 59 height 9
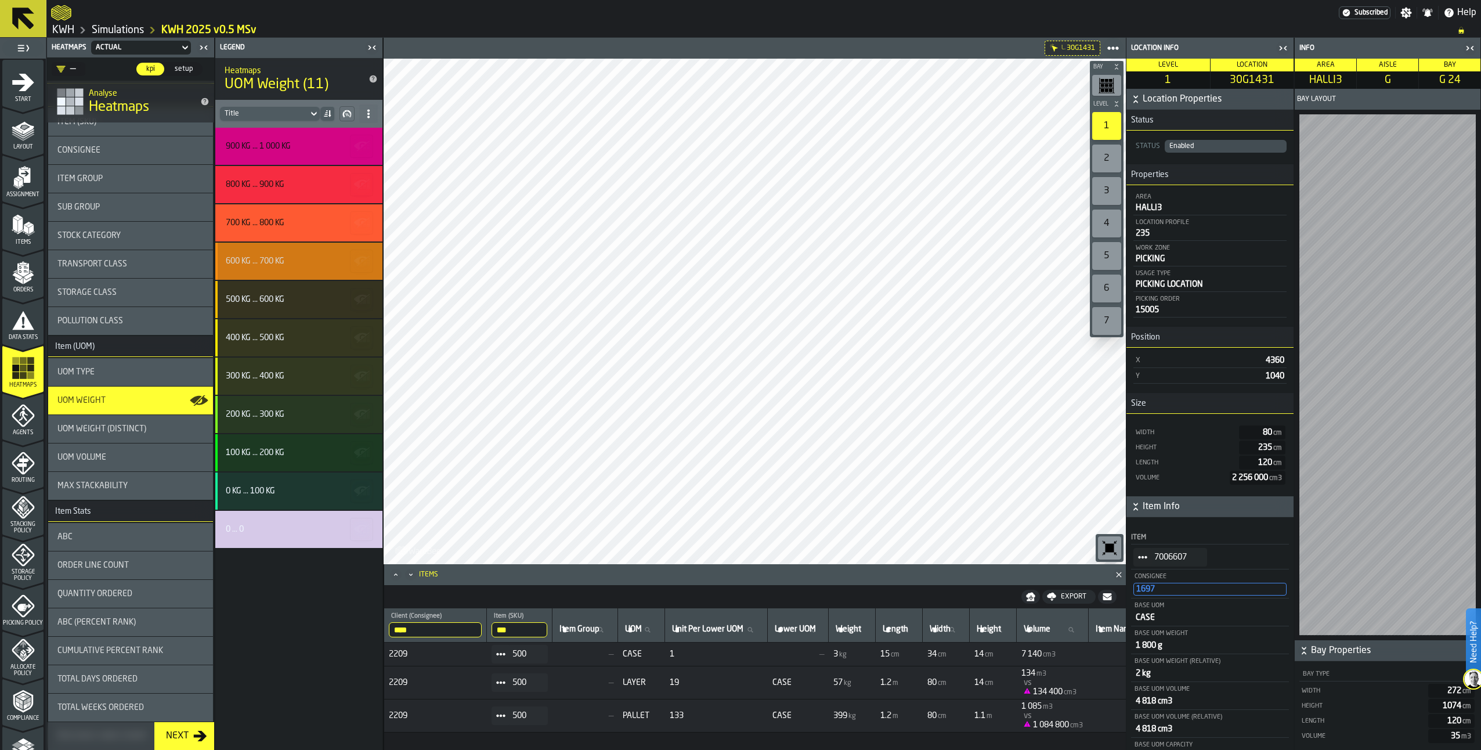
click at [292, 262] on div "600 kg ... 700 kg" at bounding box center [297, 261] width 143 height 9
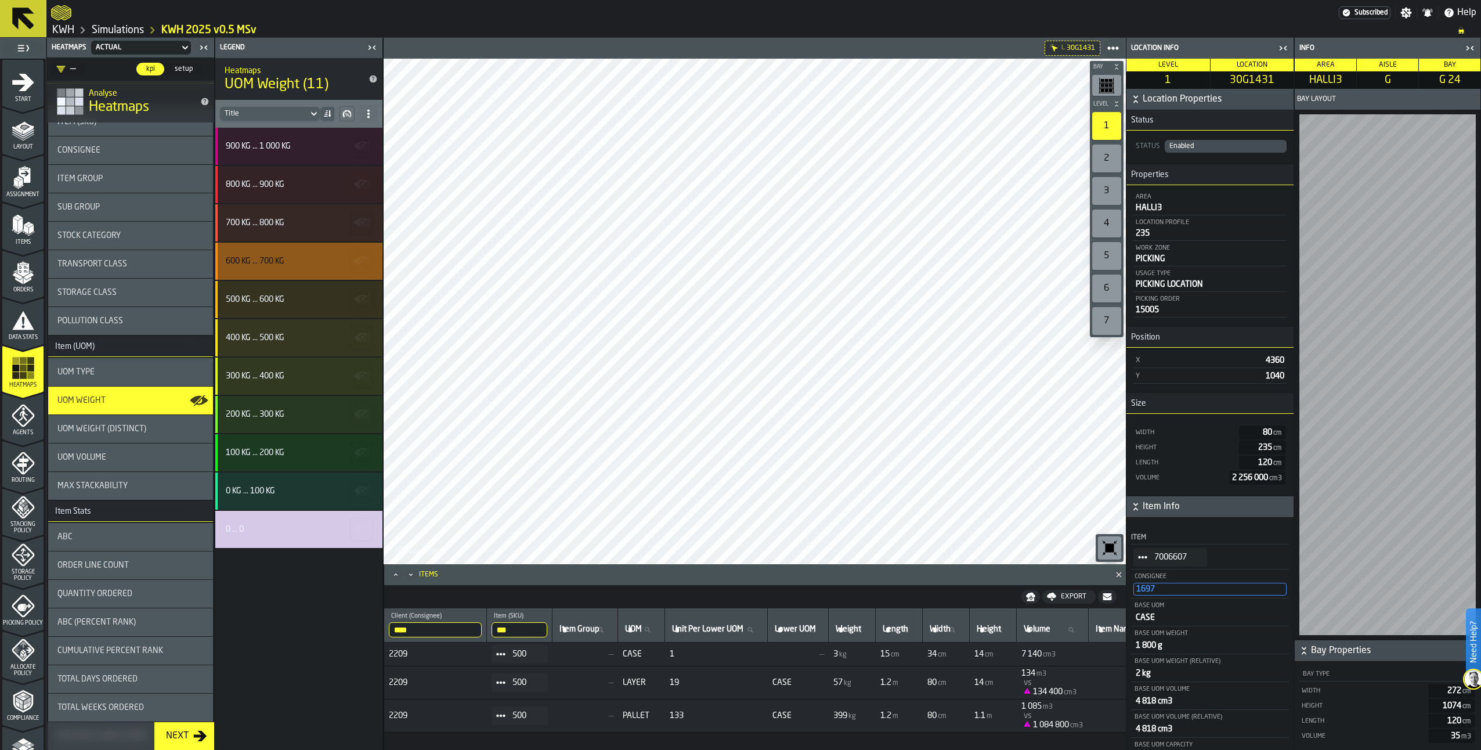
click at [284, 259] on div "600 kg ... 700 kg" at bounding box center [255, 261] width 59 height 9
click at [272, 255] on div "600 kg ... 700 kg" at bounding box center [298, 261] width 167 height 37
click at [1123, 576] on icon "Close" at bounding box center [1119, 575] width 12 height 12
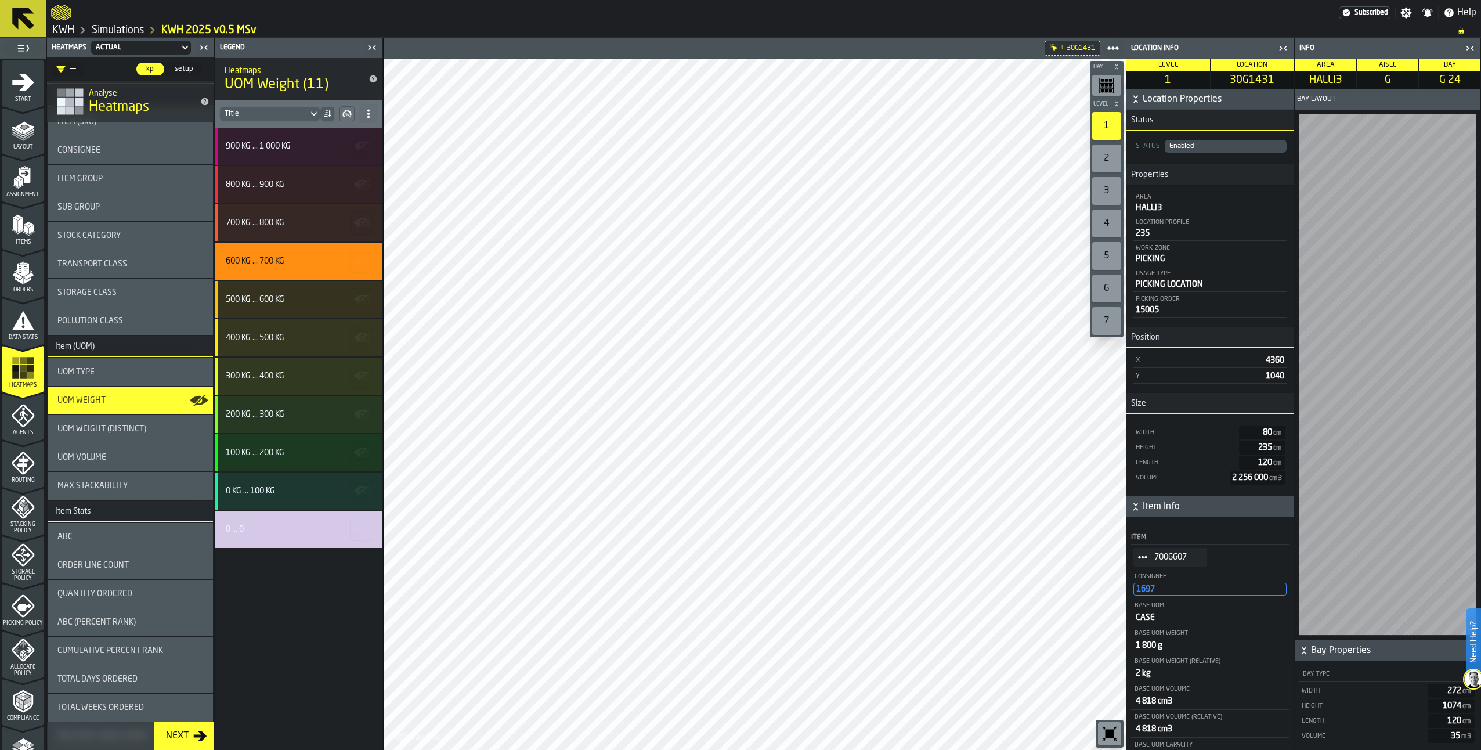
click at [1170, 590] on div "1697" at bounding box center [1210, 589] width 153 height 13
click at [1286, 53] on icon "button-toggle-Close me" at bounding box center [1283, 48] width 14 height 14
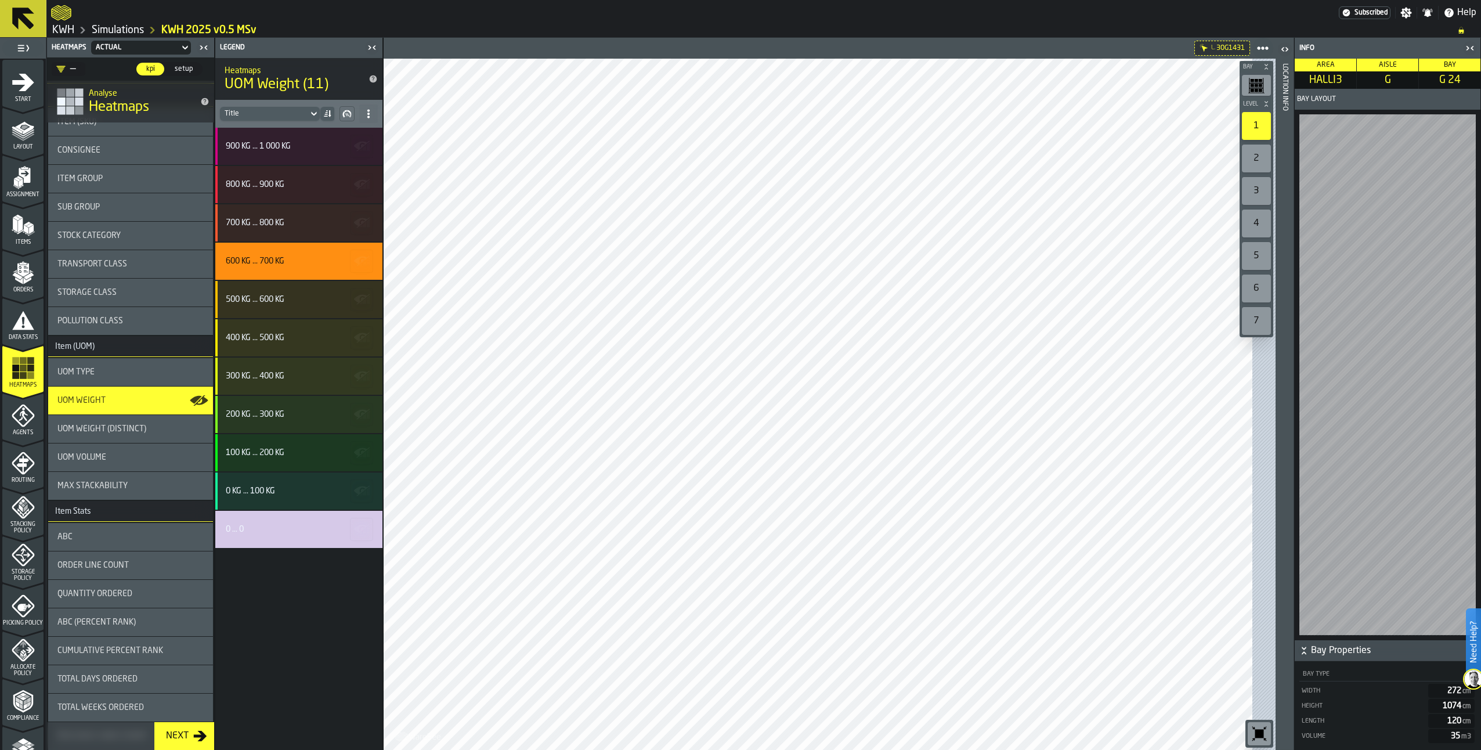
click at [1471, 48] on icon "button-toggle-Close me" at bounding box center [1470, 48] width 14 height 14
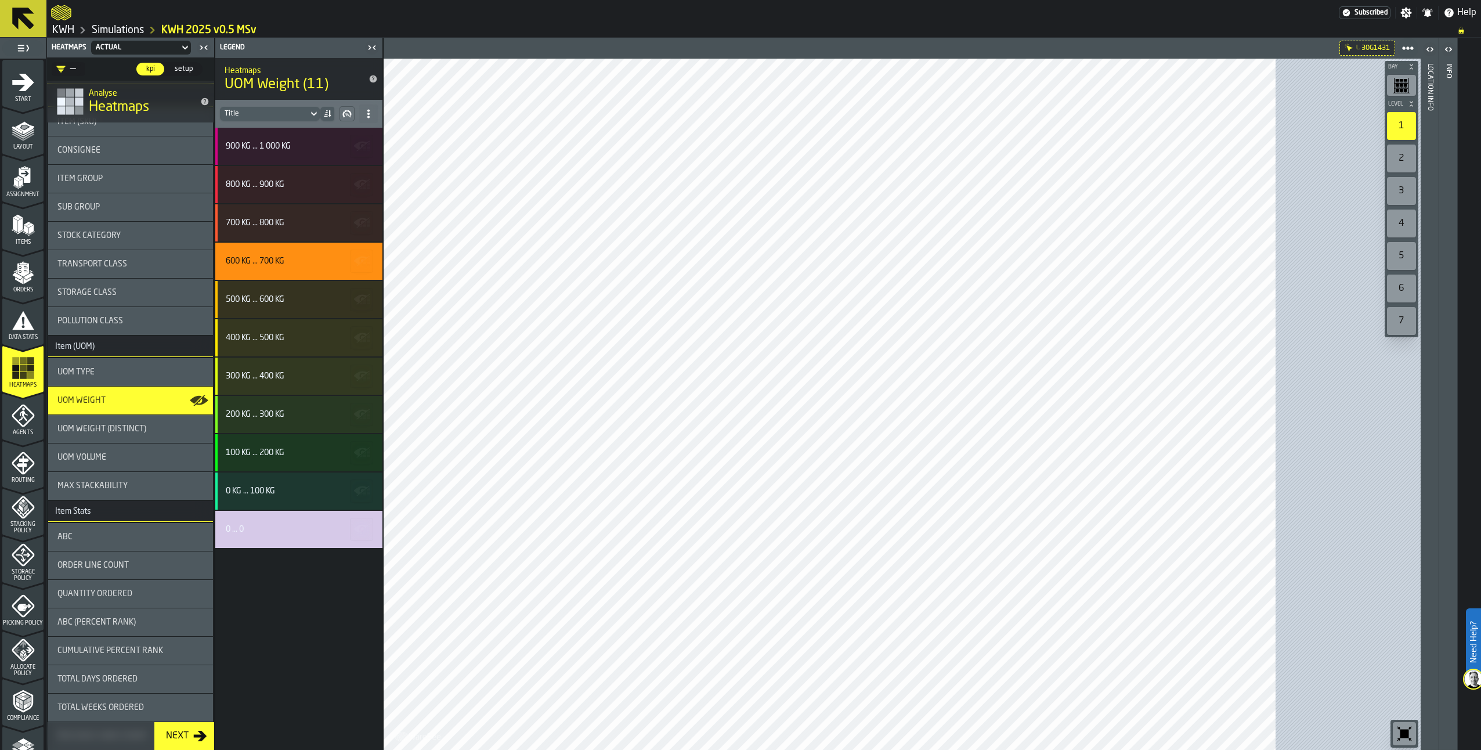
click at [73, 370] on span "UOM Type" at bounding box center [75, 371] width 37 height 9
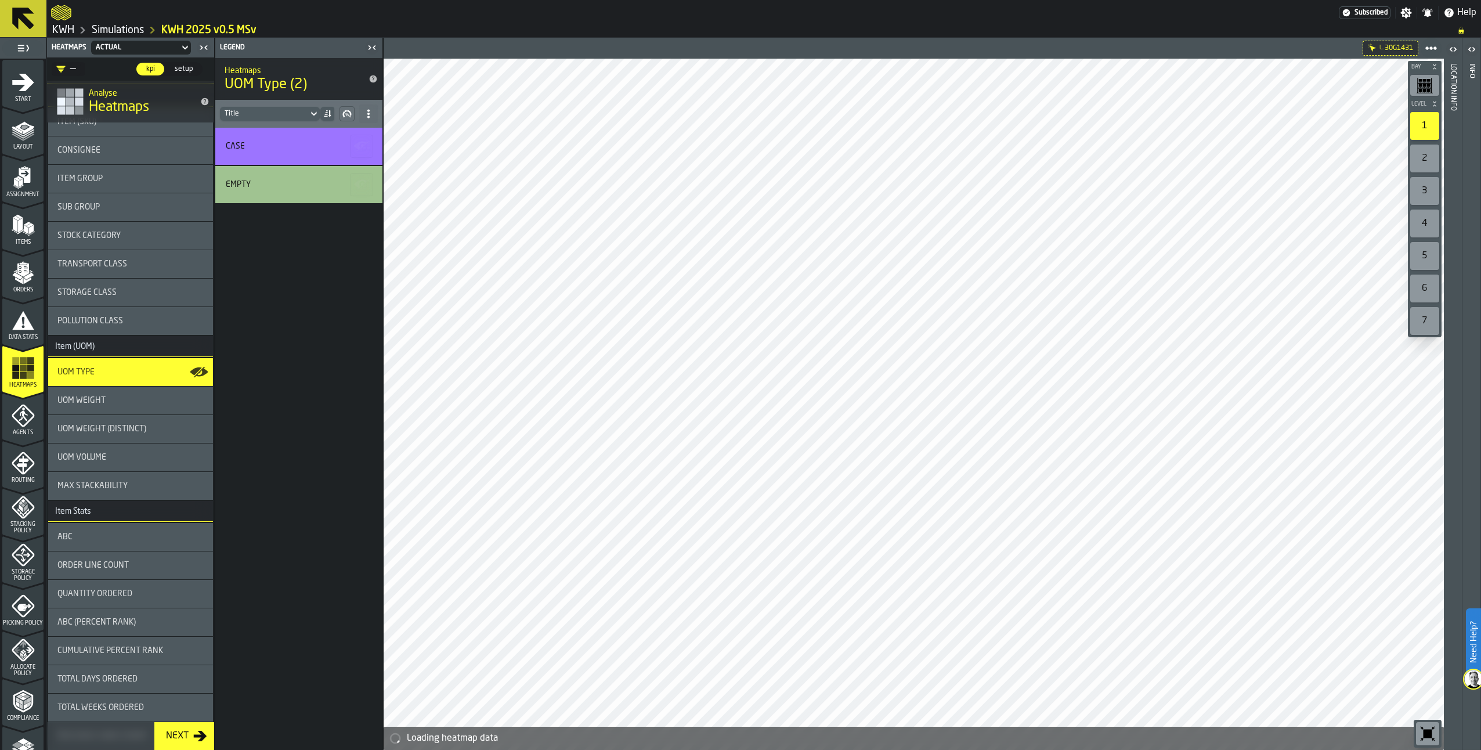
click at [79, 398] on span "UOM Weight" at bounding box center [81, 400] width 48 height 9
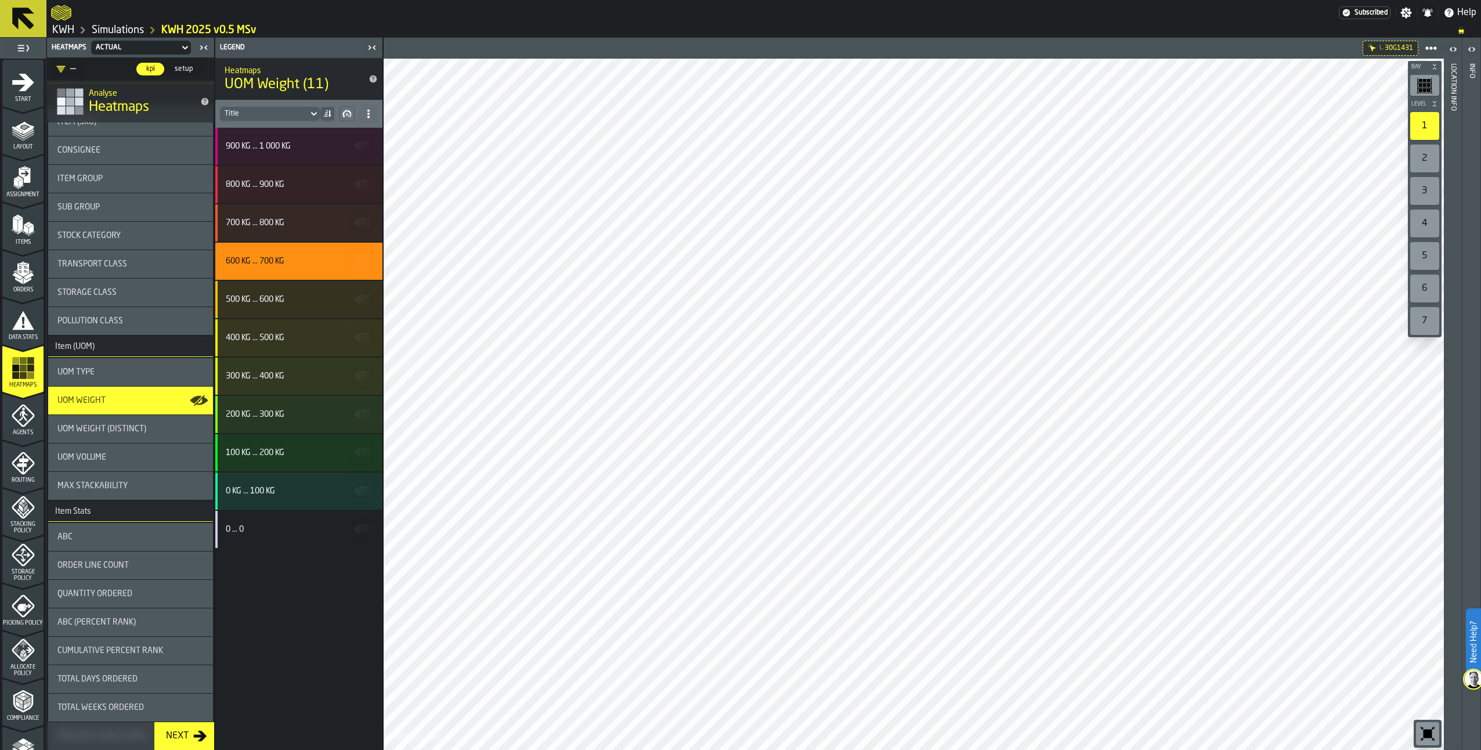
click at [367, 111] on icon at bounding box center [368, 113] width 9 height 9
click at [353, 138] on div "Show All Stats" at bounding box center [327, 137] width 87 height 14
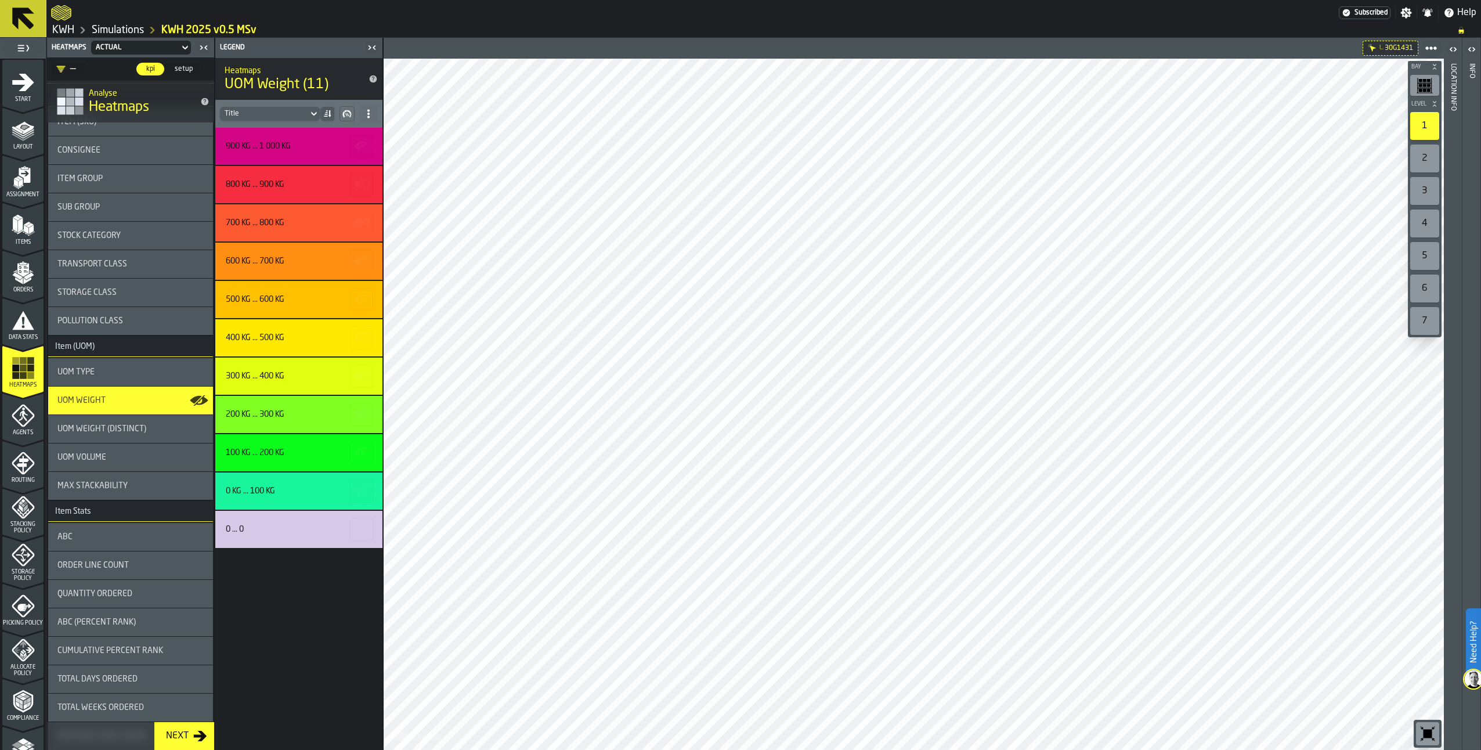
click at [120, 458] on div "UOM Volume" at bounding box center [130, 457] width 146 height 9
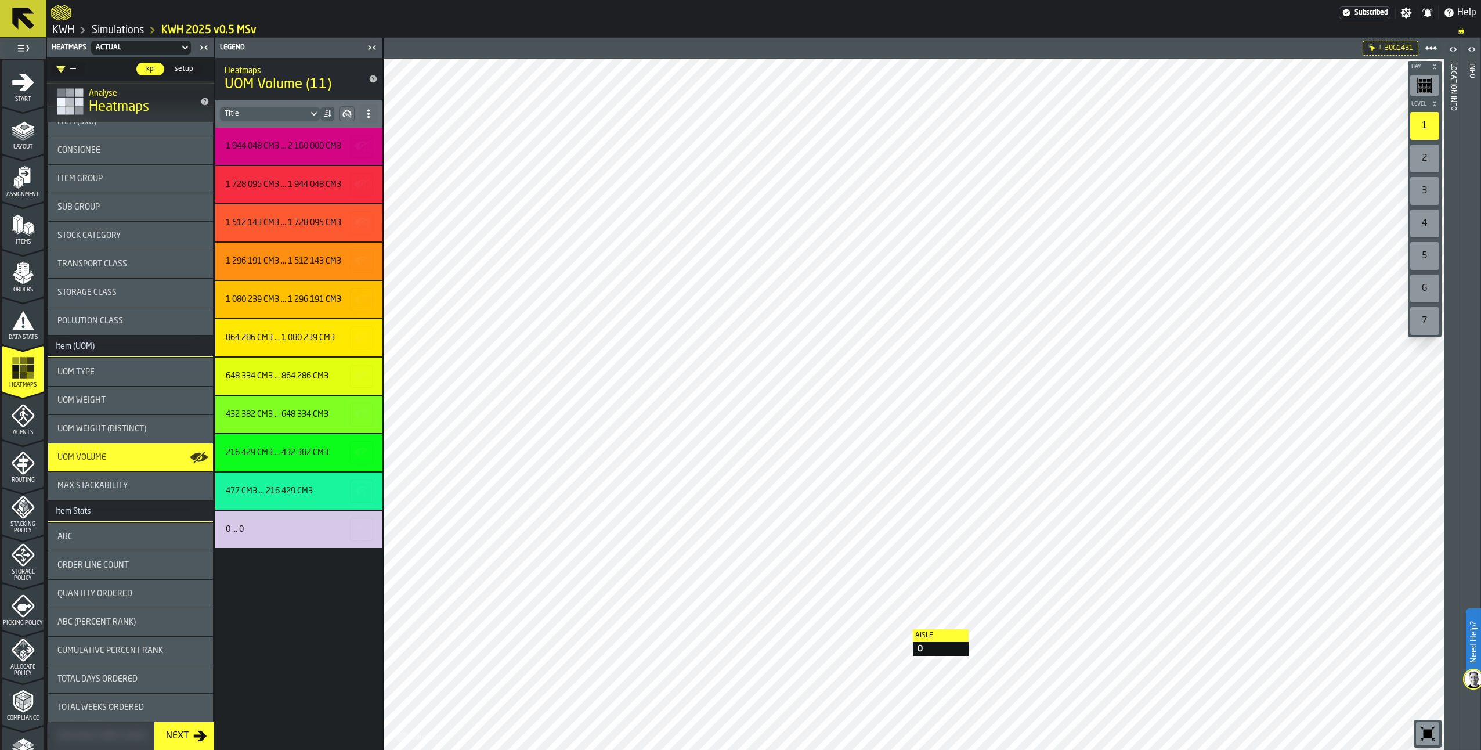
click at [901, 629] on div at bounding box center [914, 404] width 1060 height 691
click at [119, 484] on span "Max Stackability" at bounding box center [92, 485] width 70 height 9
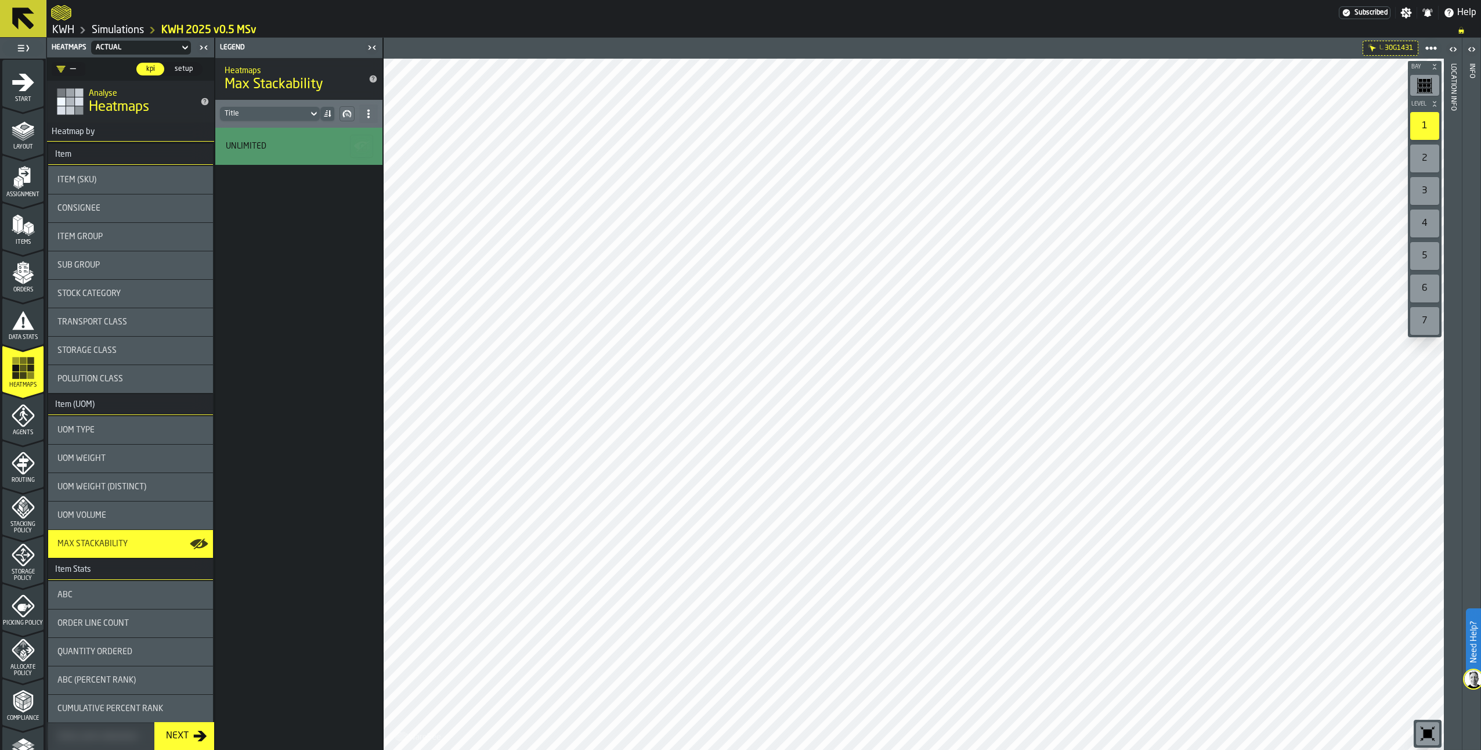
click at [16, 417] on icon "menu Agents" at bounding box center [23, 415] width 23 height 23
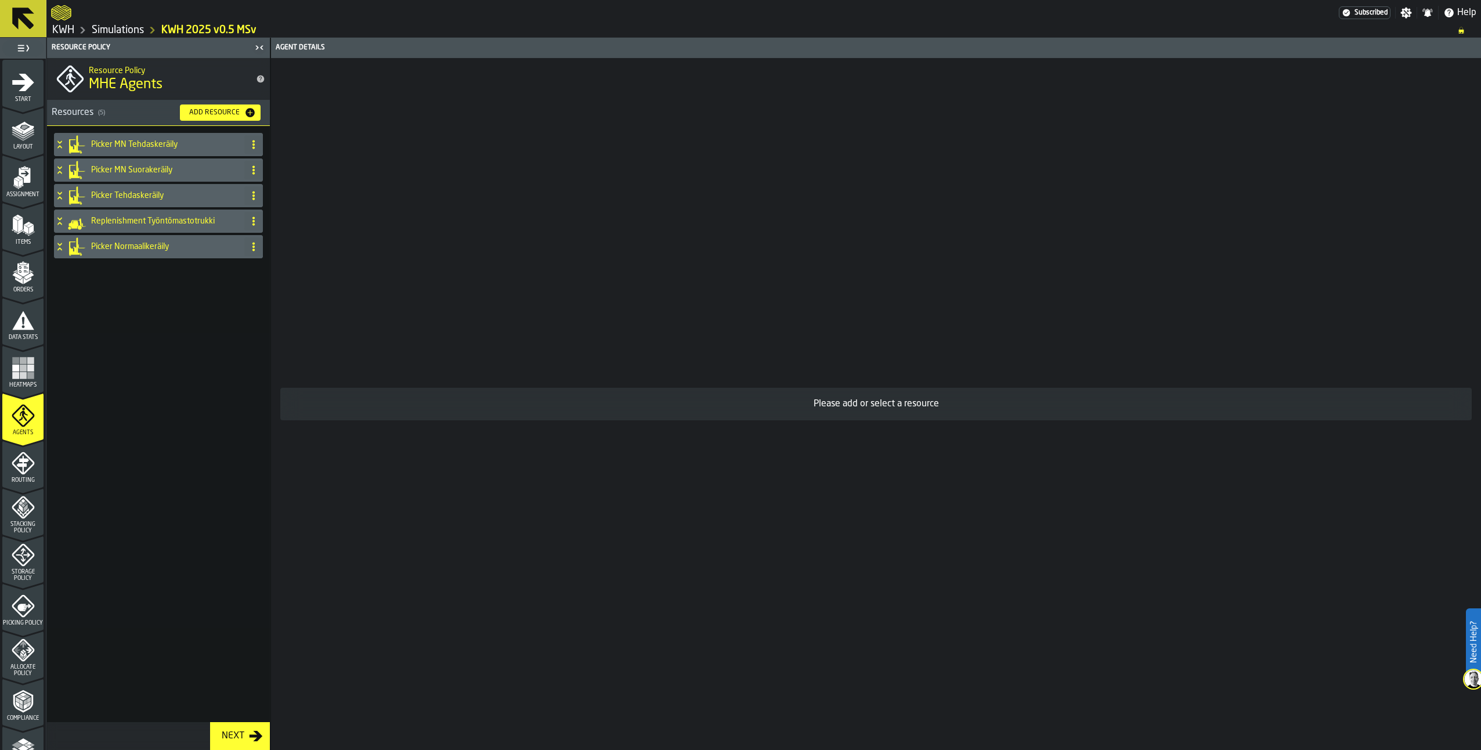
click at [29, 467] on icon "menu Routing" at bounding box center [23, 463] width 23 height 23
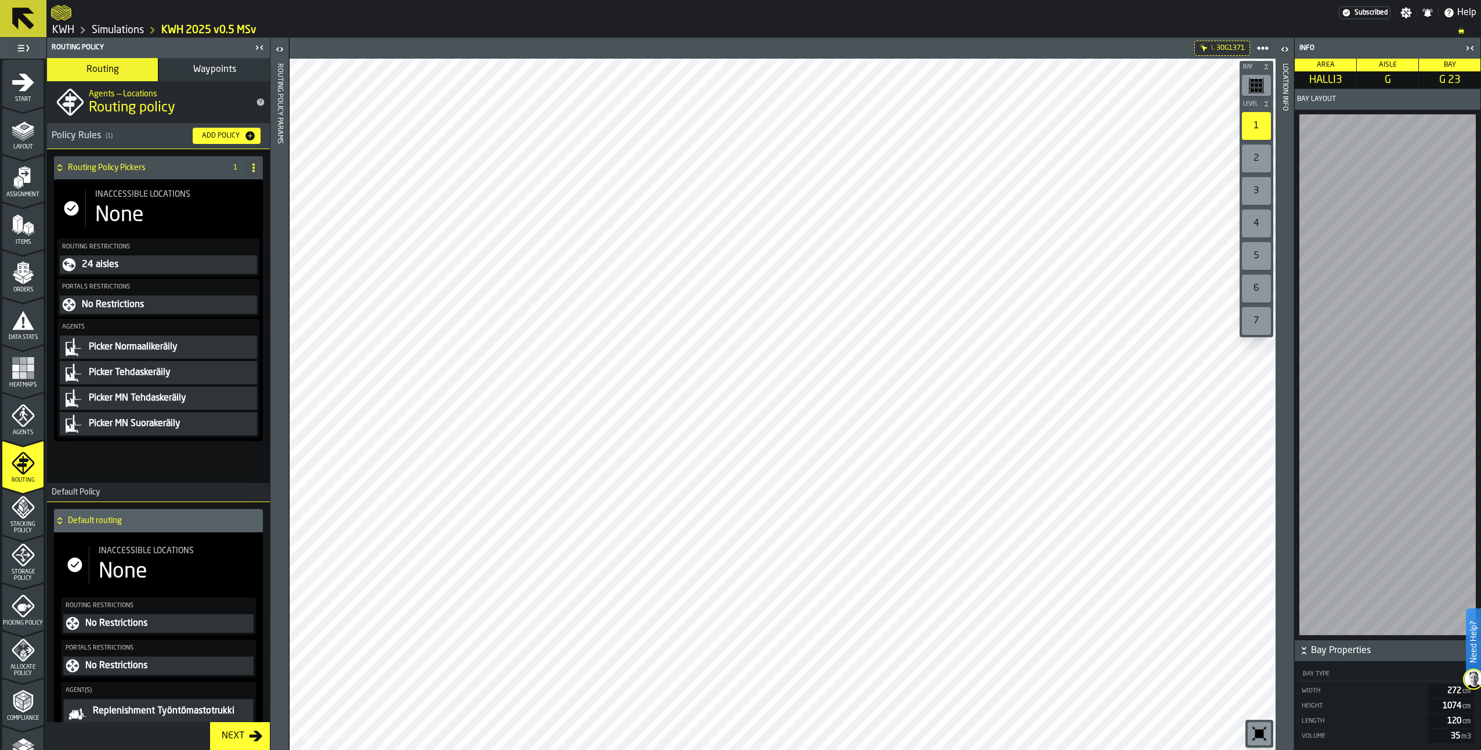
click at [232, 733] on div "Next" at bounding box center [233, 736] width 32 height 14
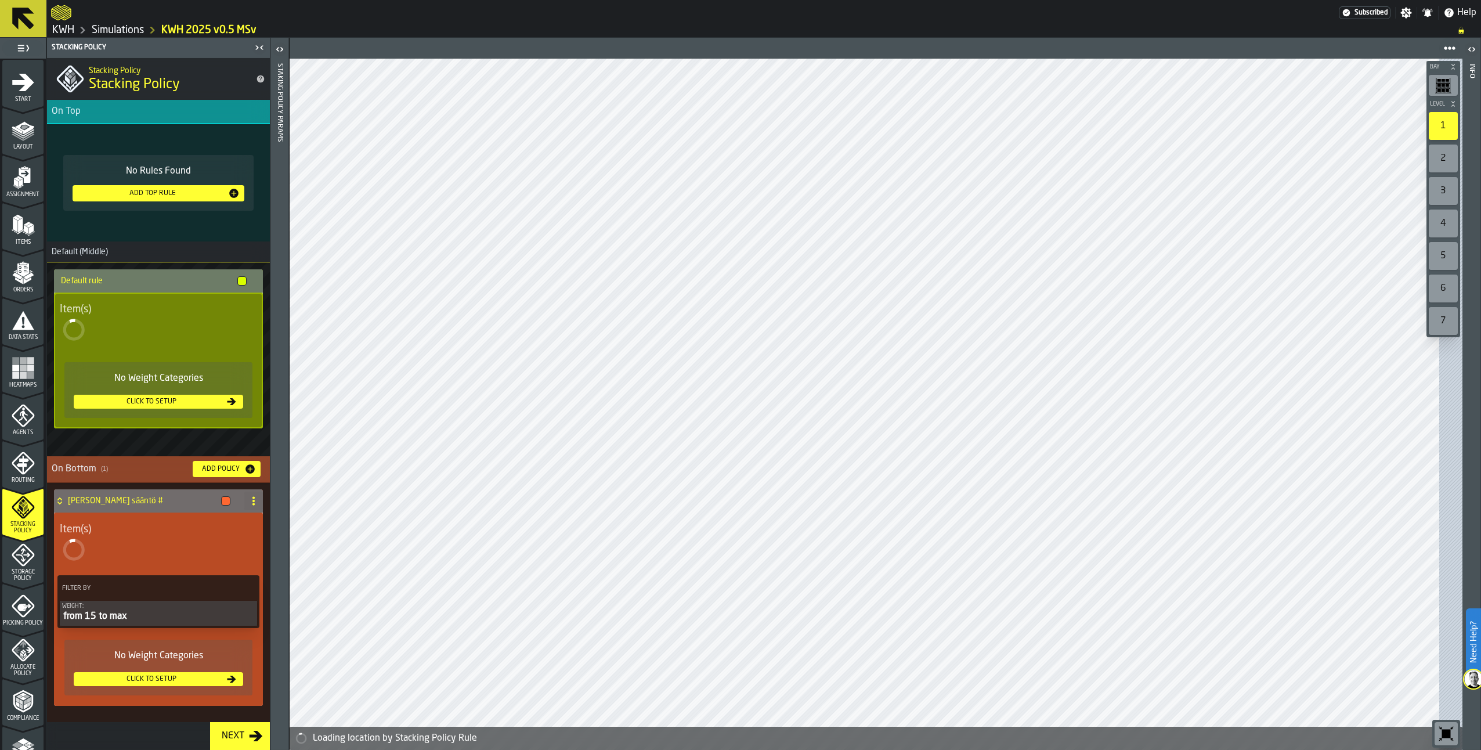
click at [232, 733] on div "Next" at bounding box center [233, 736] width 32 height 14
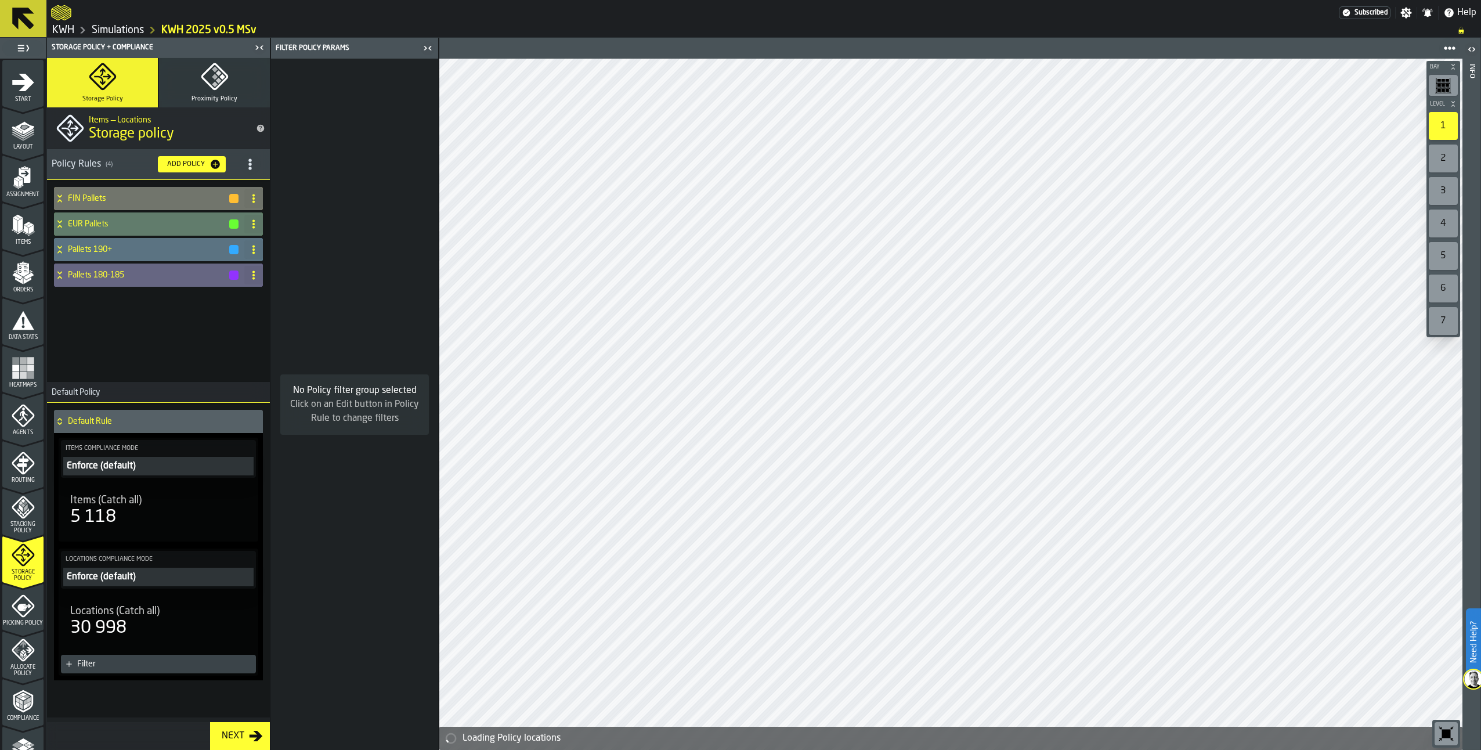
click at [232, 733] on div "Next" at bounding box center [233, 736] width 32 height 14
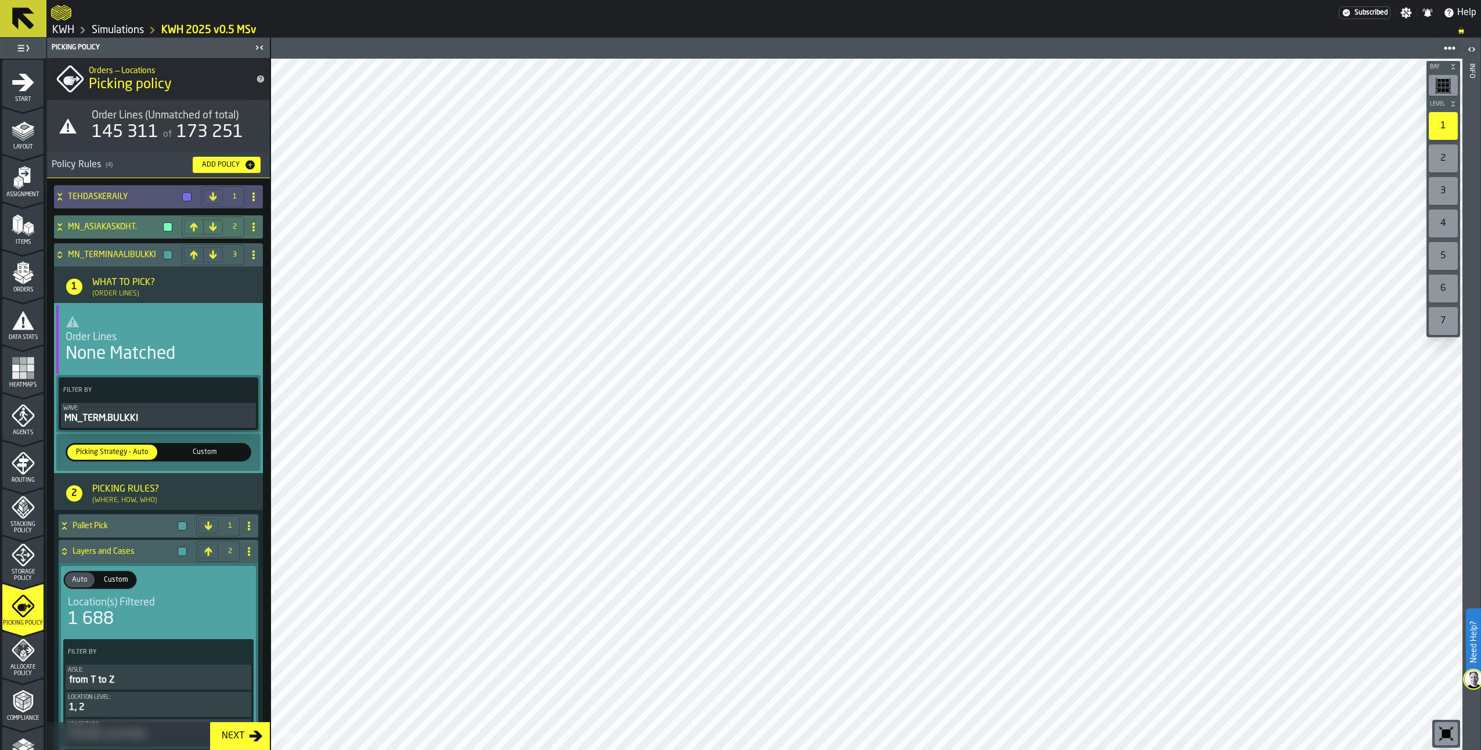
click at [232, 733] on div "Next" at bounding box center [233, 736] width 32 height 14
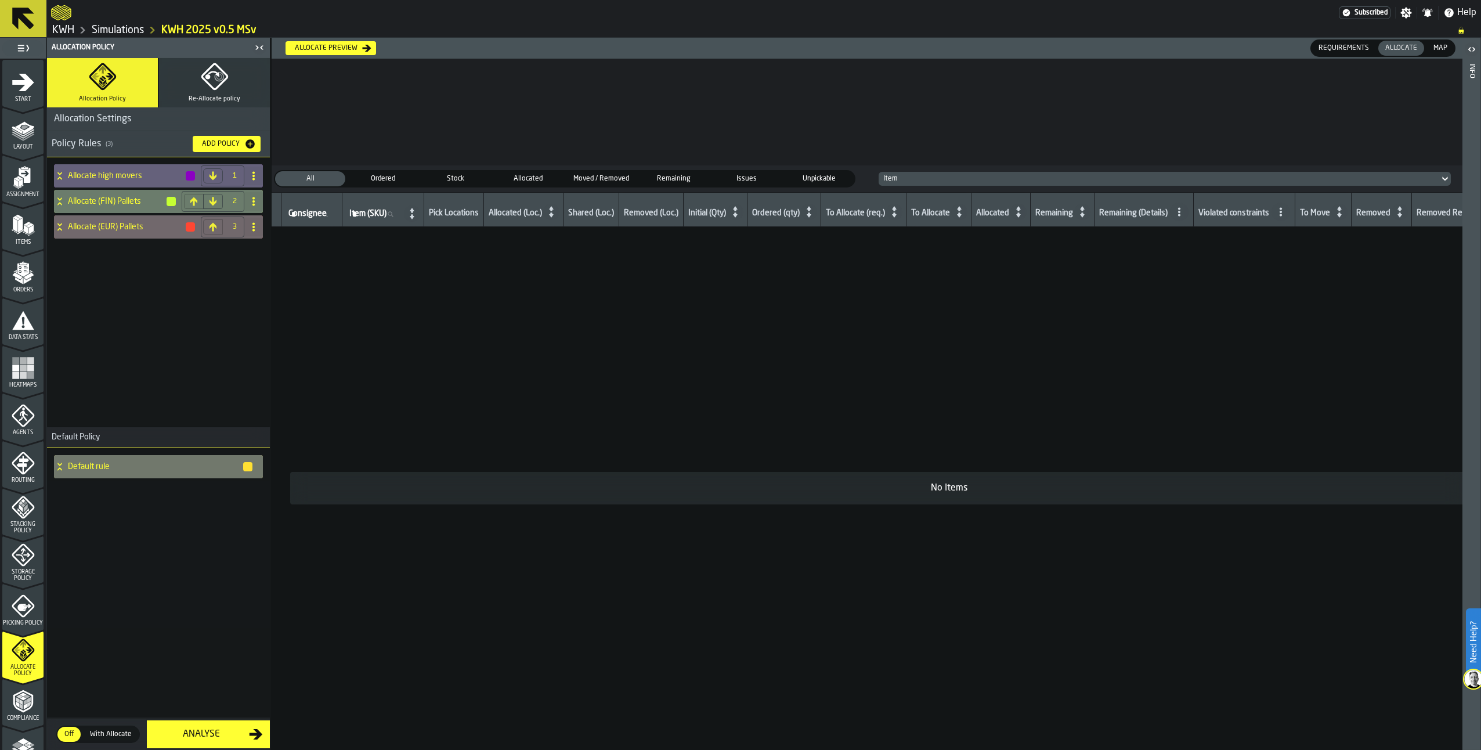
click at [232, 733] on div "Analyse" at bounding box center [201, 734] width 95 height 14
click at [20, 701] on polyline "menu Compliance" at bounding box center [20, 702] width 3 height 6
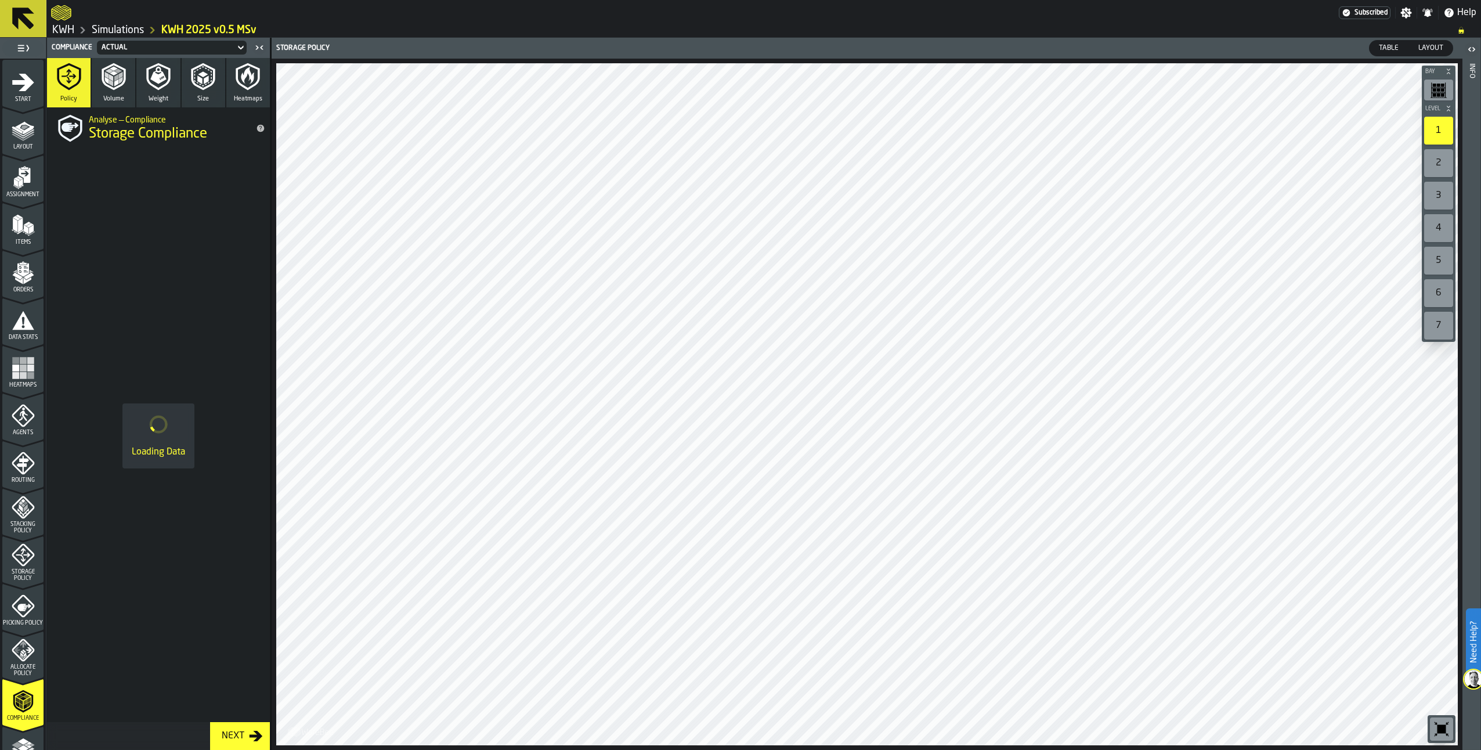
click at [19, 637] on div "Allocate Policy" at bounding box center [22, 654] width 41 height 45
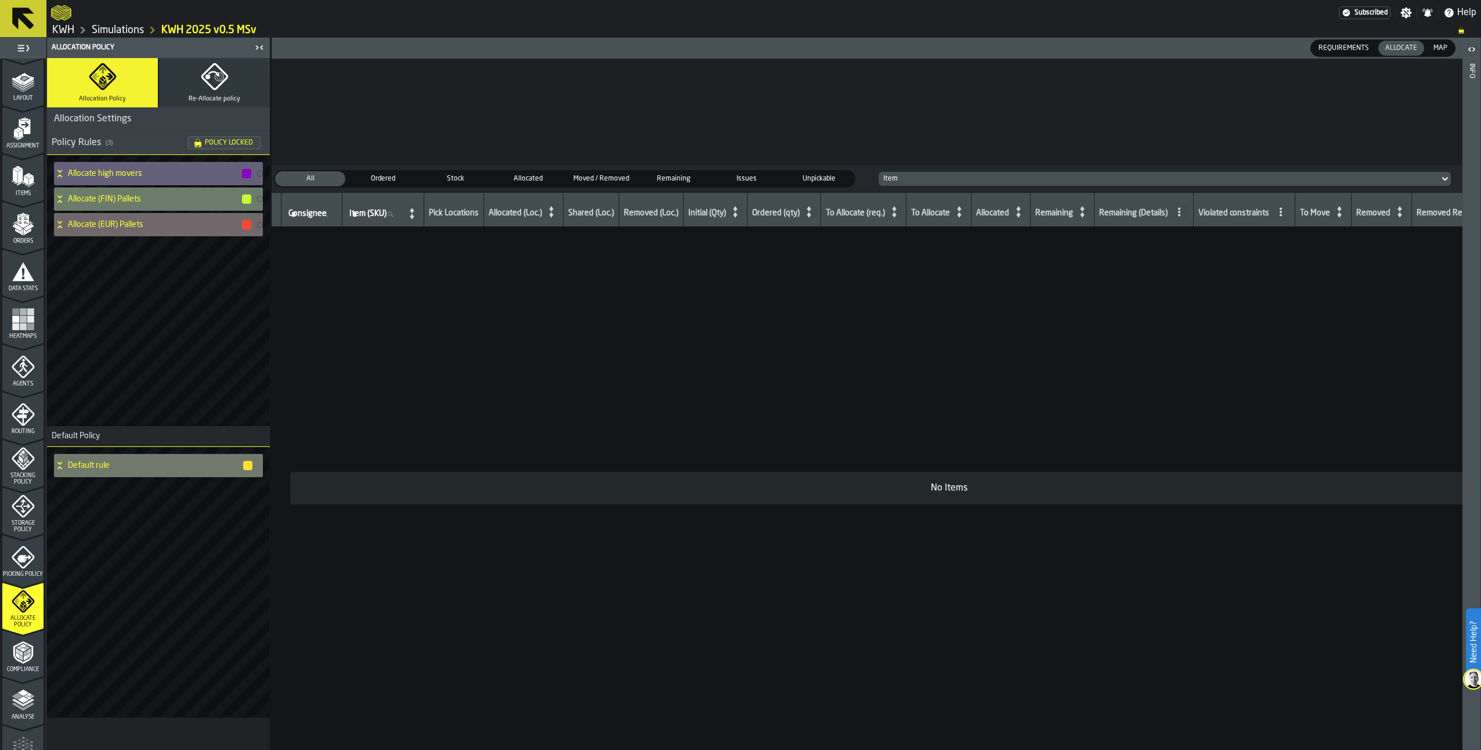
scroll to position [116, 0]
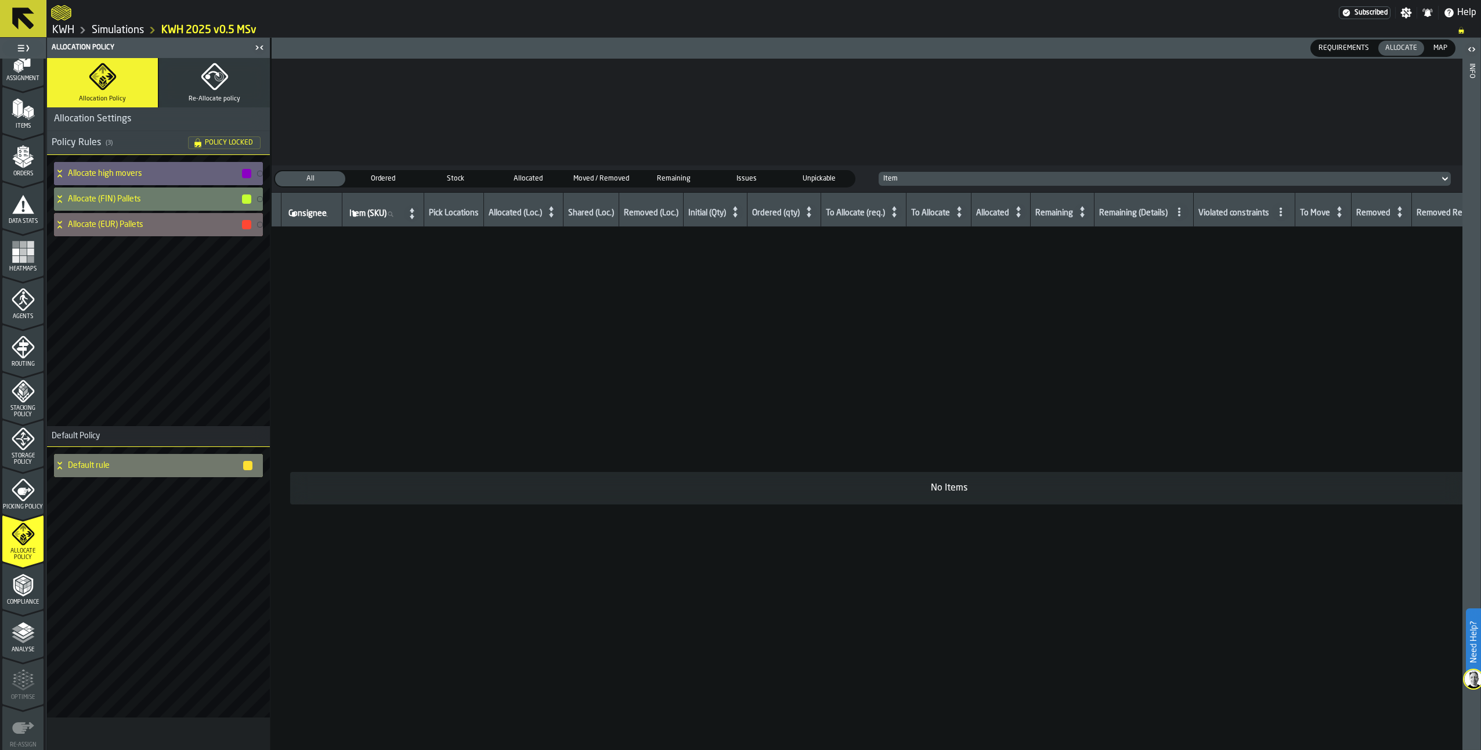
click at [19, 587] on polyline "menu Compliance" at bounding box center [20, 586] width 3 height 6
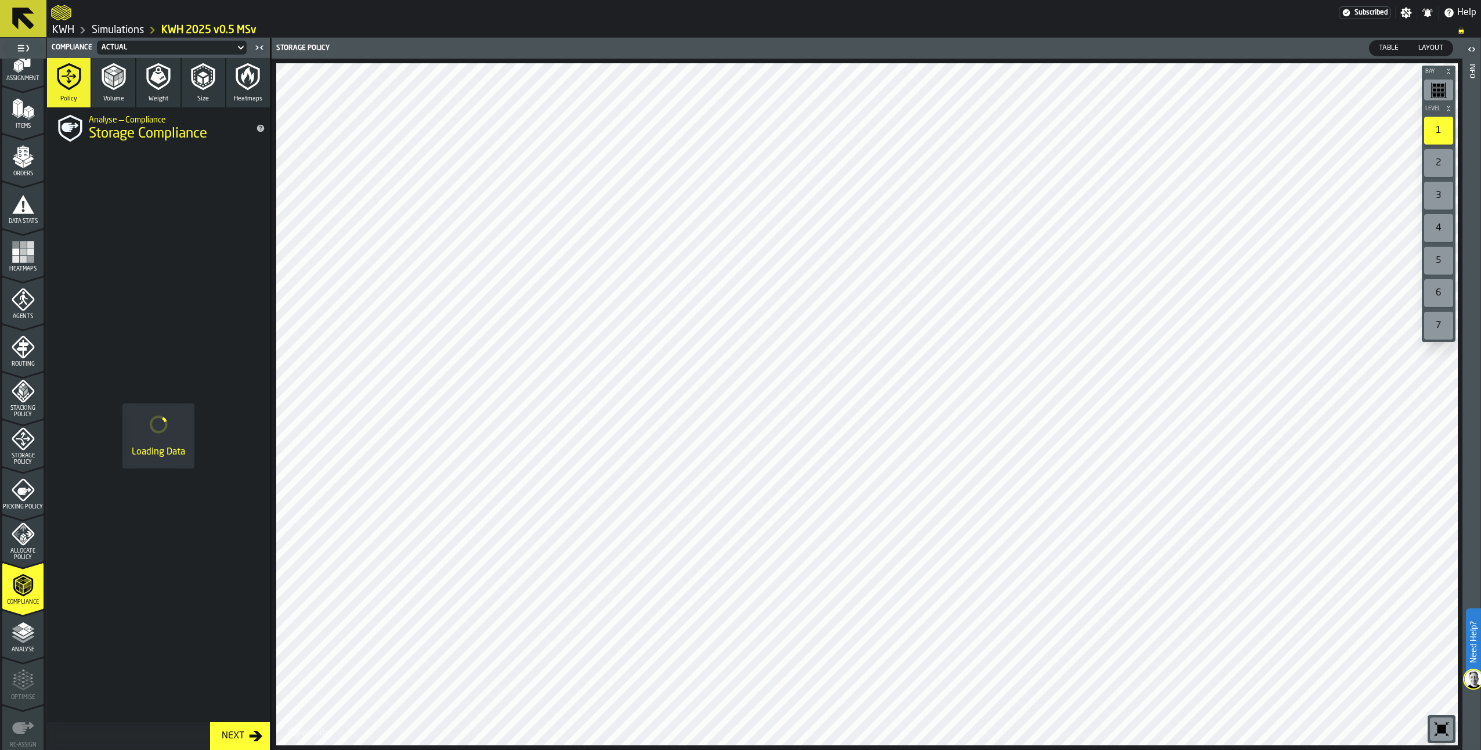
click at [107, 80] on icon "button" at bounding box center [106, 80] width 4 height 7
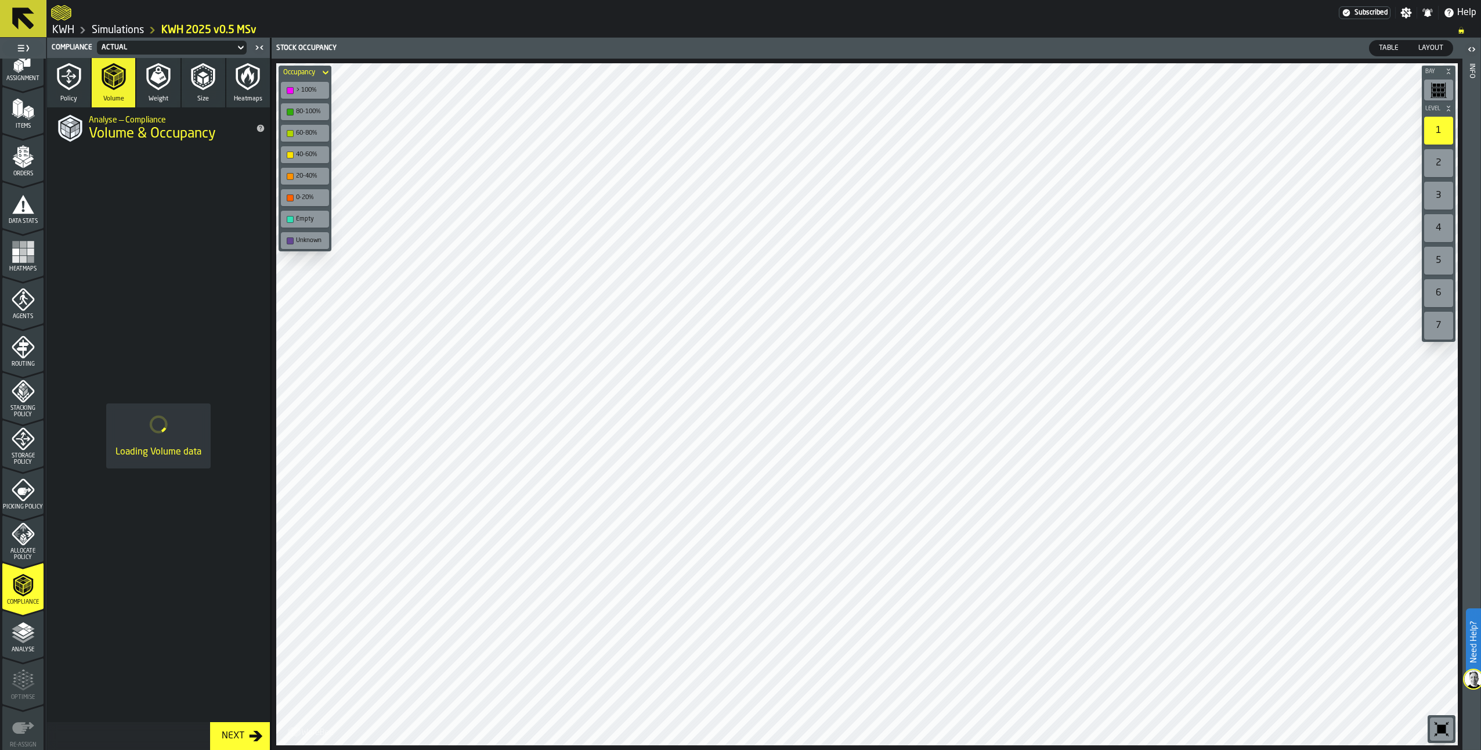
click at [158, 78] on icon "button" at bounding box center [158, 75] width 16 height 17
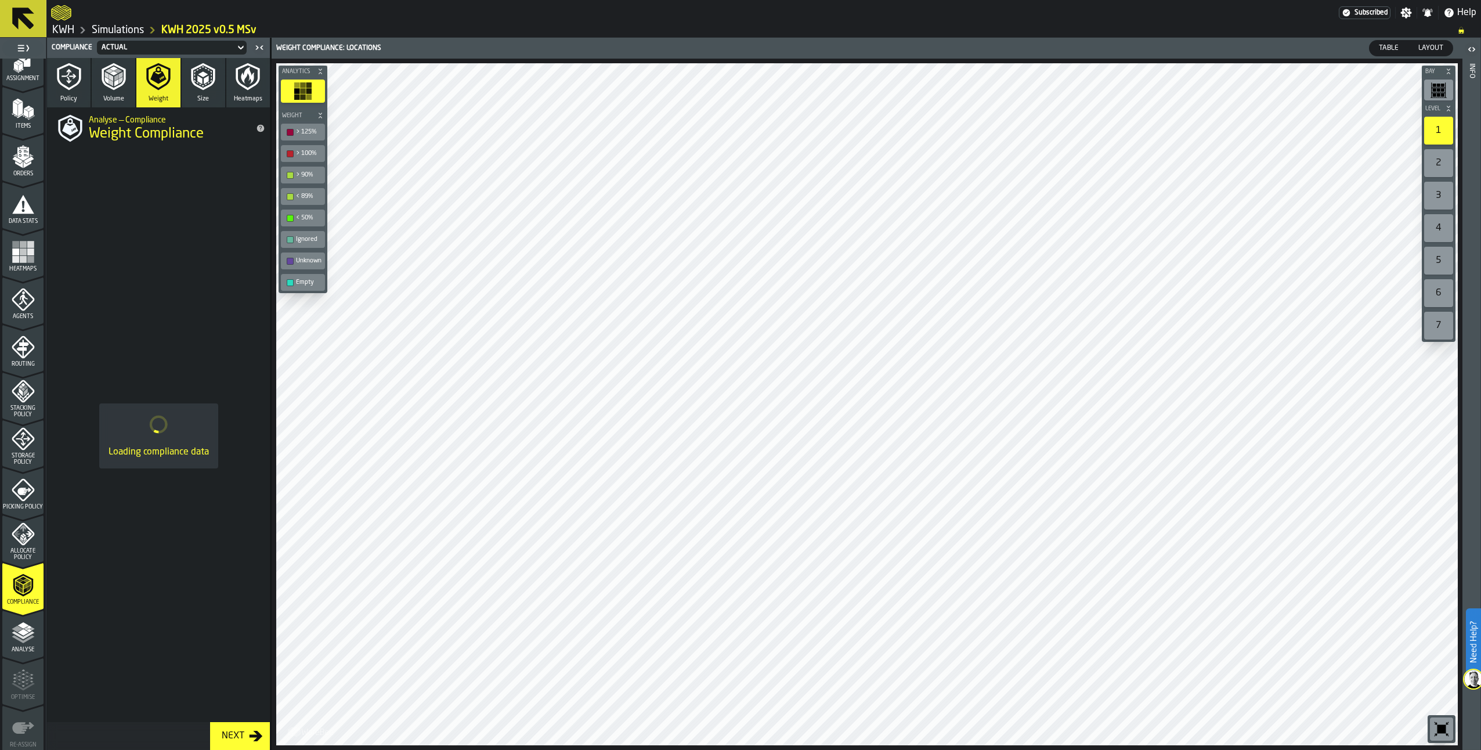
click at [208, 81] on icon "button" at bounding box center [202, 76] width 17 height 20
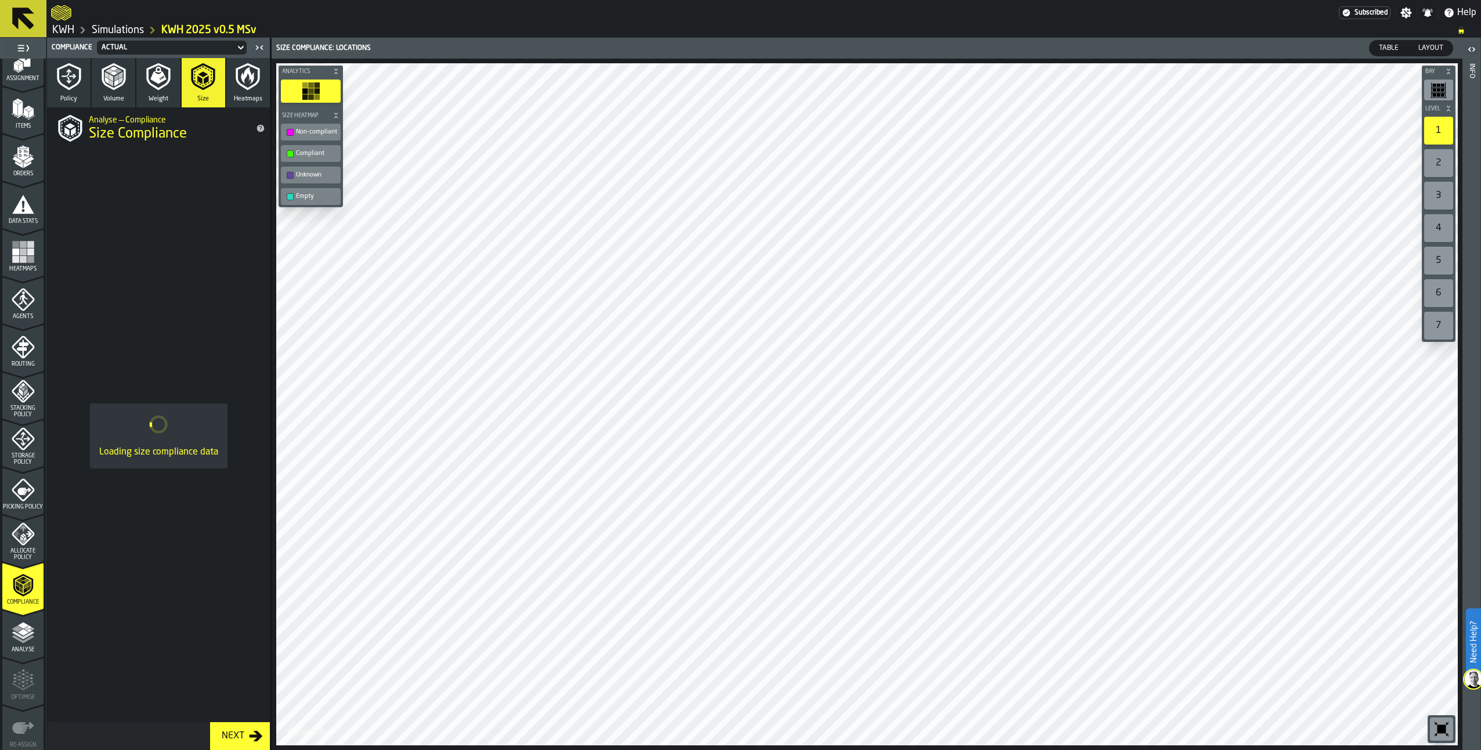
click at [242, 78] on icon "button" at bounding box center [247, 75] width 13 height 17
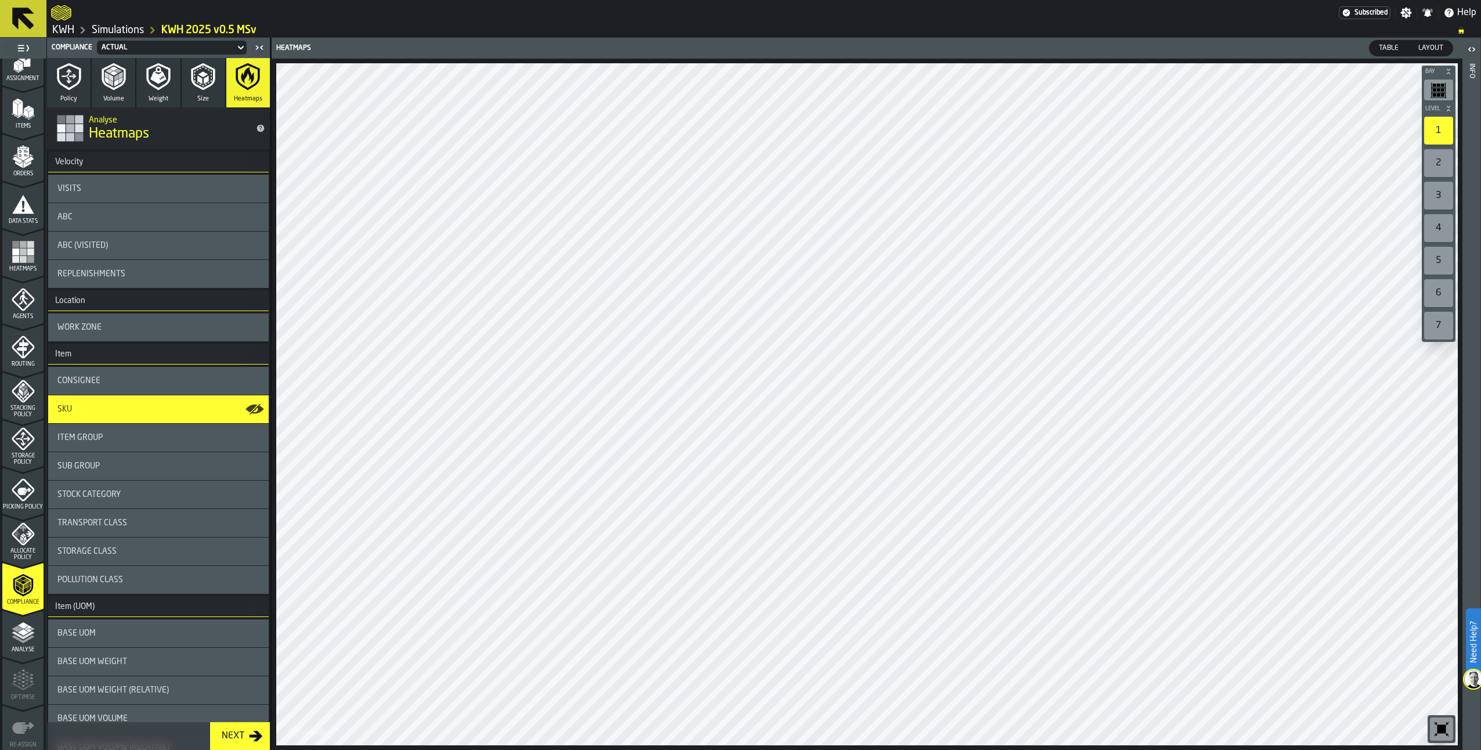
click at [25, 643] on icon "menu Analyse" at bounding box center [23, 632] width 23 height 23
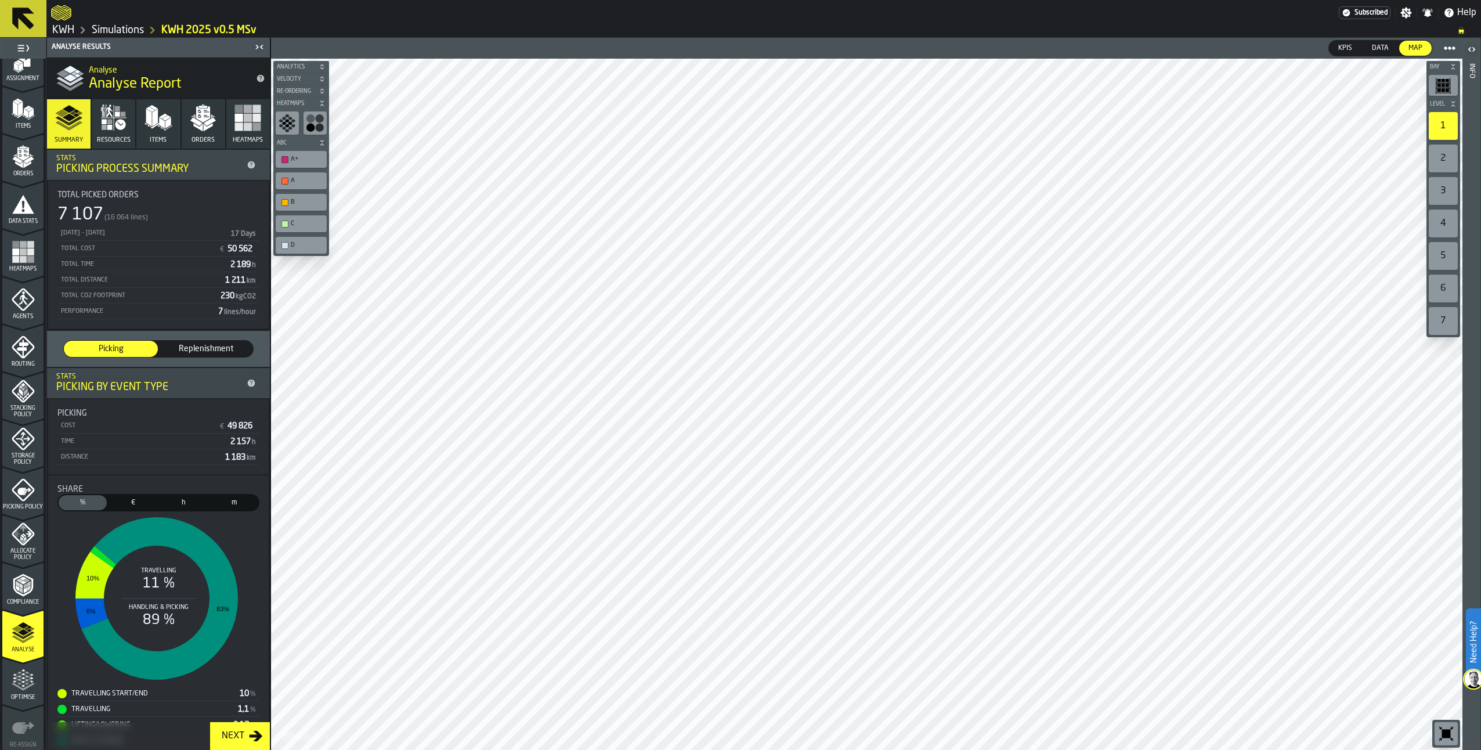
click at [123, 126] on icon "button" at bounding box center [120, 124] width 10 height 10
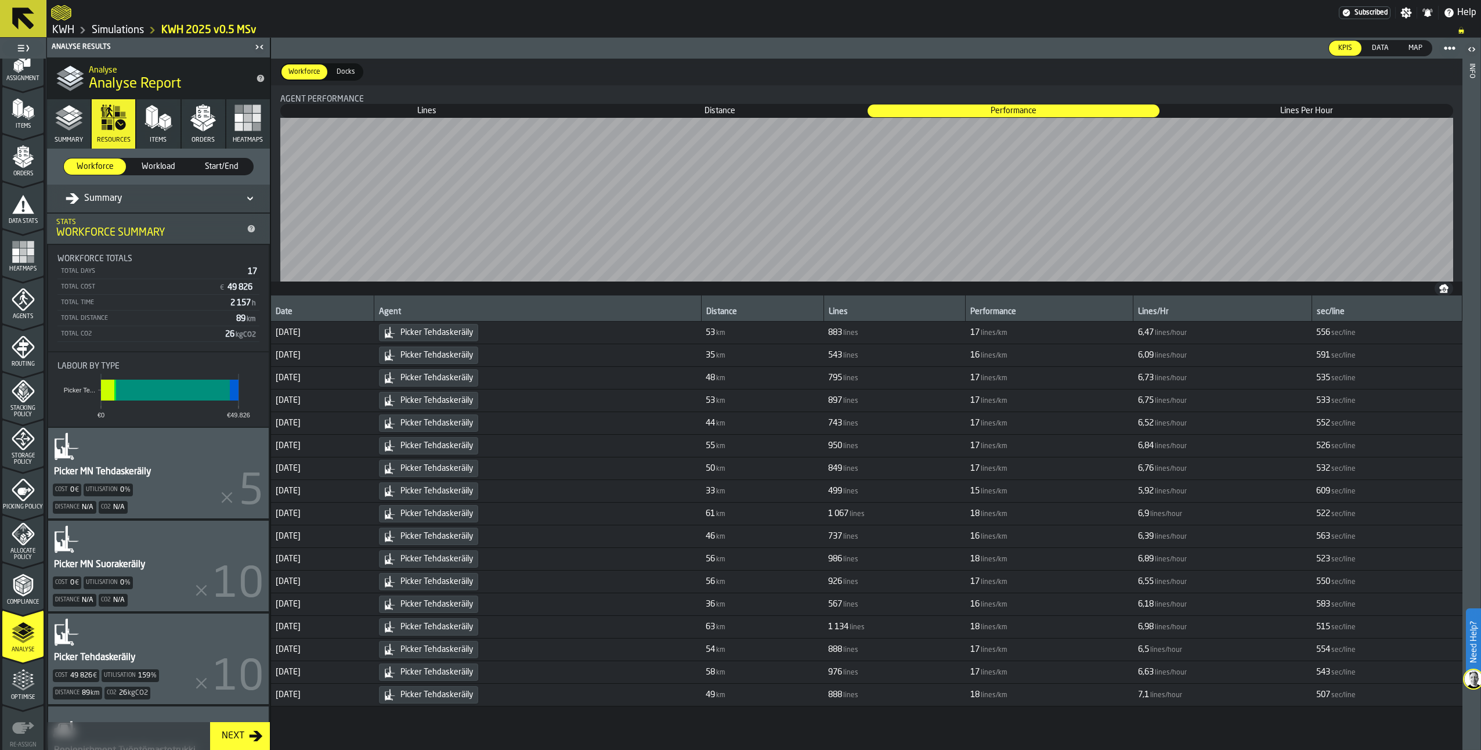
click at [176, 483] on div "Picker MN Tehdaskeräily Cost 0 € Utilisation 0 % Distance N/A Co2 N/A" at bounding box center [158, 473] width 221 height 91
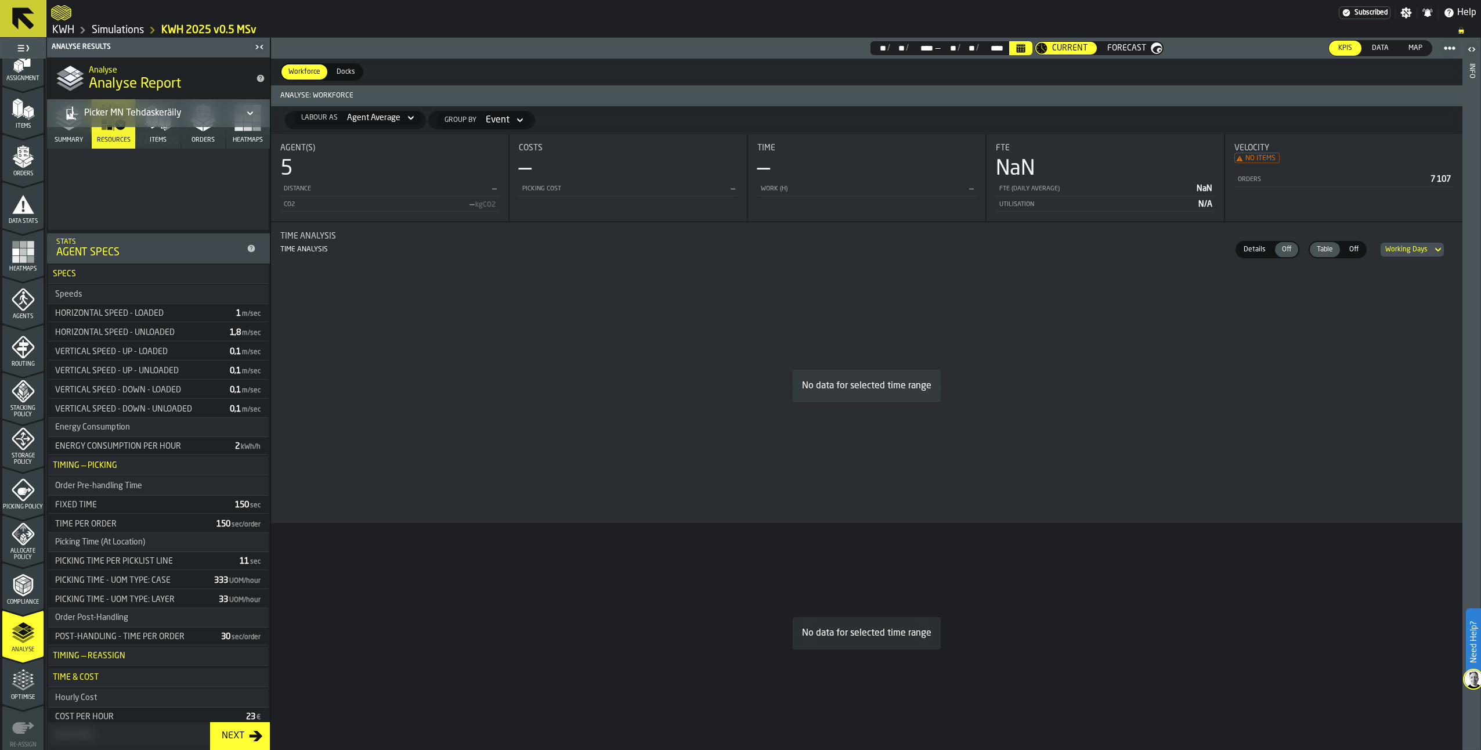
scroll to position [0, 0]
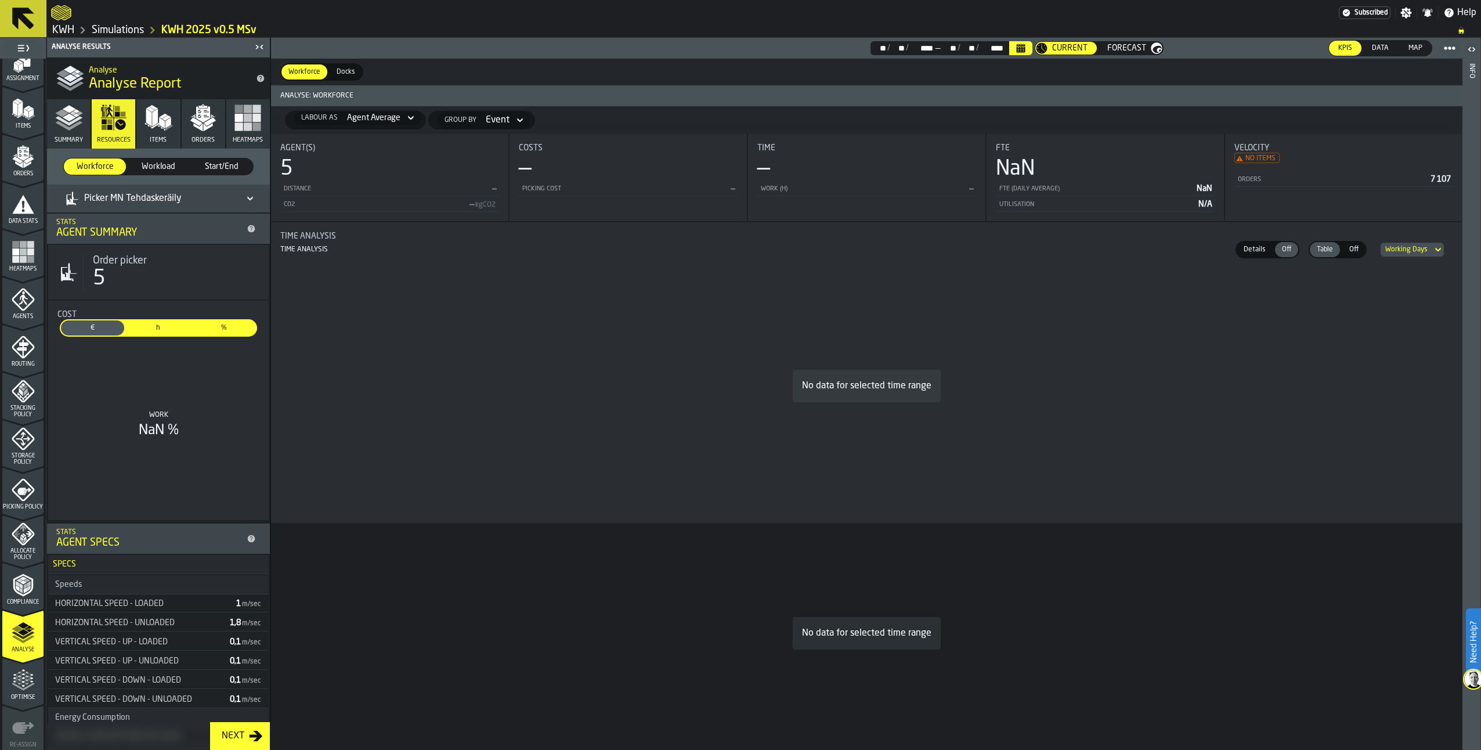
click at [161, 167] on span "Workload" at bounding box center [158, 167] width 53 height 12
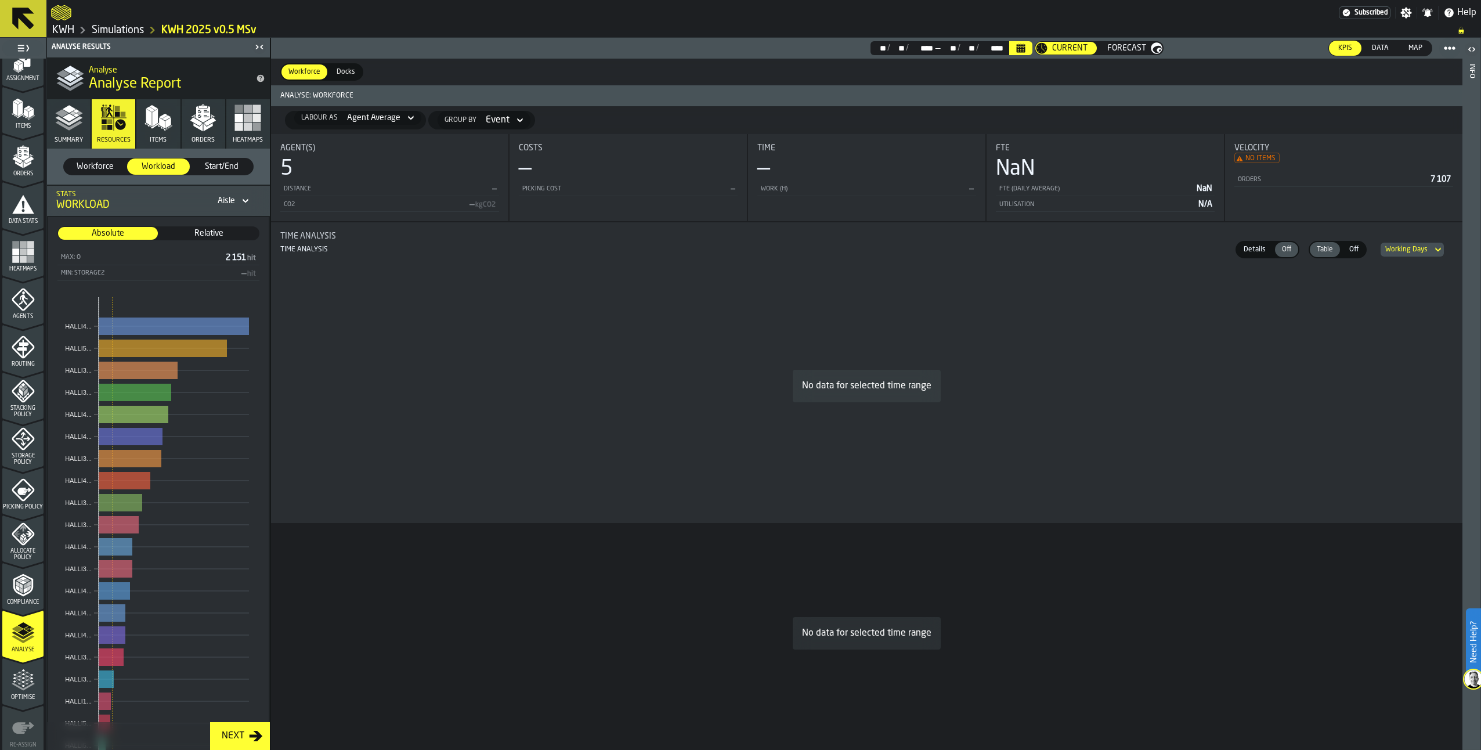
click at [214, 163] on span "Start/End" at bounding box center [222, 167] width 53 height 12
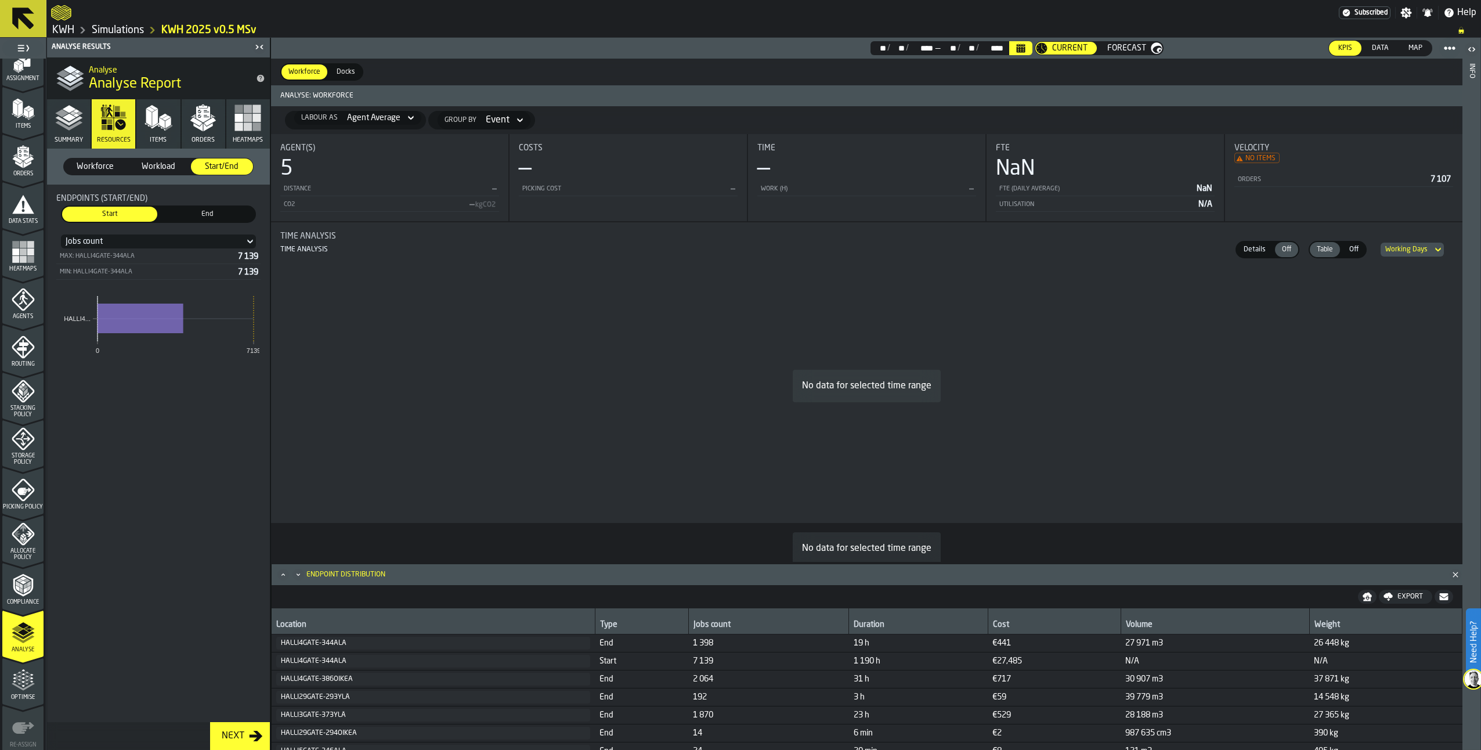
click at [161, 128] on polygon "button" at bounding box center [161, 128] width 7 height 6
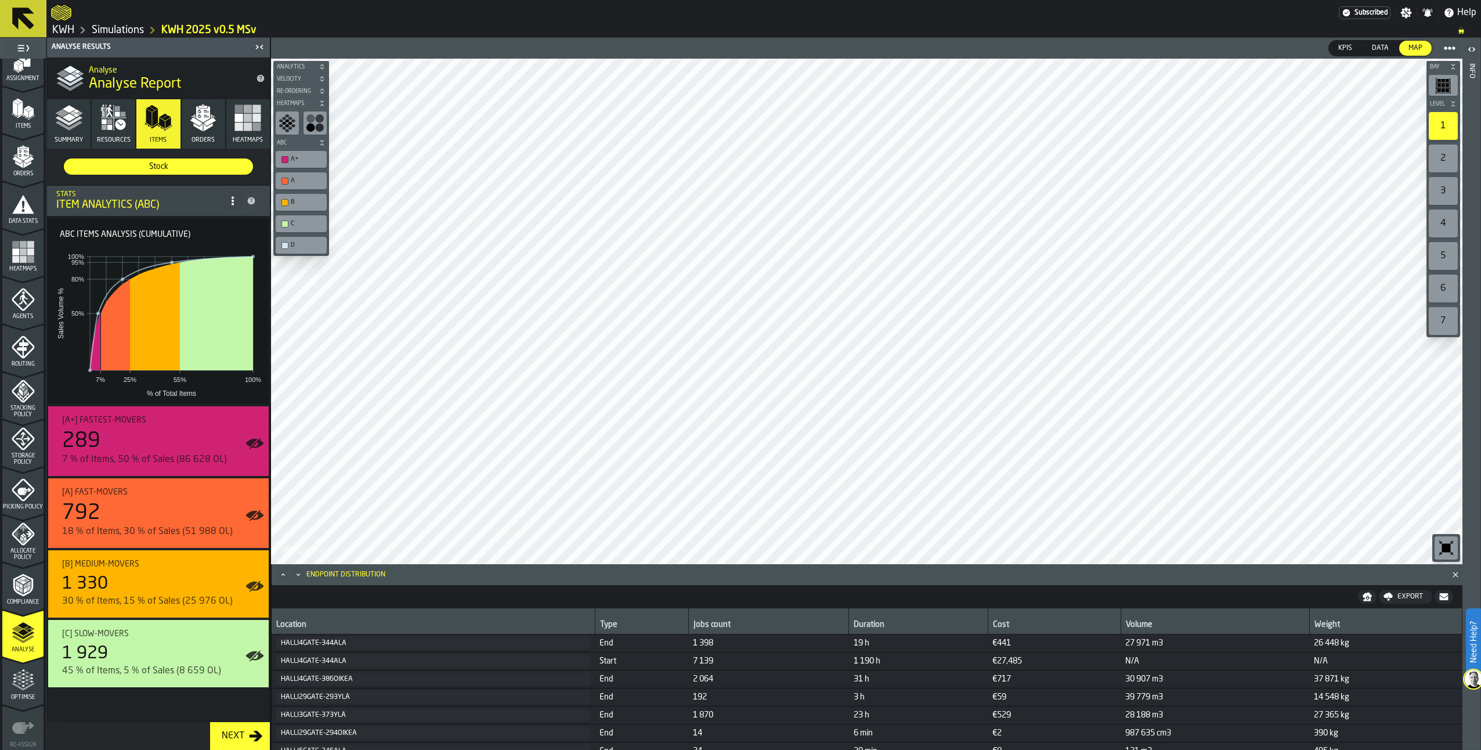
click at [203, 122] on icon "button" at bounding box center [203, 118] width 28 height 28
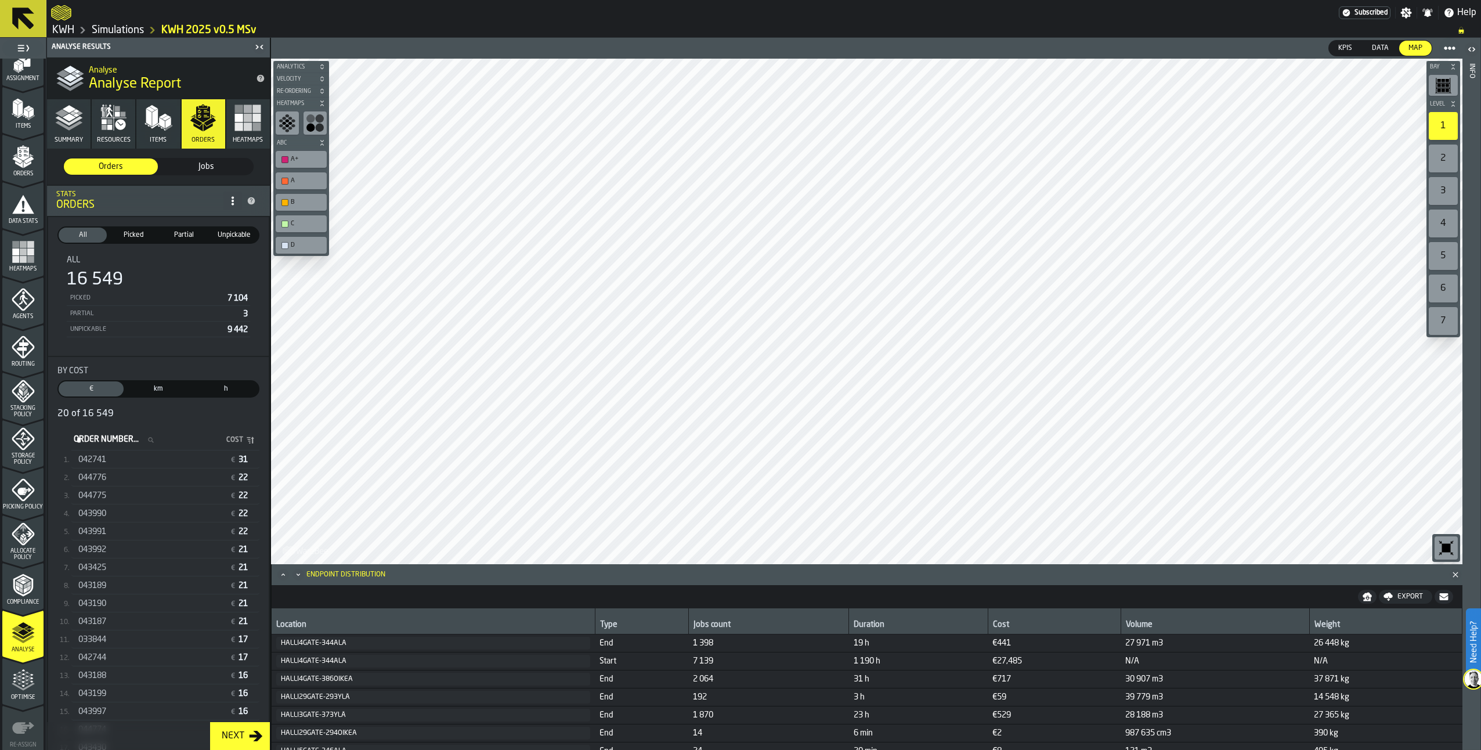
click at [67, 121] on icon "button" at bounding box center [69, 118] width 28 height 28
